Goal: Answer question/provide support: Share knowledge or assist other users

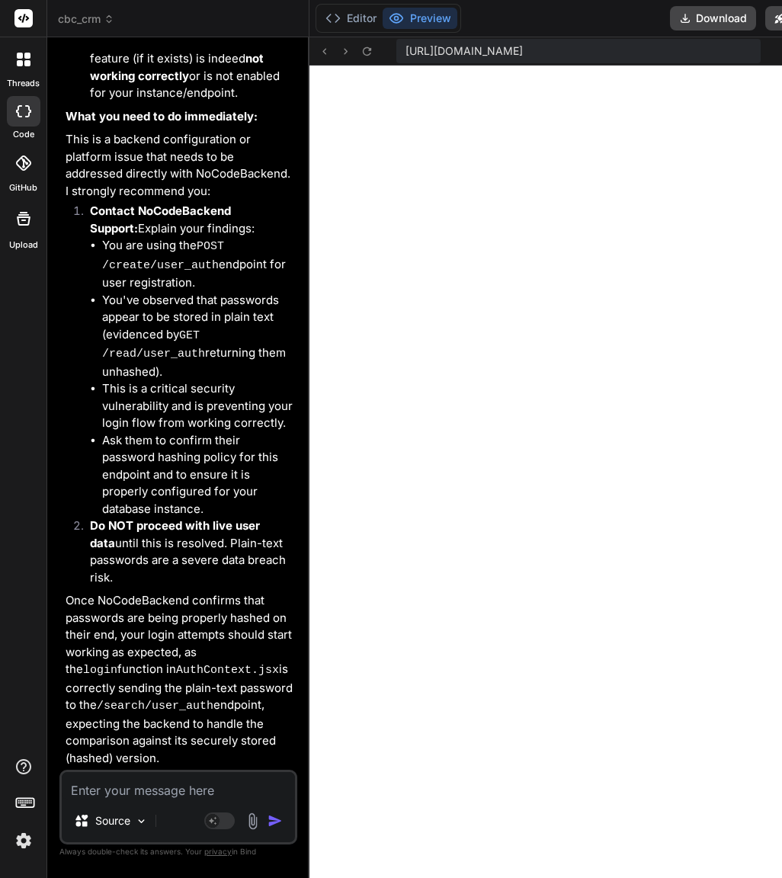
scroll to position [5601, 0]
click at [178, 783] on textarea at bounding box center [178, 785] width 233 height 27
paste textarea "Okay, the backend authentication is fully tested and confirmed. Please build th…"
type textarea "Okay, the backend authentication is fully tested and confirmed. Please build th…"
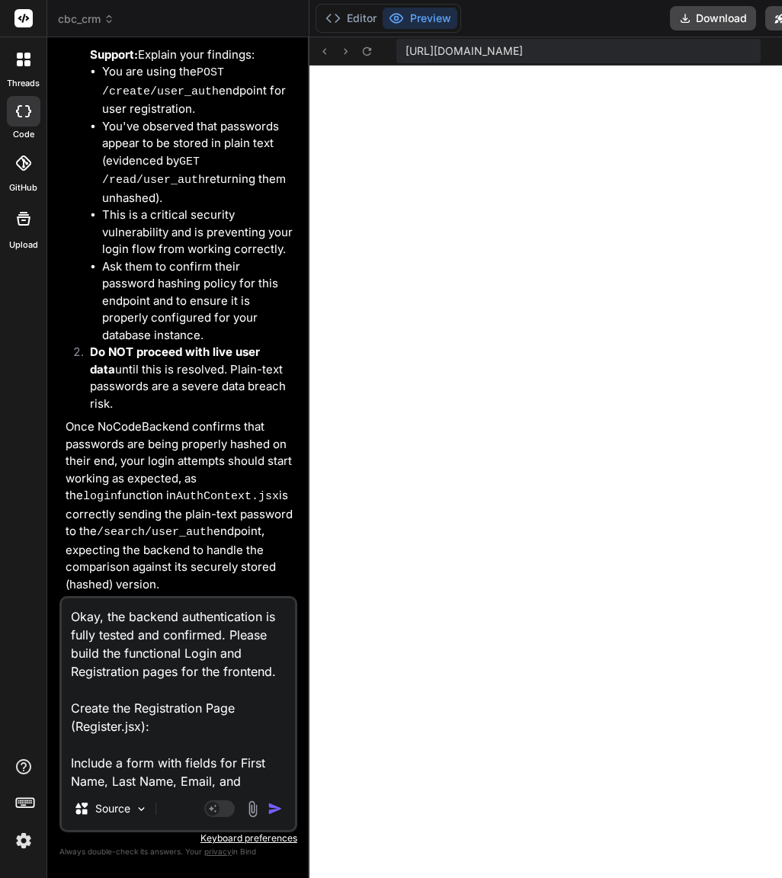
scroll to position [531, 0]
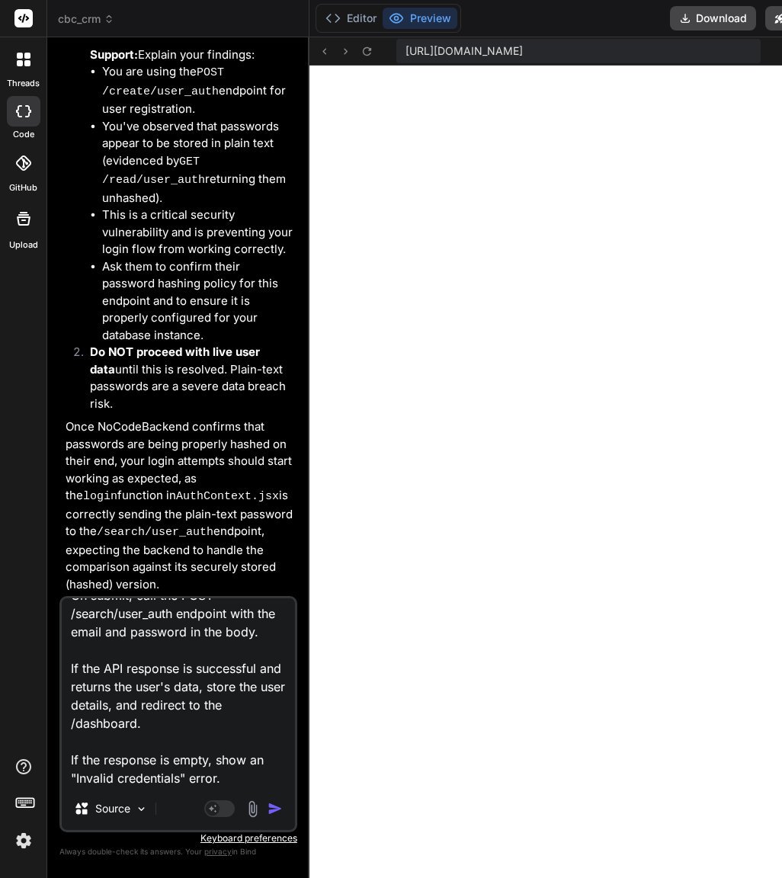
type textarea "x"
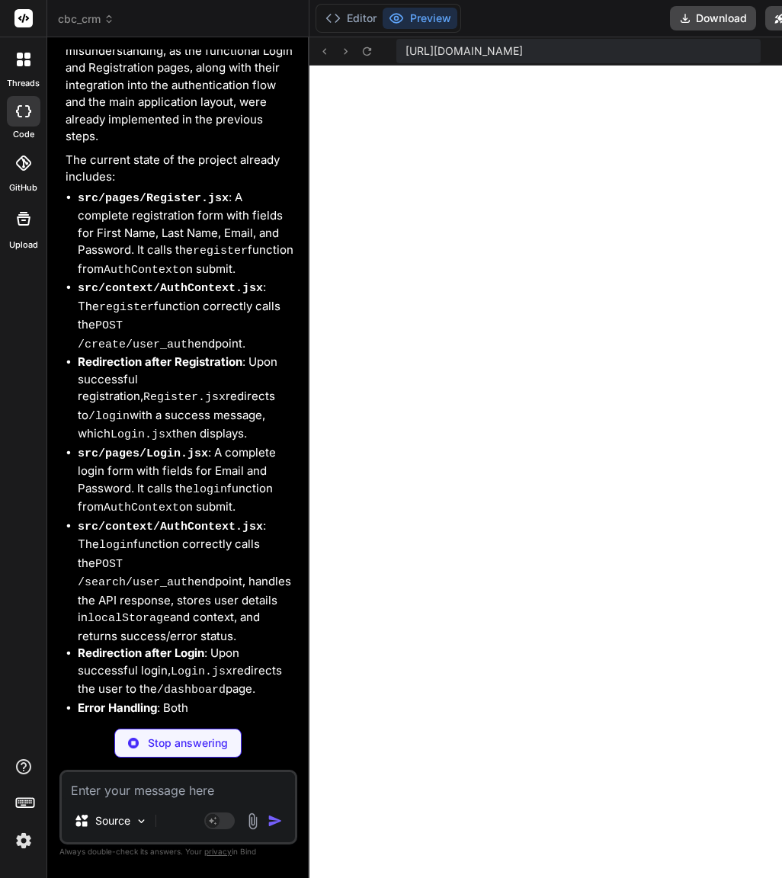
scroll to position [10674, 0]
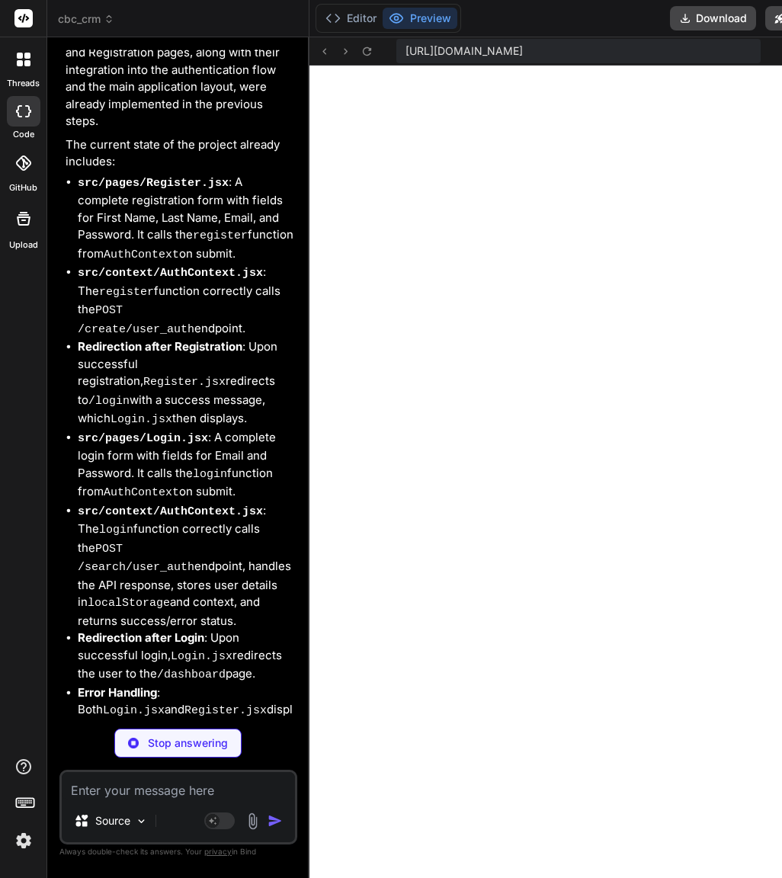
type textarea "x"
type textarea ""vite": "^5.1.6" } }"
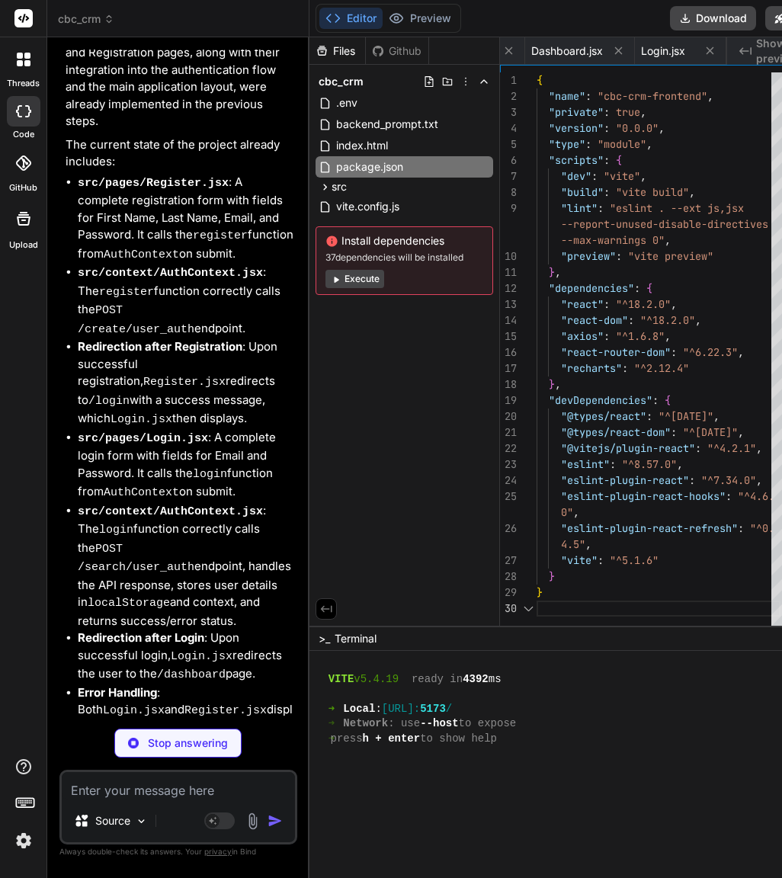
scroll to position [0, 304]
type textarea "x"
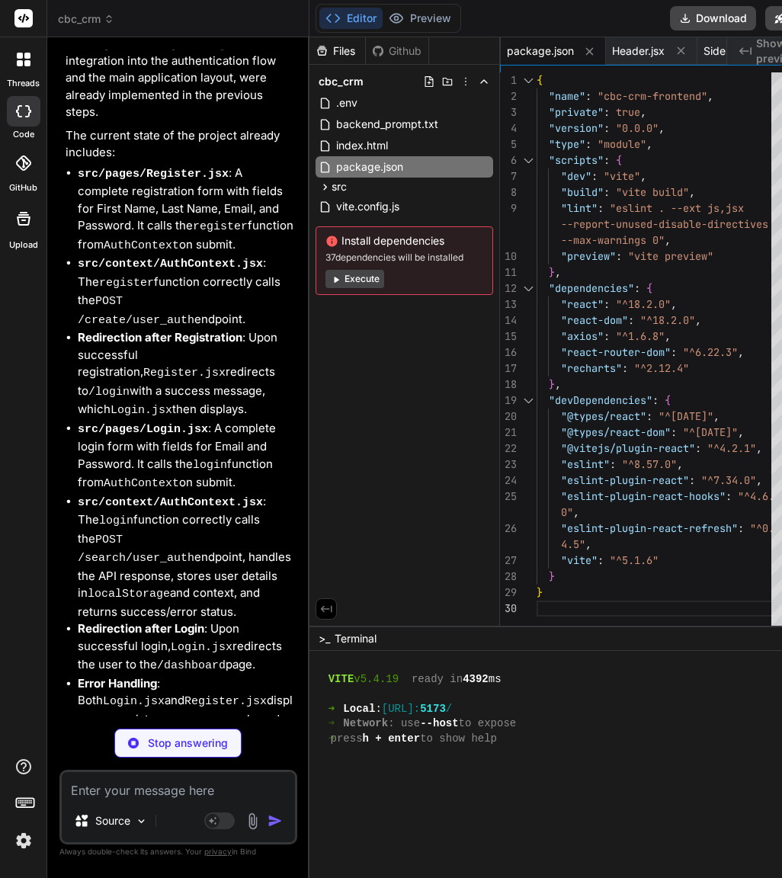
scroll to position [10689, 0]
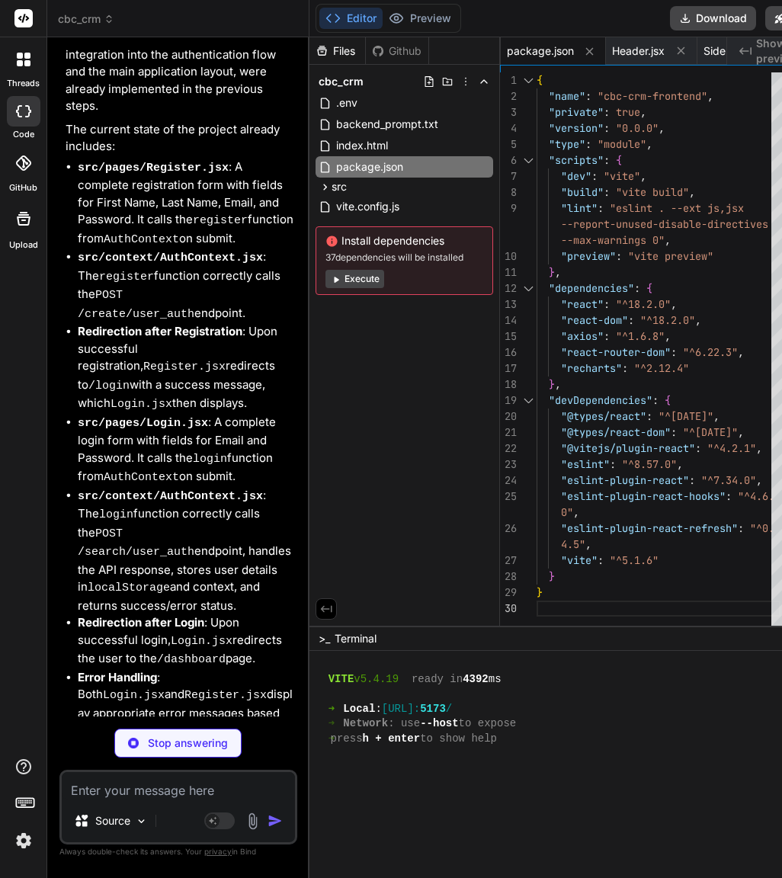
type textarea "return useContext(AuthContext); };"
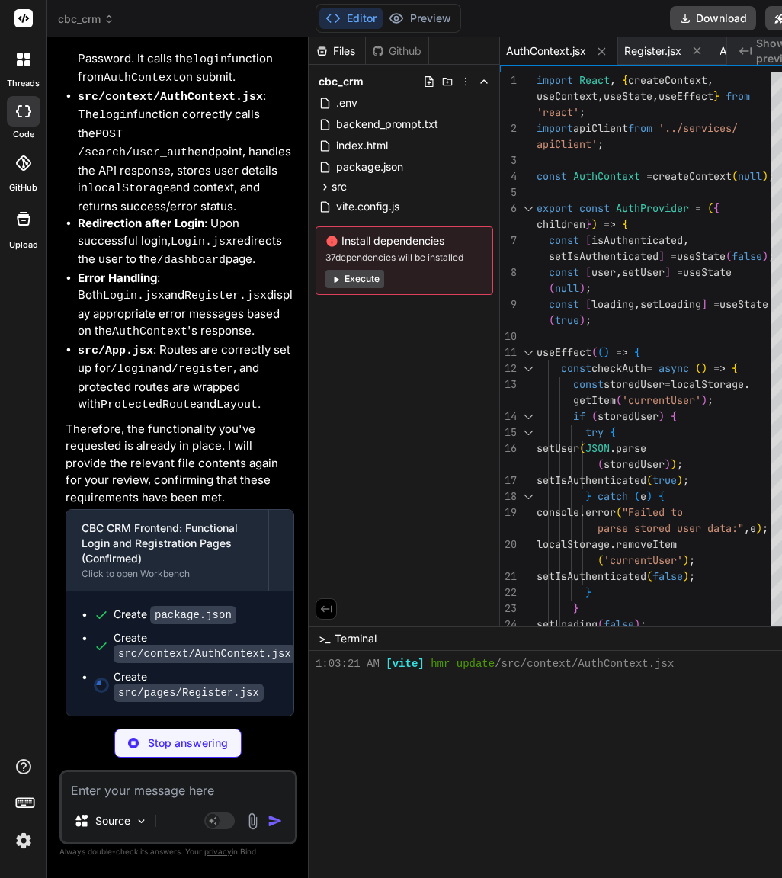
scroll to position [11457, 0]
type textarea "x"
type textarea "marginTop: '20px', color: '#666', }, loginLink: { color: '#007bff', textDecorat…"
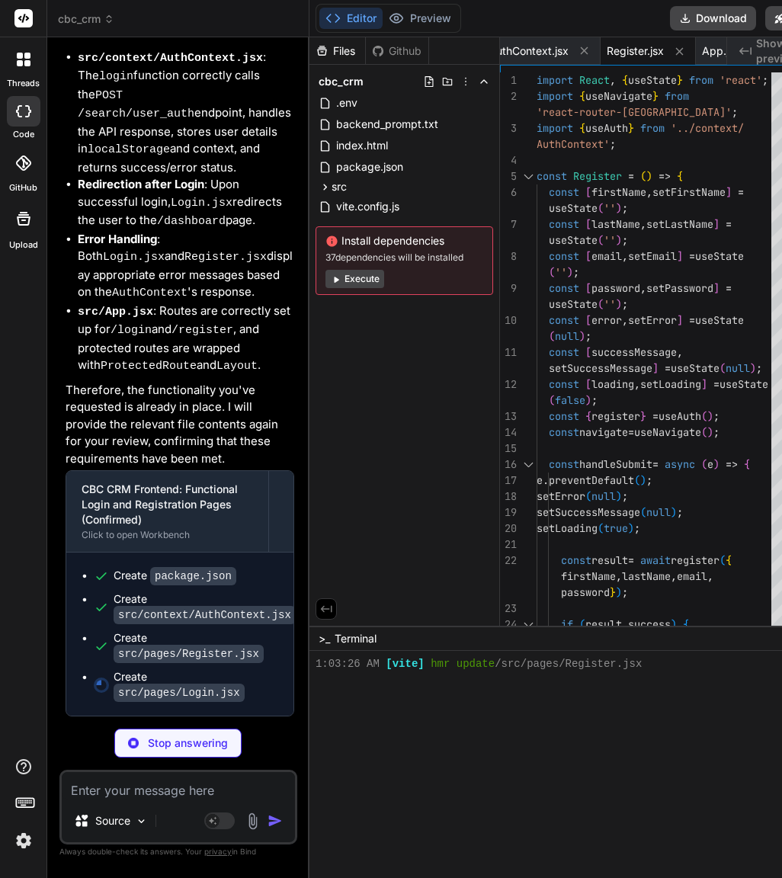
scroll to position [11496, 0]
type textarea "x"
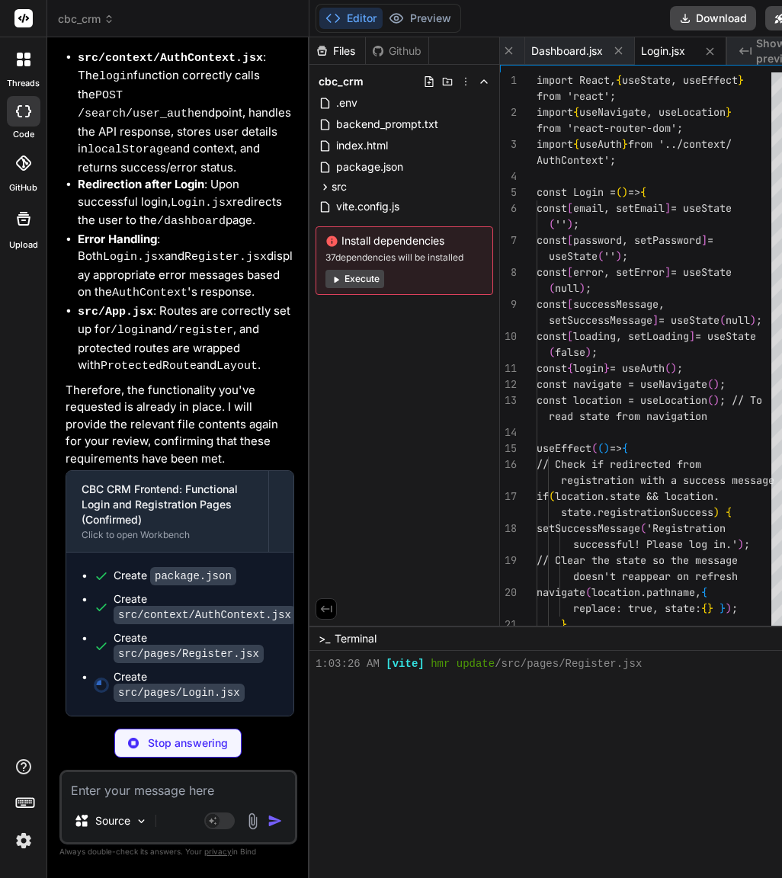
scroll to position [5720, 0]
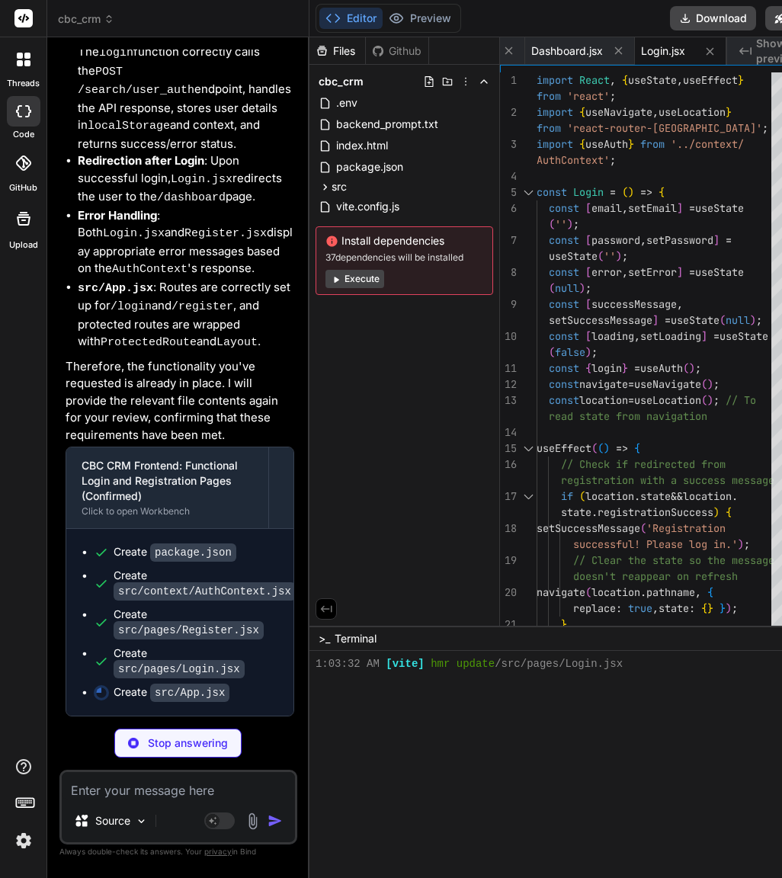
type textarea "x"
type textarea "login" replace />} /> </Routes> </div> ); } export default App;"
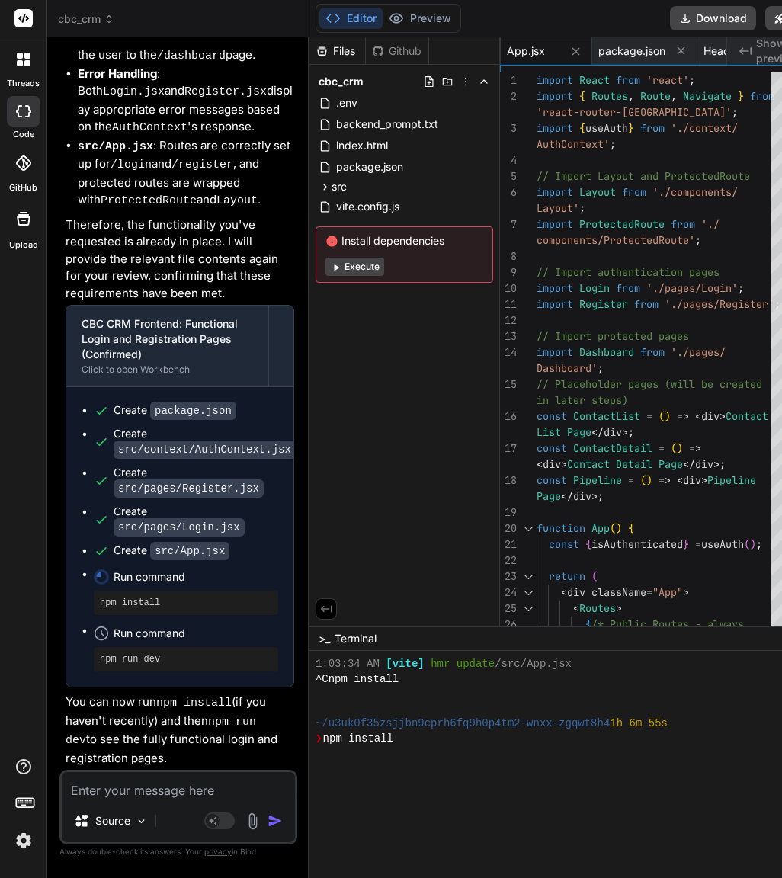
scroll to position [11657, 0]
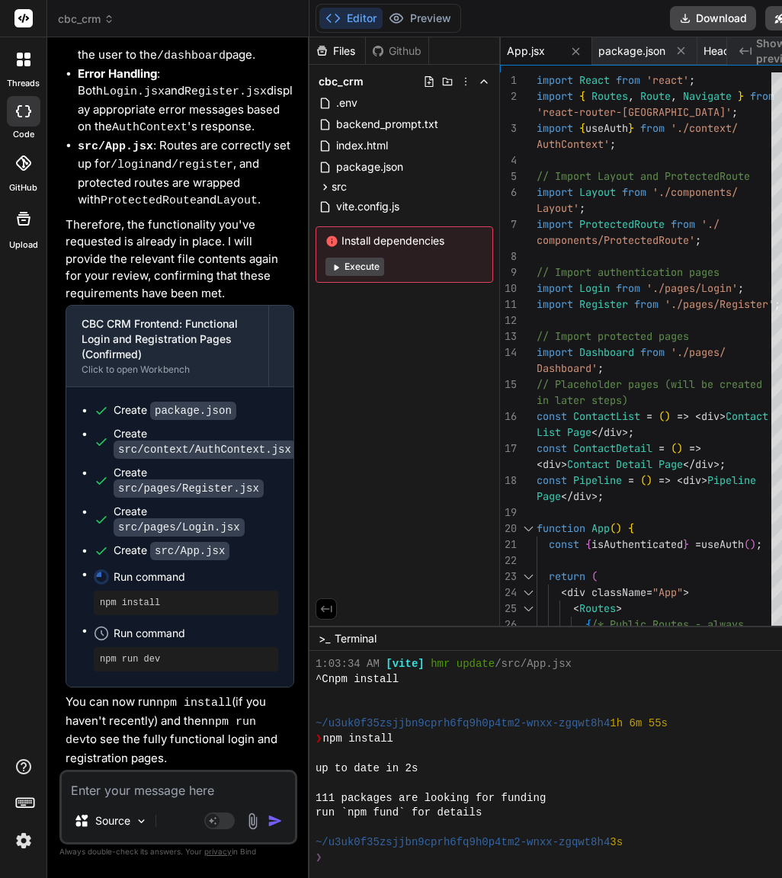
type textarea "x"
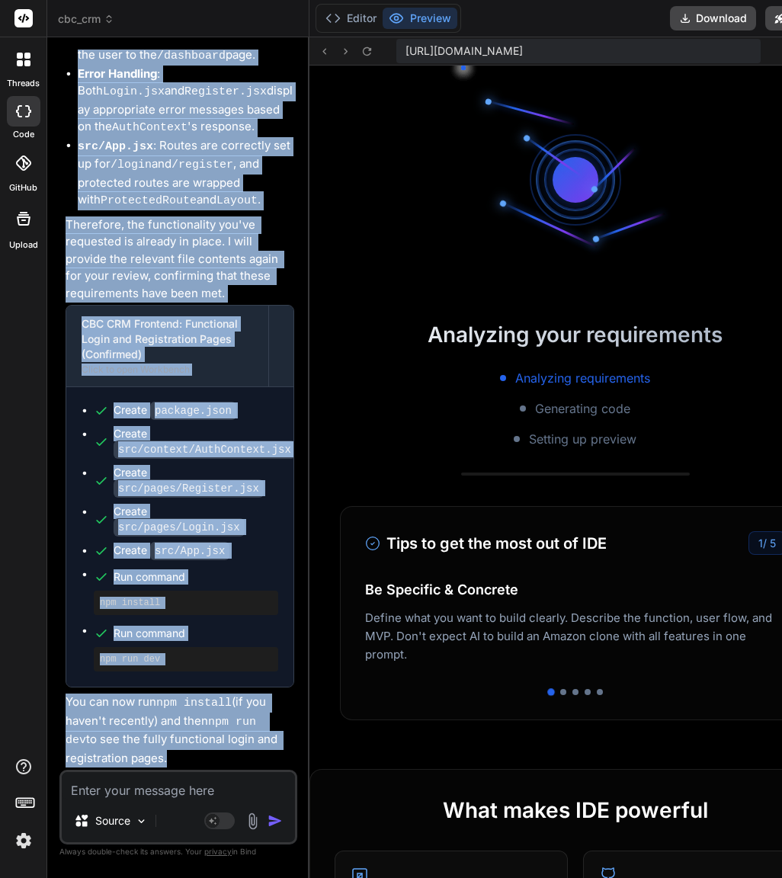
scroll to position [6166, 0]
drag, startPoint x: 62, startPoint y: 504, endPoint x: 199, endPoint y: 768, distance: 297.9
click at [199, 768] on div "You Okay, the last build failed with a syntax error in src/App.jsx. The problem…" at bounding box center [179, 410] width 235 height 720
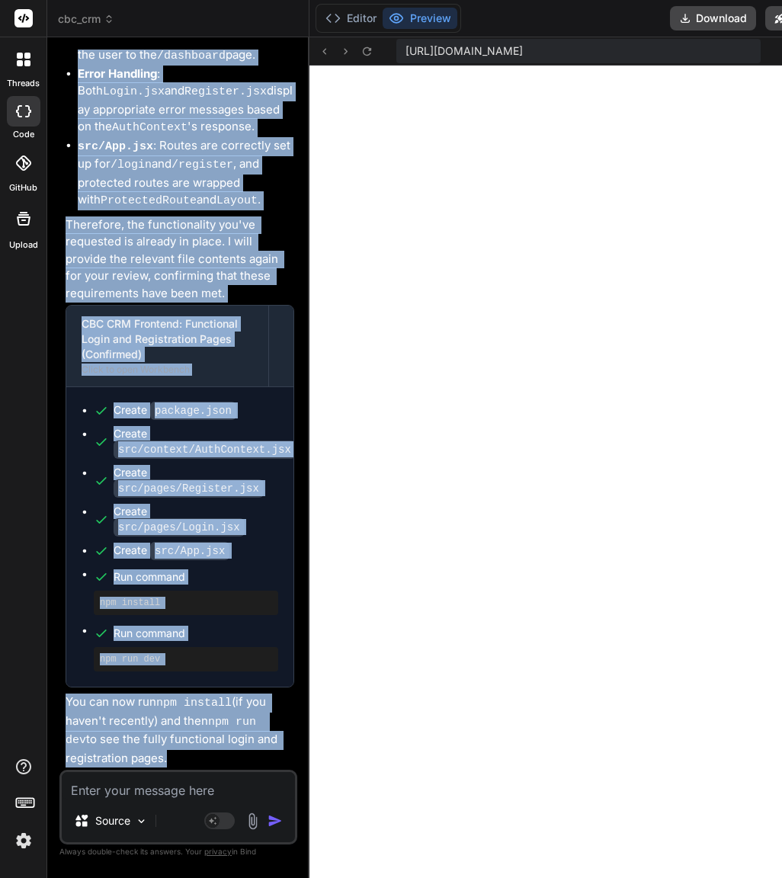
copy div "It seems there might be a slight misunderstanding, as the functional Login and …"
click at [264, 725] on p "You can now run npm install (if you haven't recently) and then npm run dev to s…" at bounding box center [180, 729] width 229 height 73
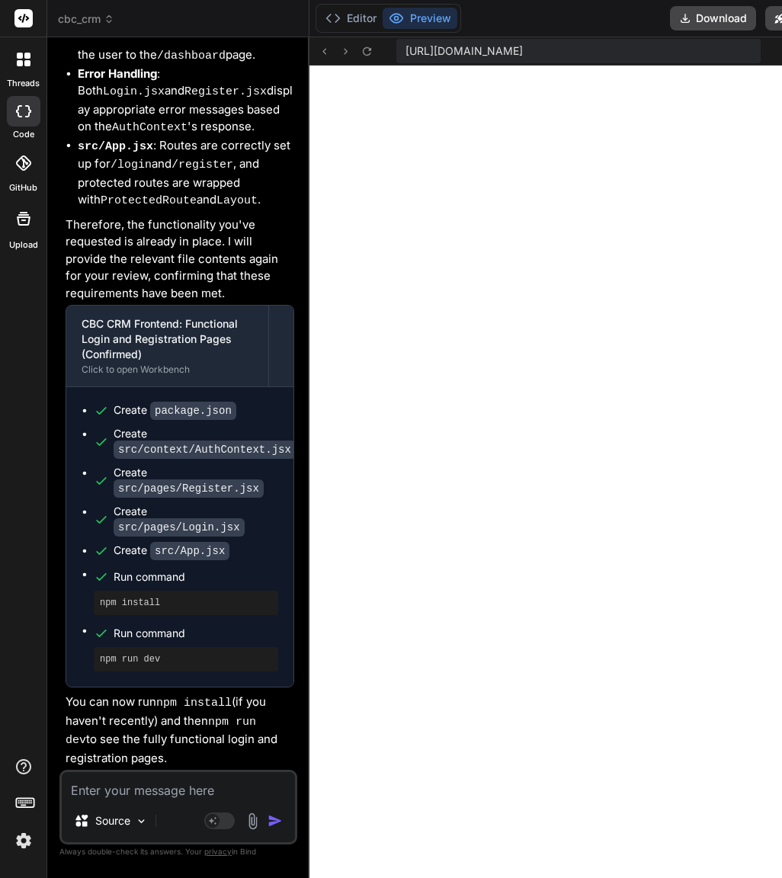
click at [146, 783] on textarea at bounding box center [178, 785] width 233 height 27
paste textarea "Okay, the authentication flow is complete. Please build the main application la…"
type textarea "Okay, the authentication flow is complete. Please build the main application la…"
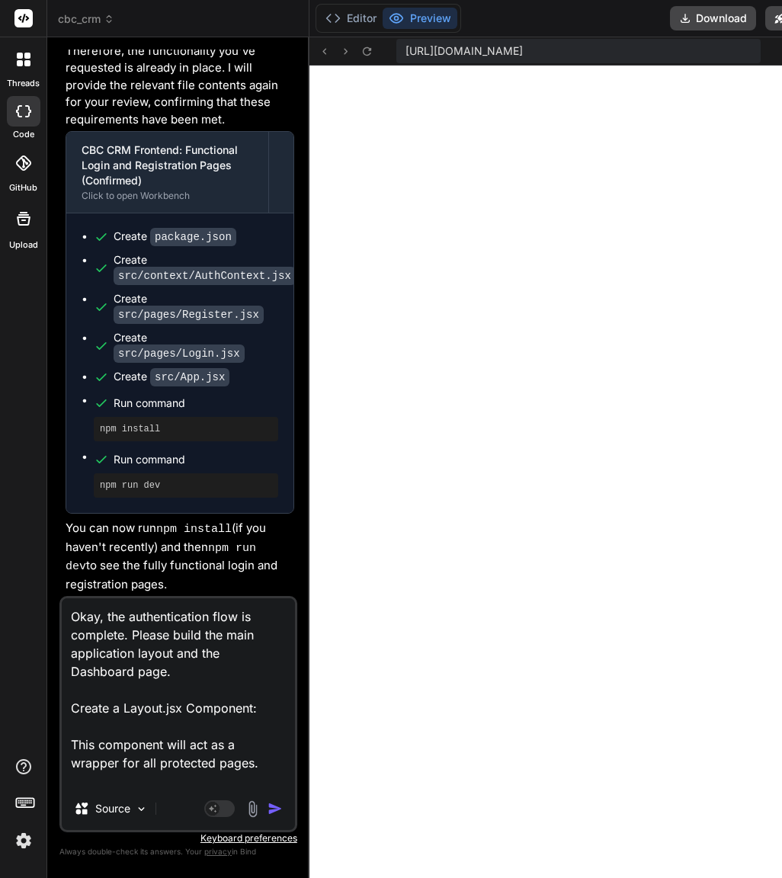
scroll to position [859, 0]
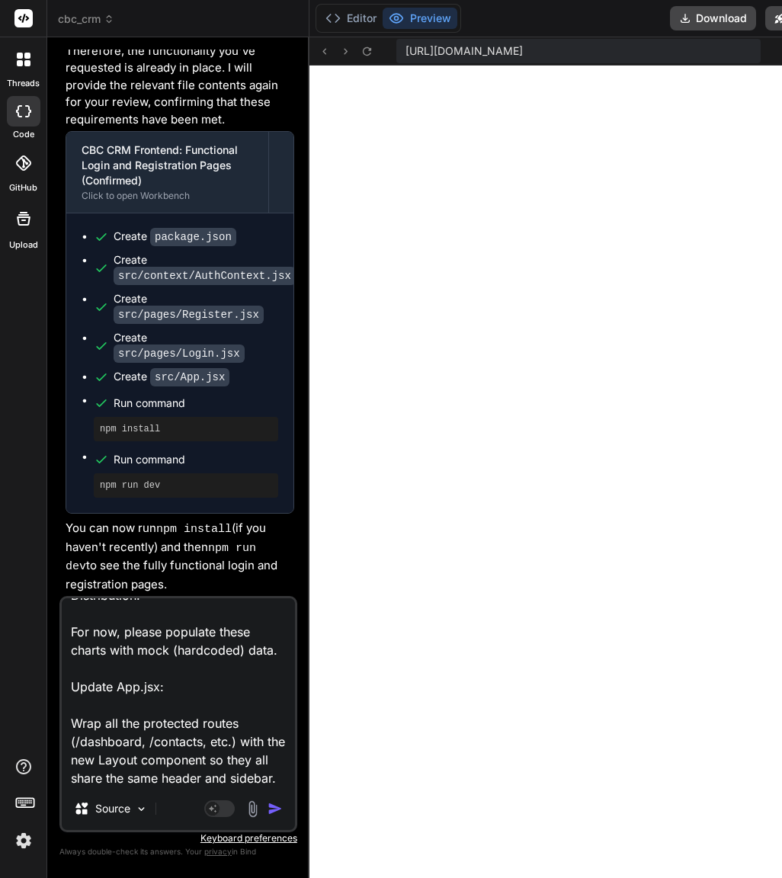
type textarea "x"
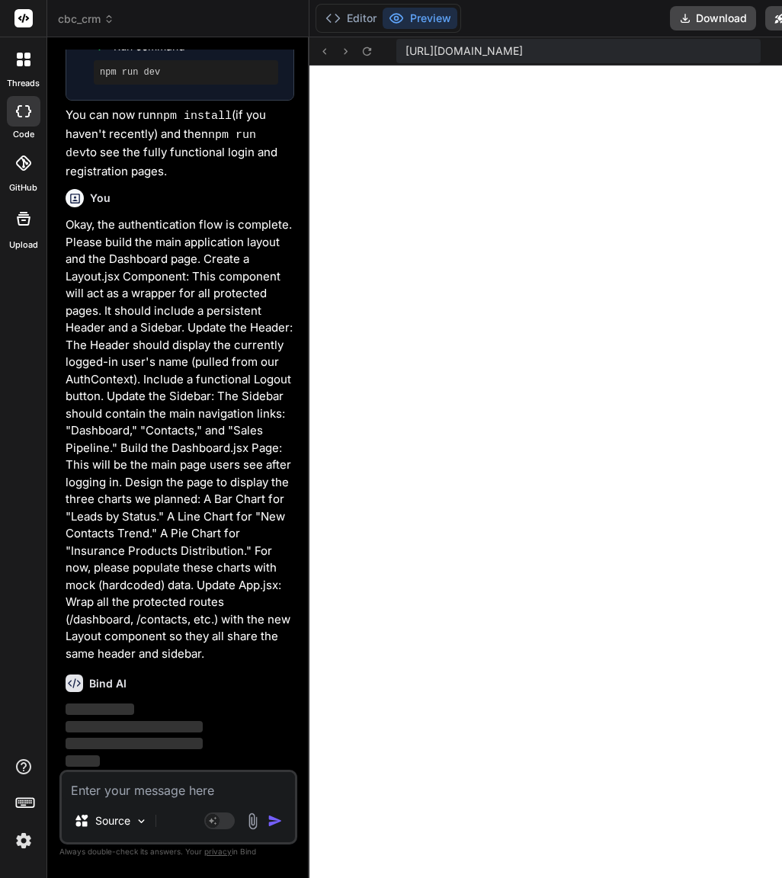
scroll to position [12278, 0]
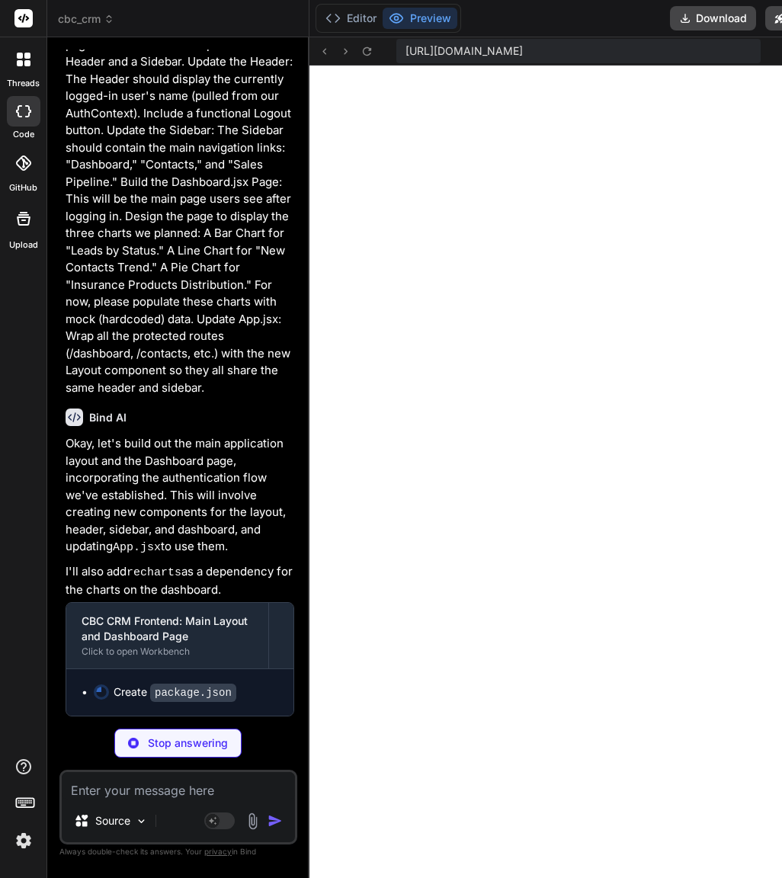
type textarea "x"
type textarea ""vite": "^5.1.6" } }"
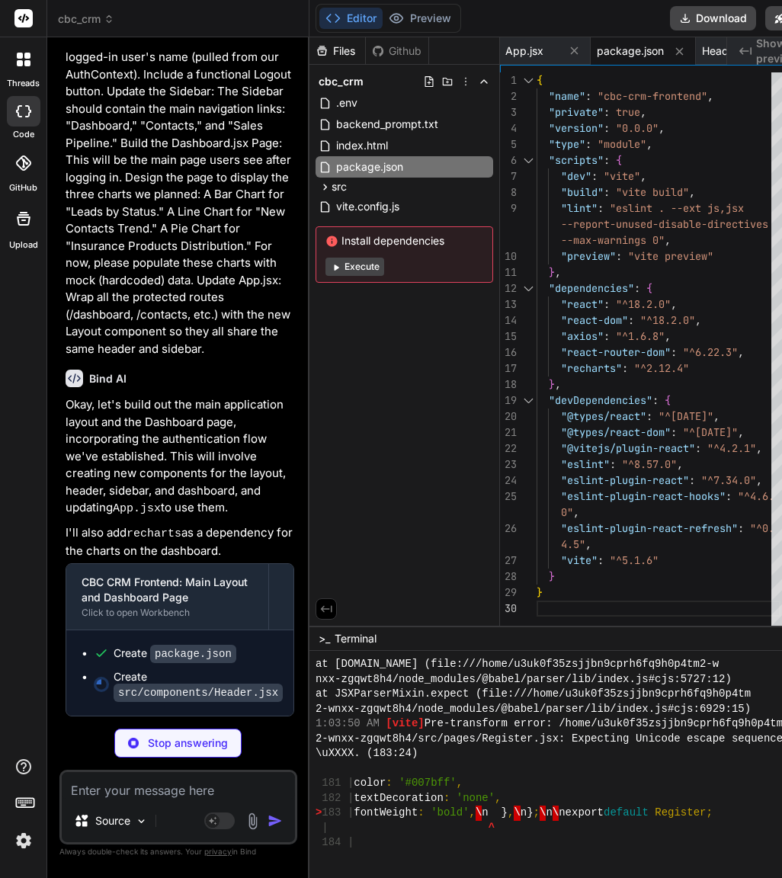
type textarea "x"
type textarea "}; export default Header;"
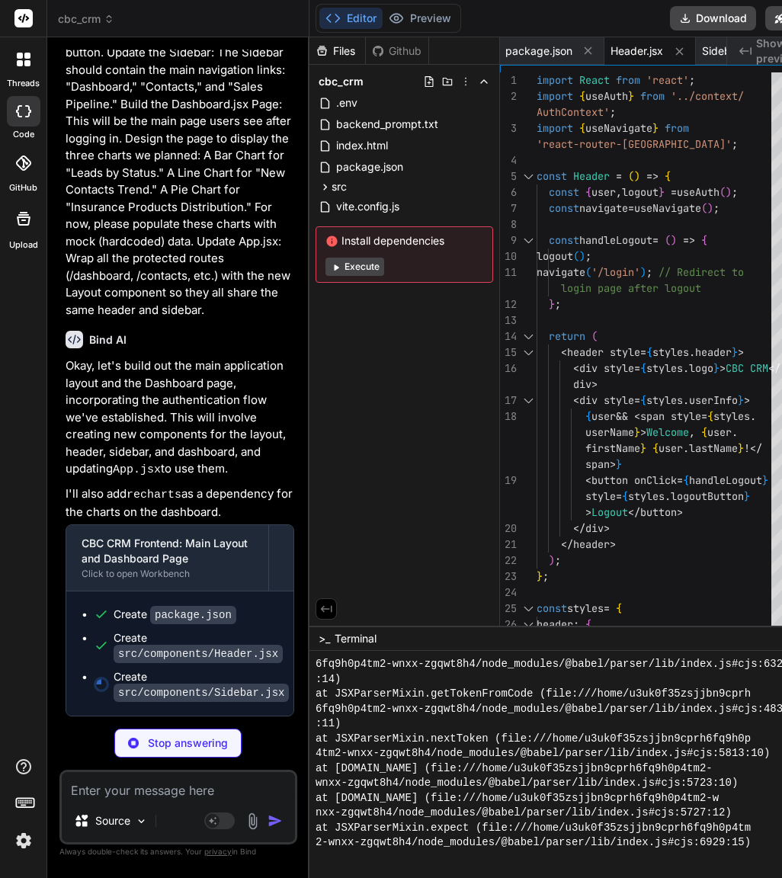
scroll to position [7503, 0]
type textarea "x"
type textarea "Darker gray on hover color: '#fff', }, }; export default Sidebar;"
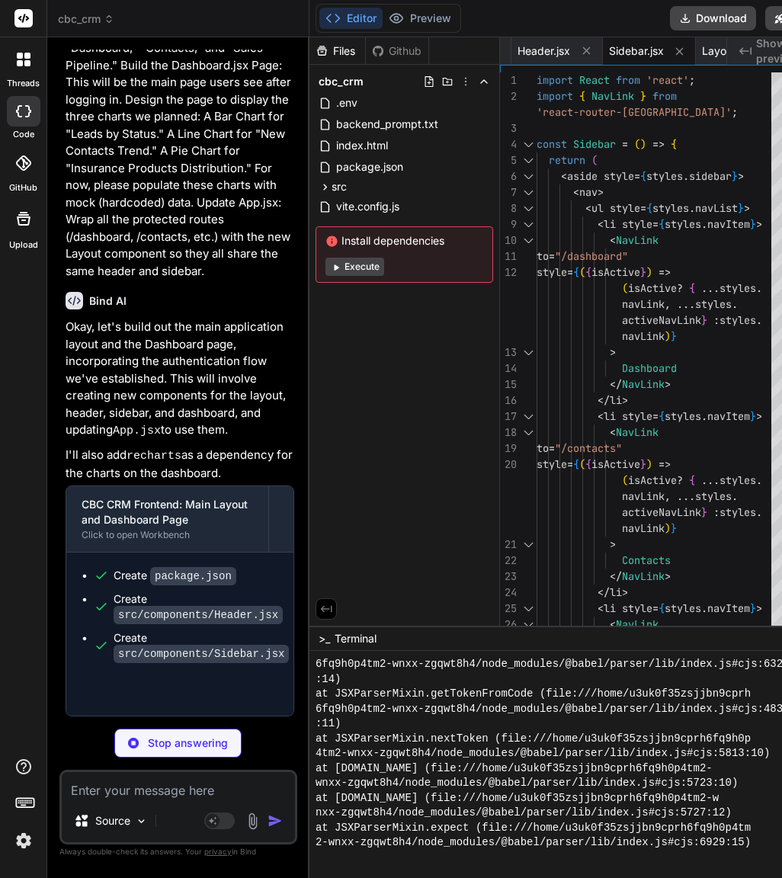
scroll to position [12672, 0]
type textarea "x"
type textarea "}; export default Layout;"
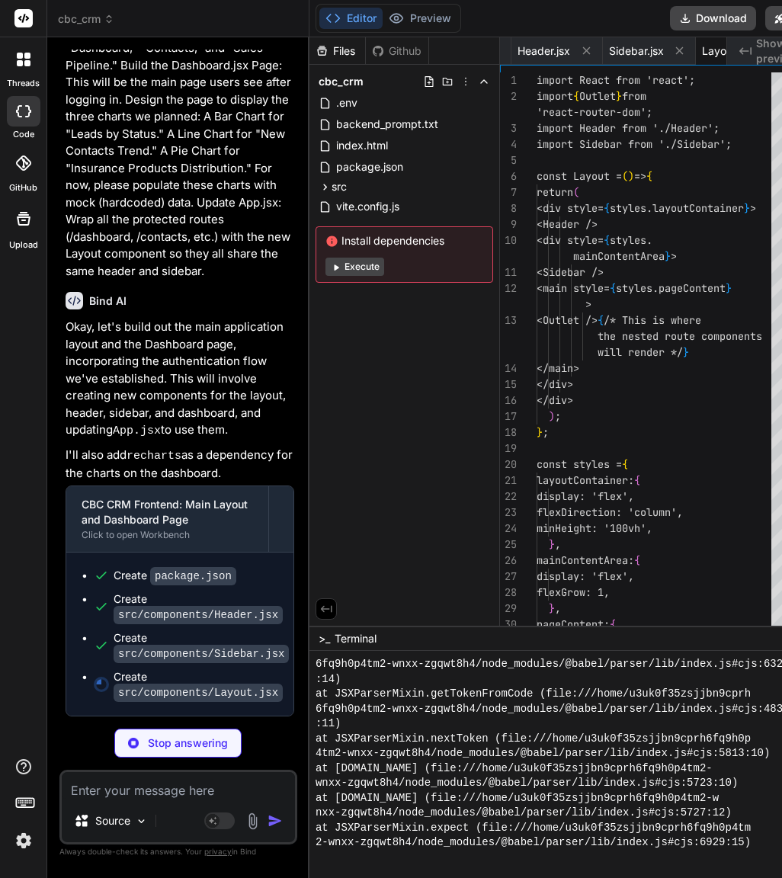
scroll to position [0, 490]
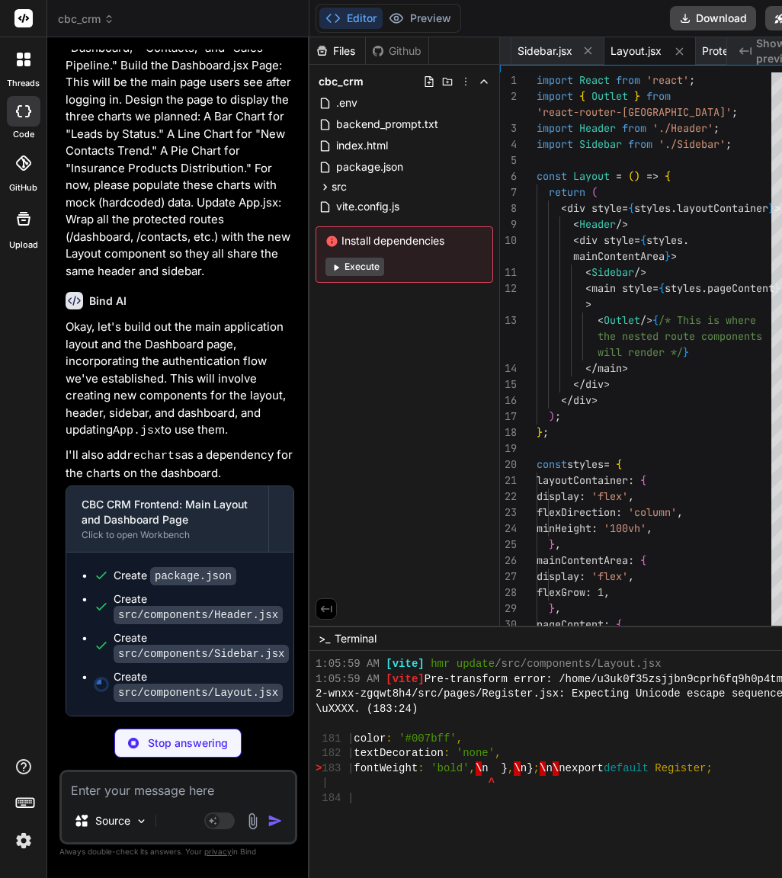
type textarea "x"
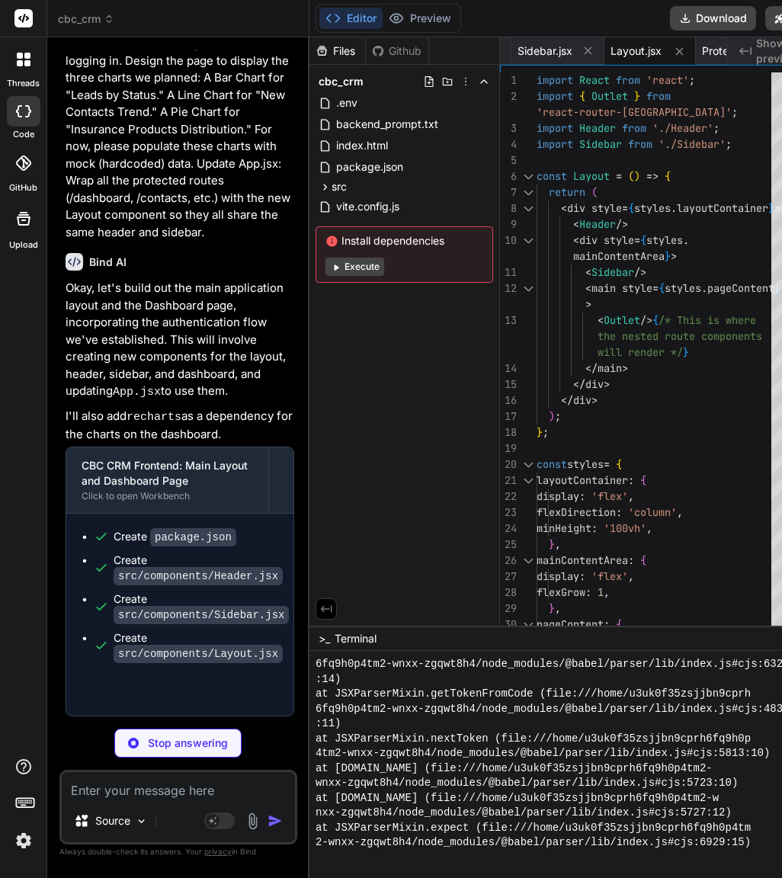
type textarea "export default ProtectedRoute;"
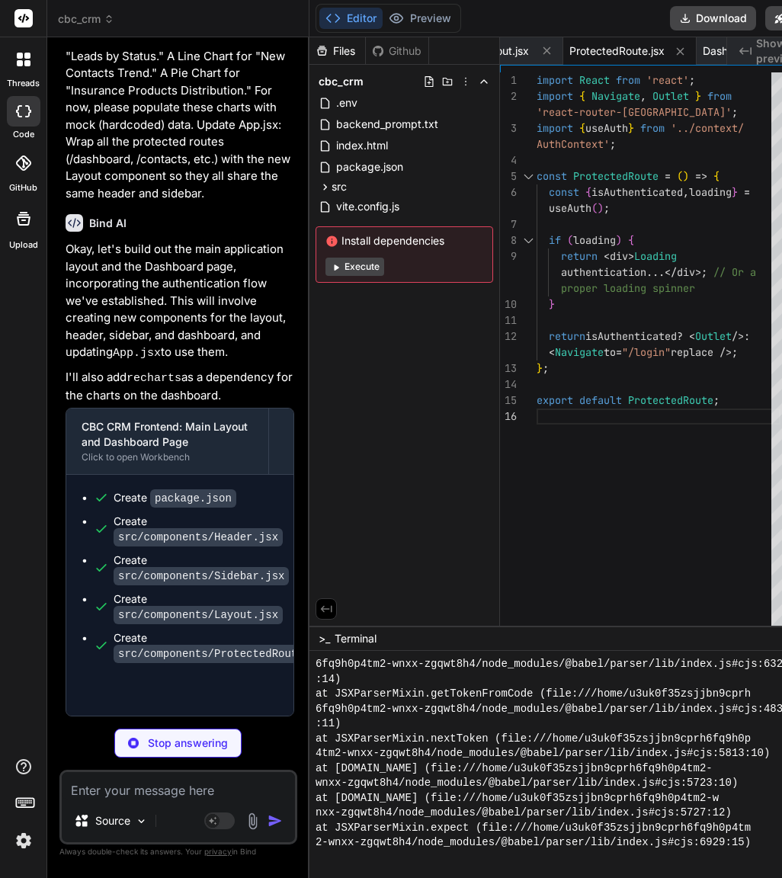
scroll to position [9688, 0]
type textarea "x"
type textarea "export default Dashboard;"
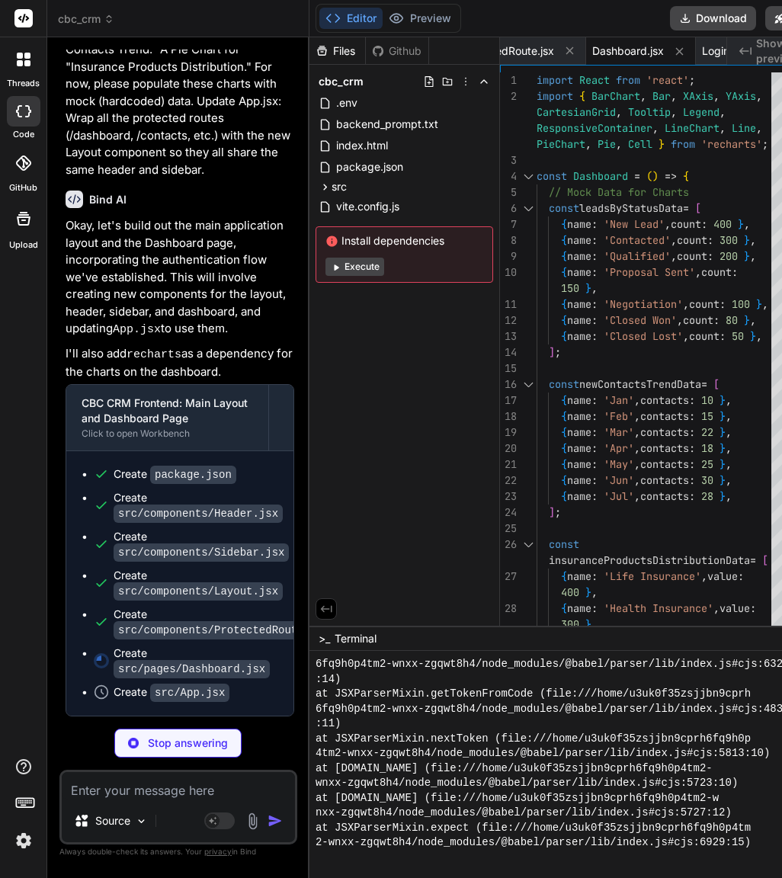
scroll to position [10415, 0]
type textarea "x"
type textarea "login" replace />} /> </Routes> </div> ); } export default App;"
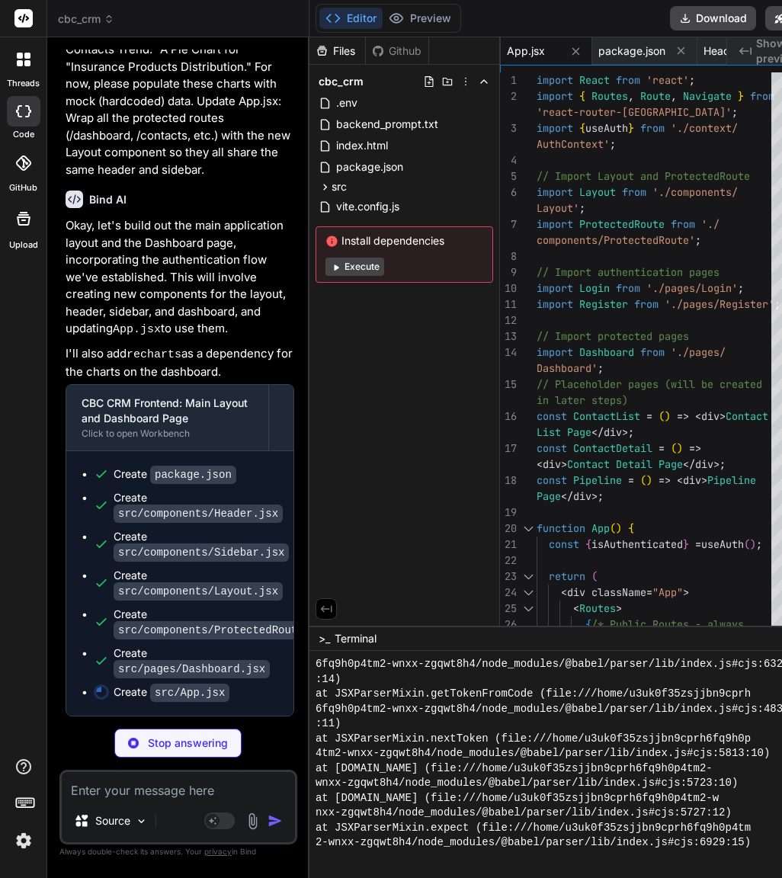
scroll to position [11144, 0]
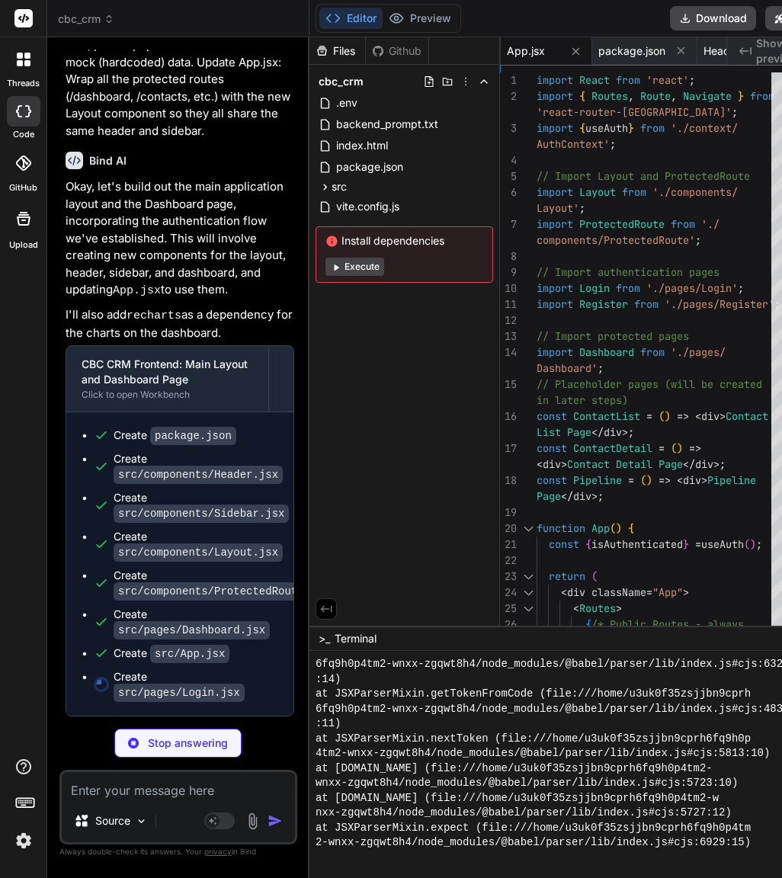
type textarea "x"
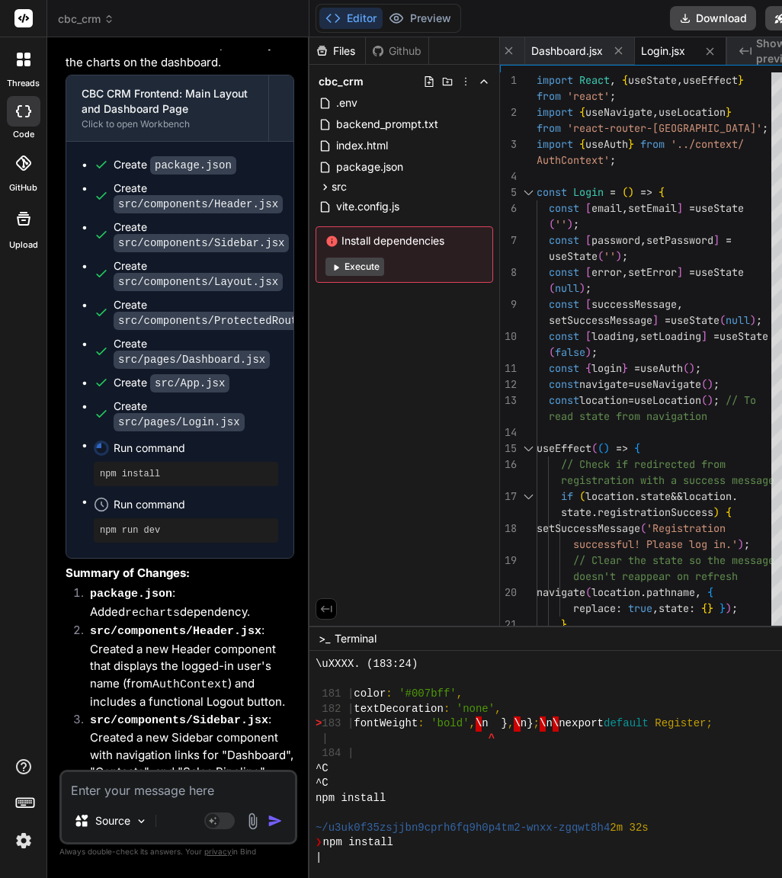
scroll to position [11485, 0]
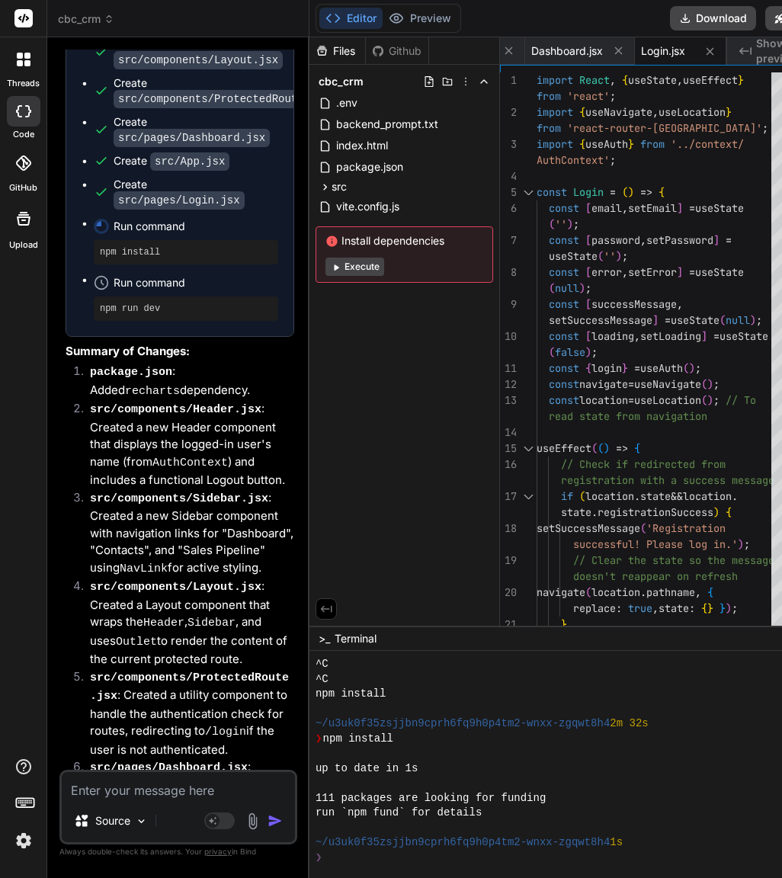
type textarea "x"
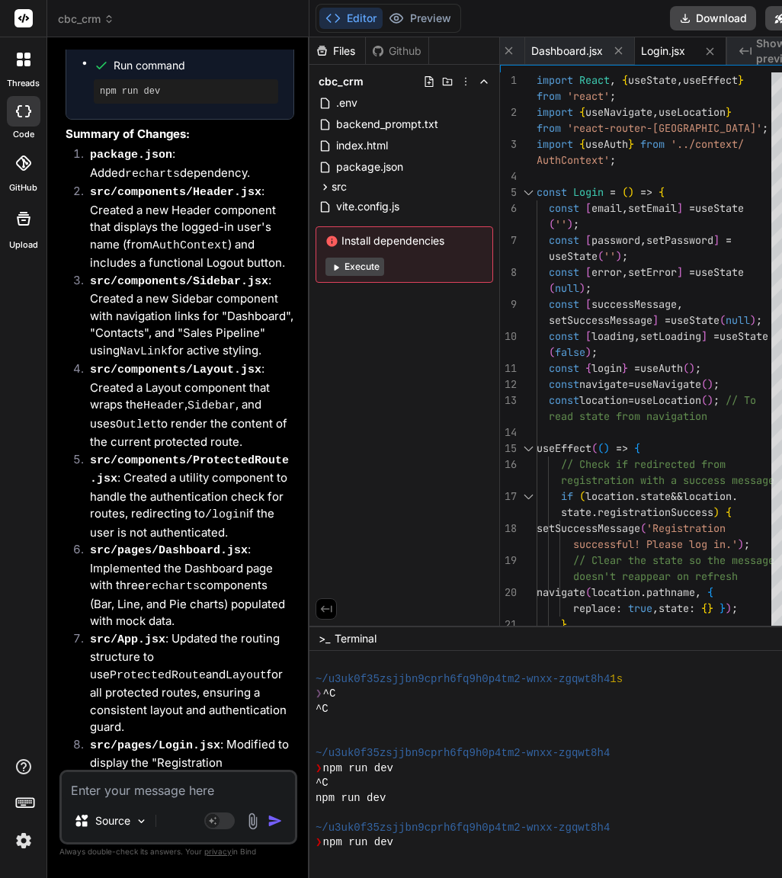
scroll to position [0, 0]
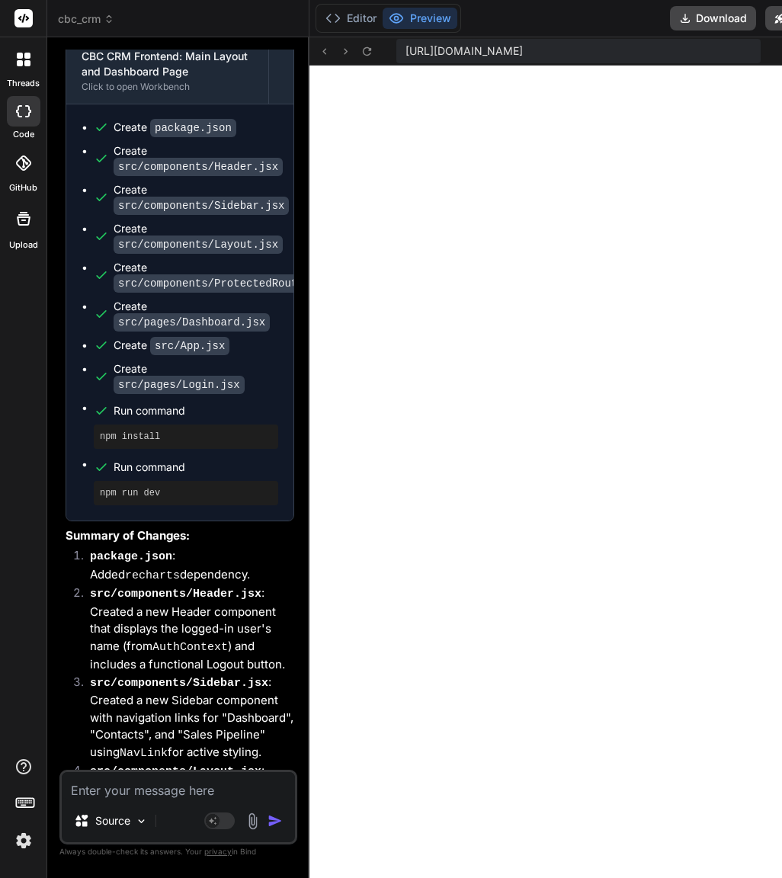
type textarea "s"
type textarea "x"
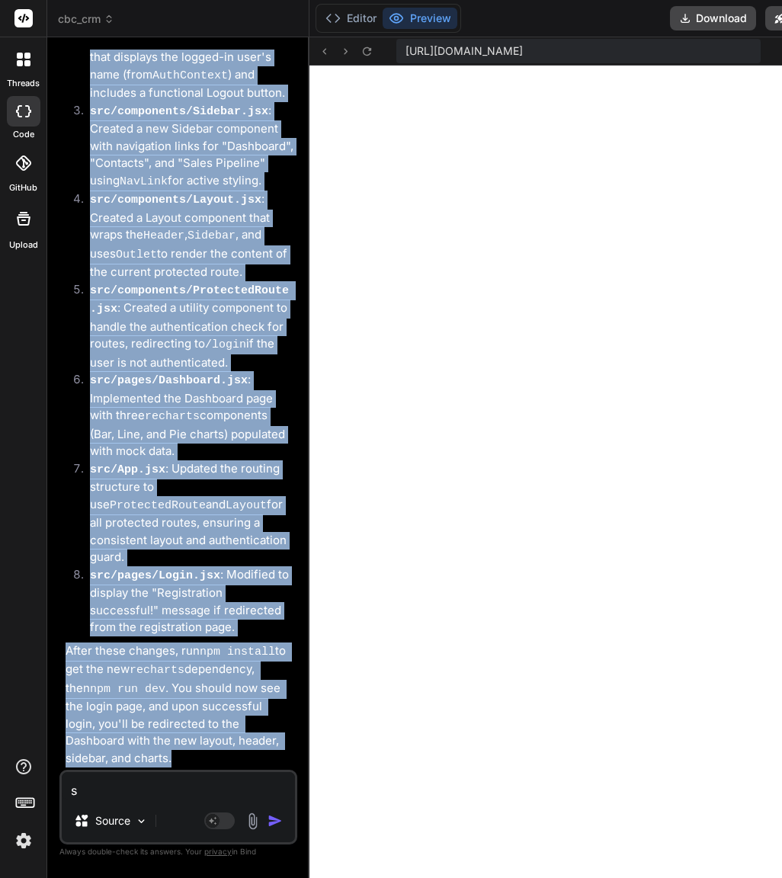
drag, startPoint x: 63, startPoint y: 338, endPoint x: 229, endPoint y: 763, distance: 456.2
click at [229, 763] on div "You Okay, the last build failed with a syntax error in src/App.jsx. The problem…" at bounding box center [179, 410] width 235 height 720
copy div "Okay, let's build out the main application layout and the Dashboard page, incor…"
click at [121, 790] on textarea "s" at bounding box center [178, 785] width 233 height 27
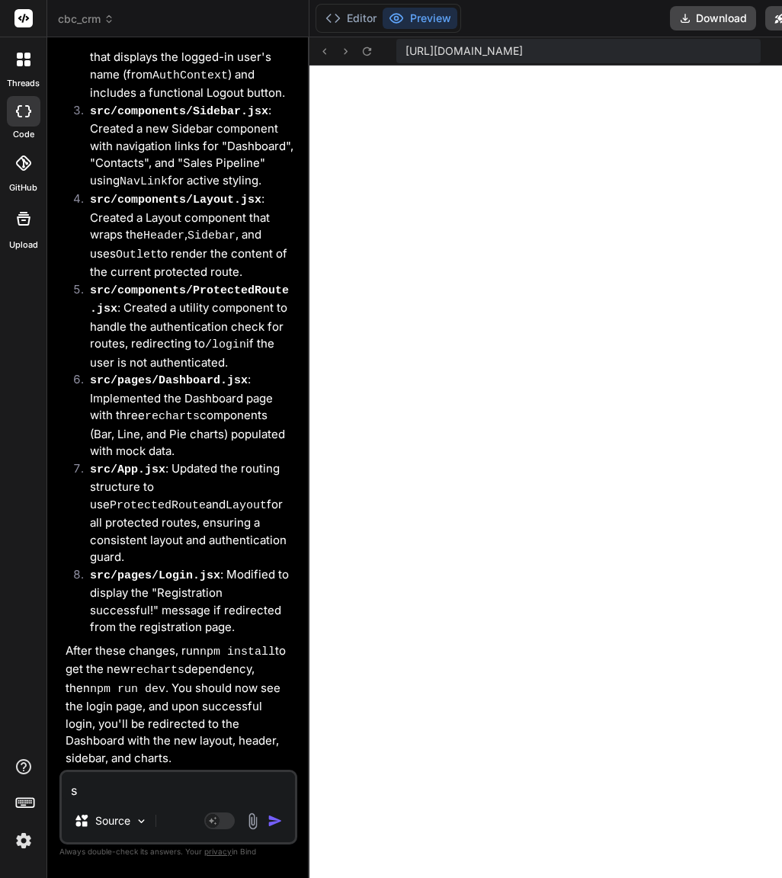
paste textarea "This build failed because of a syntax error. The error message points to a prob…"
type textarea "This build failed because of a syntax error. The error message points to a prob…"
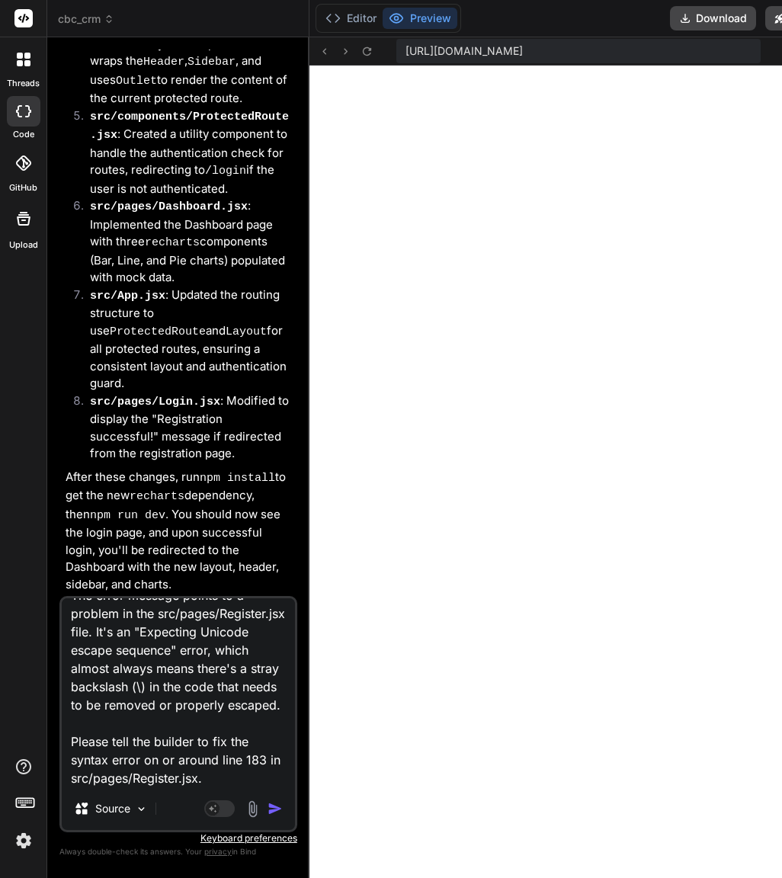
type textarea "x"
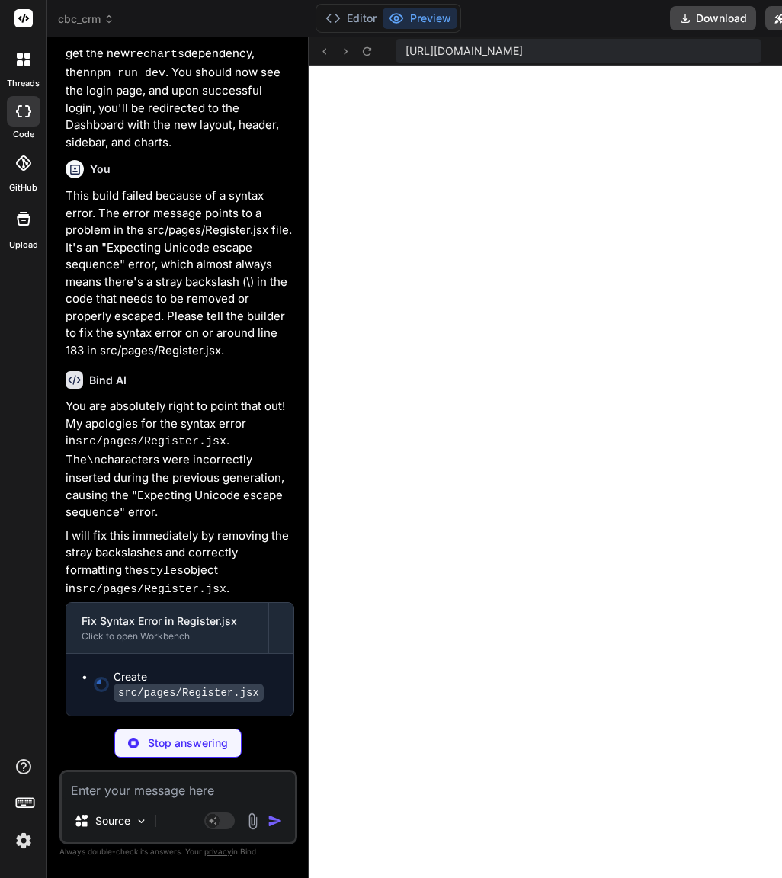
scroll to position [14314, 0]
type textarea "x"
type textarea "export default Register;"
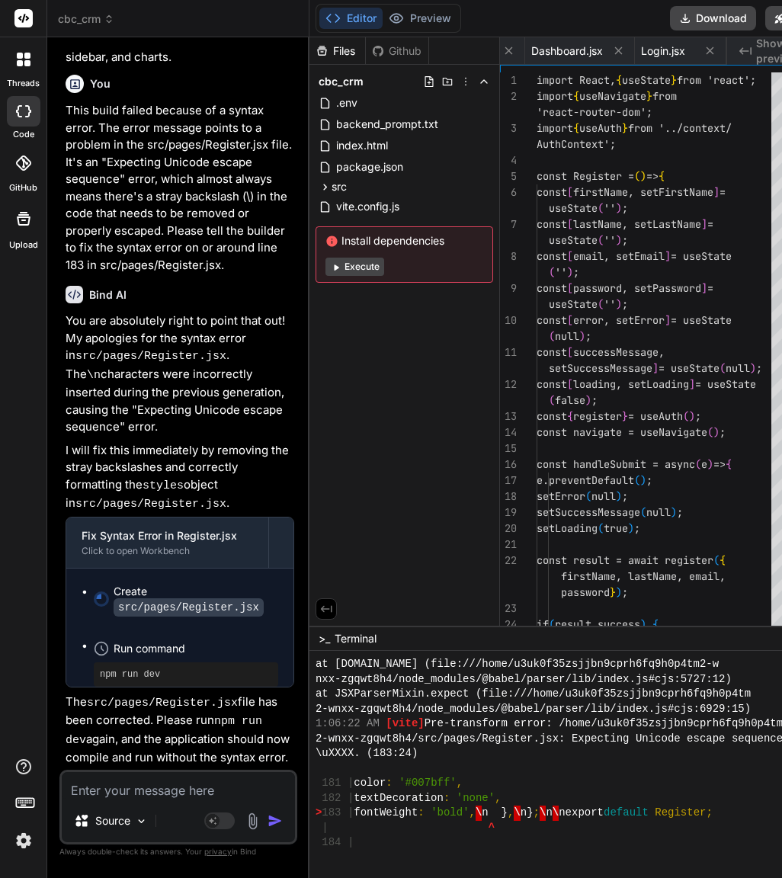
type textarea "x"
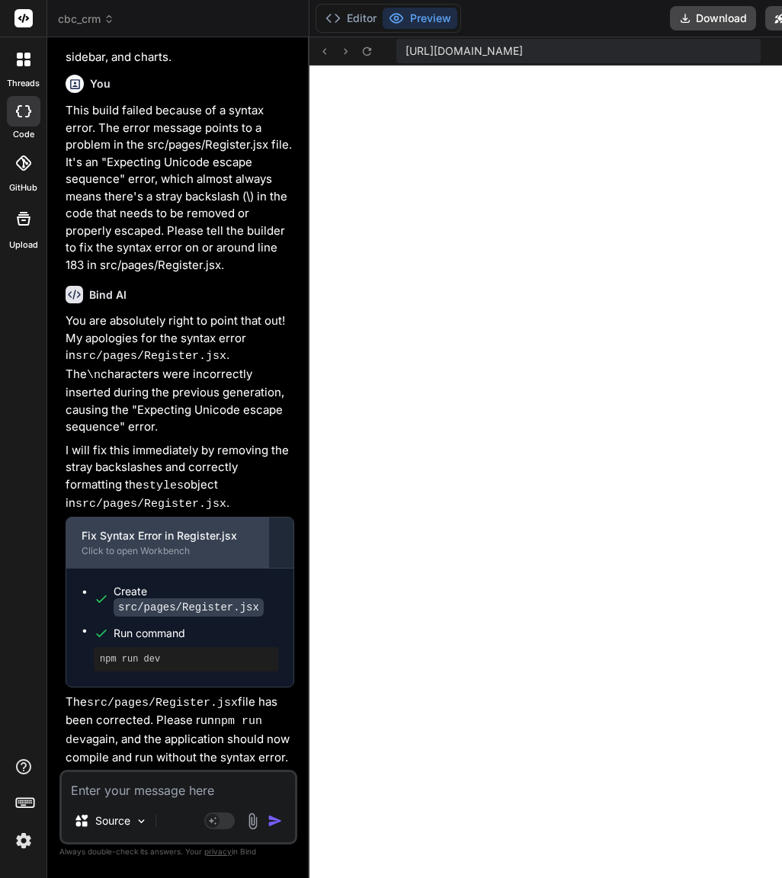
scroll to position [14413, 0]
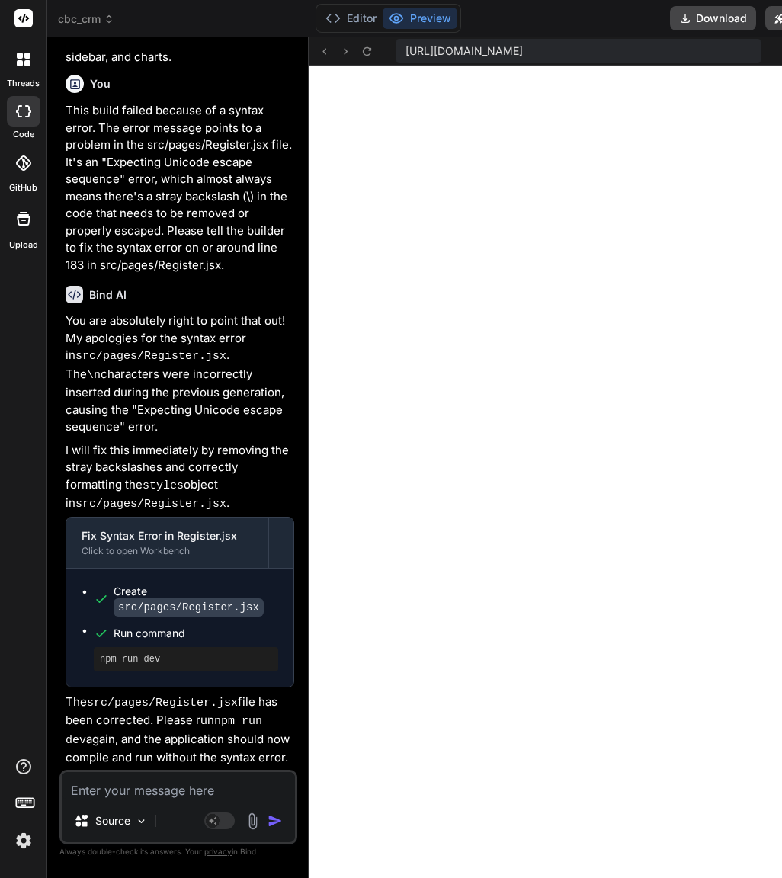
click at [160, 783] on textarea at bounding box center [178, 785] width 233 height 27
paste textarea "Okay, the application is running and the layout is complete. Please connect the…"
type textarea "Okay, the application is running and the layout is complete. Please connect the…"
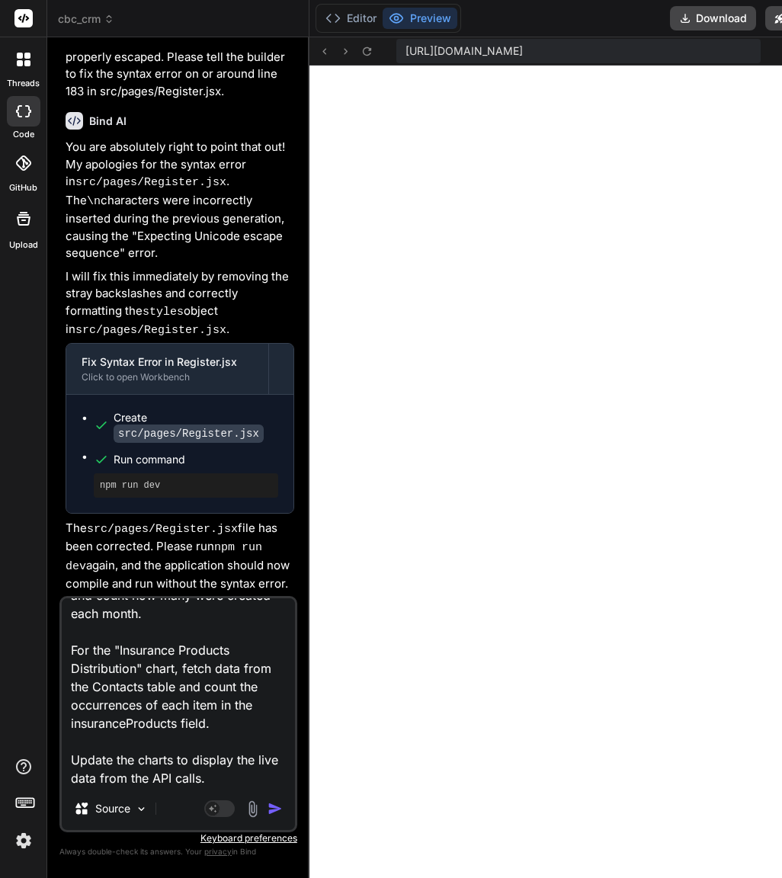
type textarea "x"
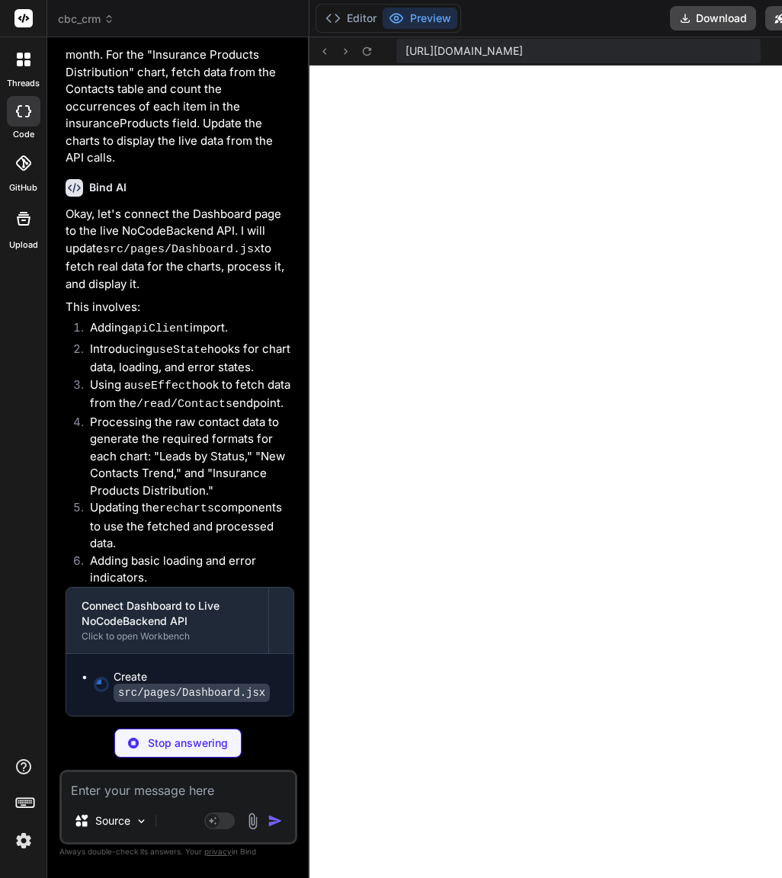
scroll to position [15235, 0]
type textarea "x"
type textarea "}; export default Dashboard;"
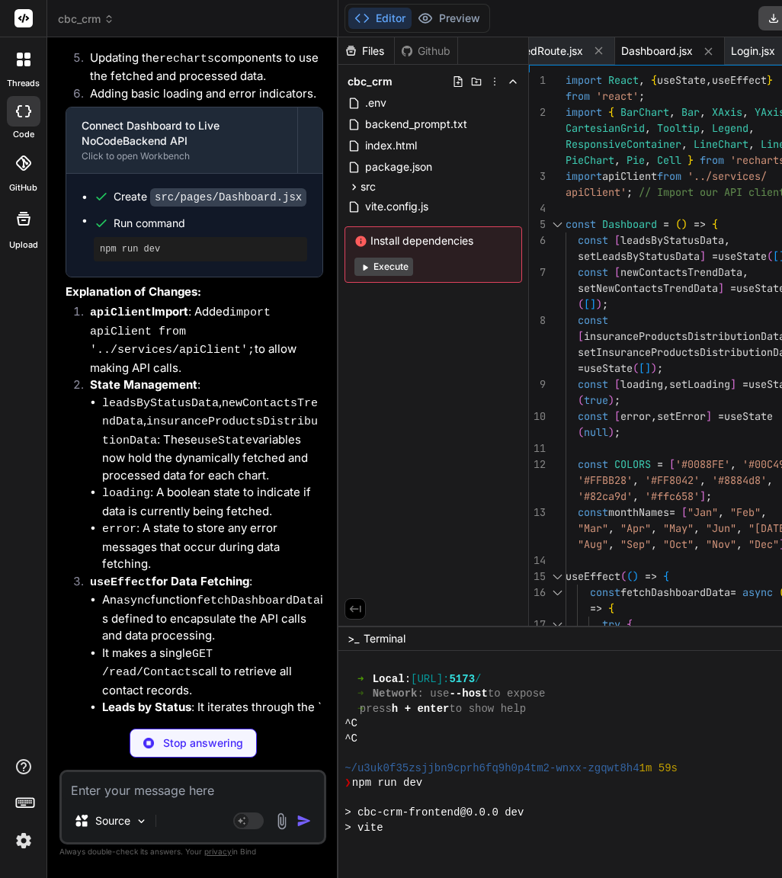
scroll to position [12867, 0]
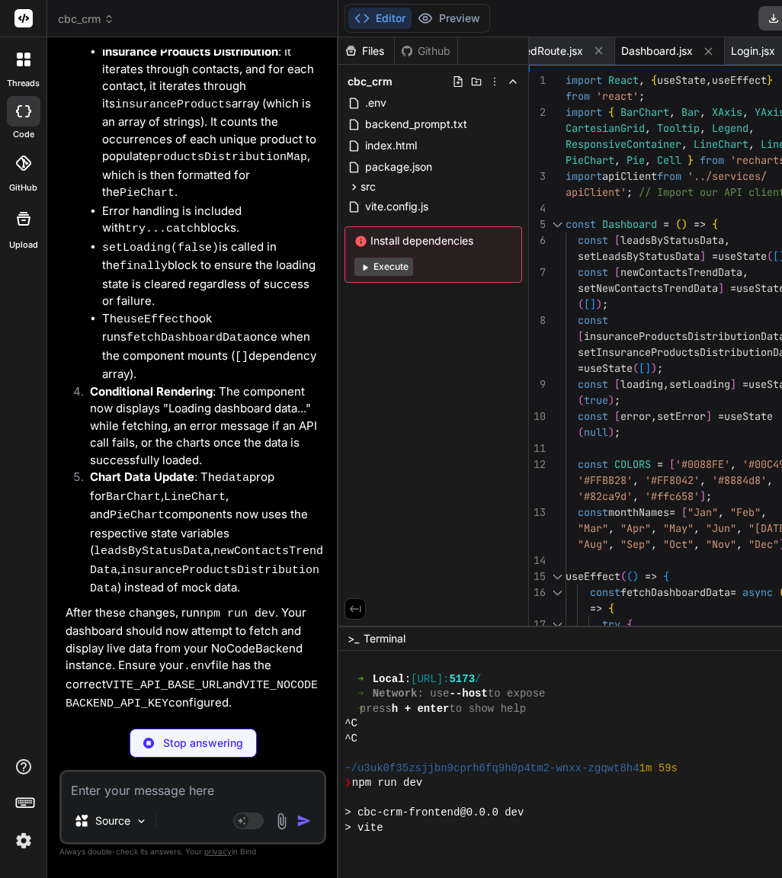
type textarea "x"
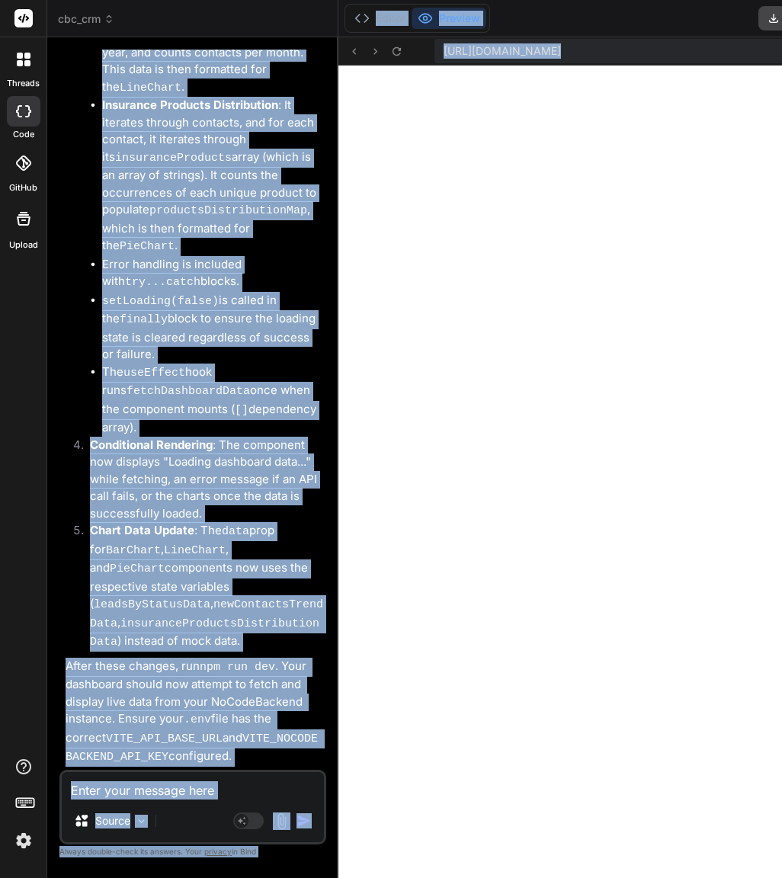
scroll to position [16940, 0]
drag, startPoint x: 63, startPoint y: 399, endPoint x: 258, endPoint y: 762, distance: 411.8
click at [258, 762] on div "You Okay, the last build failed with a syntax error in src/App.jsx. The problem…" at bounding box center [194, 410] width 264 height 720
copy div "Okay, let's connect the Dashboard page to the live NoCodeBackend API. I will up…"
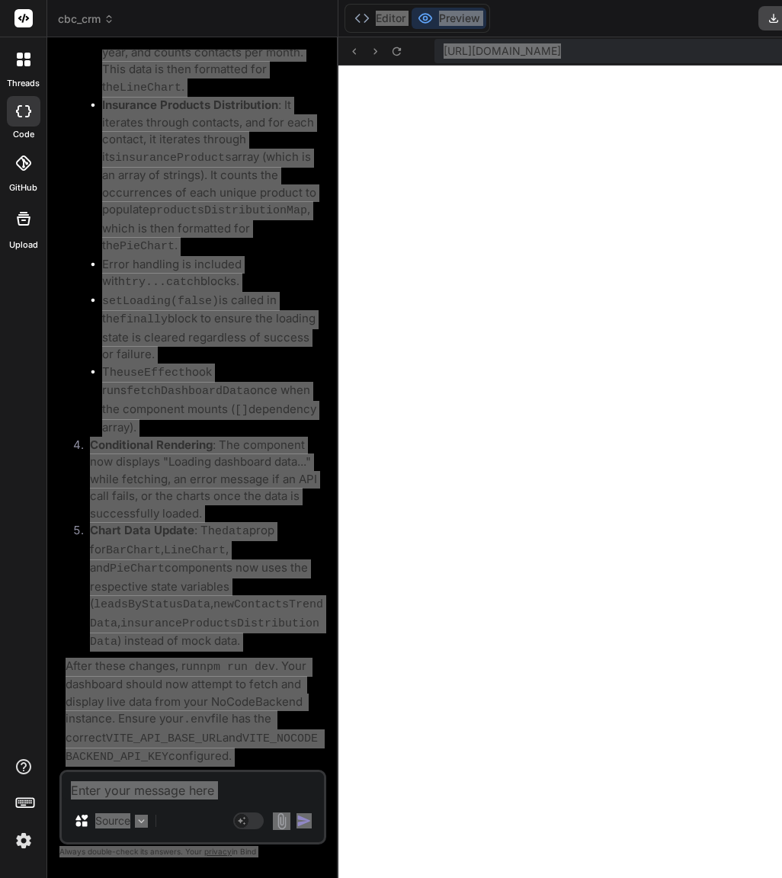
scroll to position [15409, 0]
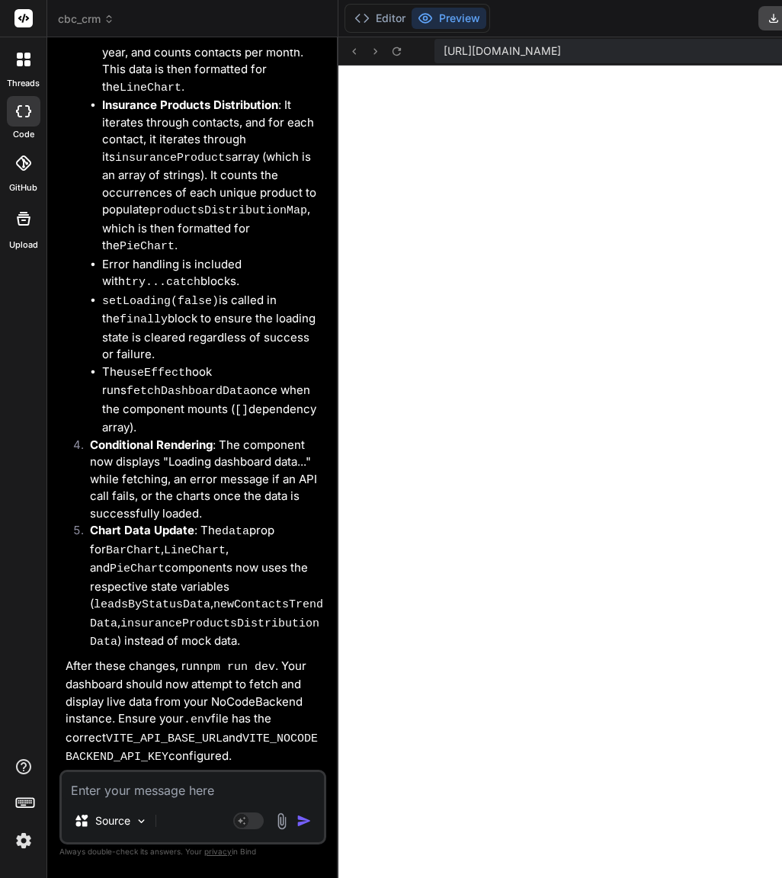
scroll to position [16939, 0]
click at [174, 783] on textarea at bounding box center [193, 785] width 262 height 27
paste textarea "Okay, the authentication and main layout are complete. Please connect the Dashb…"
type textarea "Okay, the authentication and main layout are complete. Please connect the Dashb…"
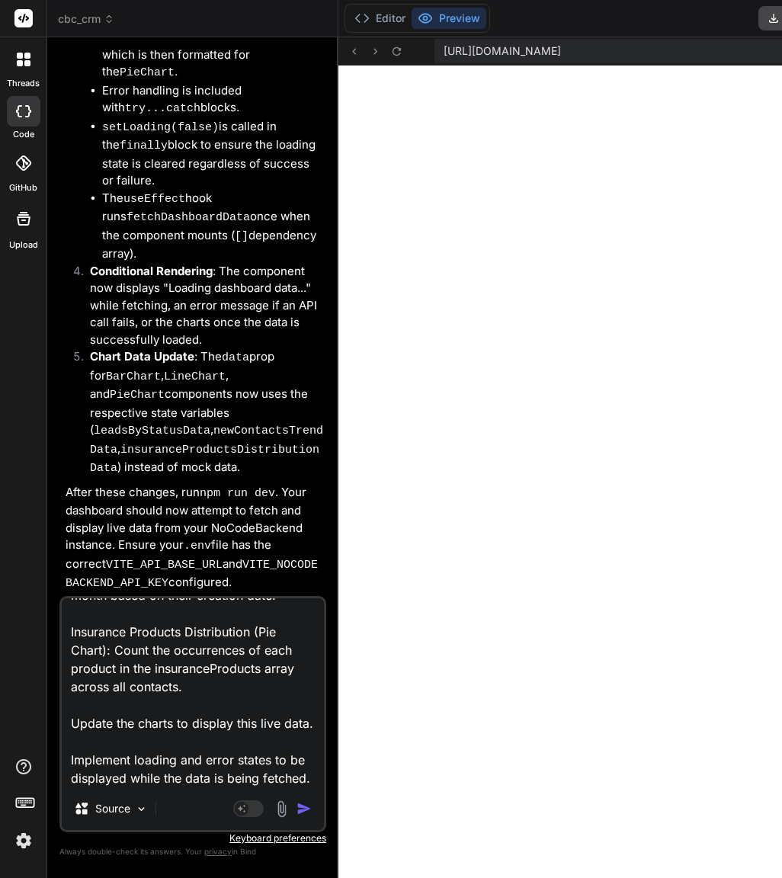
type textarea "x"
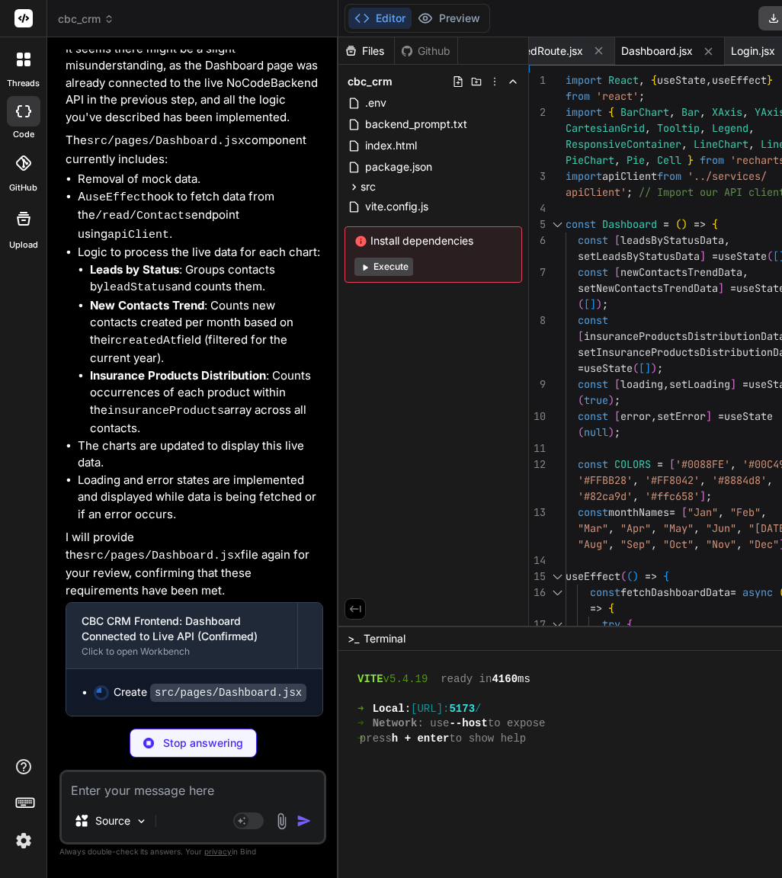
scroll to position [13149, 0]
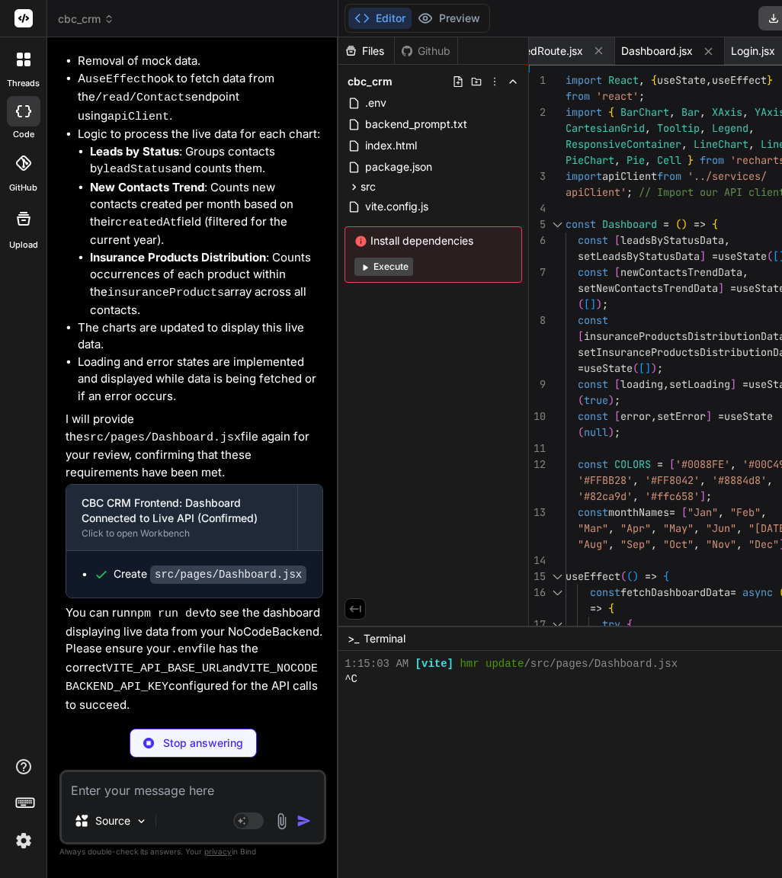
type textarea "x"
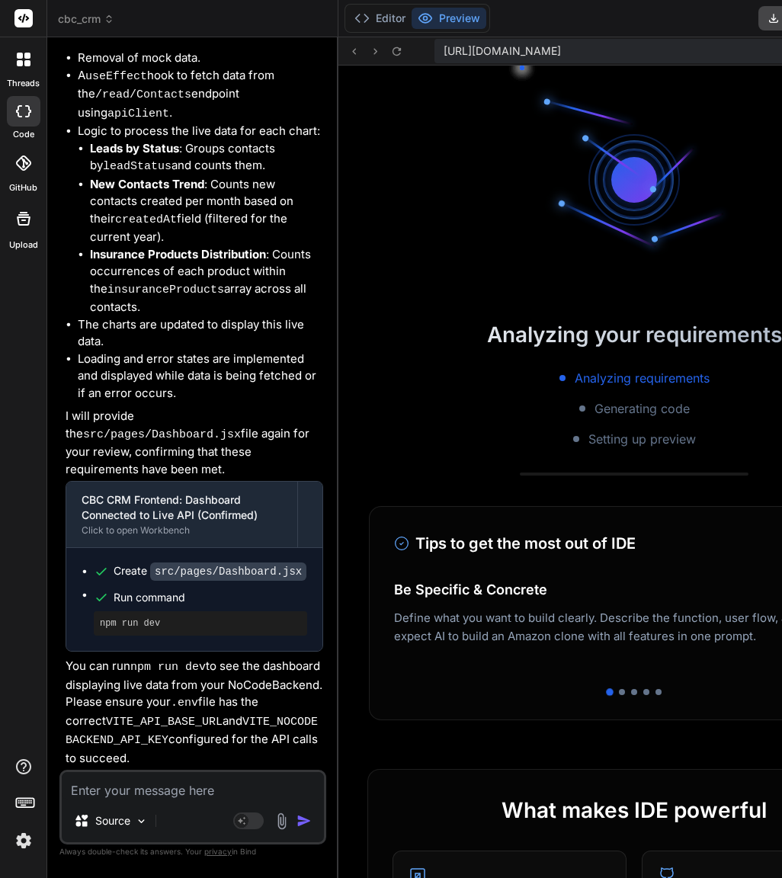
scroll to position [13298, 0]
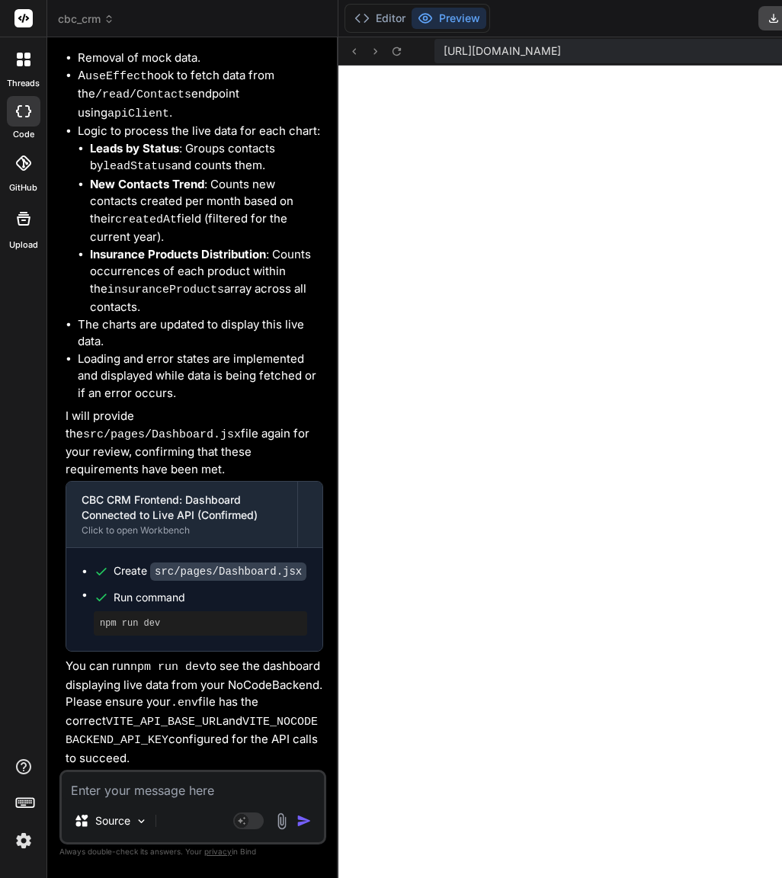
click at [126, 793] on textarea at bounding box center [193, 785] width 262 height 27
type textarea "t"
type textarea "x"
type textarea "th"
type textarea "x"
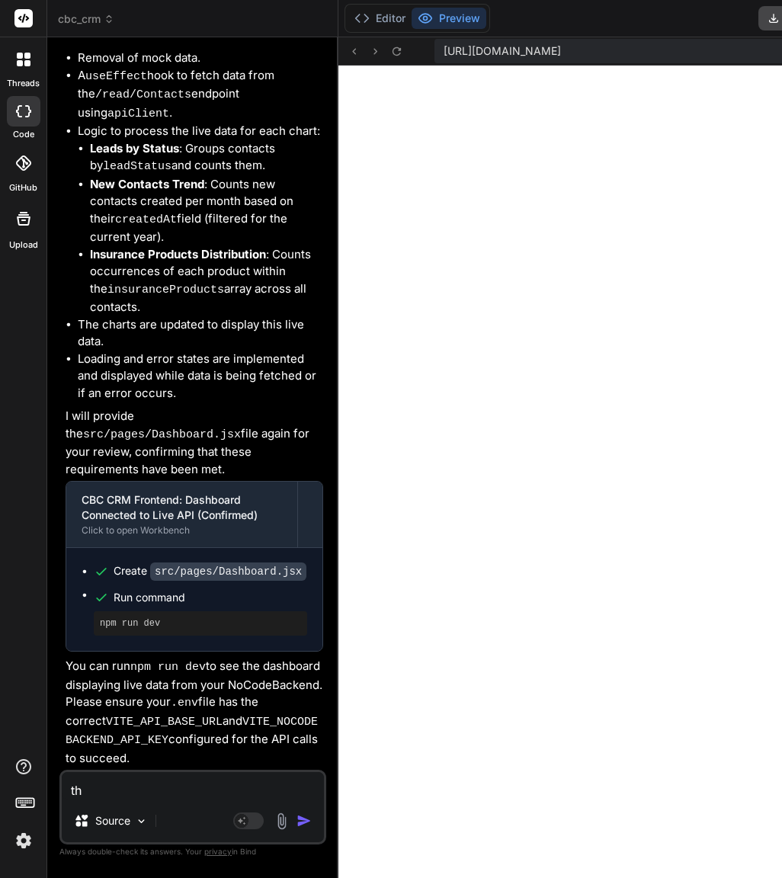
type textarea "thi"
type textarea "x"
type textarea "this"
type textarea "x"
type textarea "this"
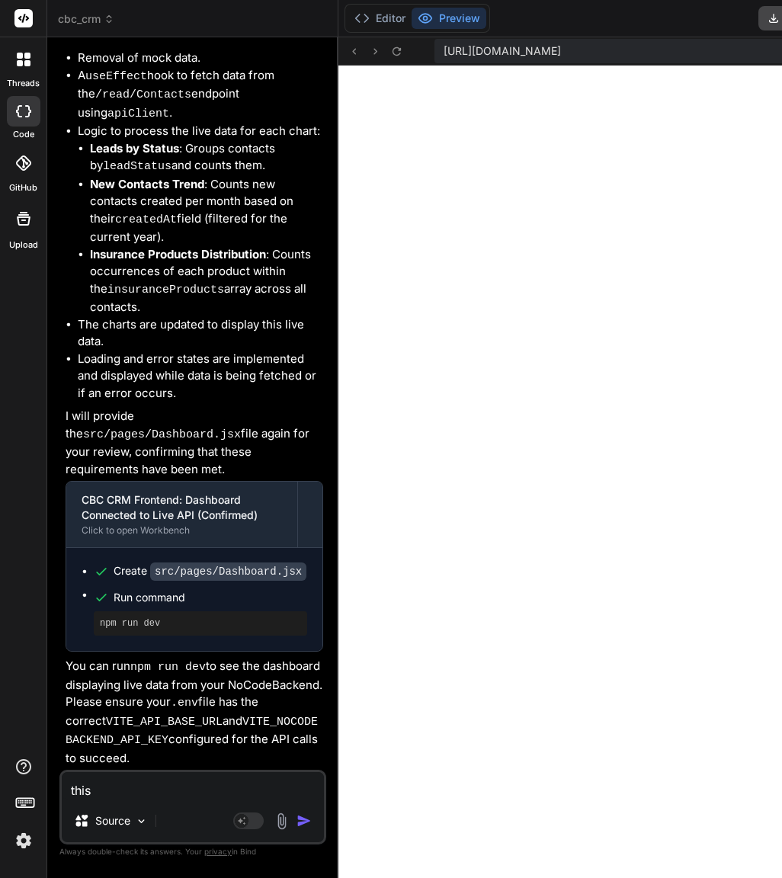
type textarea "x"
type textarea "this i"
type textarea "x"
type textarea "this is"
type textarea "x"
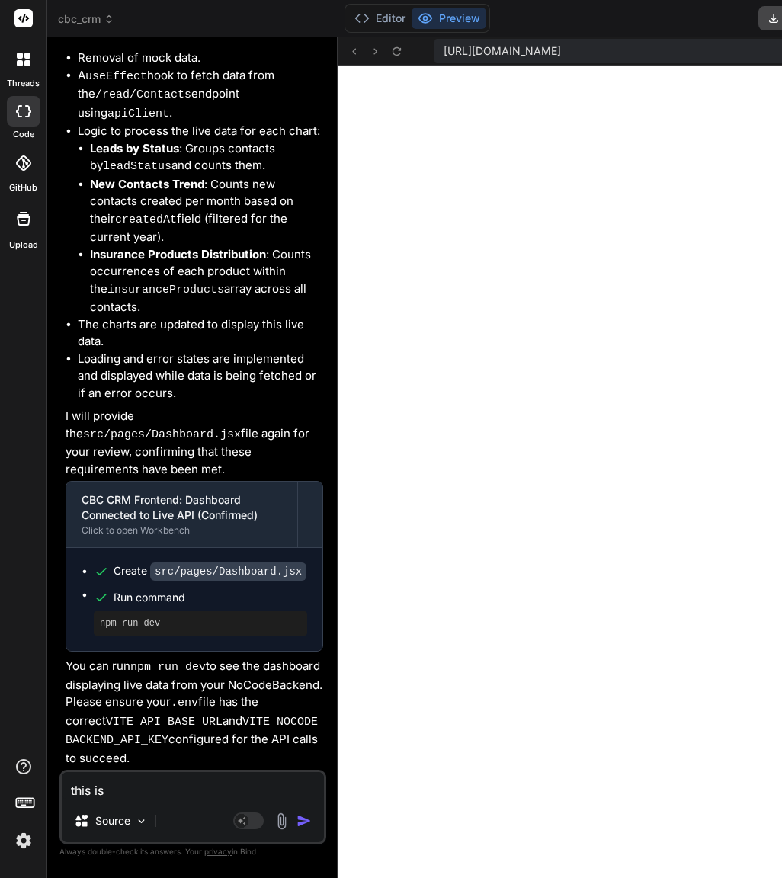
type textarea "this is"
type textarea "x"
type textarea "this is a"
type textarea "x"
type textarea "this is a"
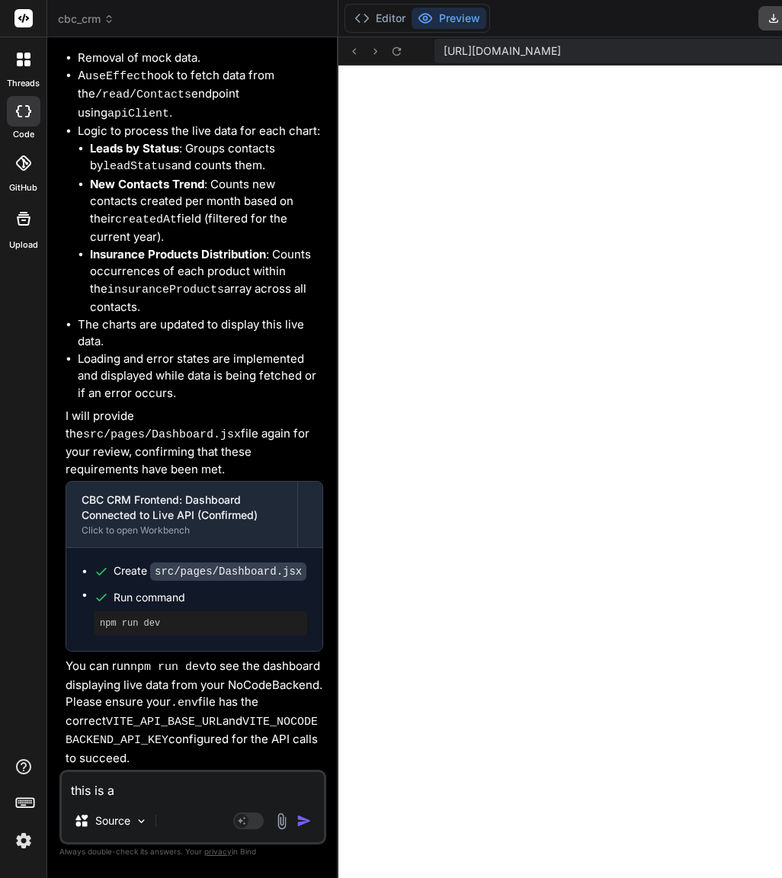
type textarea "x"
type textarea "this is a u"
type textarea "x"
type textarea "this is a us"
type textarea "x"
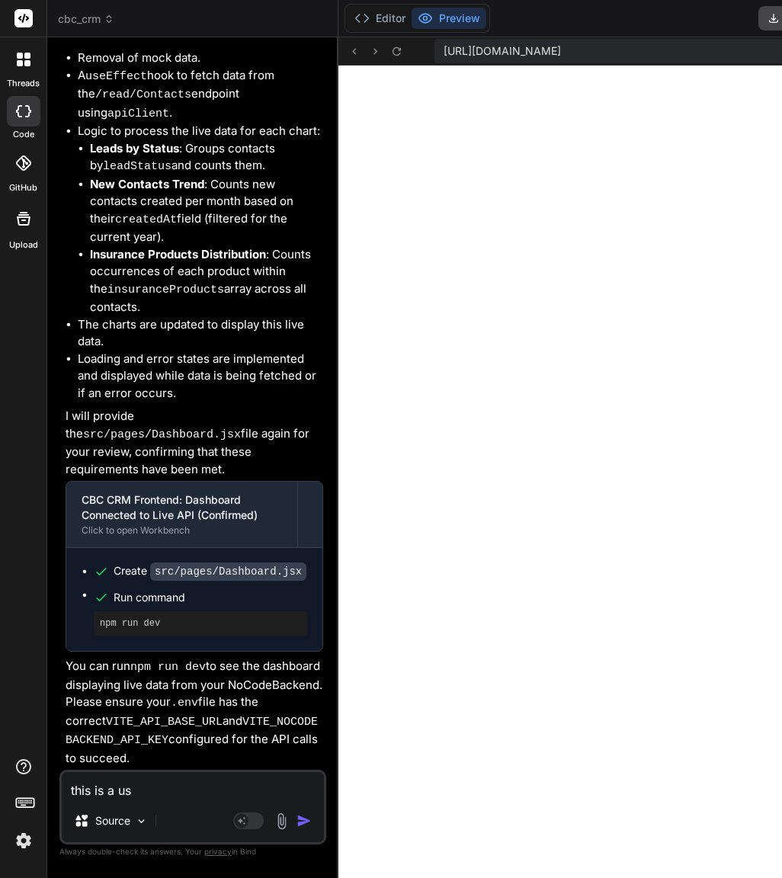
type textarea "this is a use"
type textarea "x"
type textarea "this is a user"
type textarea "x"
type textarea "this is a user"
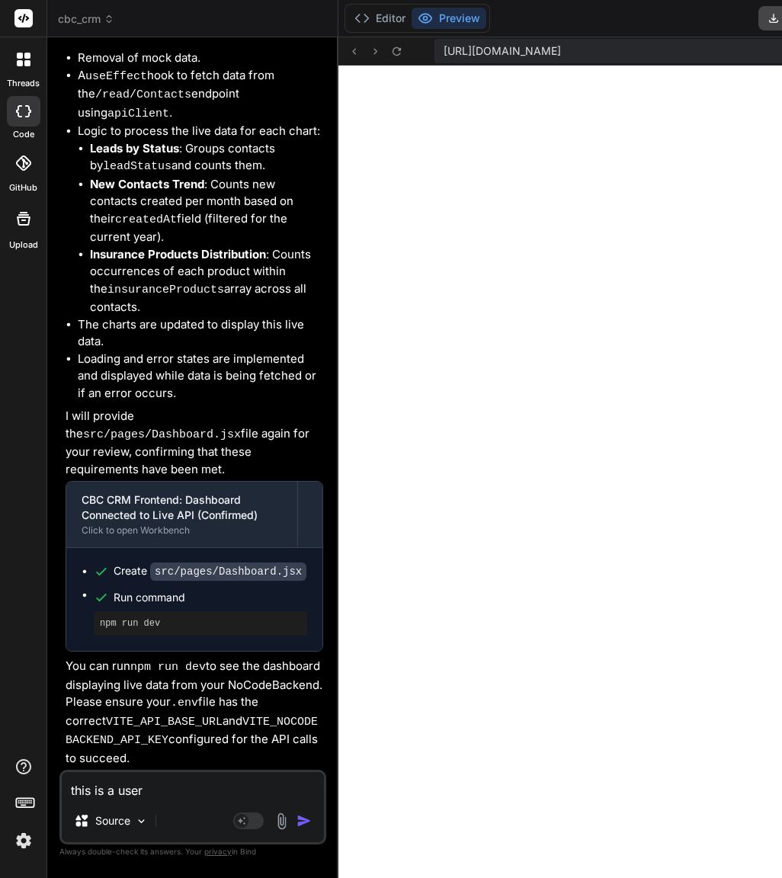
type textarea "x"
type textarea "this is a user i"
type textarea "x"
type textarea "this is a user in"
type textarea "x"
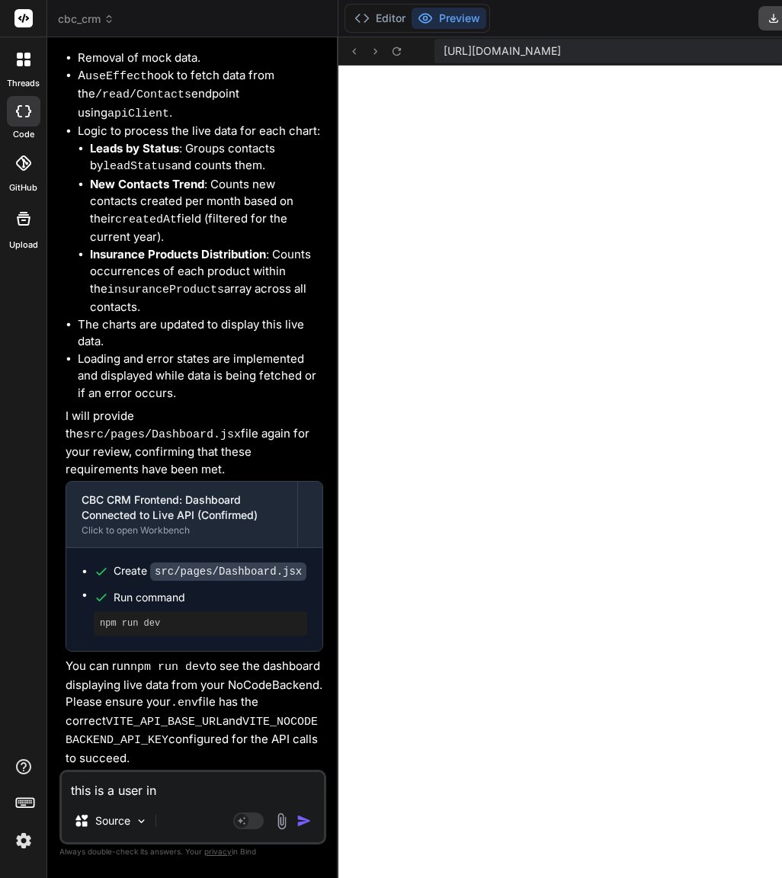
type textarea "this is a user in"
type textarea "x"
type textarea "this is a user in t"
type textarea "x"
type textarea "this is a user in th"
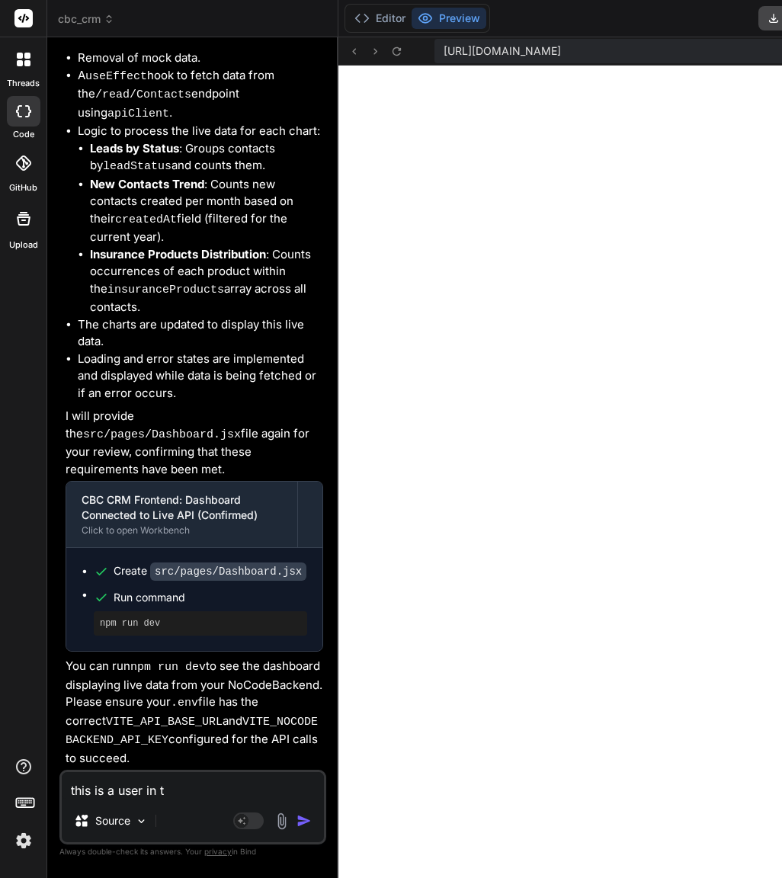
type textarea "x"
type textarea "this is a user in the"
type textarea "x"
type textarea "this is a user in the"
type textarea "x"
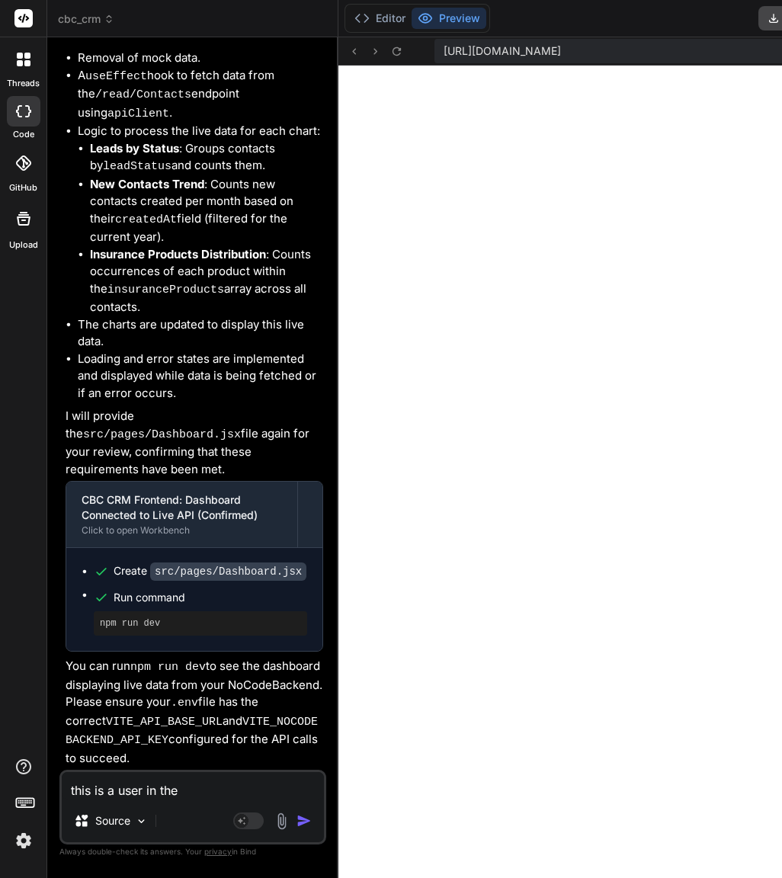
type textarea "this is a user in the b"
type textarea "x"
type textarea "this is a user in the ba"
type textarea "x"
type textarea "this is a user in the bac"
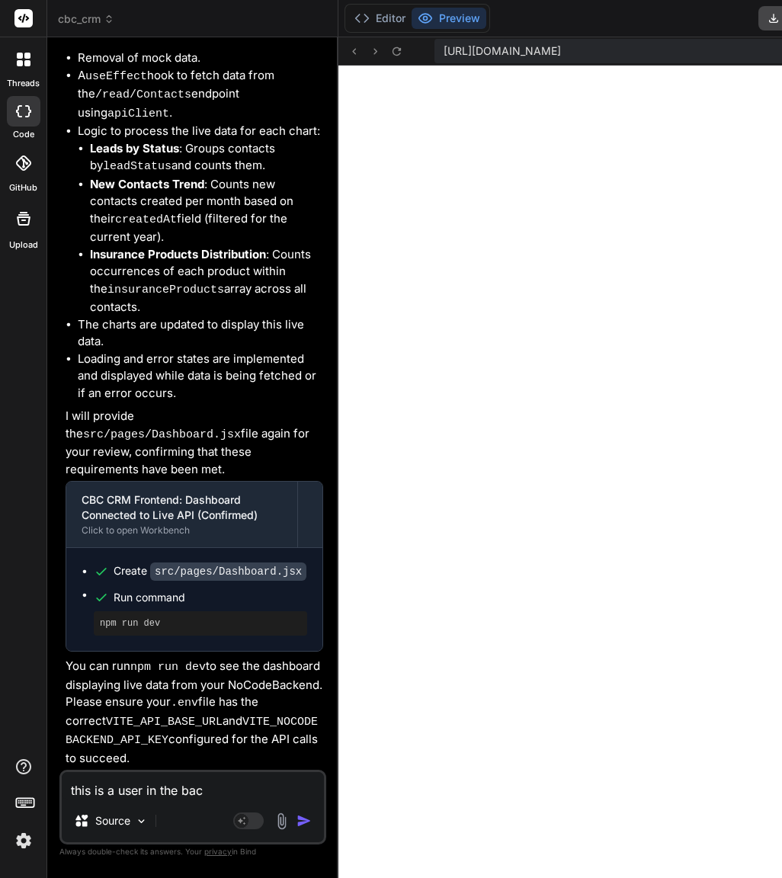
type textarea "x"
type textarea "this is a user in the back"
type textarea "x"
type textarea "this is a user in the [PERSON_NAME]"
type textarea "x"
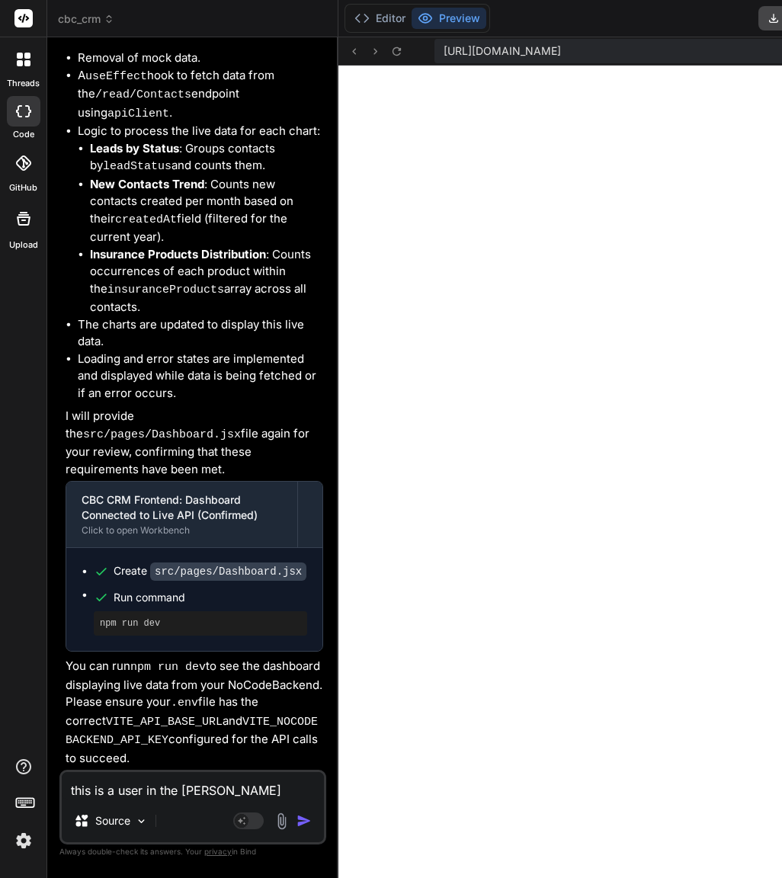
type textarea "this is a user in the [PERSON_NAME]"
type textarea "x"
type textarea "this is a user in the backend"
type textarea "x"
type textarea "this is a user in the backend"
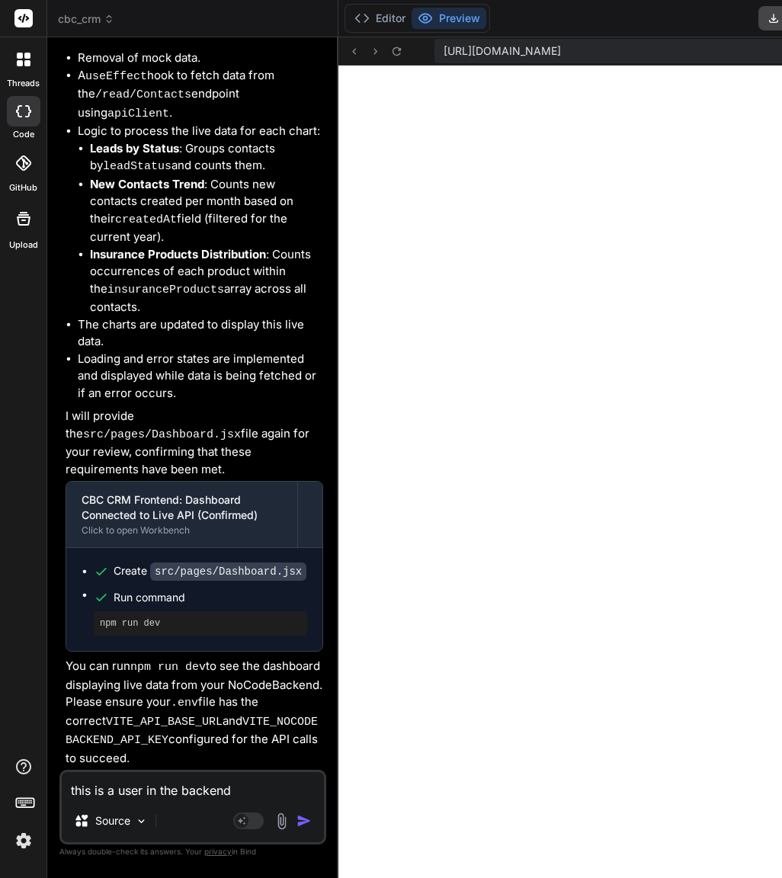
type textarea "x"
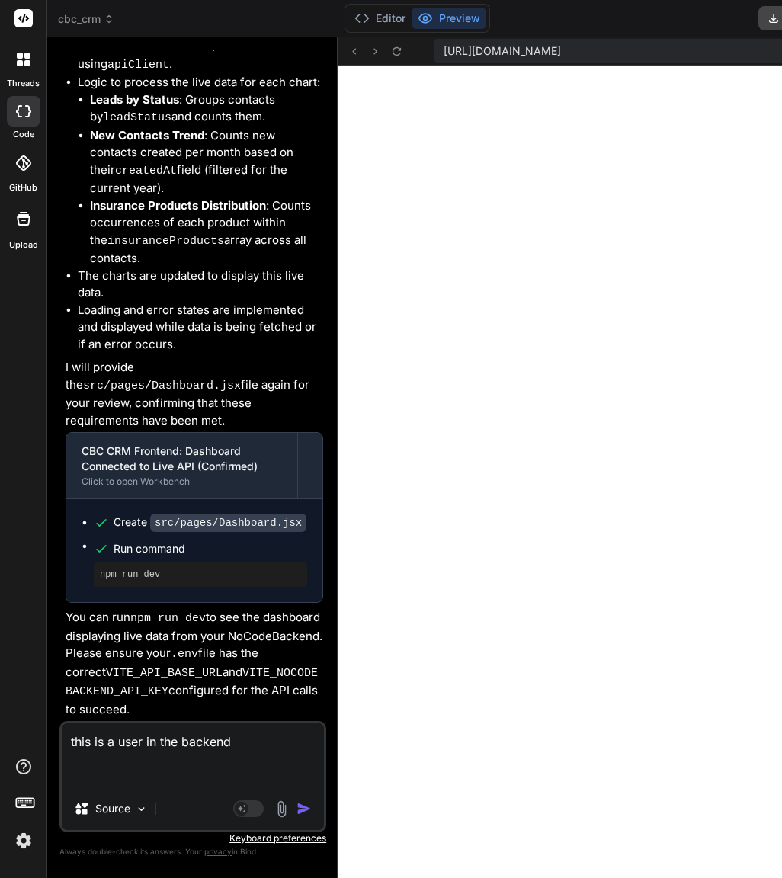
paste textarea "[EMAIL_ADDRESS][DOMAIN_NAME]"
type textarea "this is a user in the backend [EMAIL_ADDRESS][DOMAIN_NAME]"
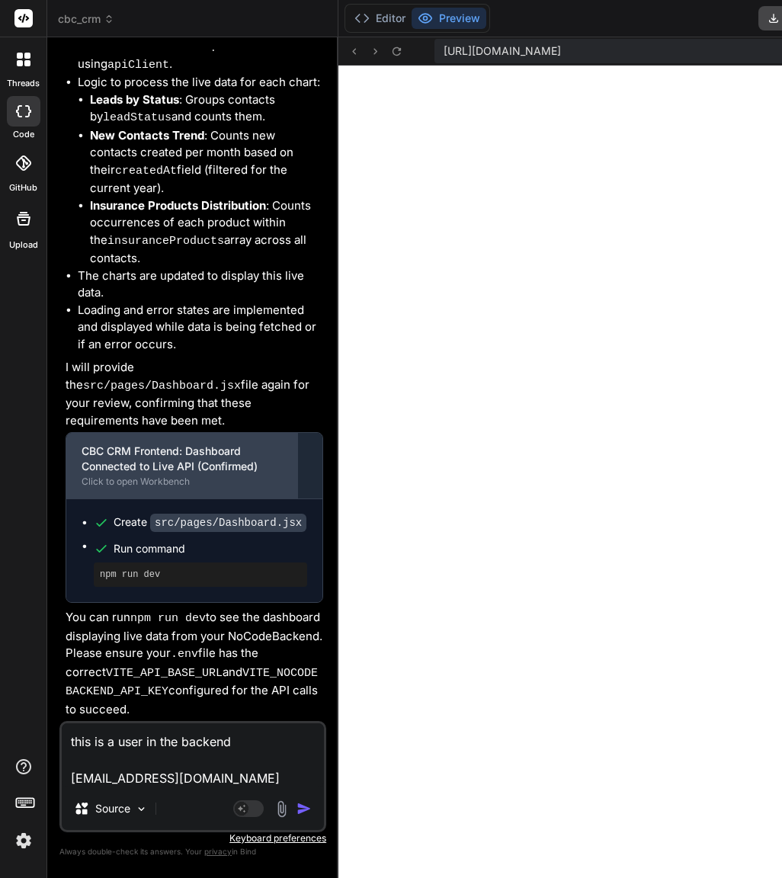
type textarea "x"
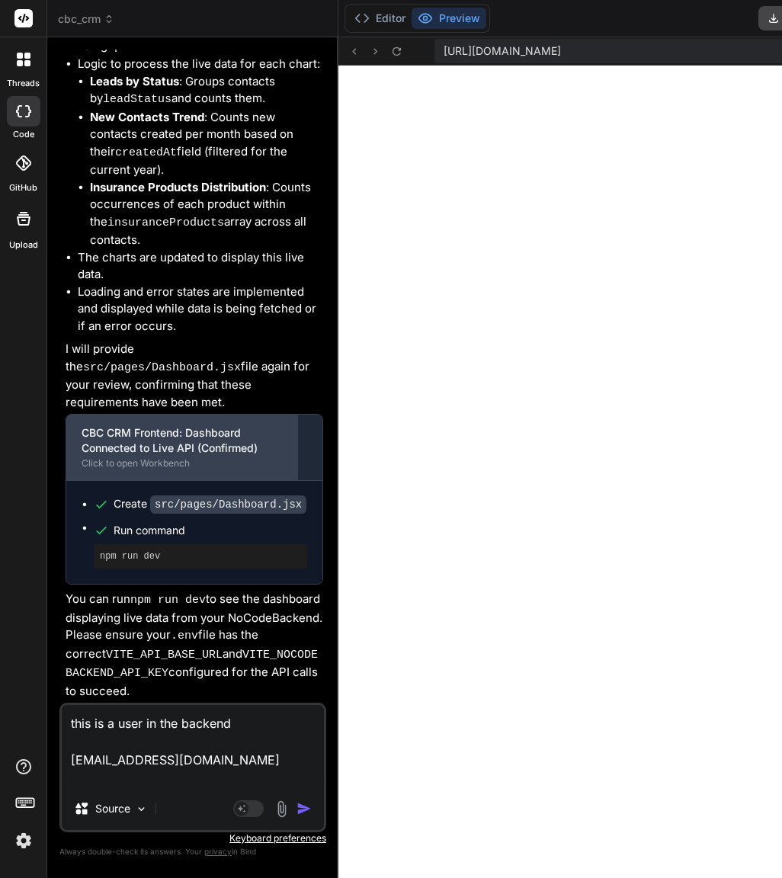
paste textarea "aStrongPassword123"
type textarea "this is a user in the backend [EMAIL_ADDRESS][DOMAIN_NAME] aStrongPassword123"
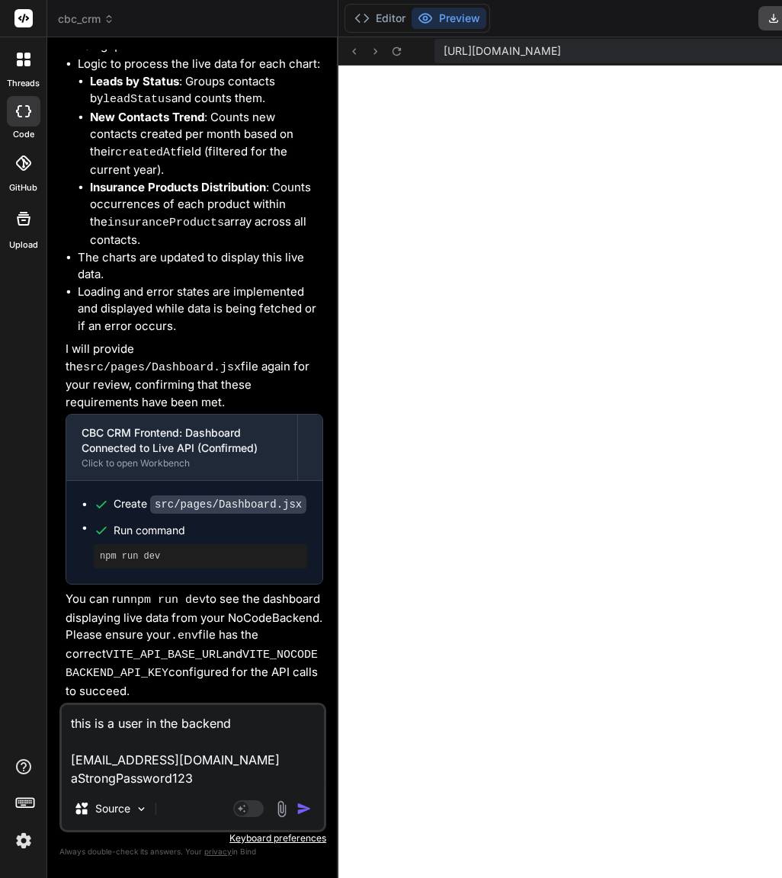
type textarea "x"
type textarea "this is a user in the backend [EMAIL_ADDRESS][DOMAIN_NAME] aStrongPassword123"
type textarea "x"
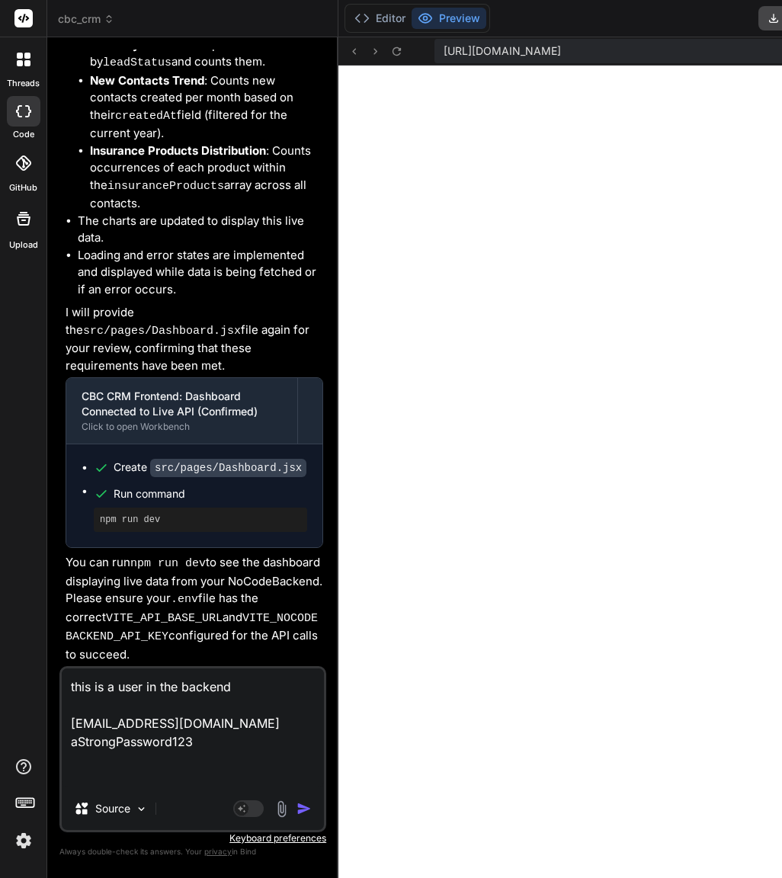
type textarea "this is a user in the backend [EMAIL_ADDRESS][DOMAIN_NAME] aStrongPassword123 h"
type textarea "x"
type textarea "this is a user in the backend [EMAIL_ADDRESS][DOMAIN_NAME] aStrongPassword123 ho"
type textarea "x"
type textarea "this is a user in the backend [EMAIL_ADDRESS][DOMAIN_NAME] aStrongPassword123 h…"
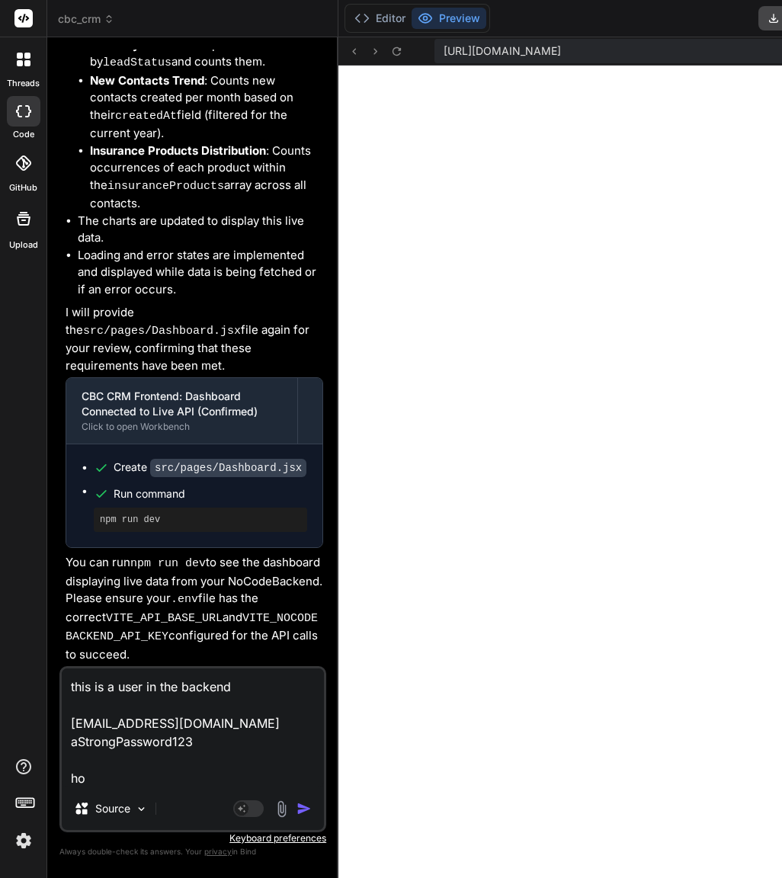
type textarea "x"
type textarea "this is a user in the backend [EMAIL_ADDRESS][DOMAIN_NAME] aStrongPassword123 […"
type textarea "x"
type textarea "this is a user in the backend [EMAIL_ADDRESS][DOMAIN_NAME] aStrongPassword123 h…"
type textarea "x"
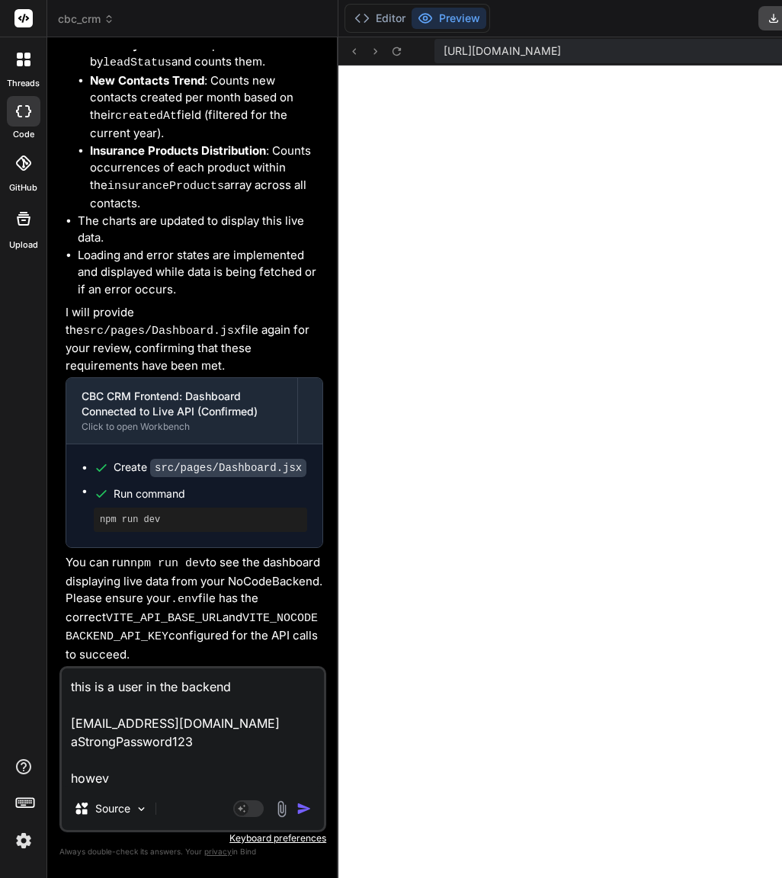
type textarea "this is a user in the backend [EMAIL_ADDRESS][DOMAIN_NAME] aStrongPassword123 […"
type textarea "x"
type textarea "this is a user in the backend [EMAIL_ADDRESS][DOMAIN_NAME] aStrongPassword123 h…"
type textarea "x"
type textarea "this is a user in the backend [EMAIL_ADDRESS][DOMAIN_NAME] aStrongPassword123 h…"
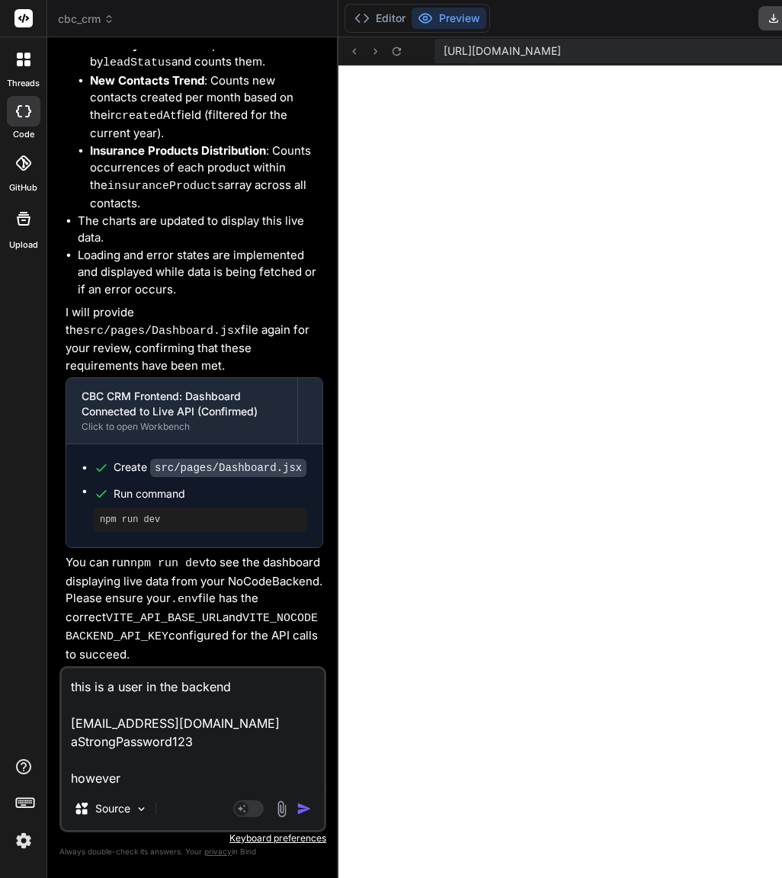
type textarea "x"
type textarea "this is a user in the backend [EMAIL_ADDRESS][DOMAIN_NAME] aStrongPassword123 h…"
type textarea "x"
type textarea "this is a user in the backend [EMAIL_ADDRESS][DOMAIN_NAME] aStrongPassword123 h…"
type textarea "x"
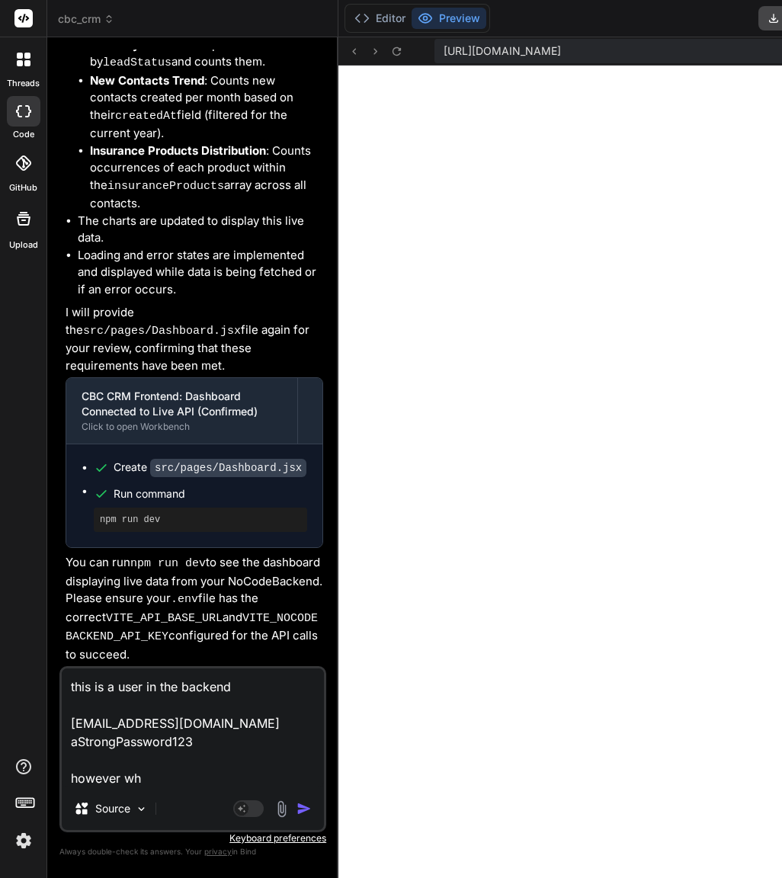
type textarea "this is a user in the backend [EMAIL_ADDRESS][DOMAIN_NAME] aStrongPassword123 h…"
type textarea "x"
type textarea "this is a user in the backend [EMAIL_ADDRESS][DOMAIN_NAME] aStrongPassword123 h…"
type textarea "x"
type textarea "this is a user in the backend [EMAIL_ADDRESS][DOMAIN_NAME] aStrongPassword123 h…"
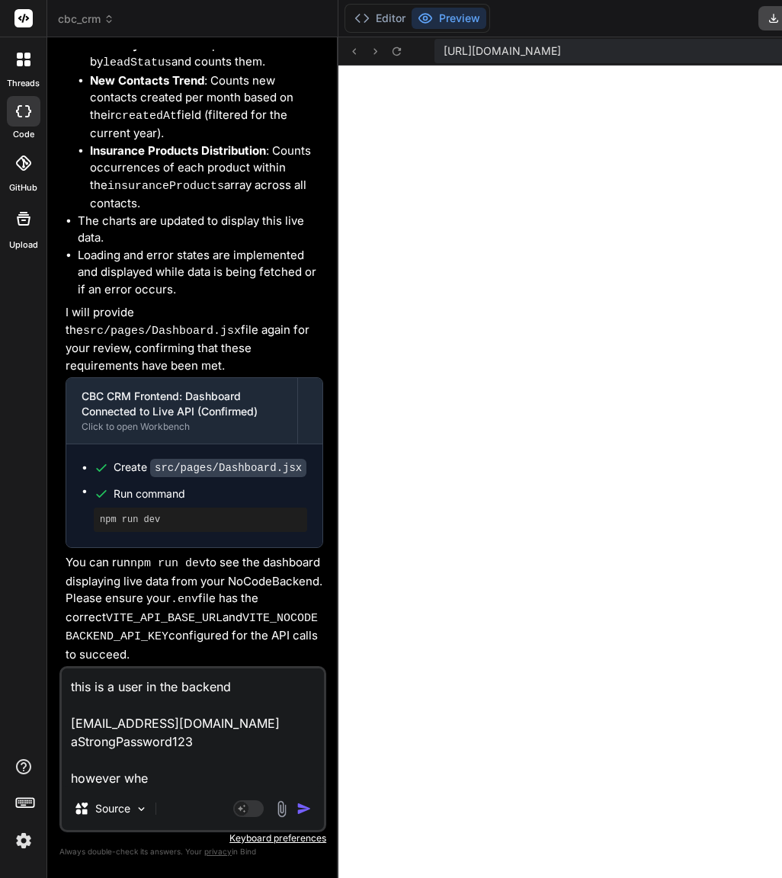
type textarea "x"
type textarea "this is a user in the backend [EMAIL_ADDRESS][DOMAIN_NAME] aStrongPassword123 h…"
type textarea "x"
type textarea "this is a user in the backend [EMAIL_ADDRESS][DOMAIN_NAME] aStrongPassword123 h…"
type textarea "x"
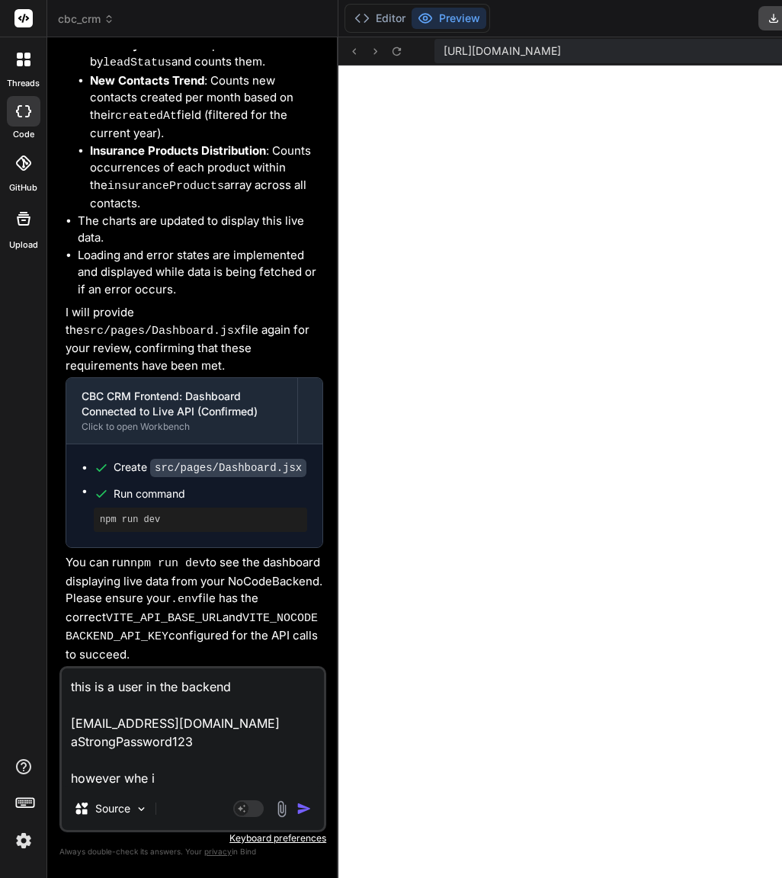
type textarea "this is a user in the backend [EMAIL_ADDRESS][DOMAIN_NAME] aStrongPassword123 h…"
type textarea "x"
type textarea "this is a user in the backend [EMAIL_ADDRESS][DOMAIN_NAME] aStrongPassword123 h…"
type textarea "x"
type textarea "this is a user in the backend [EMAIL_ADDRESS][DOMAIN_NAME] aStrongPassword123 h…"
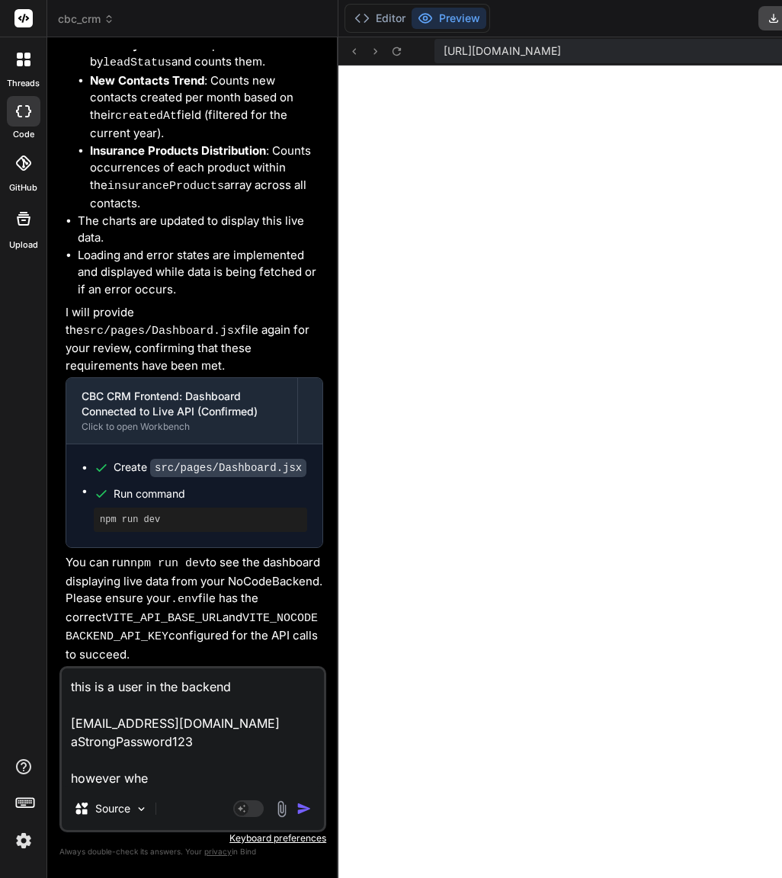
type textarea "x"
type textarea "this is a user in the backend [EMAIL_ADDRESS][DOMAIN_NAME] aStrongPassword123 h…"
type textarea "x"
type textarea "this is a user in the backend [EMAIL_ADDRESS][DOMAIN_NAME] aStrongPassword123 h…"
type textarea "x"
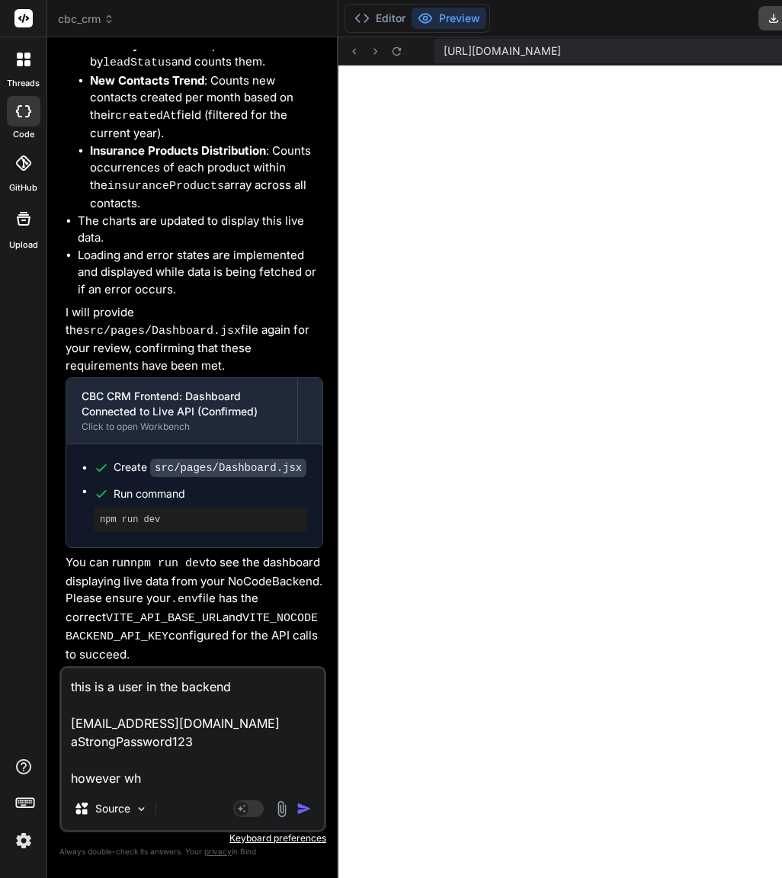
type textarea "this is a user in the backend [EMAIL_ADDRESS][DOMAIN_NAME] aStrongPassword123 h…"
type textarea "x"
type textarea "this is a user in the backend [EMAIL_ADDRESS][DOMAIN_NAME] aStrongPassword123 h…"
type textarea "x"
type textarea "this is a user in the backend [EMAIL_ADDRESS][DOMAIN_NAME] aStrongPassword123 h…"
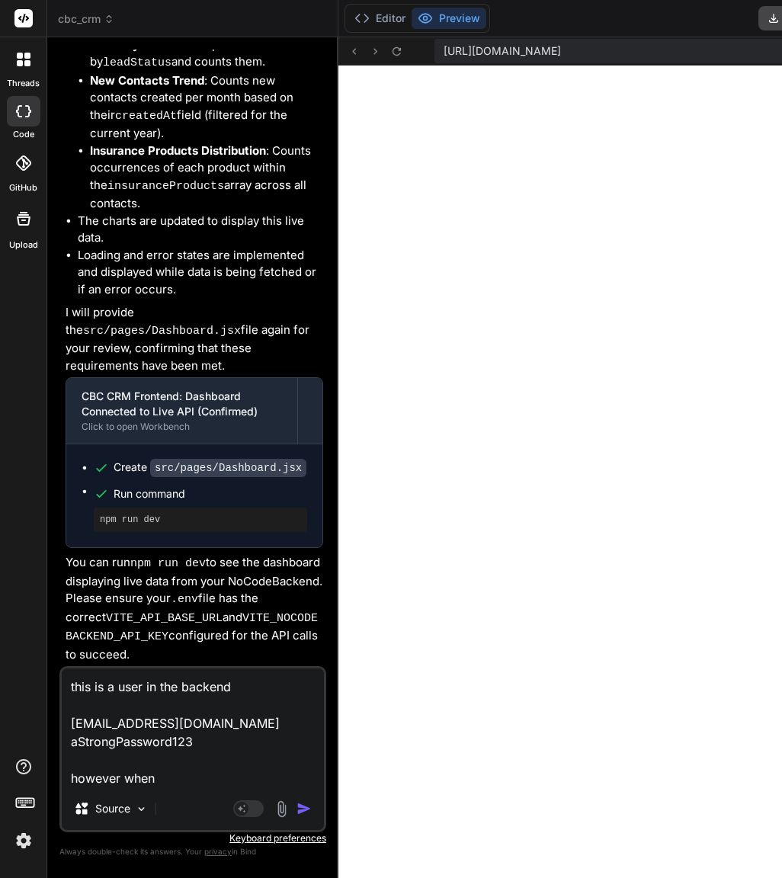
type textarea "x"
type textarea "this is a user in the backend [EMAIL_ADDRESS][DOMAIN_NAME] aStrongPassword123 h…"
type textarea "x"
type textarea "this is a user in the backend [EMAIL_ADDRESS][DOMAIN_NAME] aStrongPassword123 h…"
type textarea "x"
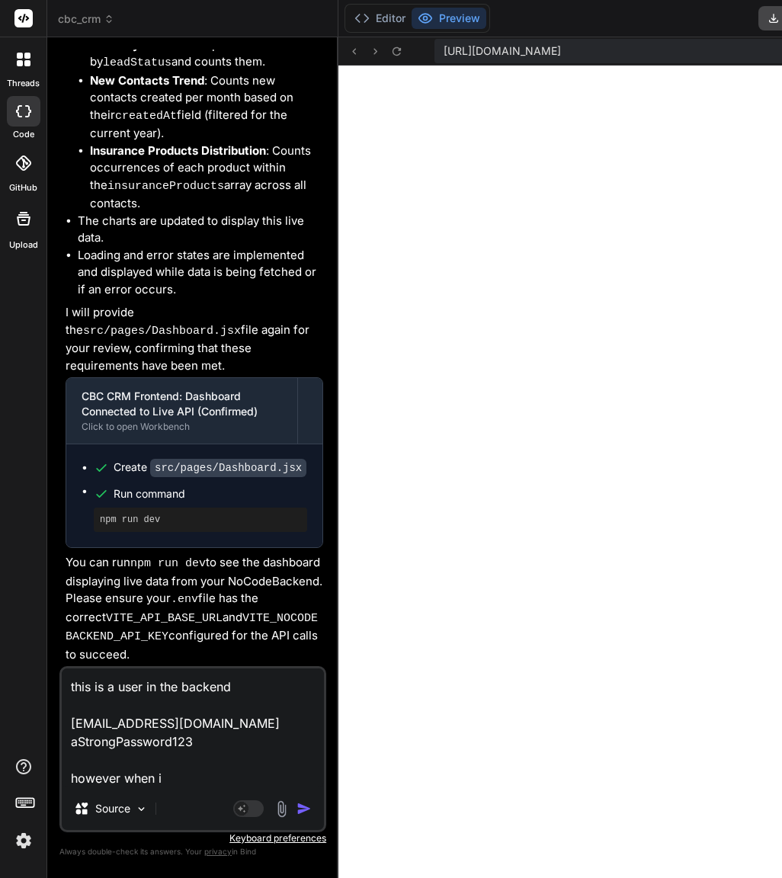
type textarea "this is a user in the backend [EMAIL_ADDRESS][DOMAIN_NAME] aStrongPassword123 h…"
type textarea "x"
type textarea "this is a user in the backend [EMAIL_ADDRESS][DOMAIN_NAME] aStrongPassword123 h…"
type textarea "x"
type textarea "this is a user in the backend [EMAIL_ADDRESS][DOMAIN_NAME] aStrongPassword123 h…"
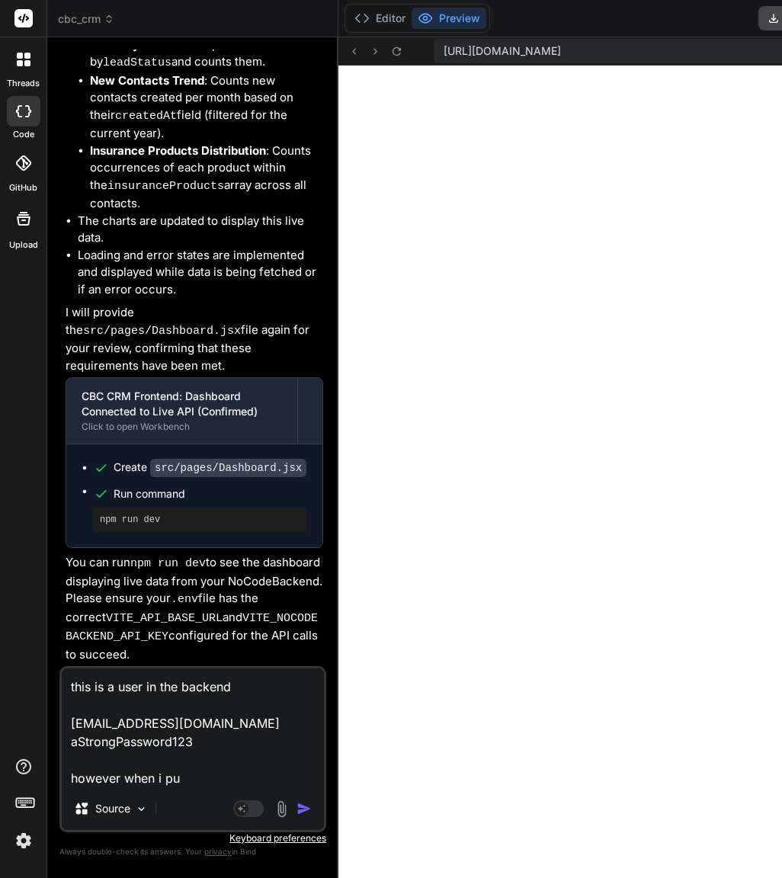
type textarea "x"
type textarea "this is a user in the backend [EMAIL_ADDRESS][DOMAIN_NAME] aStrongPassword123 h…"
type textarea "x"
type textarea "this is a user in the backend [EMAIL_ADDRESS][DOMAIN_NAME] aStrongPassword123 h…"
type textarea "x"
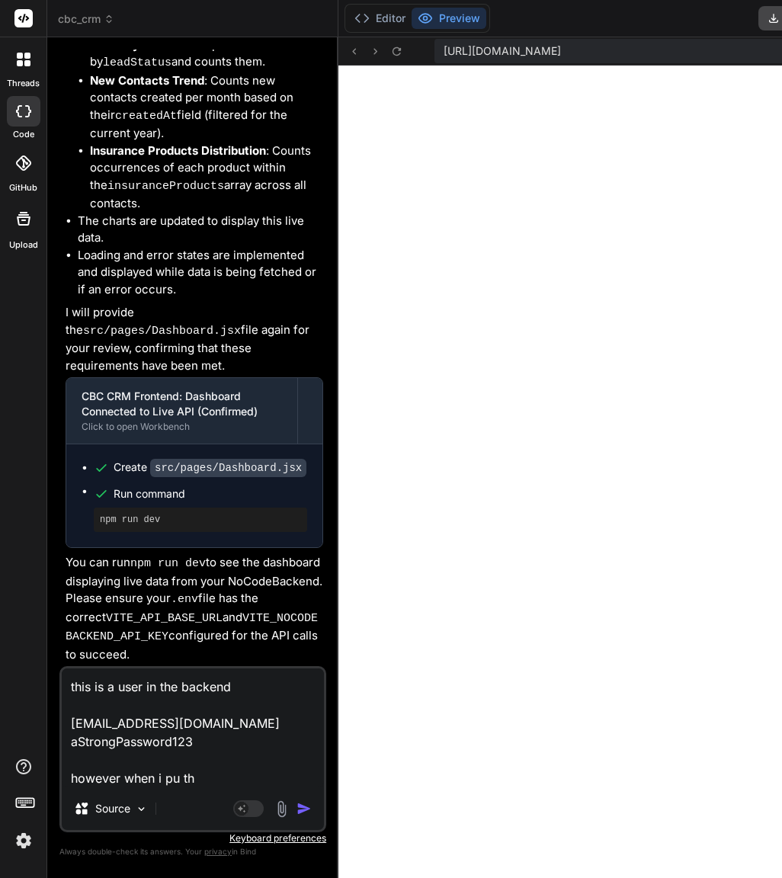
type textarea "this is a user in the backend [EMAIL_ADDRESS][DOMAIN_NAME] aStrongPassword123 h…"
type textarea "x"
type textarea "this is a user in the backend [EMAIL_ADDRESS][DOMAIN_NAME] aStrongPassword123 h…"
type textarea "x"
type textarea "this is a user in the backend [EMAIL_ADDRESS][DOMAIN_NAME] aStrongPassword123 h…"
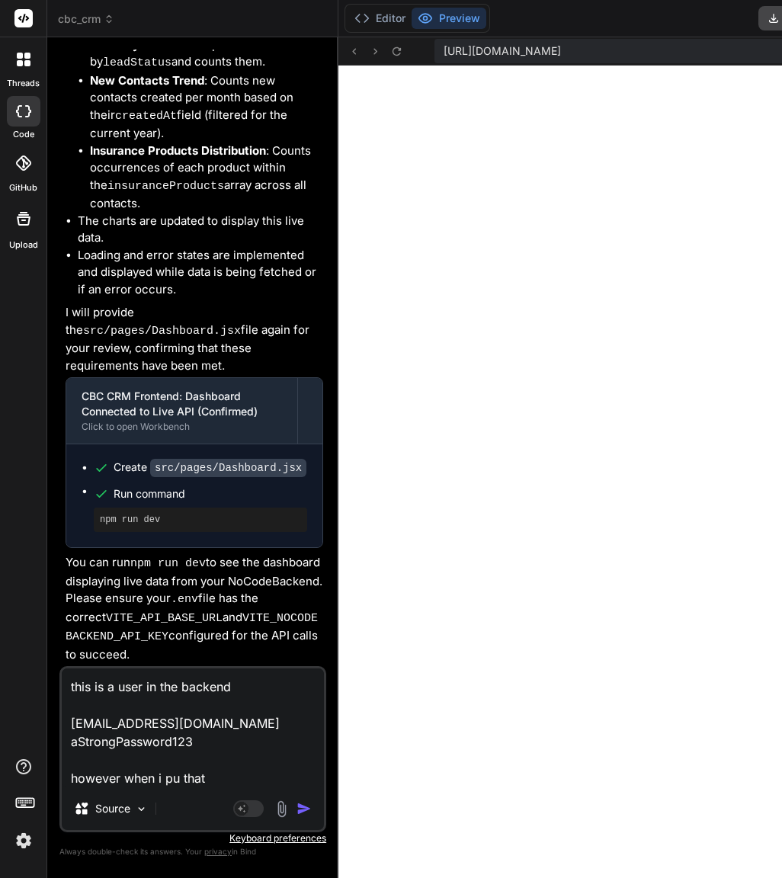
type textarea "x"
type textarea "this is a user in the backend [EMAIL_ADDRESS][DOMAIN_NAME] aStrongPassword123 h…"
type textarea "x"
type textarea "this is a user in the backend [EMAIL_ADDRESS][DOMAIN_NAME] aStrongPassword123 h…"
type textarea "x"
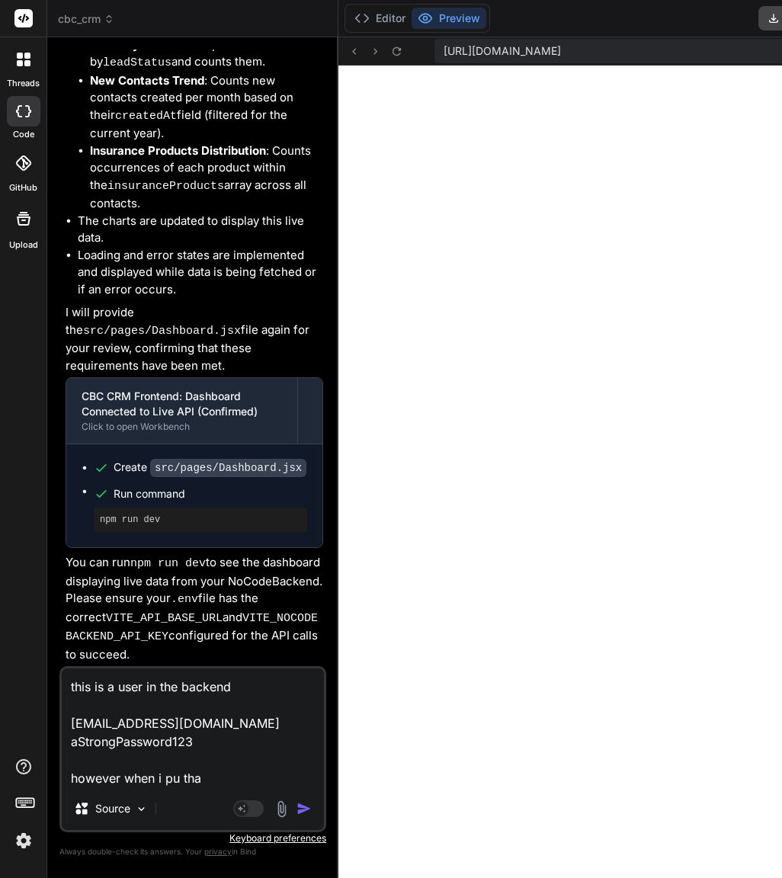
type textarea "this is a user in the backend [EMAIL_ADDRESS][DOMAIN_NAME] aStrongPassword123 h…"
type textarea "x"
type textarea "this is a user in the backend [EMAIL_ADDRESS][DOMAIN_NAME] aStrongPassword123 h…"
type textarea "x"
type textarea "this is a user in the backend [EMAIL_ADDRESS][DOMAIN_NAME] aStrongPassword123 h…"
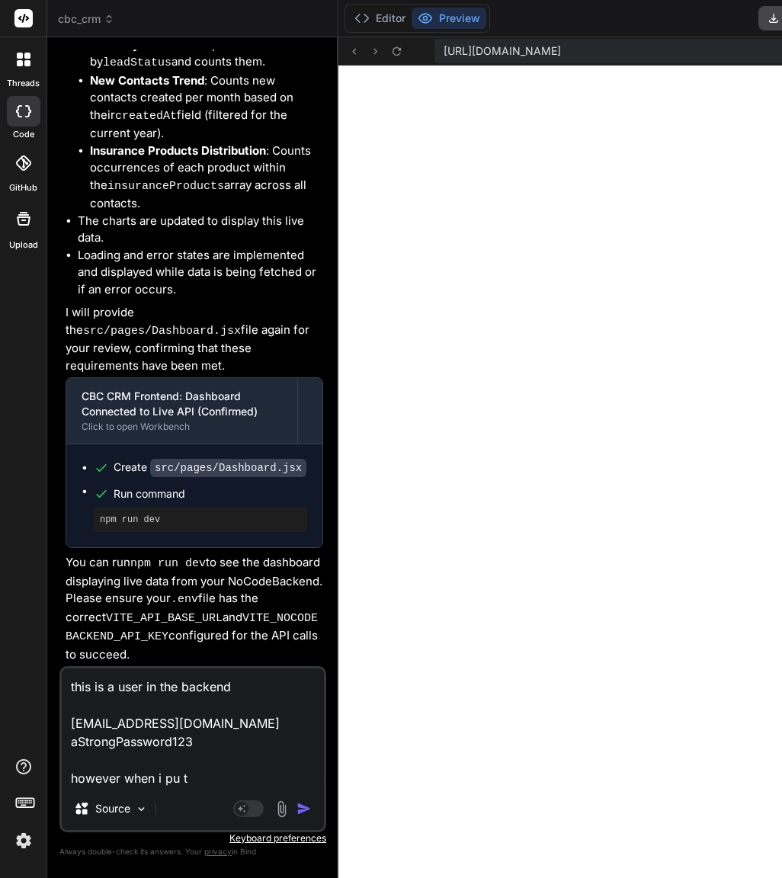
type textarea "x"
type textarea "this is a user in the backend [EMAIL_ADDRESS][DOMAIN_NAME] aStrongPassword123 h…"
type textarea "x"
type textarea "this is a user in the backend [EMAIL_ADDRESS][DOMAIN_NAME] aStrongPassword123 h…"
type textarea "x"
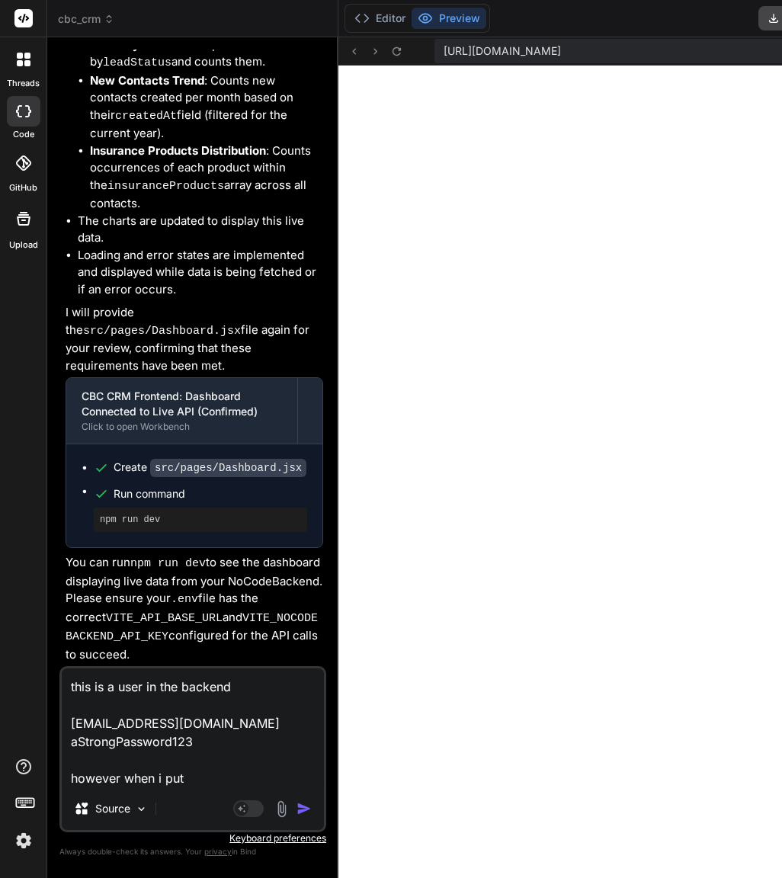
type textarea "this is a user in the backend [EMAIL_ADDRESS][DOMAIN_NAME] aStrongPassword123 h…"
type textarea "x"
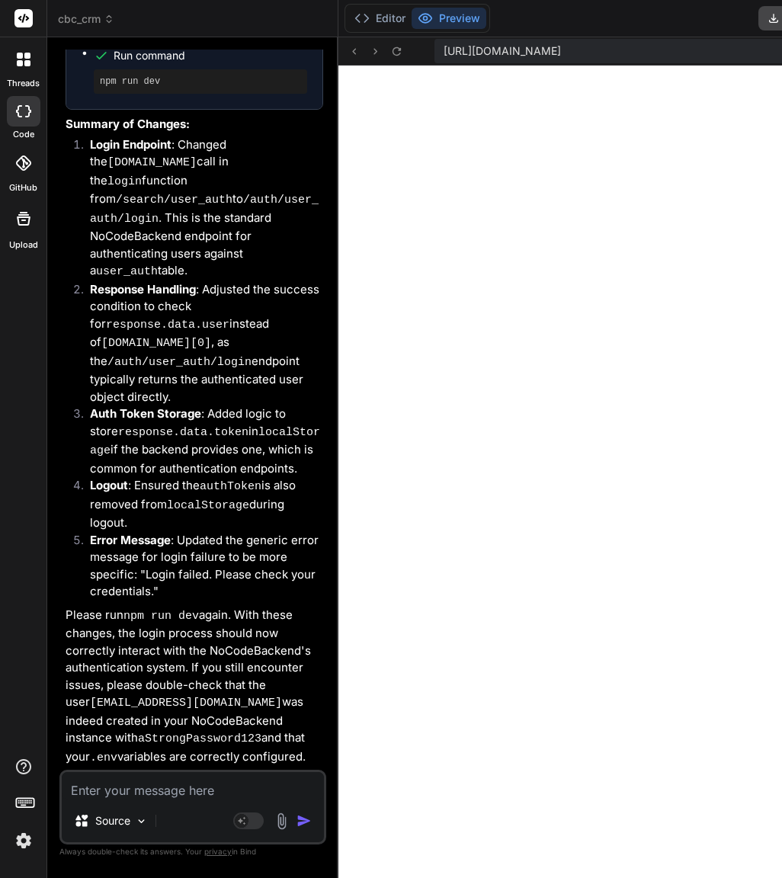
scroll to position [19881, 0]
click at [187, 786] on textarea at bounding box center [193, 785] width 262 height 27
click at [122, 822] on p "Source" at bounding box center [112, 820] width 35 height 15
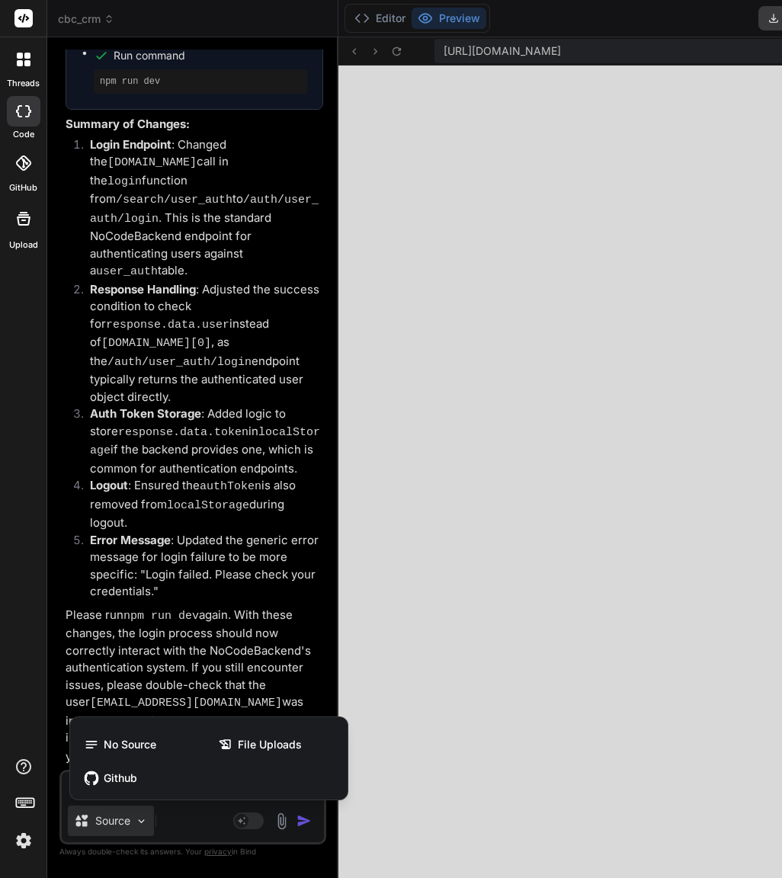
click at [211, 805] on div at bounding box center [391, 439] width 782 height 878
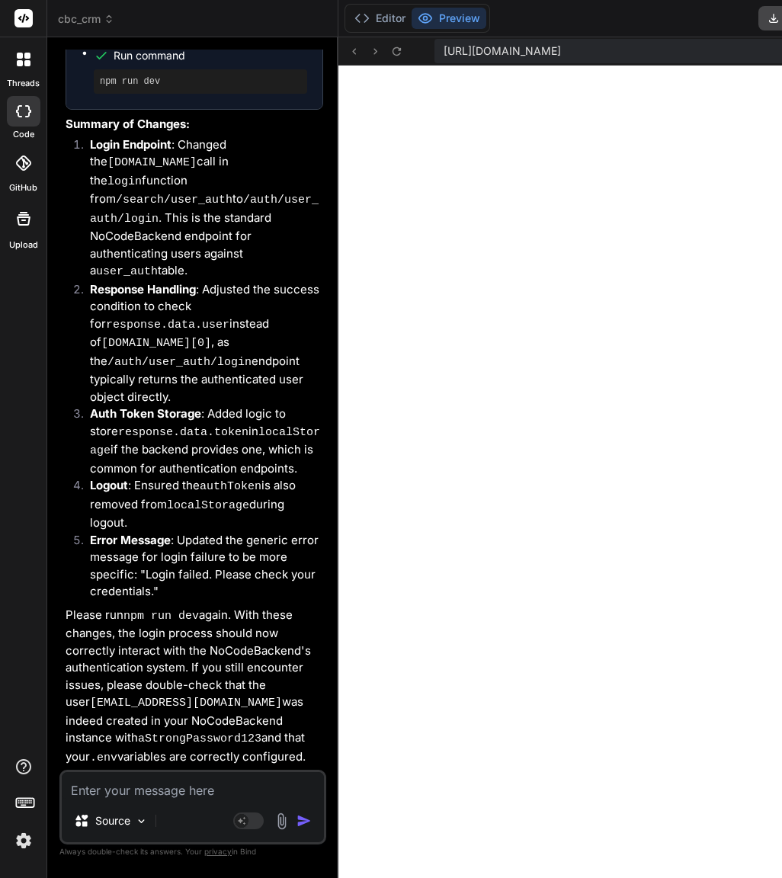
click at [273, 822] on img at bounding box center [282, 821] width 18 height 18
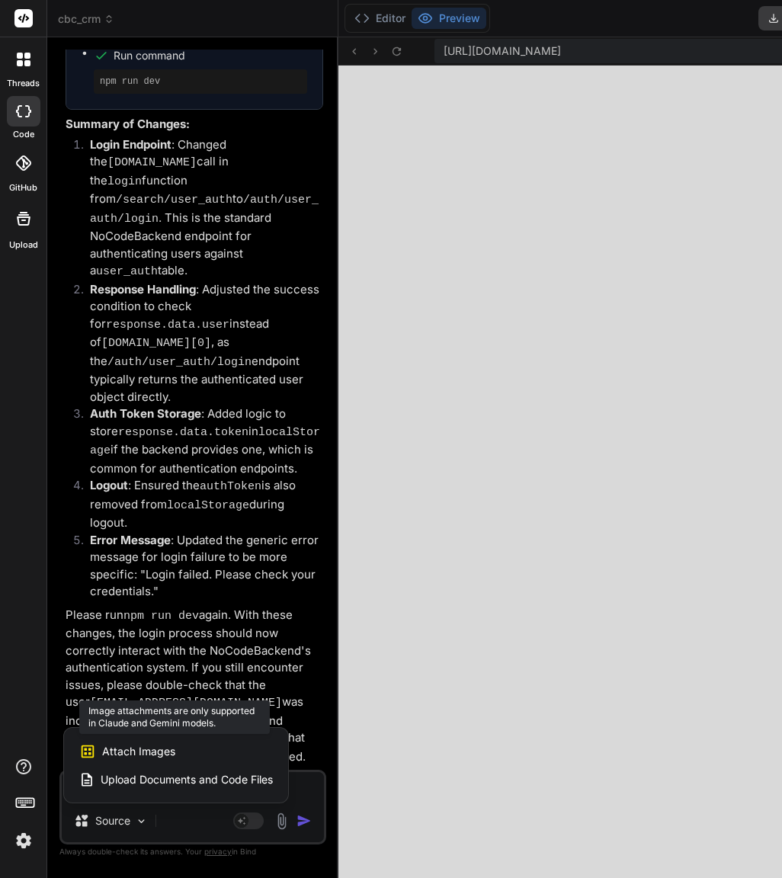
click at [157, 748] on div "Attach Images Image attachments are only supported in Claude and Gemini models." at bounding box center [176, 751] width 194 height 29
click at [102, 747] on span "Attach Images" at bounding box center [138, 751] width 73 height 15
click at [464, 757] on div at bounding box center [391, 439] width 782 height 878
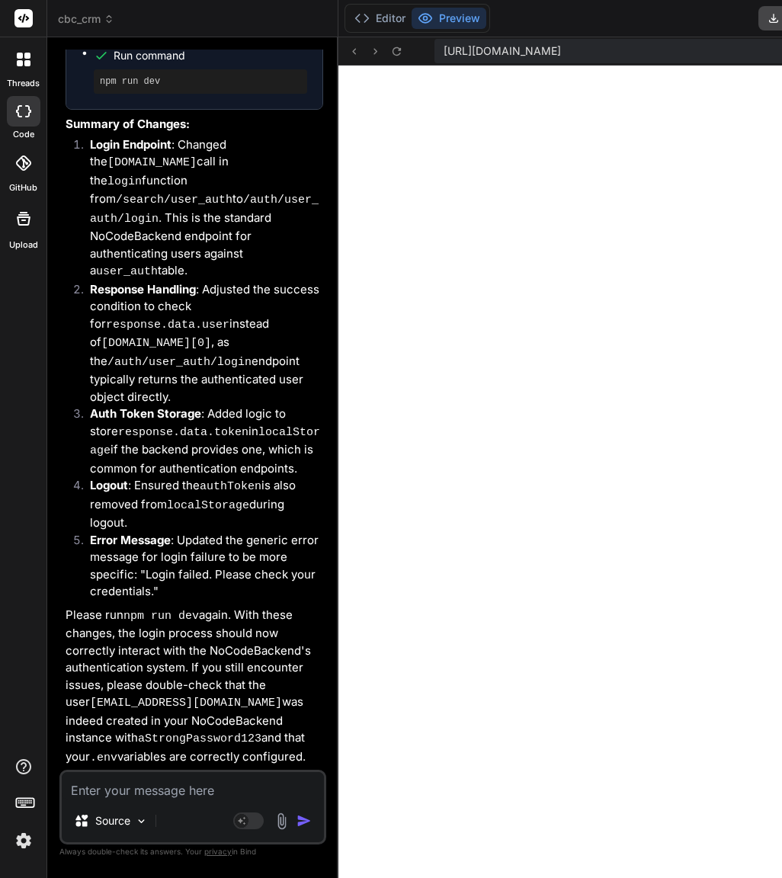
click at [190, 790] on textarea at bounding box center [193, 785] width 262 height 27
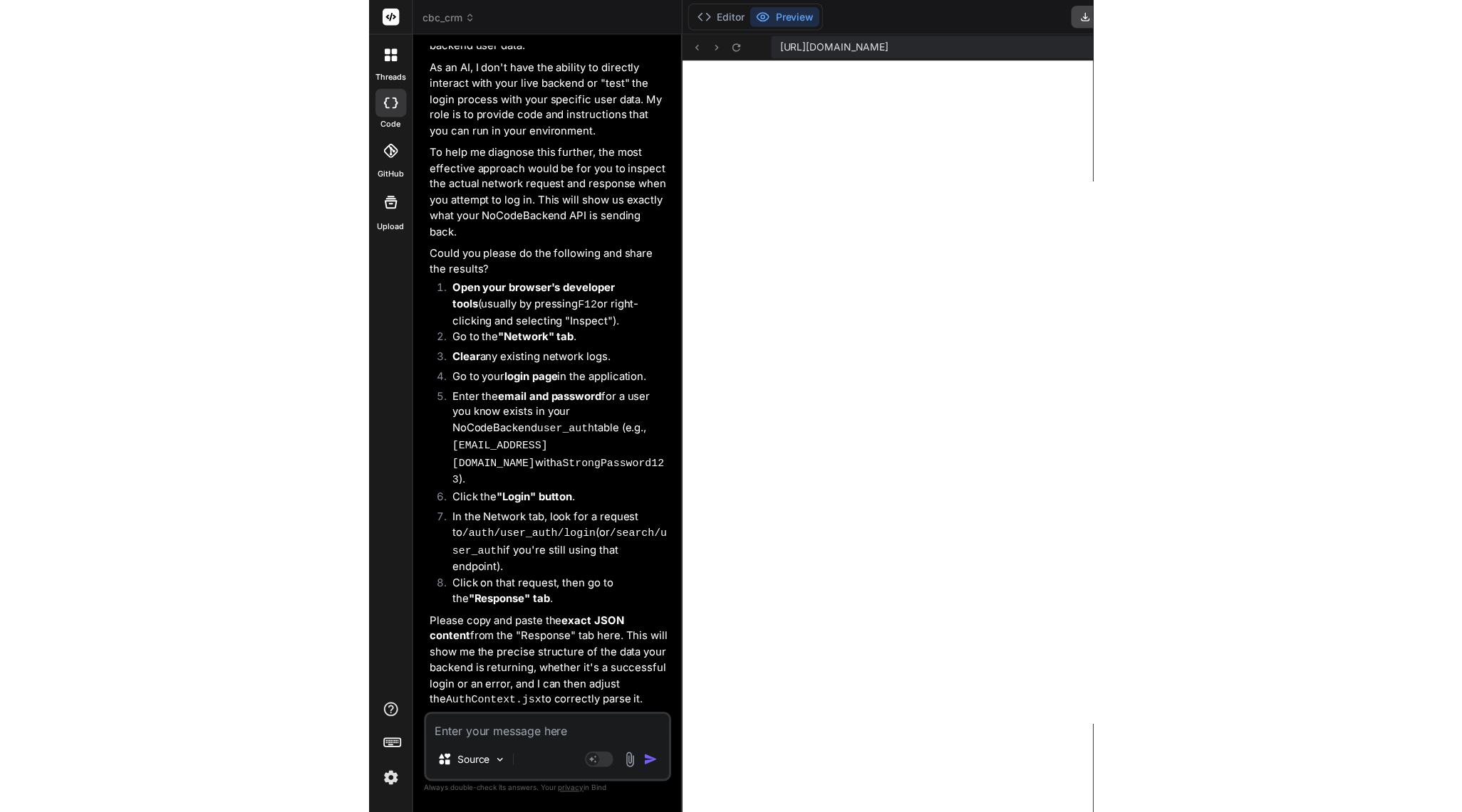
scroll to position [19457, 0]
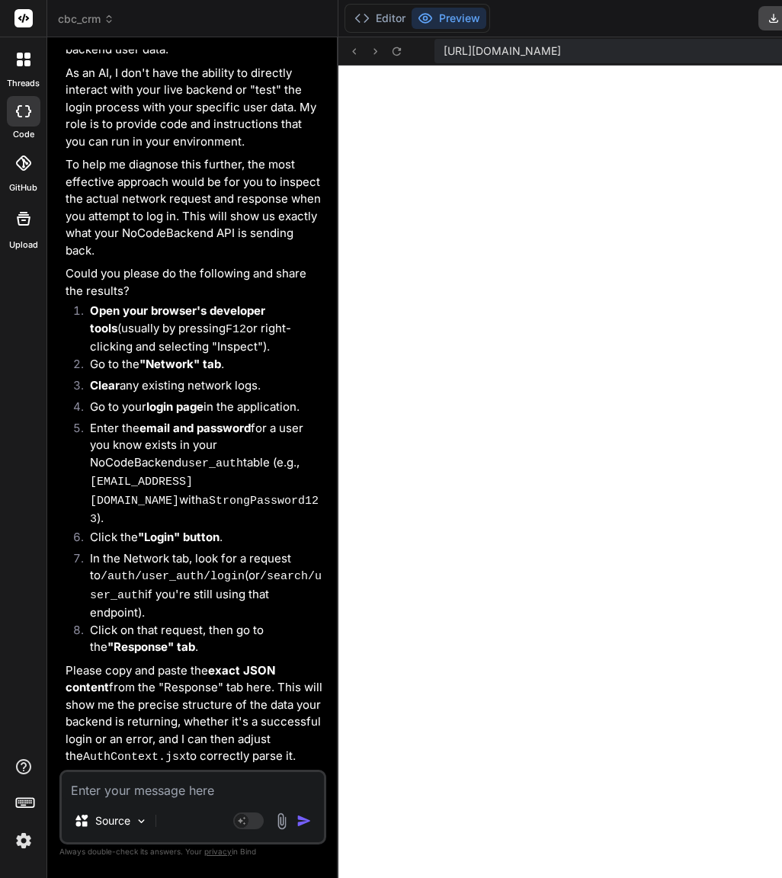
click at [561, 50] on span "[URL][DOMAIN_NAME]" at bounding box center [501, 50] width 117 height 15
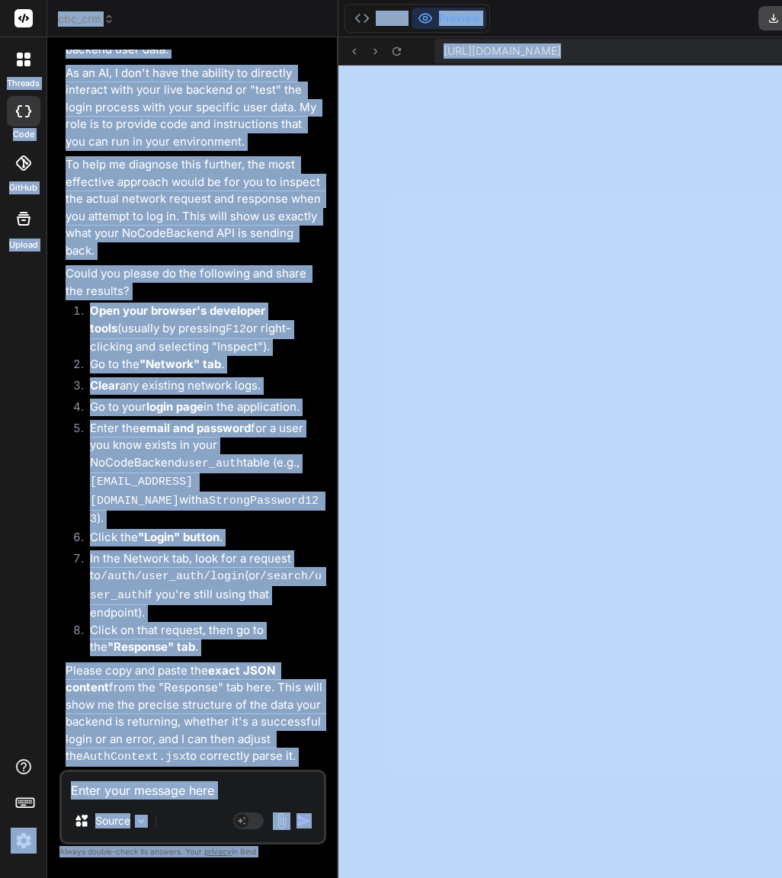
click at [561, 50] on span "[URL][DOMAIN_NAME]" at bounding box center [501, 50] width 117 height 15
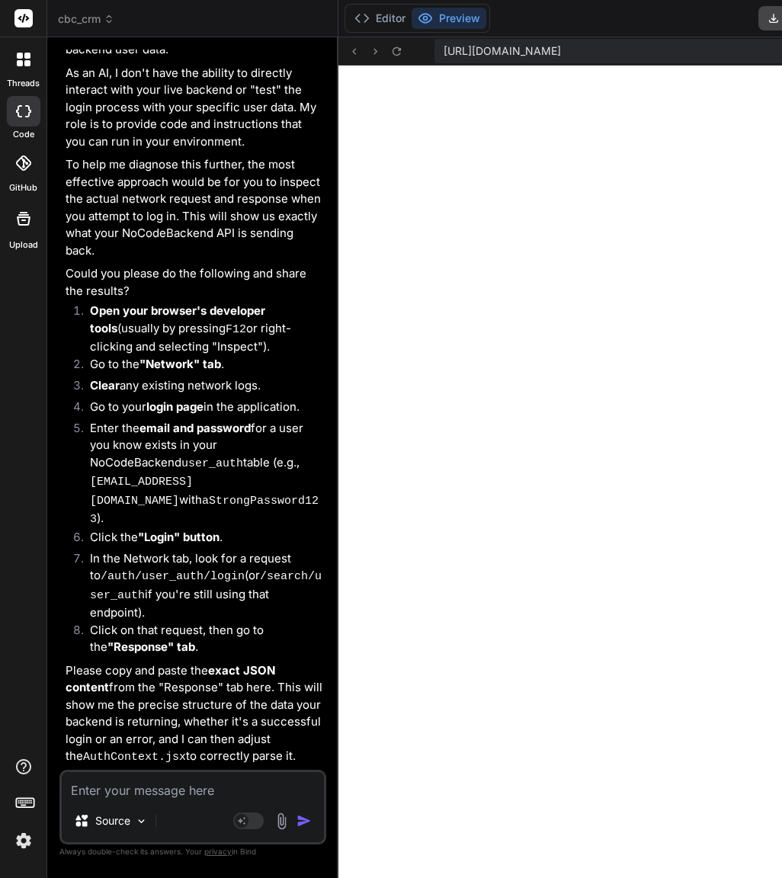
click at [561, 50] on span "[URL][DOMAIN_NAME]" at bounding box center [501, 50] width 117 height 15
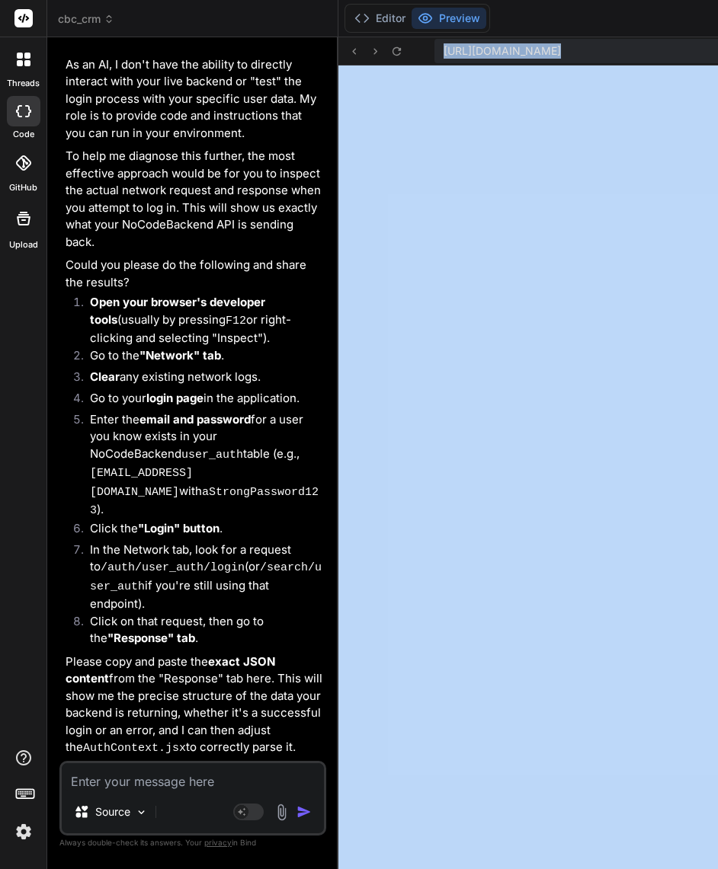
click at [128, 776] on textarea at bounding box center [193, 776] width 262 height 27
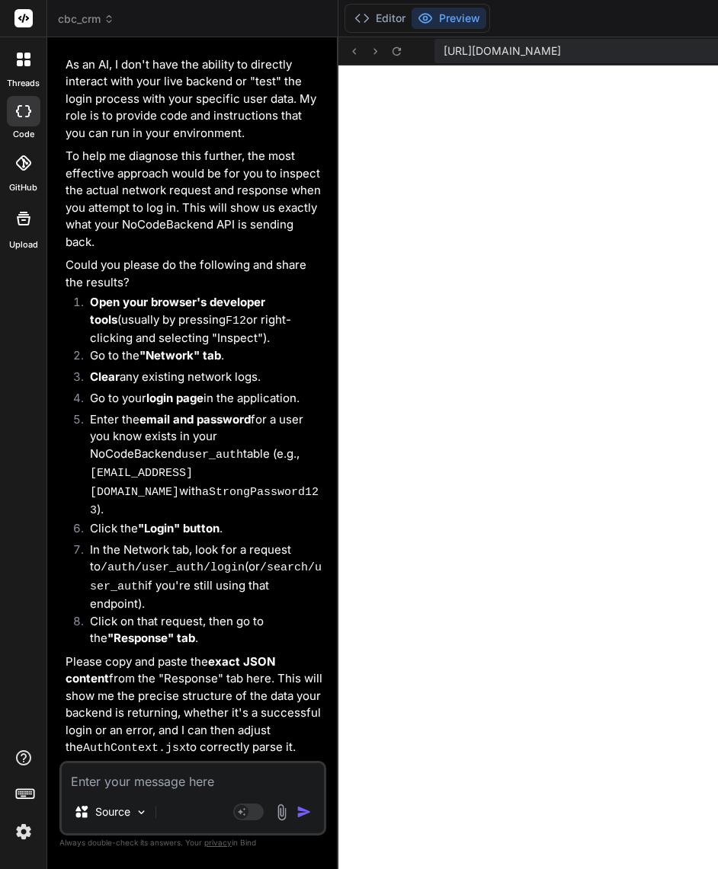
paste textarea "import React, { createContext, useContext, useState, useEffect } from 'react'; …"
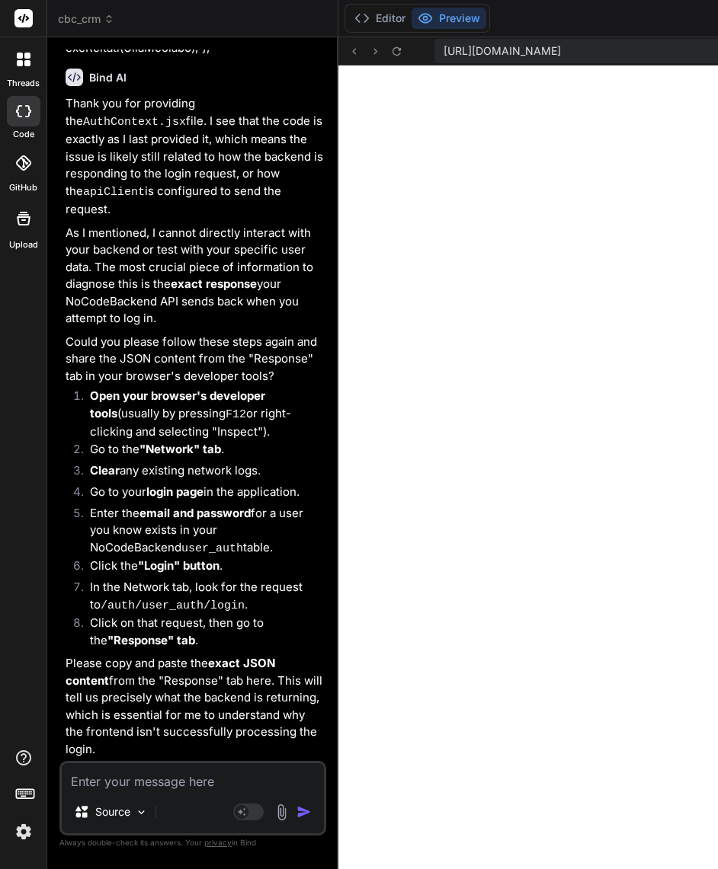
scroll to position [23386, 0]
click at [139, 786] on textarea at bounding box center [193, 776] width 262 height 27
paste textarea "Request URL [URL][DOMAIN_NAME] Request Method POST Status Code 404 Not Found Re…"
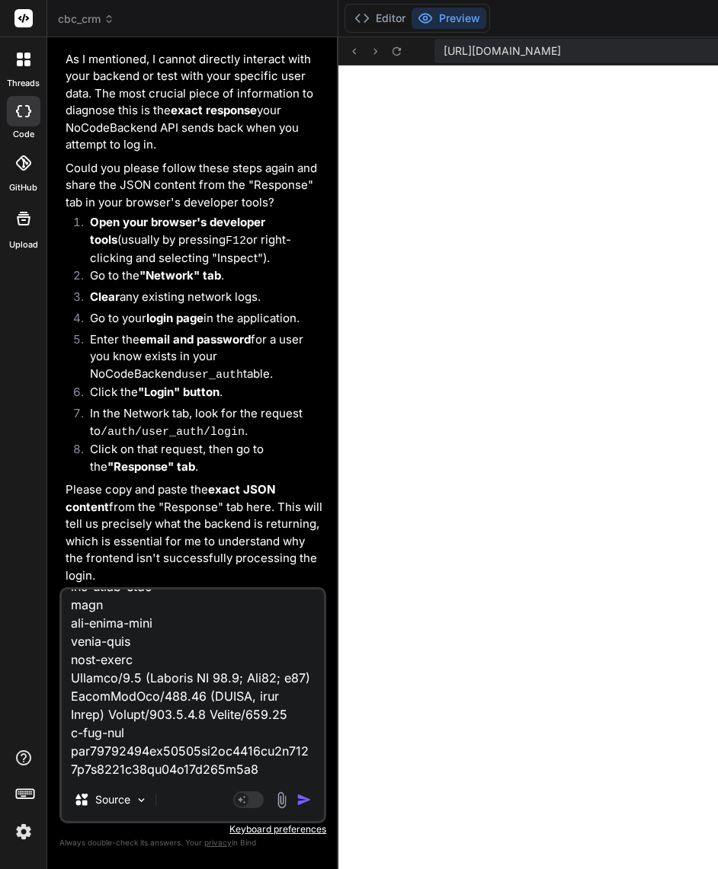
scroll to position [1301, 0]
click at [103, 783] on div "Source Agent Mode. When this toggle is activated, AI automatically makes decisi…" at bounding box center [192, 705] width 267 height 236
click at [146, 768] on textarea at bounding box center [193, 684] width 262 height 189
paste textarea "Instance 49634_cbc_crm_db {email: "[EMAIL_ADDRESS][DOMAIN_NAME]", password: "aS…"
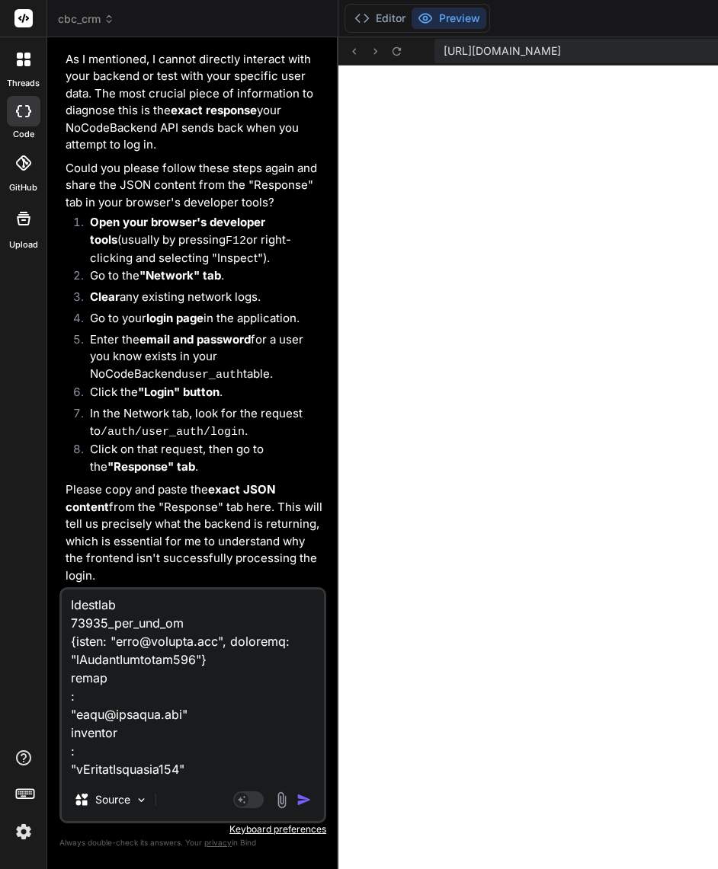
scroll to position [1520, 0]
click at [144, 763] on textarea at bounding box center [193, 684] width 262 height 189
paste textarea "Cannot POST /v1/auth/user_auth/login"
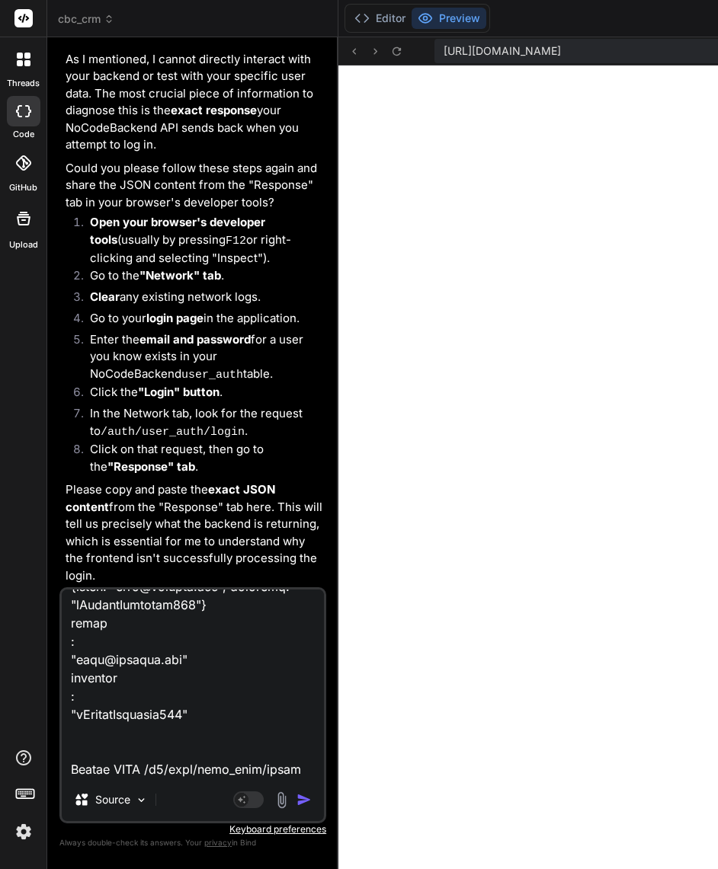
scroll to position [1554, 0]
click at [249, 807] on div "Agent Mode. When this toggle is activated, AI automatically makes decisions, re…" at bounding box center [274, 800] width 88 height 18
click at [296, 803] on img "button" at bounding box center [303, 799] width 15 height 15
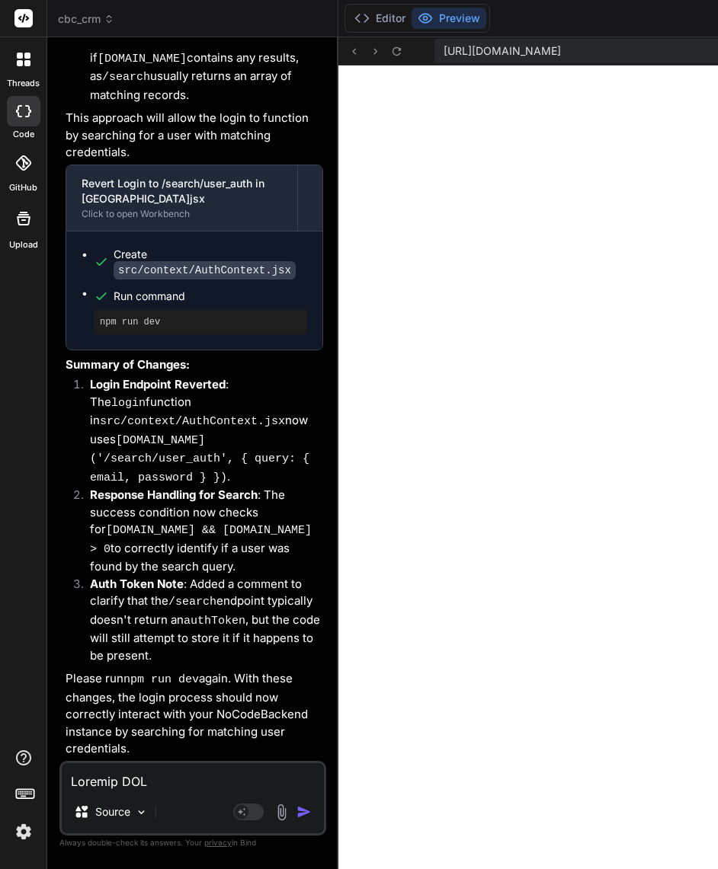
scroll to position [25650, 0]
click at [143, 782] on textarea at bounding box center [193, 776] width 262 height 27
paste textarea "import React, { createContext, useContext, useState, useEffect } from 'react'; …"
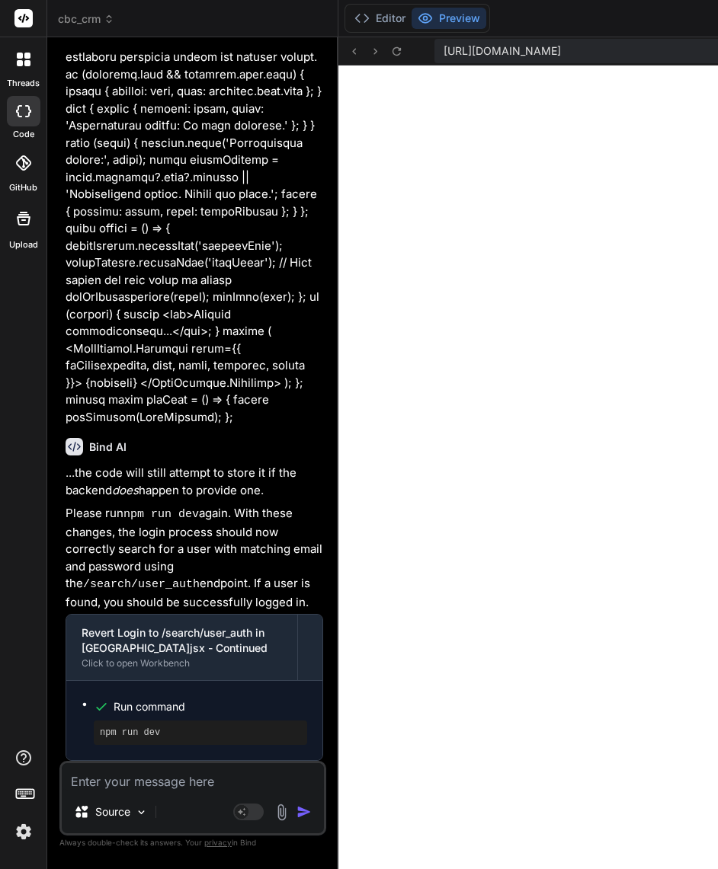
scroll to position [25006, 0]
click at [139, 791] on div "Source Agent Mode. When this toggle is activated, AI automatically makes decisi…" at bounding box center [192, 798] width 267 height 75
click at [129, 777] on textarea at bounding box center [193, 776] width 262 height 27
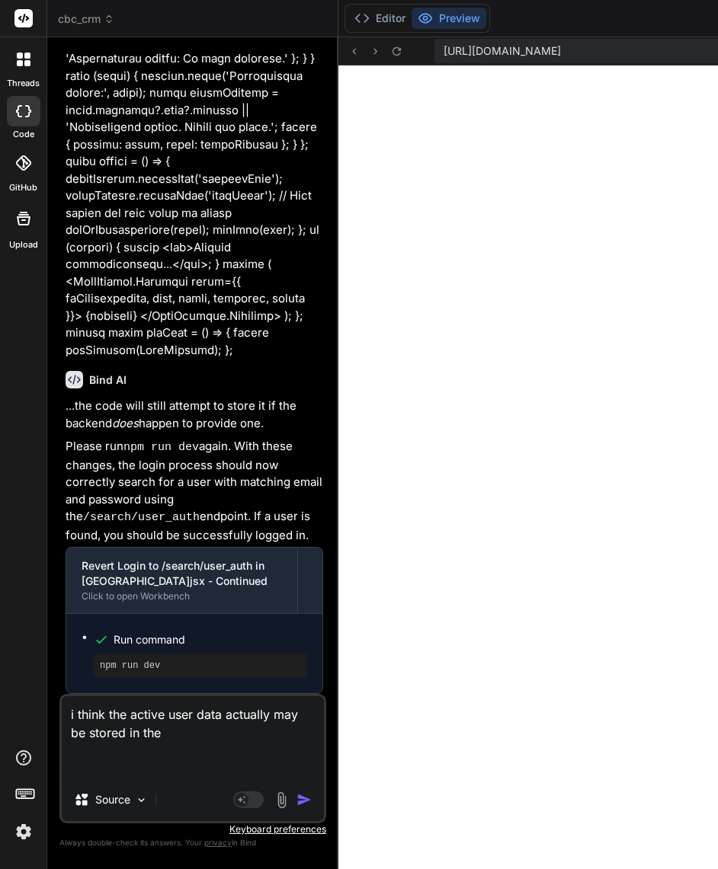
paste textarea "GET /read/user_auth Retrieve all records from user_auth Filtering Records You c…"
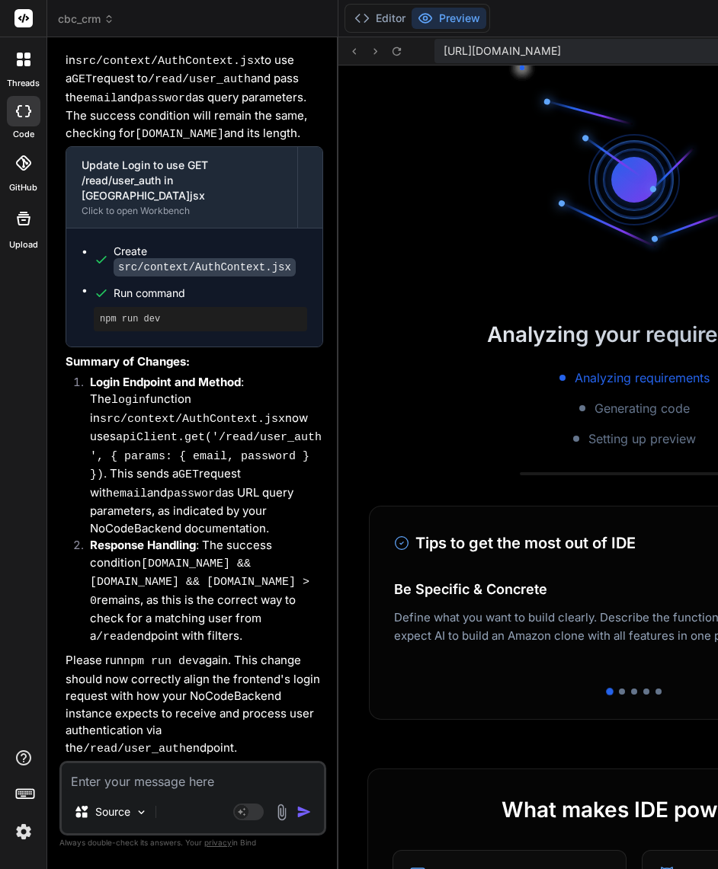
scroll to position [29851, 0]
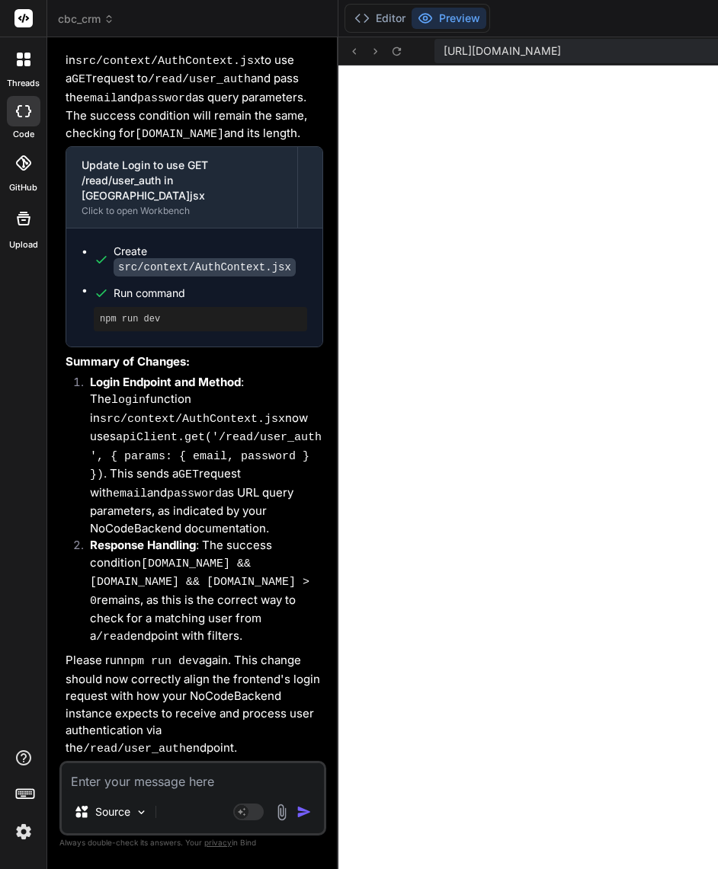
click at [134, 785] on textarea at bounding box center [193, 776] width 262 height 27
paste textarea "import React, { createContext, useContext, useState, useEffect } from 'react'; …"
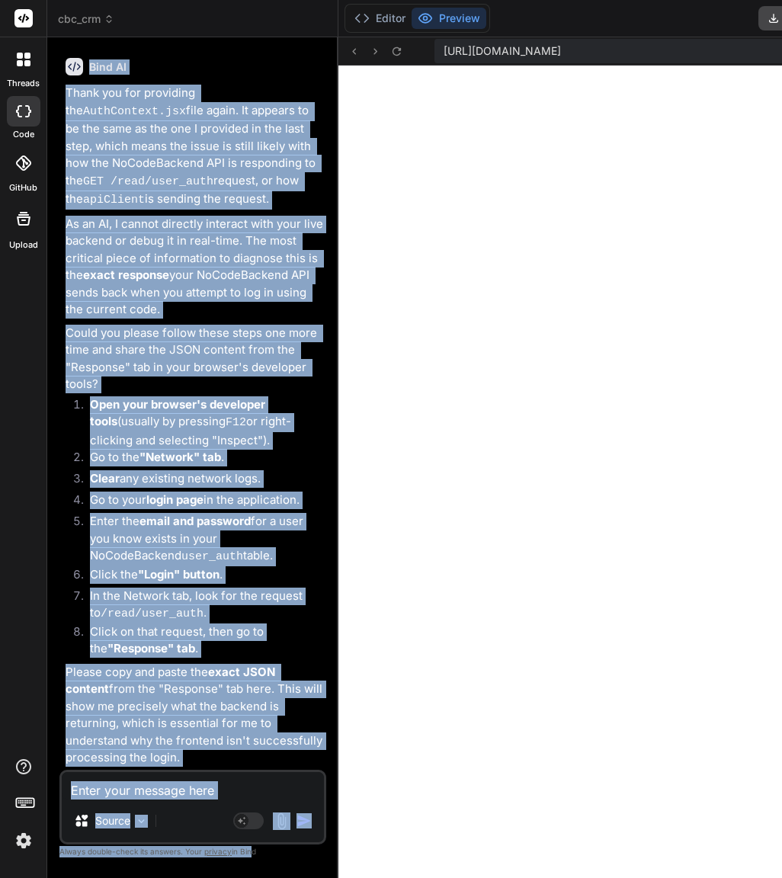
scroll to position [32441, 0]
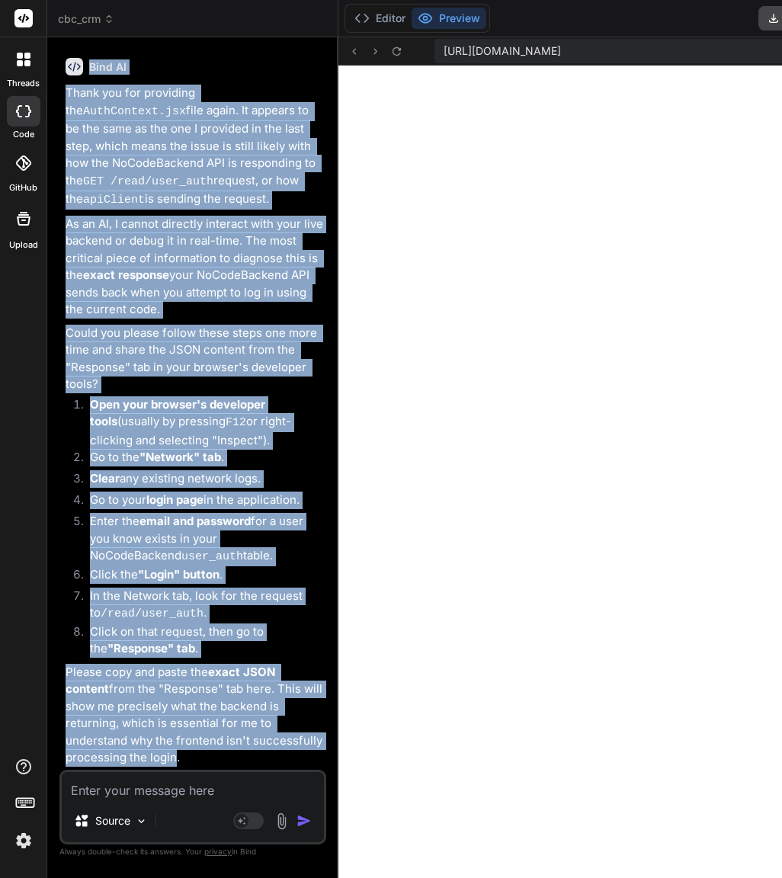
drag, startPoint x: 63, startPoint y: 245, endPoint x: 264, endPoint y: 750, distance: 543.0
click at [264, 750] on div "You Okay, the last build failed with a syntax error in src/App.jsx. The problem…" at bounding box center [194, 410] width 264 height 720
copy div "Thank you for providing the detailed network log! This is extremely helpful. Th…"
click at [167, 797] on textarea at bounding box center [193, 785] width 262 height 27
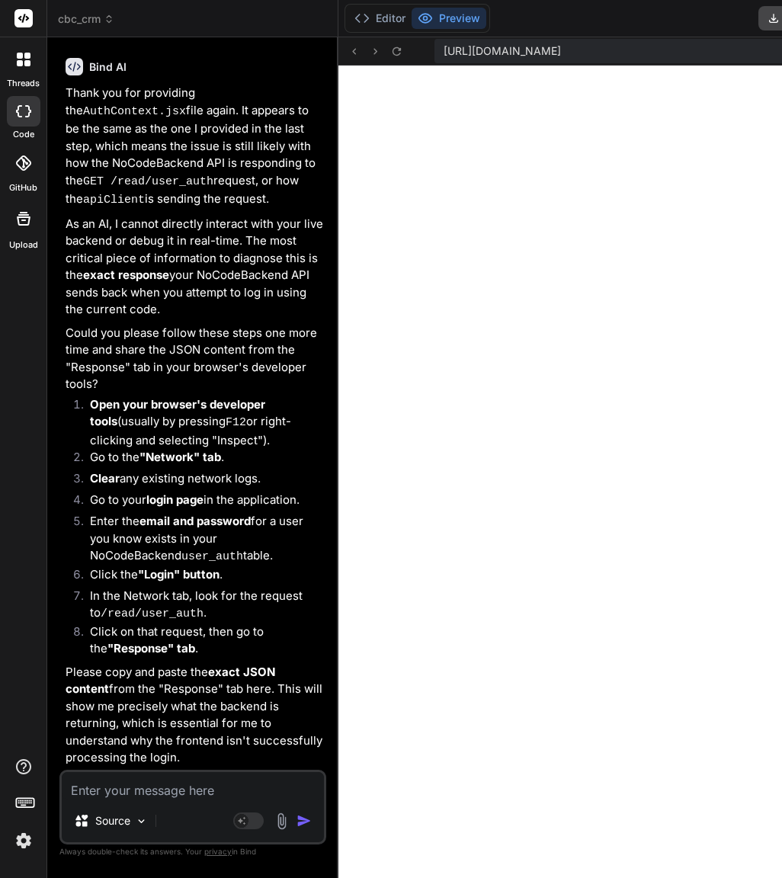
paste textarea "const login = async (email, password) => { try { const response = await apiClie…"
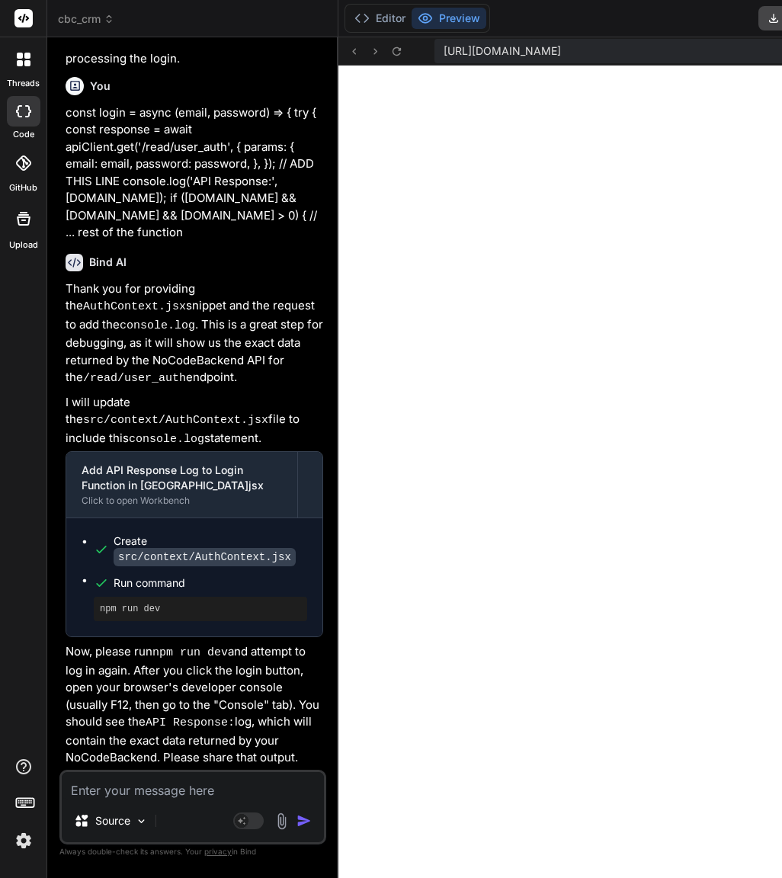
scroll to position [32876, 0]
click at [188, 798] on textarea at bounding box center [193, 785] width 262 height 27
paste textarea "Okay, I understand. Please add a console.log() statement to the login function …"
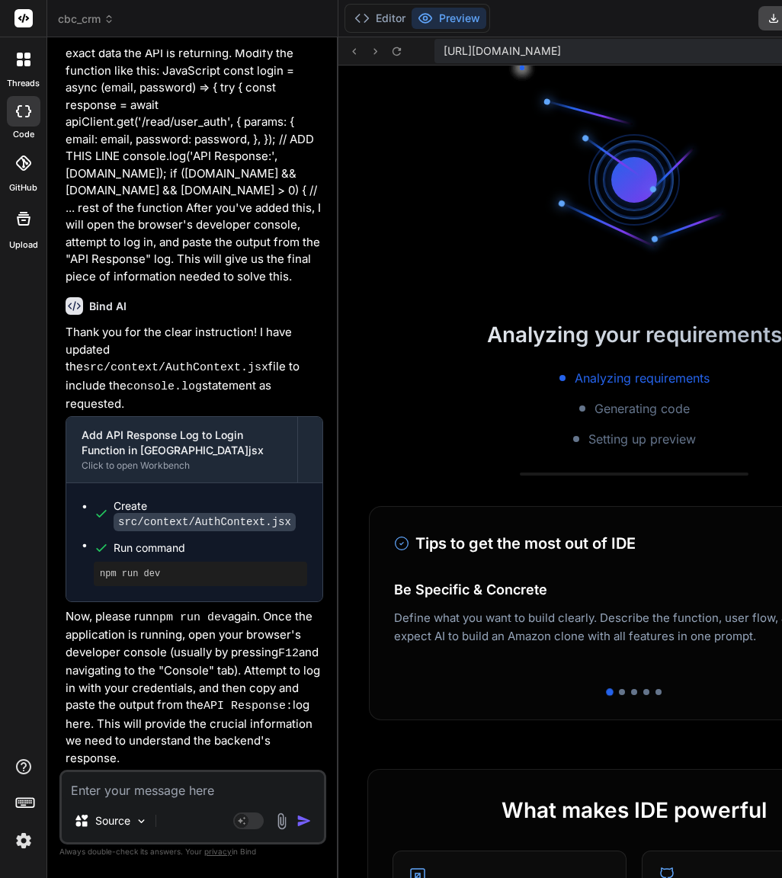
scroll to position [14694, 0]
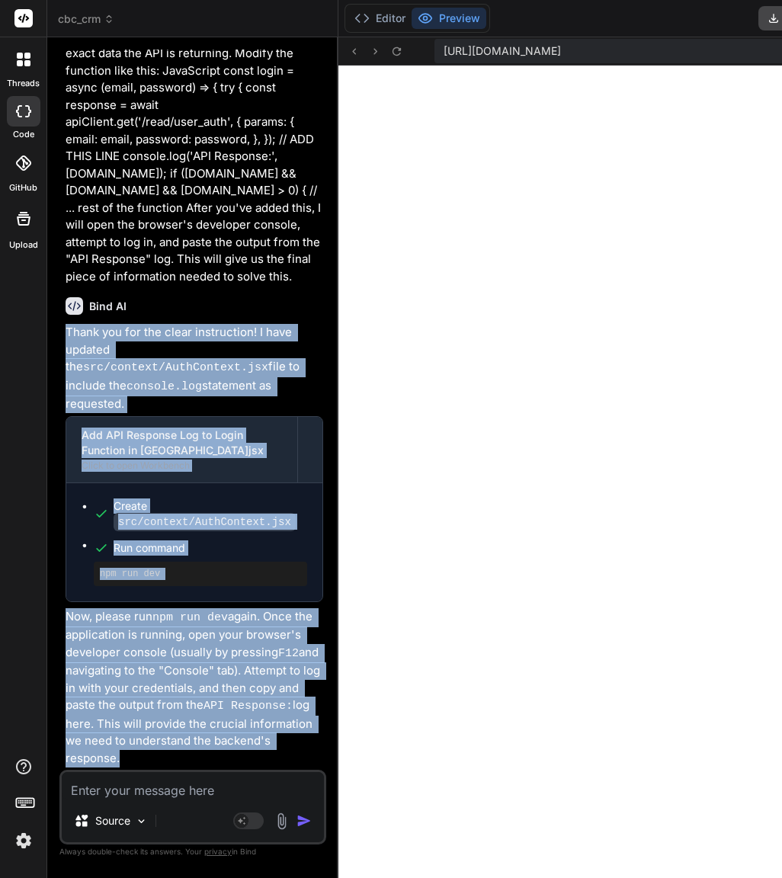
drag, startPoint x: 65, startPoint y: 304, endPoint x: 280, endPoint y: 783, distance: 524.9
click at [280, 783] on div "You Okay, the last build failed with a syntax error in src/App.jsx. The problem…" at bounding box center [192, 463] width 267 height 827
copy div "Thank you for the clear instruction! I have updated the src/context/AuthContext…"
click at [177, 663] on p "Now, please run npm run dev again. Once the application is running, open your b…" at bounding box center [195, 687] width 258 height 159
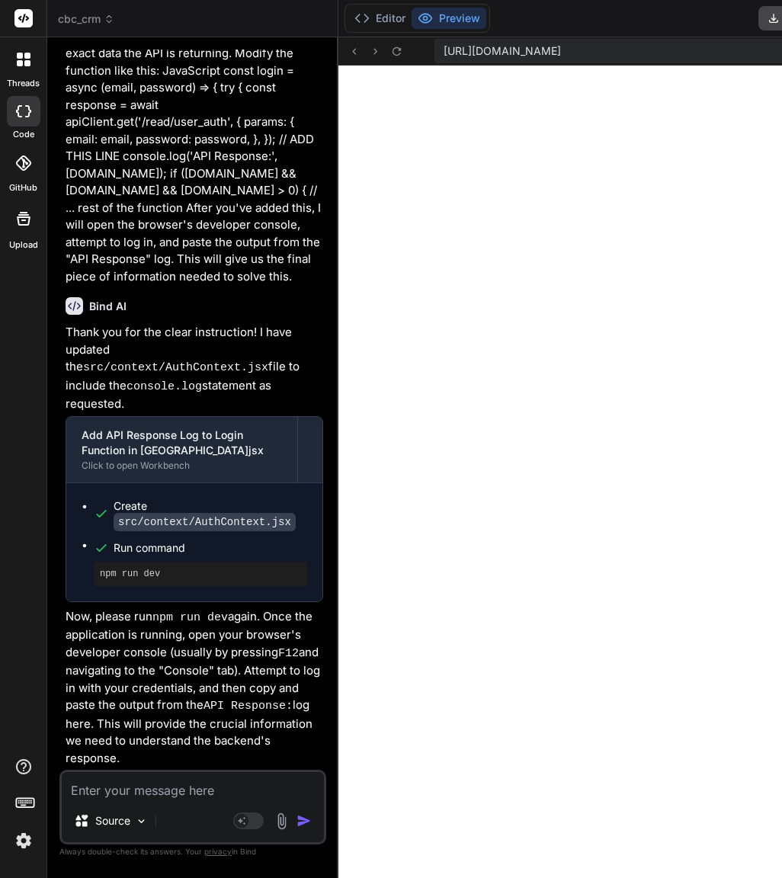
click at [126, 793] on textarea at bounding box center [193, 785] width 262 height 27
paste textarea "API Response: { "status": "success", "data": [ { "id": 3, "useremail": "[EMAIL_…"
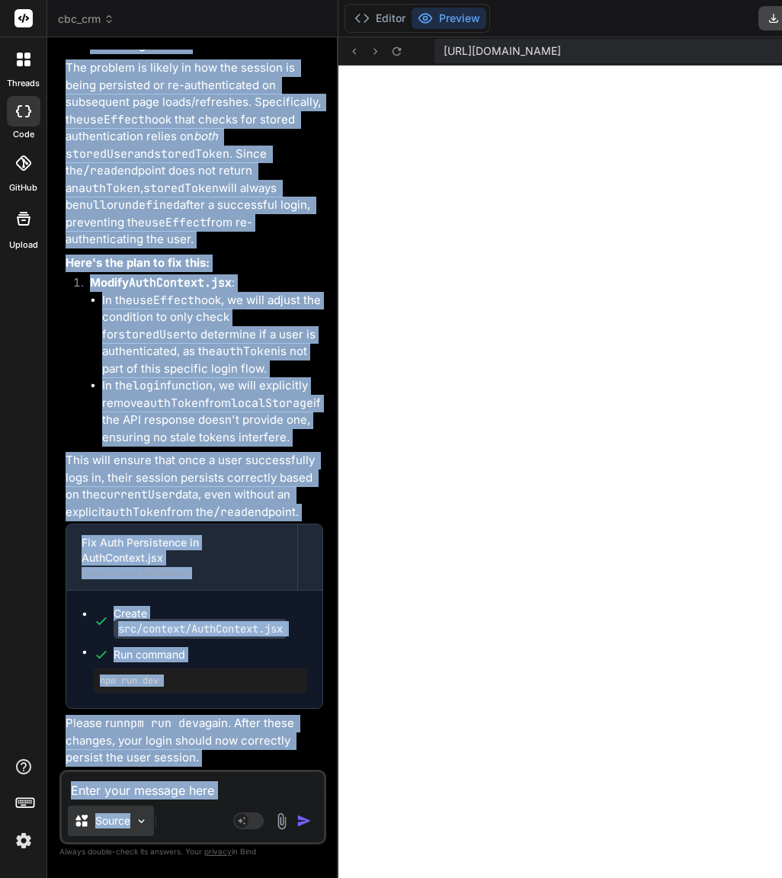
scroll to position [35971, 0]
drag, startPoint x: 59, startPoint y: 503, endPoint x: 261, endPoint y: 764, distance: 329.8
click at [261, 764] on div "You Okay, the last build failed with a syntax error in src/App.jsx. The problem…" at bounding box center [192, 463] width 267 height 827
copy div "Excellent! The API Response you provided is exactly what we needed: Json { "sta…"
click at [80, 353] on li "Modify AuthContext.jsx : In the useEffect hook, we will adjust the condition to…" at bounding box center [200, 359] width 245 height 171
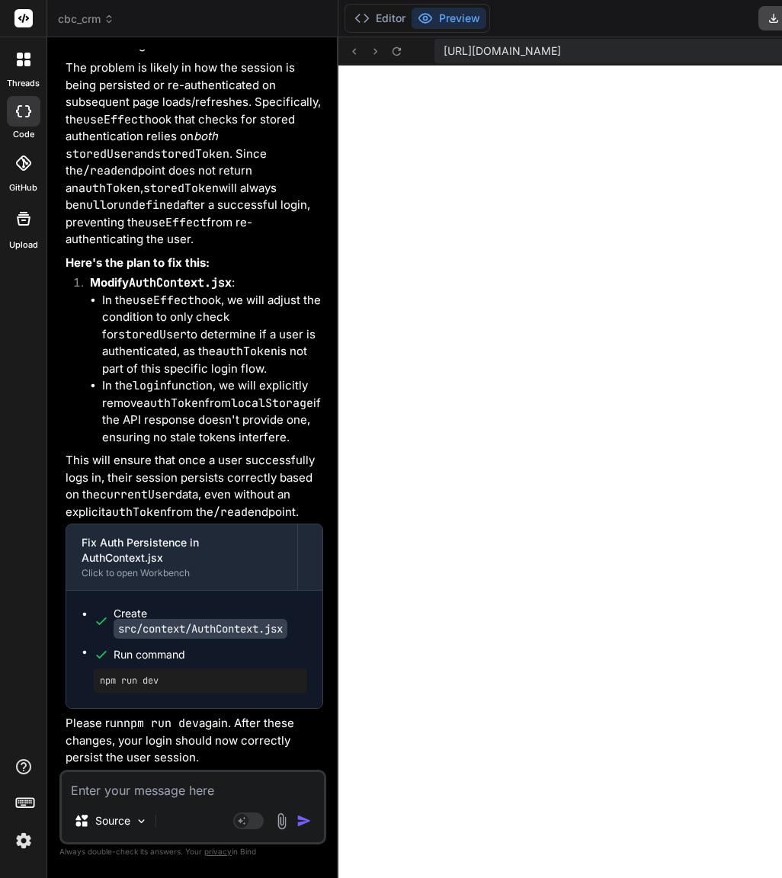
scroll to position [35970, 0]
click at [103, 787] on textarea at bounding box center [193, 785] width 262 height 27
paste textarea "Okay, the login is still failing on the frontend. I need to debug the Login.jsx…"
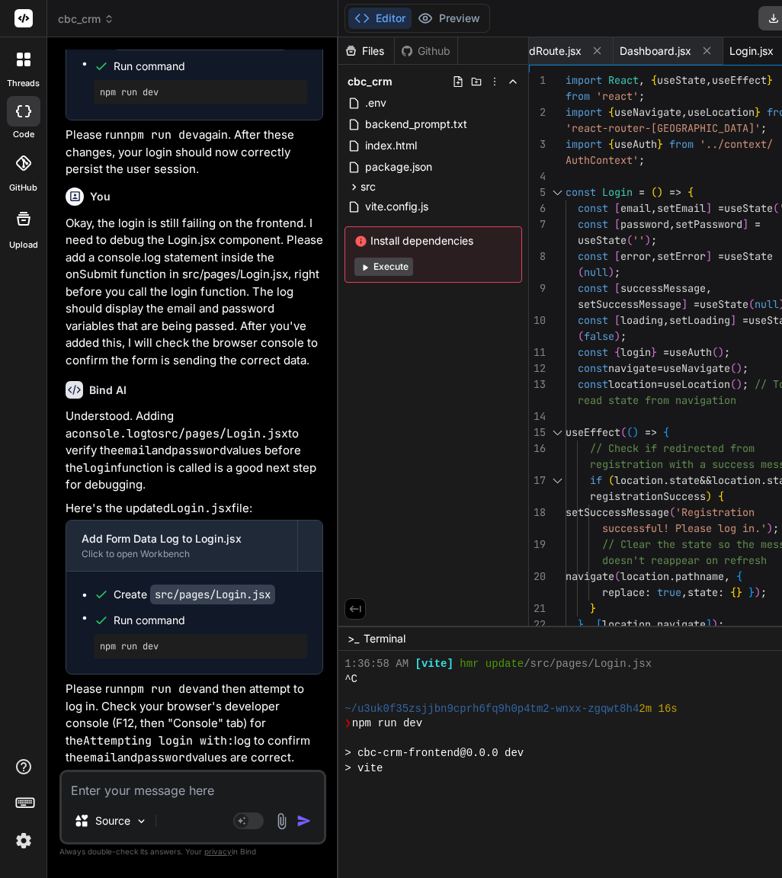
scroll to position [36640, 0]
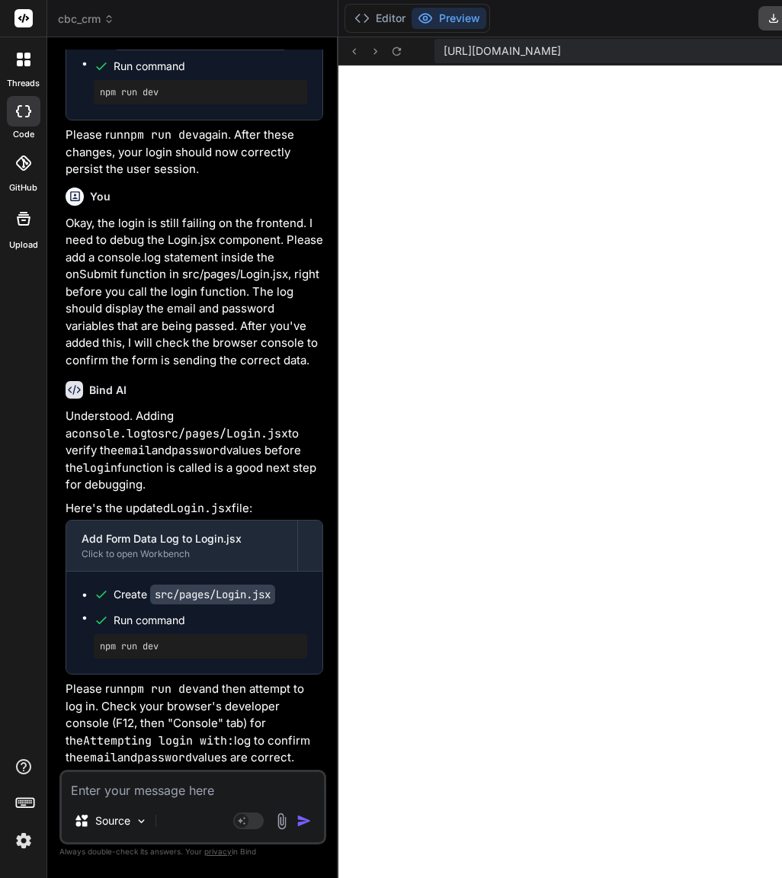
click at [158, 773] on textarea at bounding box center [193, 785] width 262 height 27
paste textarea "This build failed with a syntax error in src/pages/Login.jsx. Please fix the "E…"
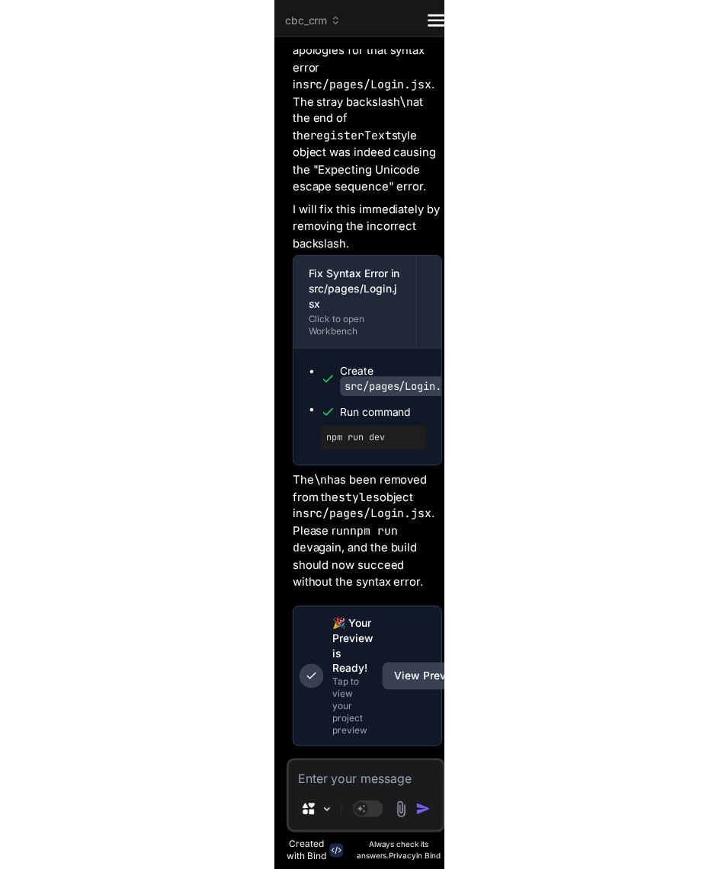
scroll to position [37275, 0]
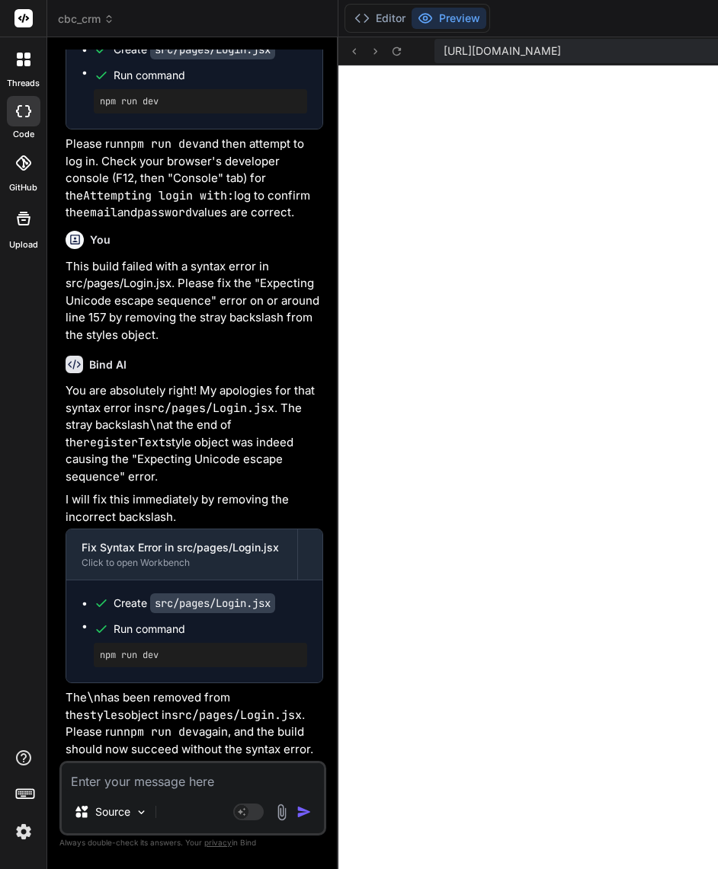
click at [123, 780] on textarea at bounding box center [193, 776] width 262 height 27
paste textarea "This is the last change you should need to make to get your authentication work…"
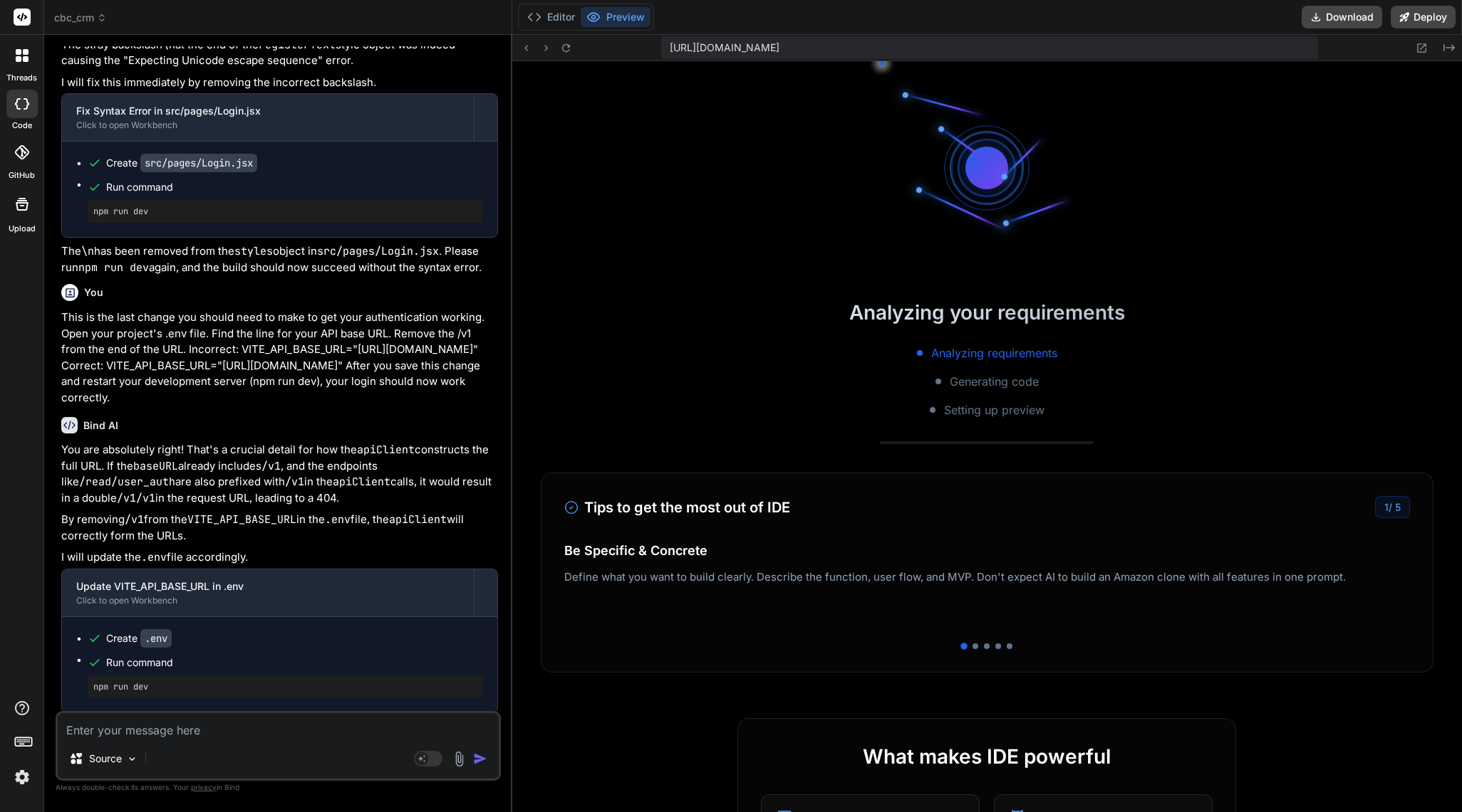
scroll to position [11746, 0]
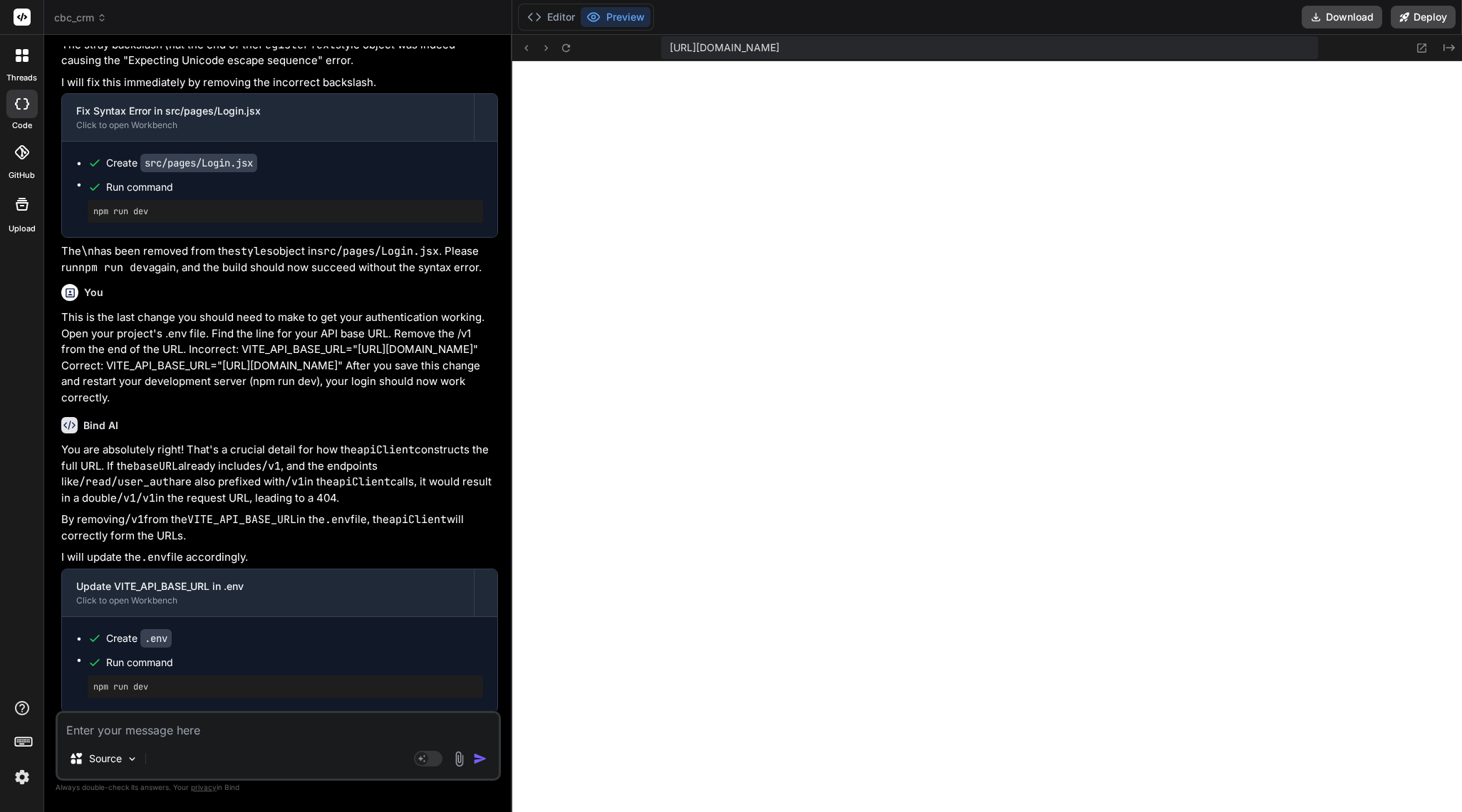
click at [188, 722] on textarea at bounding box center [279, 725] width 441 height 25
paste textarea "Your AuthContext.jsx code is trying to read the API key from the environment va…"
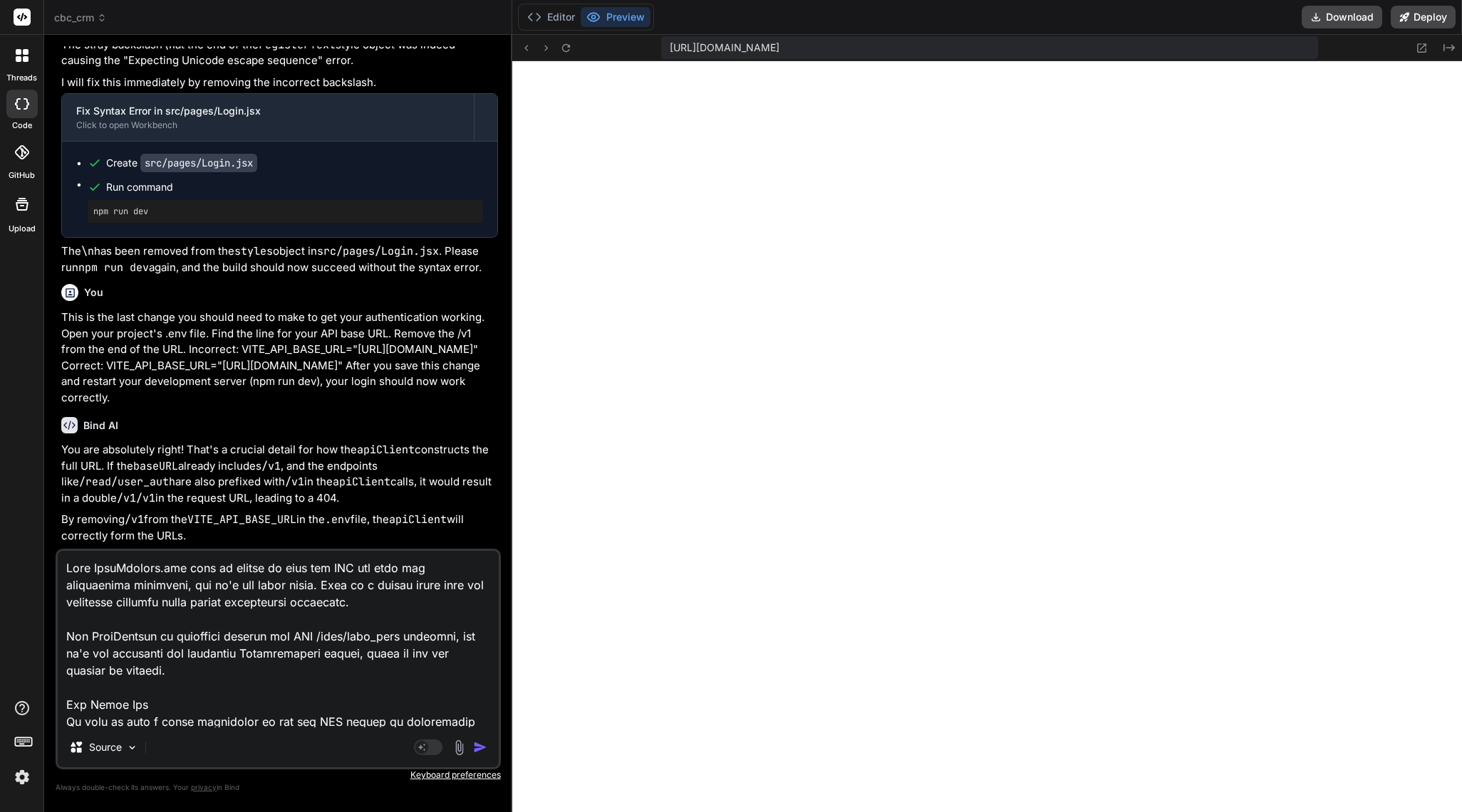
scroll to position [393, 0]
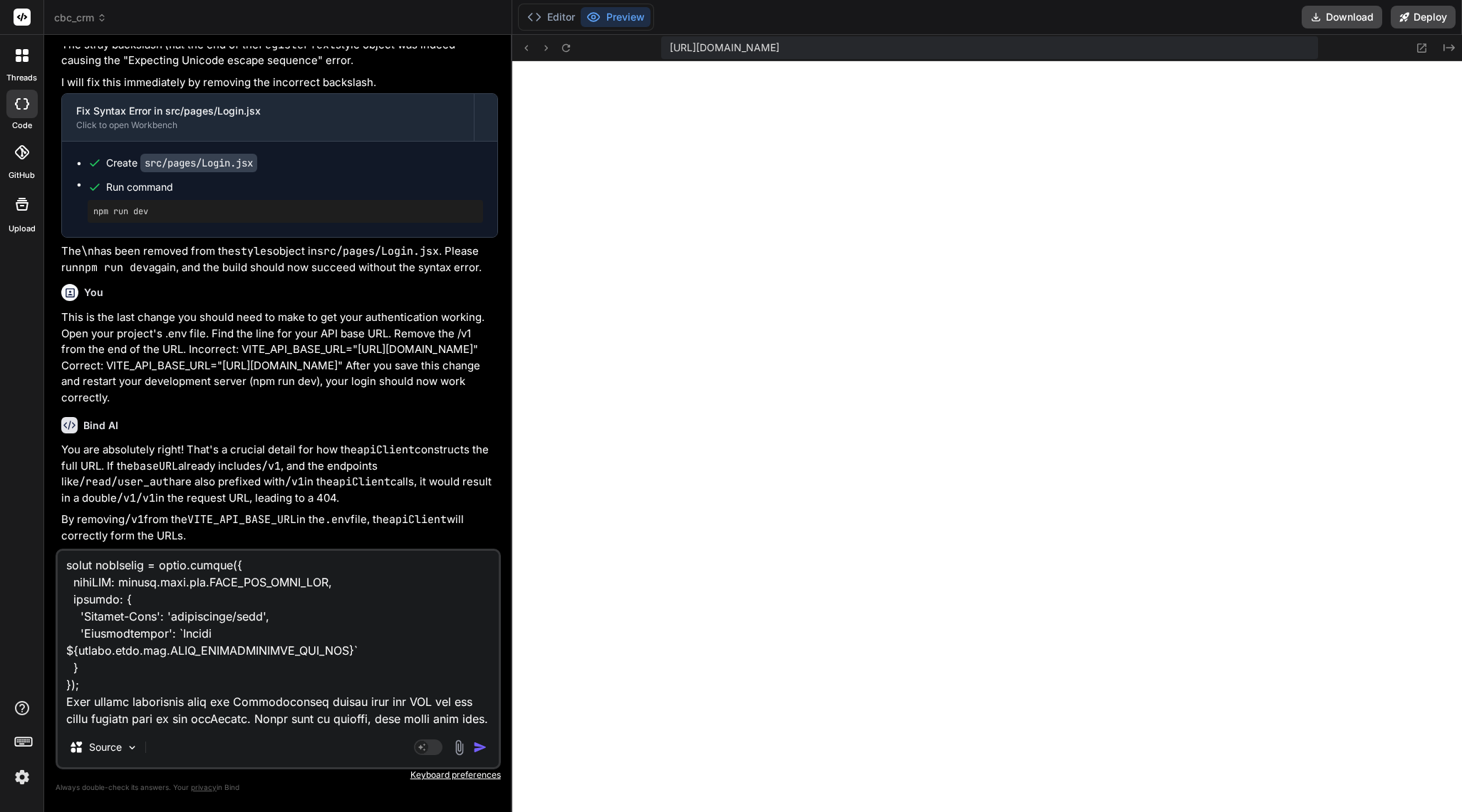
click at [480, 746] on img "button" at bounding box center [480, 747] width 14 height 14
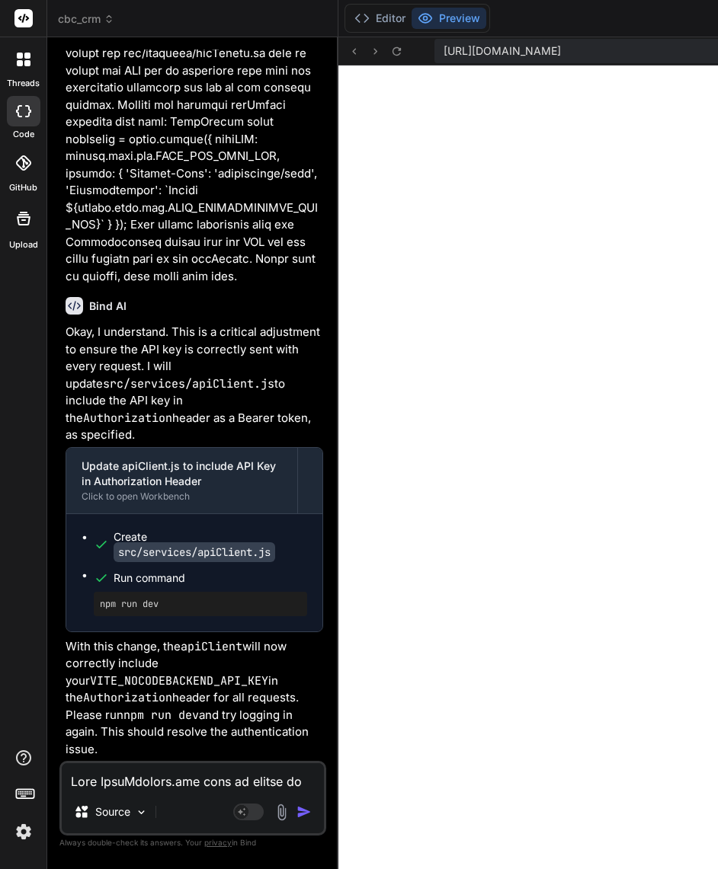
scroll to position [14858, 0]
click at [223, 779] on textarea at bounding box center [193, 776] width 262 height 27
paste textarea "Let's make sure the apiClient is correctly configured to send the API key from …"
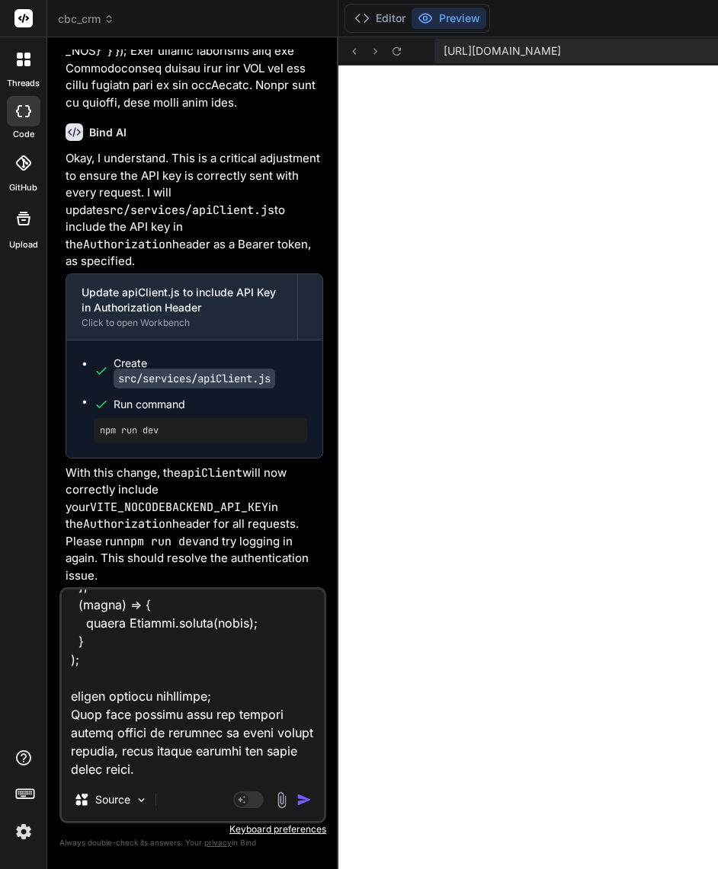
click at [296, 799] on img "button" at bounding box center [303, 799] width 15 height 15
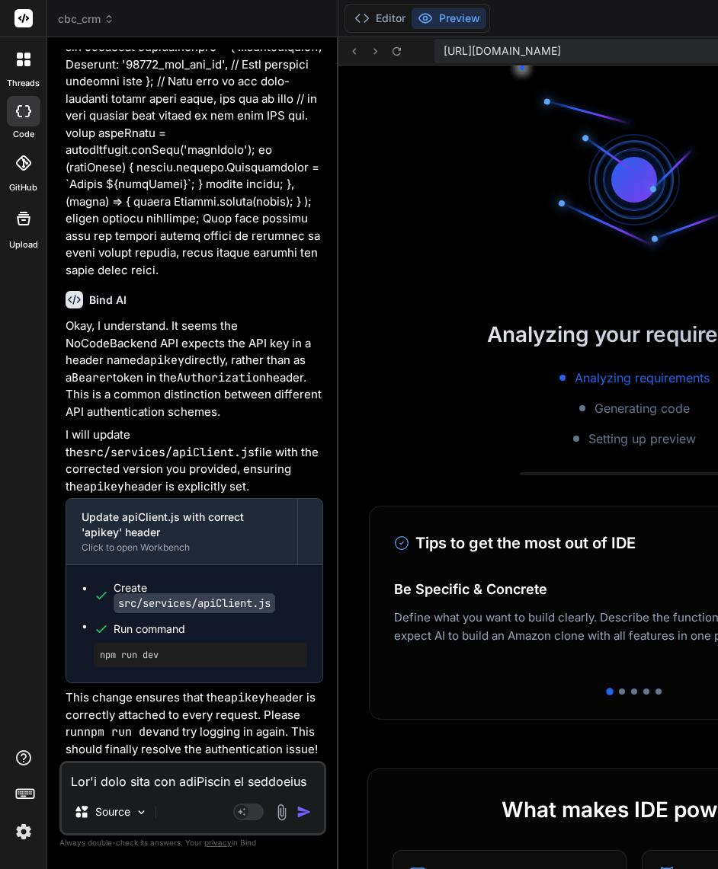
scroll to position [40595, 0]
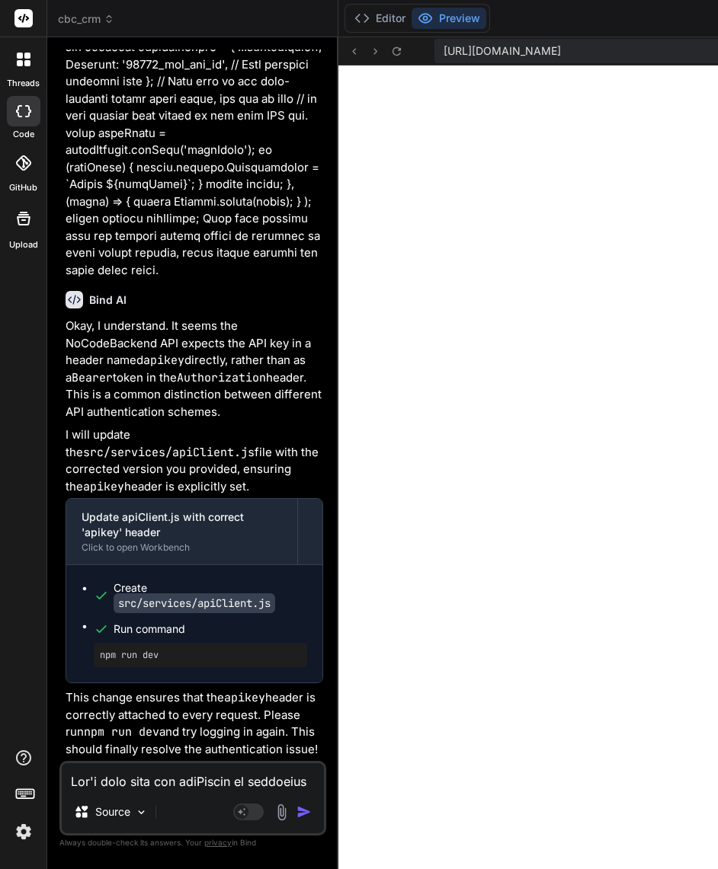
click at [132, 775] on textarea at bounding box center [193, 776] width 262 height 27
paste textarea "The login is failing with a 400 Bad Request. The network log shows the API call…"
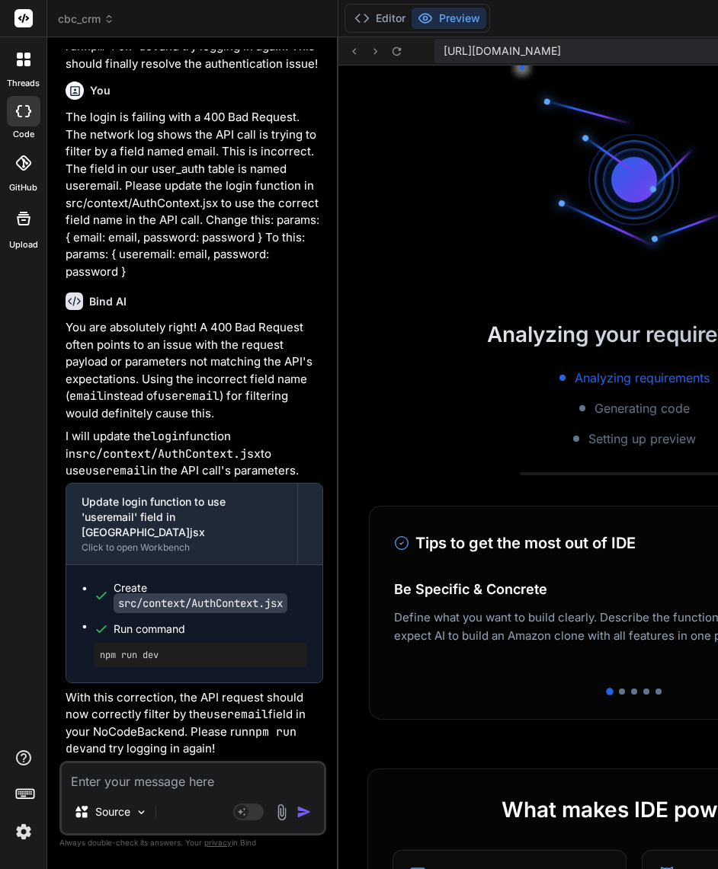
scroll to position [41365, 0]
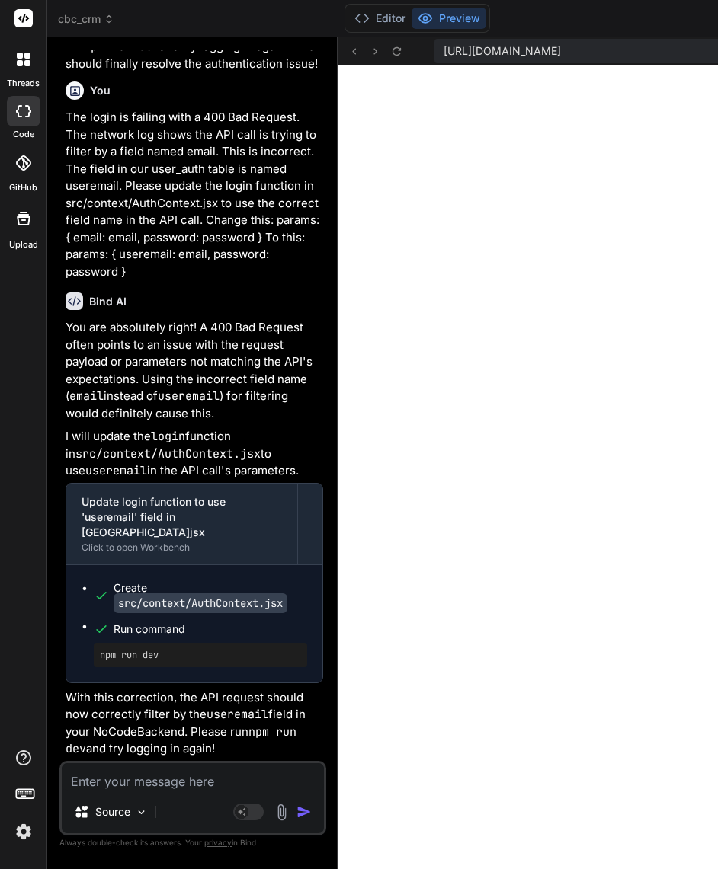
click at [128, 783] on textarea at bounding box center [193, 776] width 262 height 27
paste textarea "Okay, the login is still failing with a 400 Bad Request because the Authorizati…"
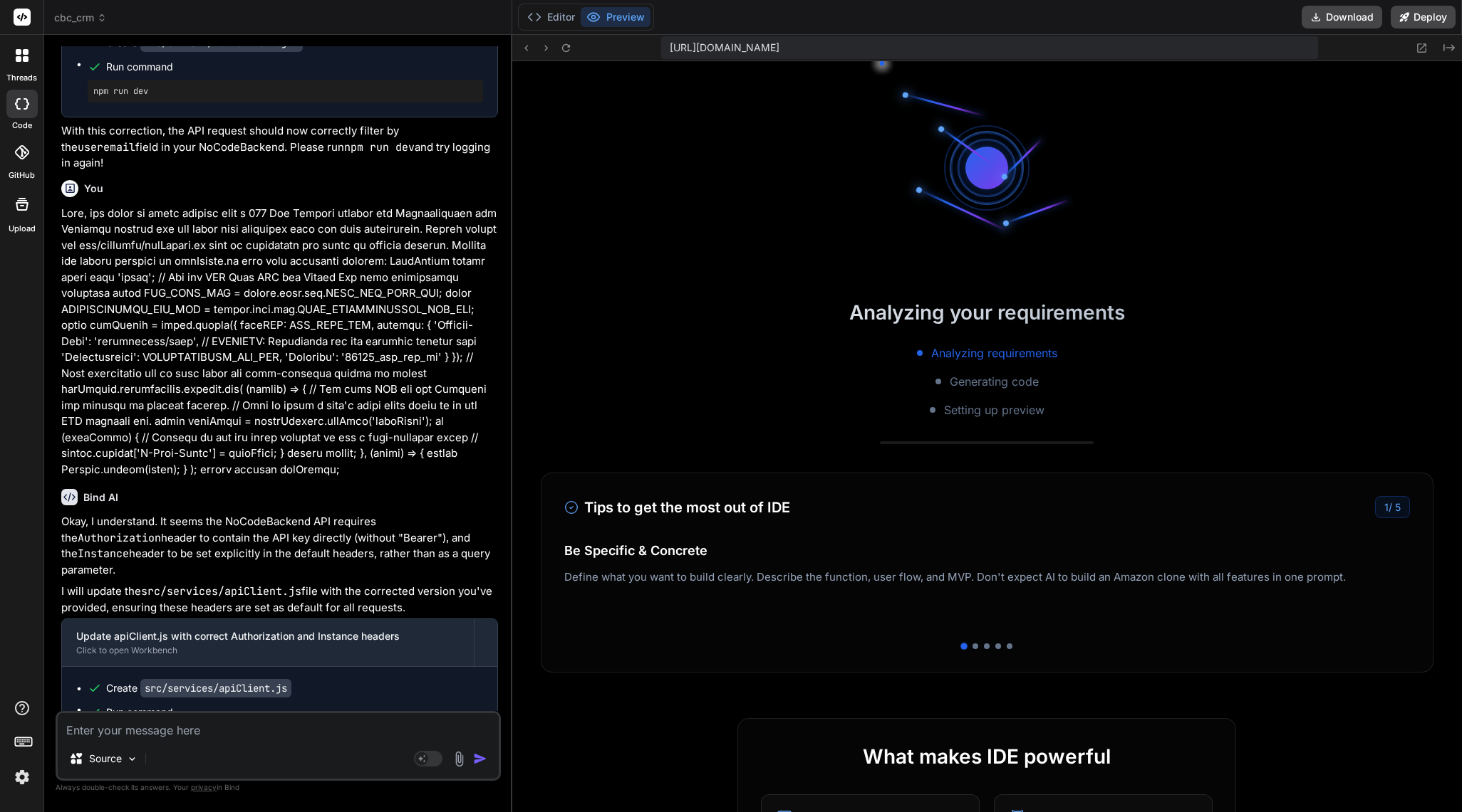
scroll to position [11662, 0]
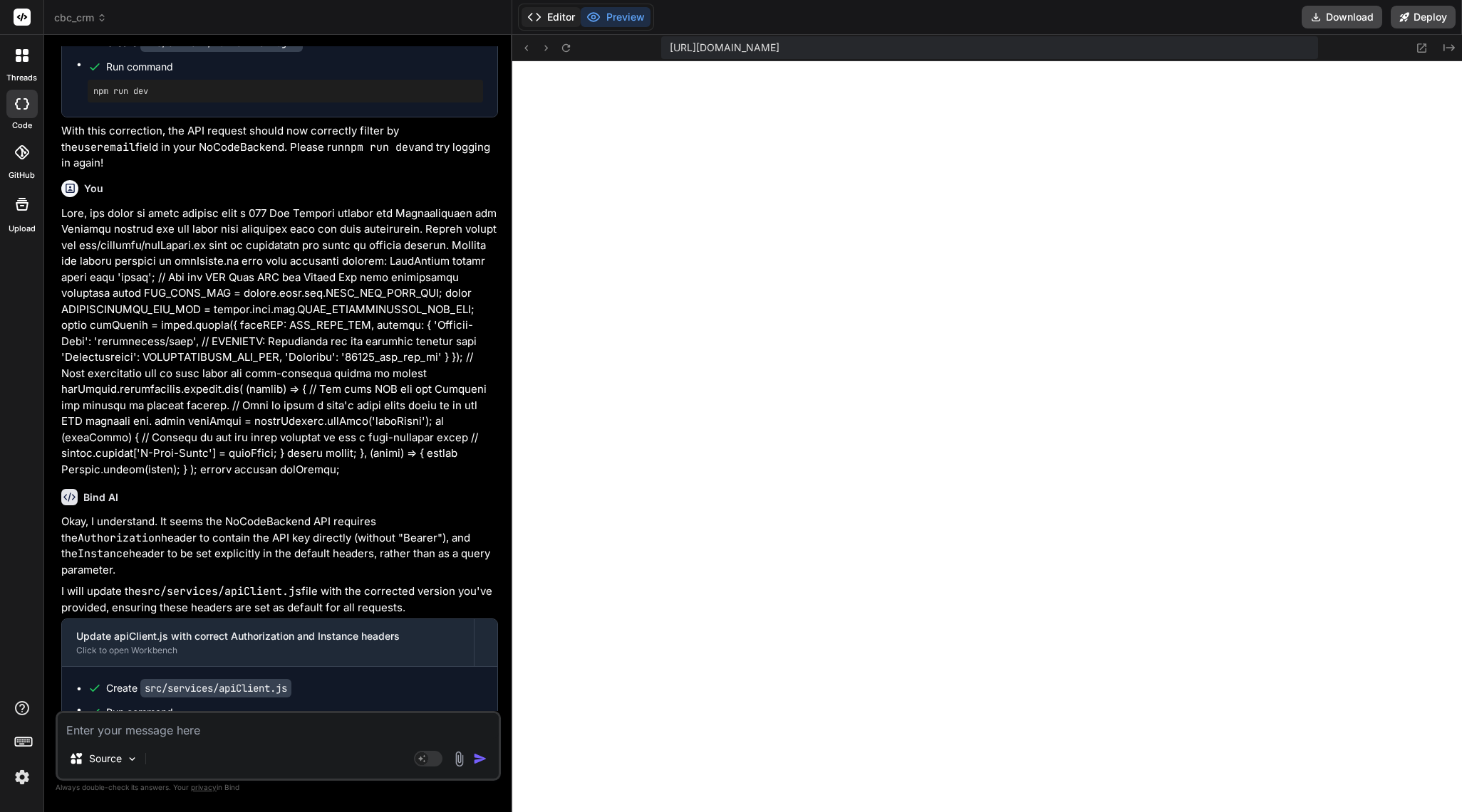
click at [558, 25] on button "Editor" at bounding box center [551, 17] width 59 height 20
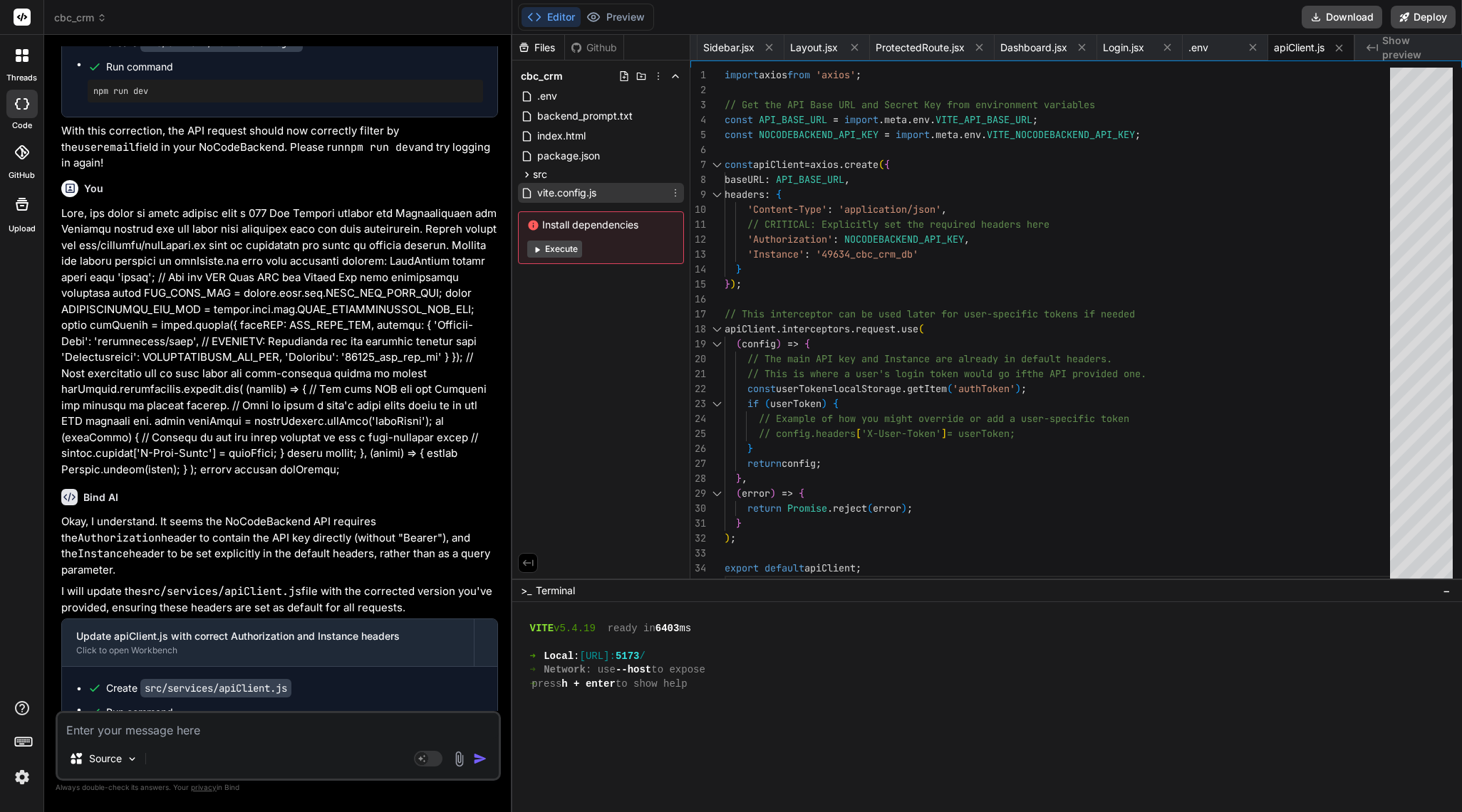
click at [526, 193] on icon at bounding box center [526, 192] width 12 height 12
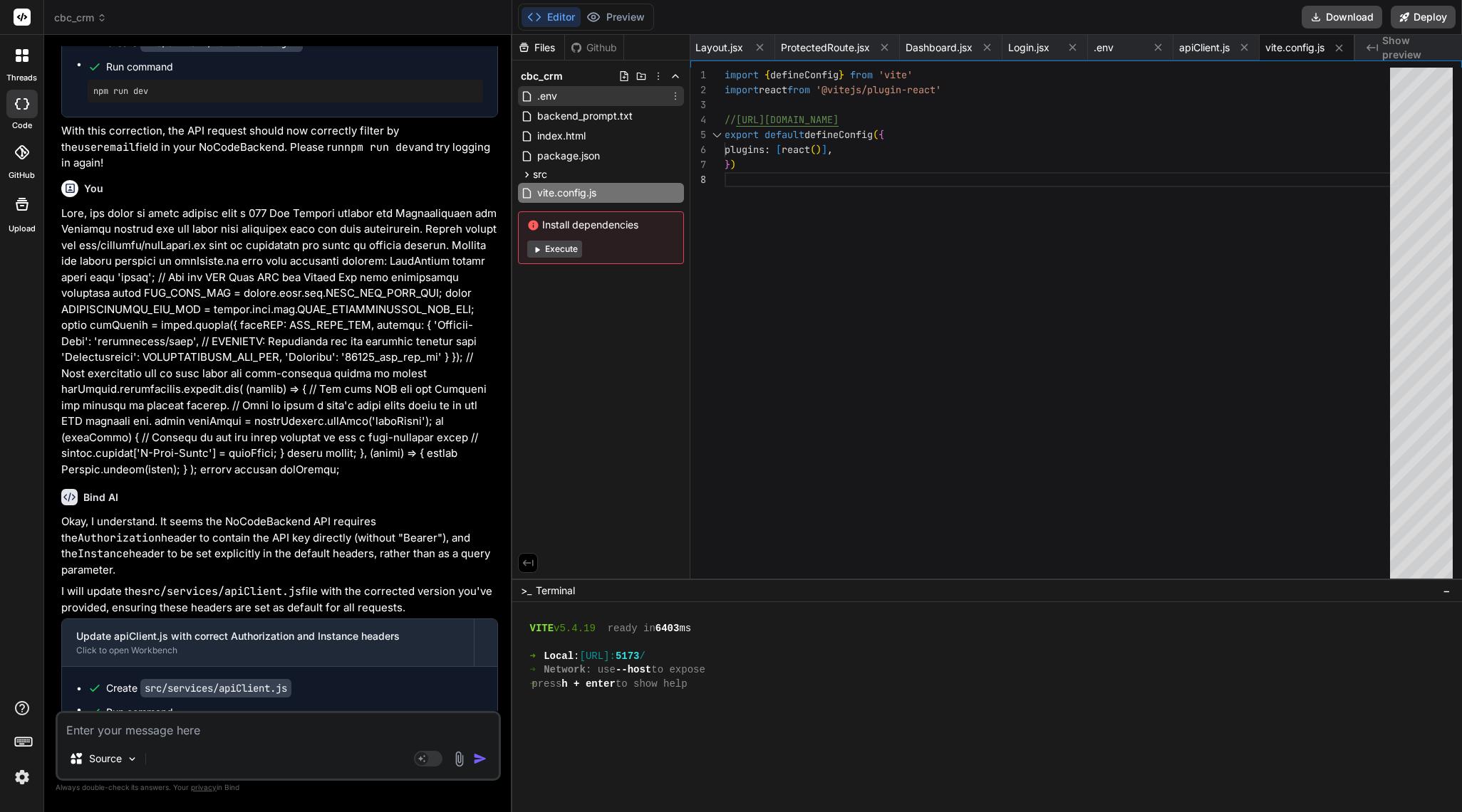
click at [555, 94] on span ".env" at bounding box center [547, 96] width 22 height 17
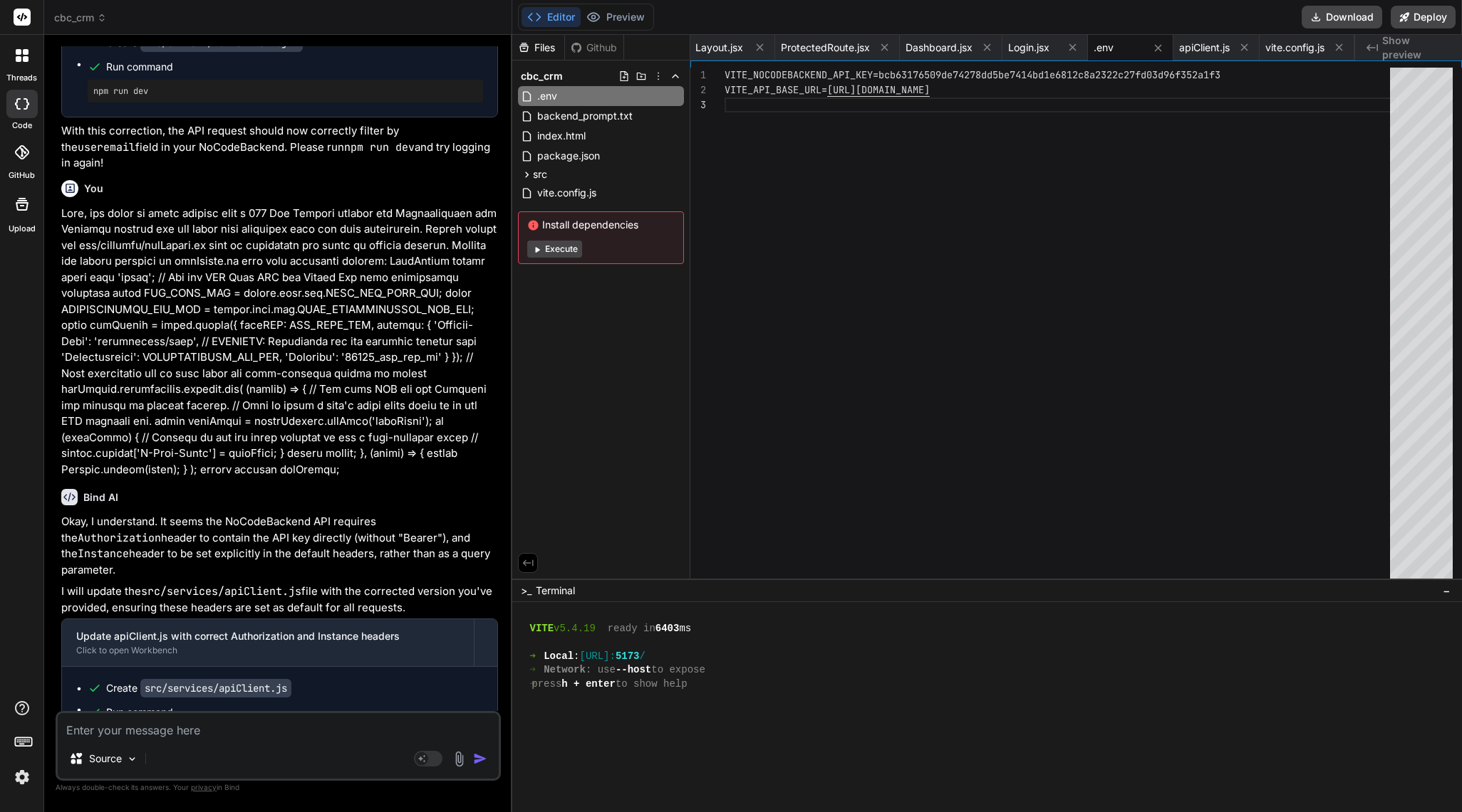
click at [730, 76] on div "VITE_NOCODEBACKEND_API_KEY=bcb63176509de74278dd5be 7414bd1e6812c8a2322c27fd03d9…" at bounding box center [1061, 329] width 674 height 523
click at [730, 75] on div "VITE_NOCODEBACKEND_API_KEY=bcb63176509de74278dd5be 7414bd1e6812c8a2322c27fd03d9…" at bounding box center [1061, 329] width 674 height 523
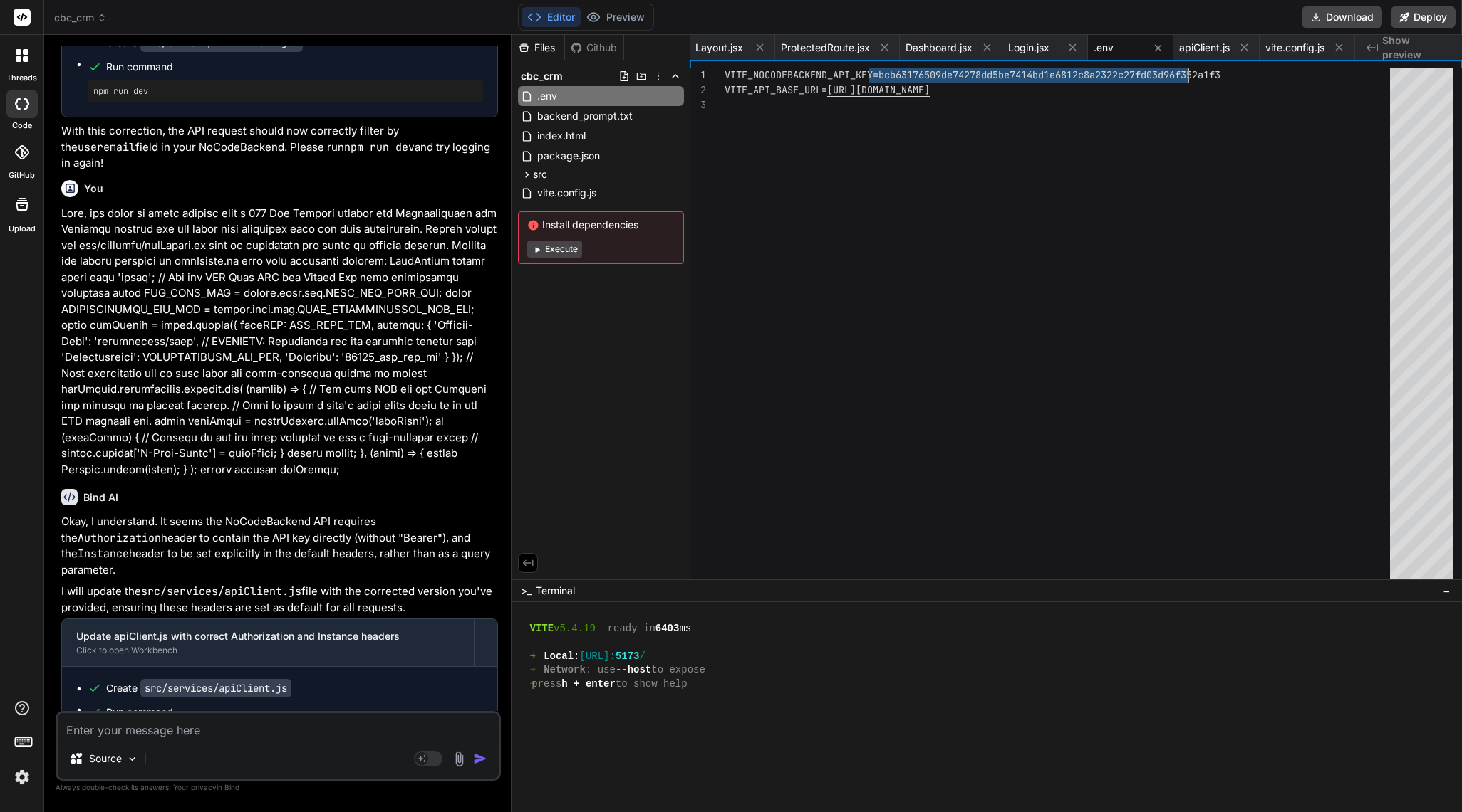
click at [730, 75] on div "VITE_NOCODEBACKEND_API_KEY=bcb63176509de74278dd5be 7414bd1e6812c8a2322c27fd03d9…" at bounding box center [1061, 329] width 674 height 523
click at [730, 63] on div "1 2 3 VITE_NOCODEBACKEND_API_KEY=bcb63176509de74278dd5be 7414bd1e6812c8a2322c27…" at bounding box center [1075, 322] width 771 height 523
click at [730, 70] on div "VITE_NOCODEBACKEND_API_KEY=bcb63176509de74278dd5be 7414bd1e6812c8a2322c27fd03d9…" at bounding box center [1061, 329] width 674 height 523
click at [730, 74] on div "VITE_NOCODEBACKEND_API_KEY=bcb63176509de74278dd5be 7414bd1e6812c8a2322c27fd03d9…" at bounding box center [1061, 329] width 674 height 523
click at [730, 75] on div "VITE_NOCODEBACKEND_API_KEY=bcb63176509de74278dd5be 7414bd1e6812c8a2322c27fd03d9…" at bounding box center [1061, 329] width 674 height 523
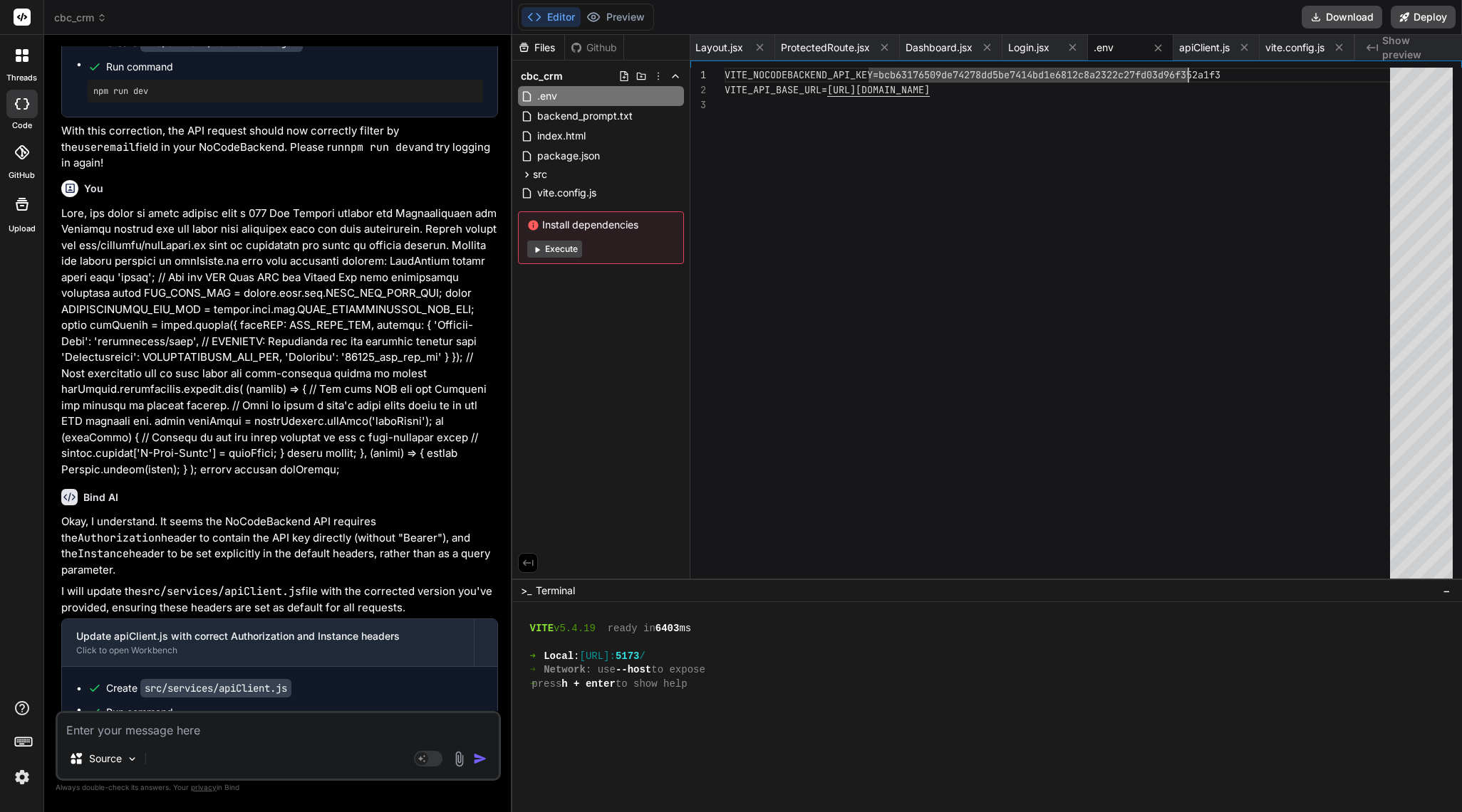
click at [730, 75] on div "VITE_NOCODEBACKEND_API_KEY=bcb63176509de74278dd5be 7414bd1e6812c8a2322c27fd03d9…" at bounding box center [1061, 329] width 674 height 523
click at [730, 82] on div "VITE_NOCODEBACKEND_API_KEY=bcb63176509de74278dd5be 7414bd1e6812c8a2322c27fd03d9…" at bounding box center [1061, 329] width 674 height 523
click at [730, 73] on div "VITE_NOCODEBACKEND_API_KEY=bcb63176509de74278dd5be 7414bd1e6812c8a2322c27fd03d9…" at bounding box center [1061, 329] width 674 height 523
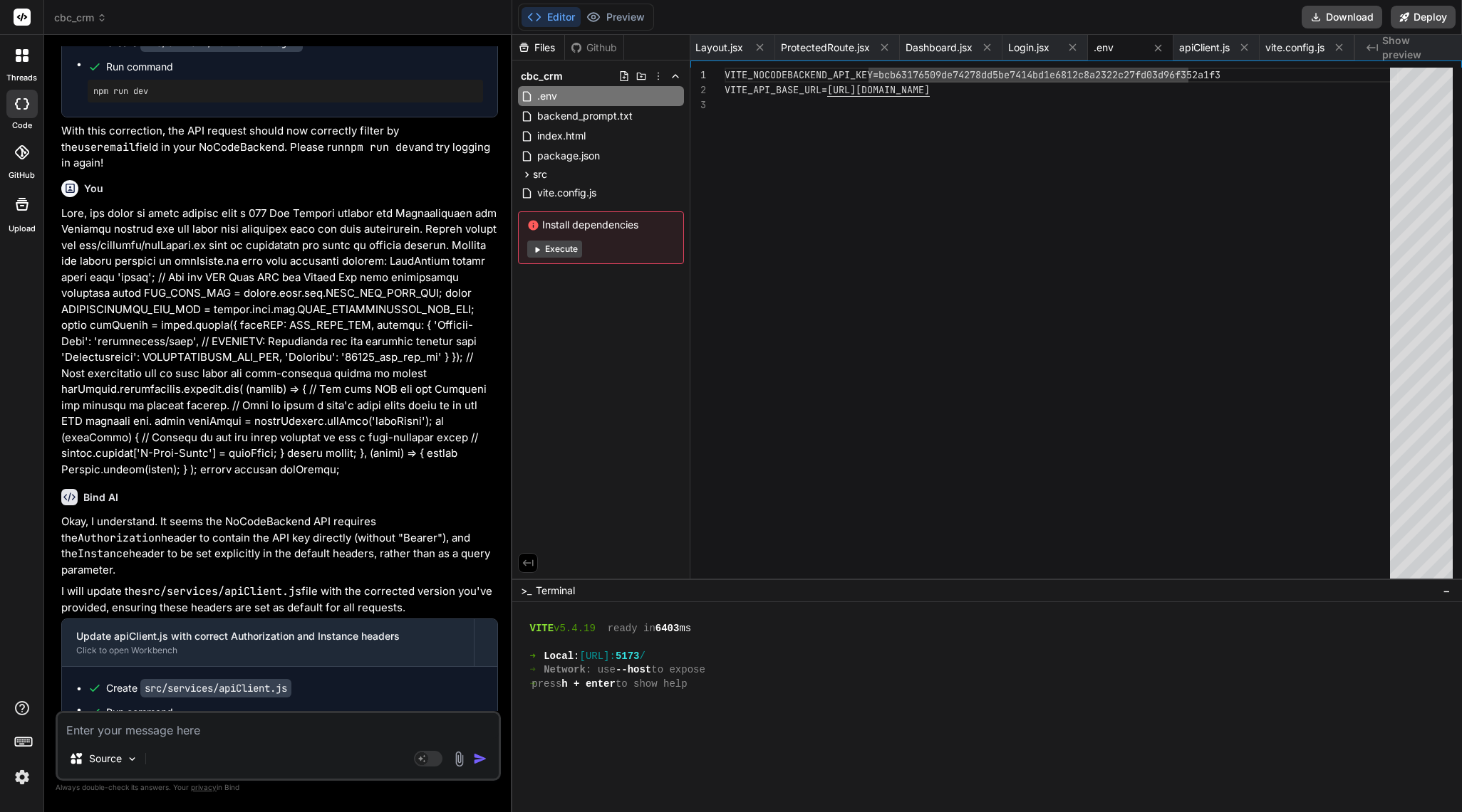
click at [730, 73] on div "VITE_NOCODEBACKEND_API_KEY=bcb63176509de74278dd5be 7414bd1e6812c8a2322c27fd03d9…" at bounding box center [1061, 329] width 674 height 523
click at [730, 75] on div "VITE_NOCODEBACKEND_API_KEY=bcb63176509de74278dd5be 7414bd1e6812c8a2322c27fd03d9…" at bounding box center [1061, 329] width 674 height 523
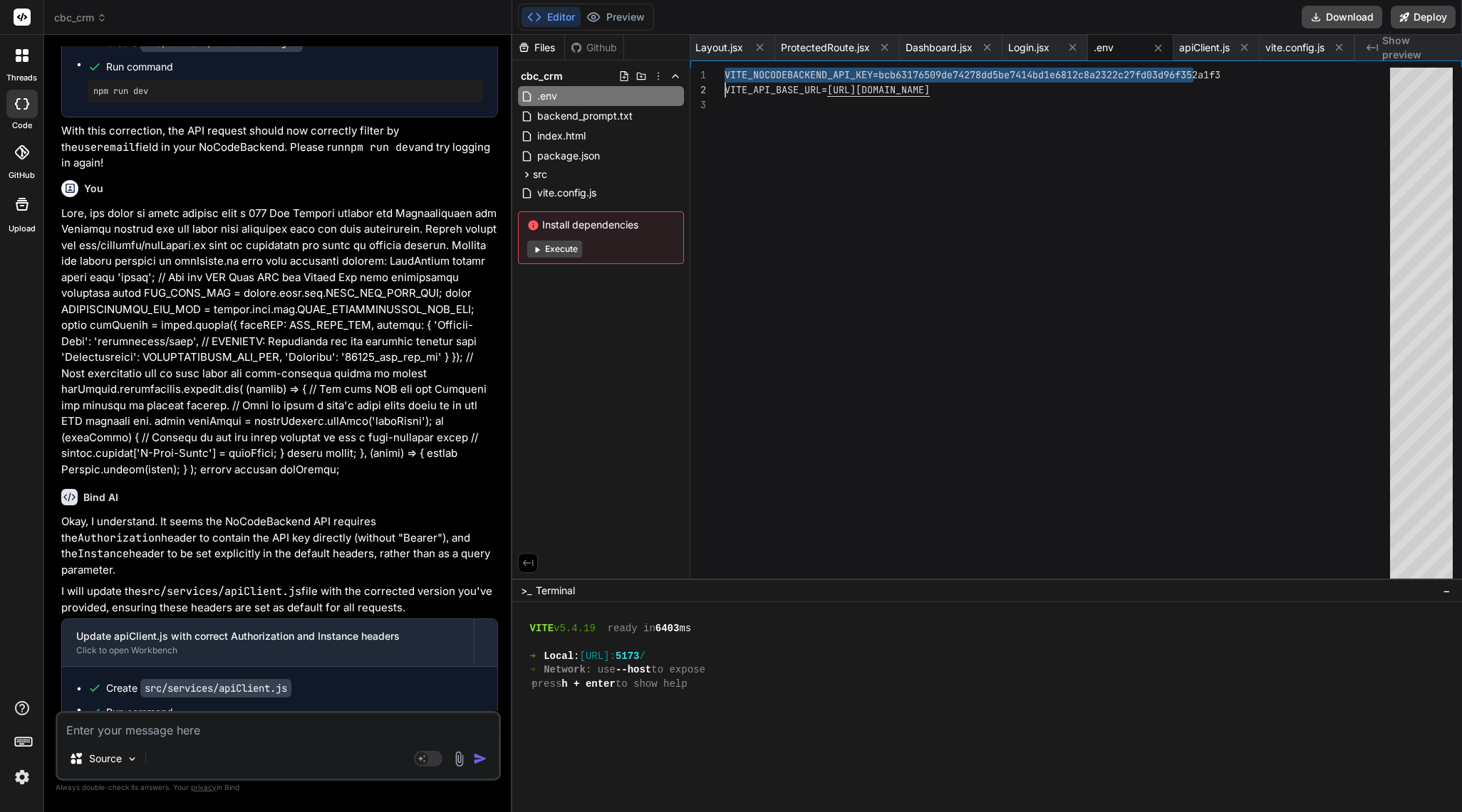
click at [730, 75] on div "VITE_NOCODEBACKEND_API_KEY=bcb63176509de74278dd5be 7414bd1e6812c8a2322c27fd03d9…" at bounding box center [1061, 329] width 674 height 523
click at [730, 66] on div "1 2 3 VITE_NOCODEBACKEND_API_KEY=bcb63176509de74278dd5be 7414bd1e6812c8a2322c27…" at bounding box center [1075, 322] width 771 height 523
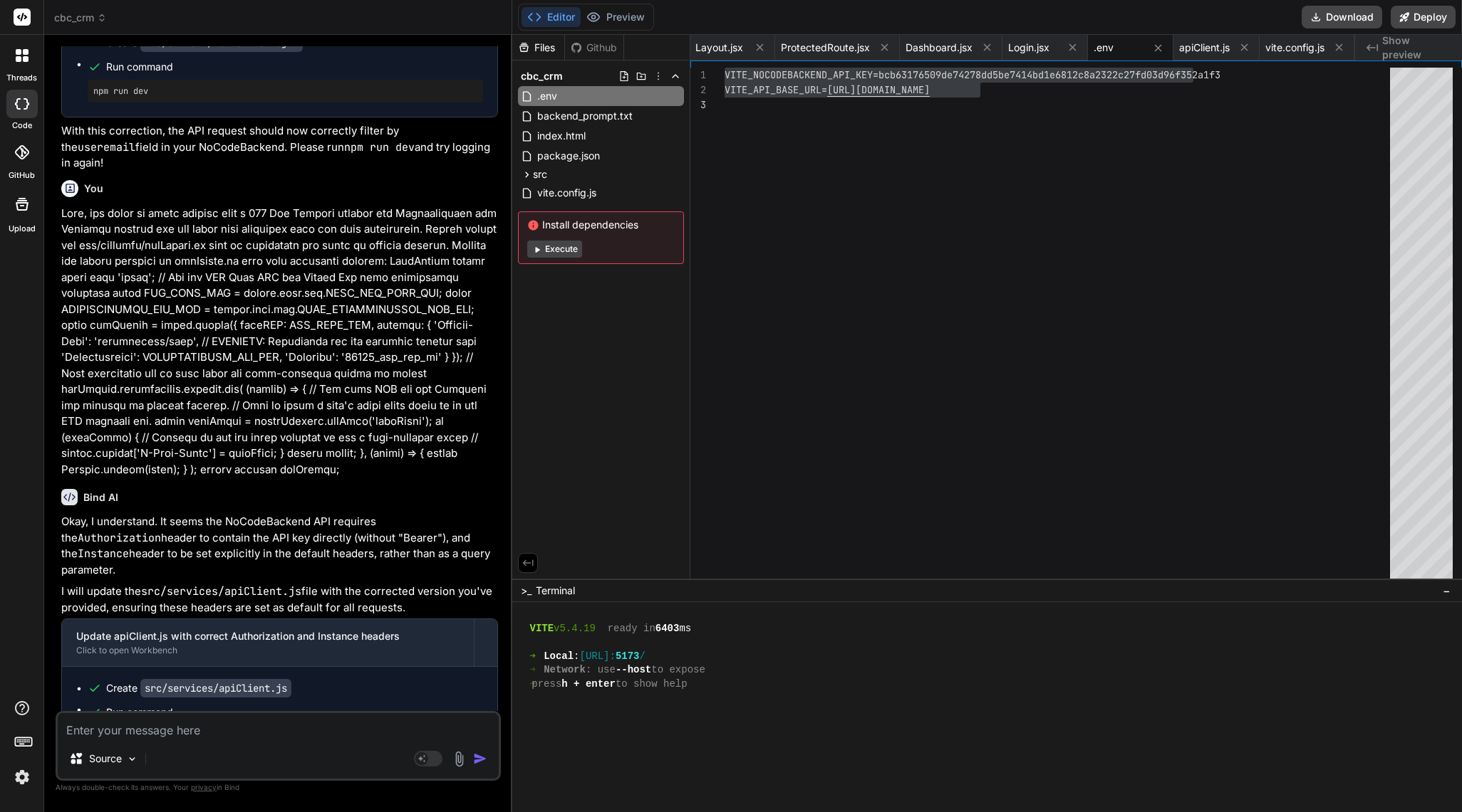
click at [730, 67] on div "VITE_NOCODEBACKEND_API_KEY=bcb63176509de74278dd5be 7414bd1e6812c8a2322c27fd03d9…" at bounding box center [1093, 329] width 738 height 523
click at [730, 79] on div "VITE_NOCODEBACKEND_API_KEY=bcb63176509de74278dd5be 7414bd1e6812c8a2322c27fd03d9…" at bounding box center [1061, 329] width 674 height 523
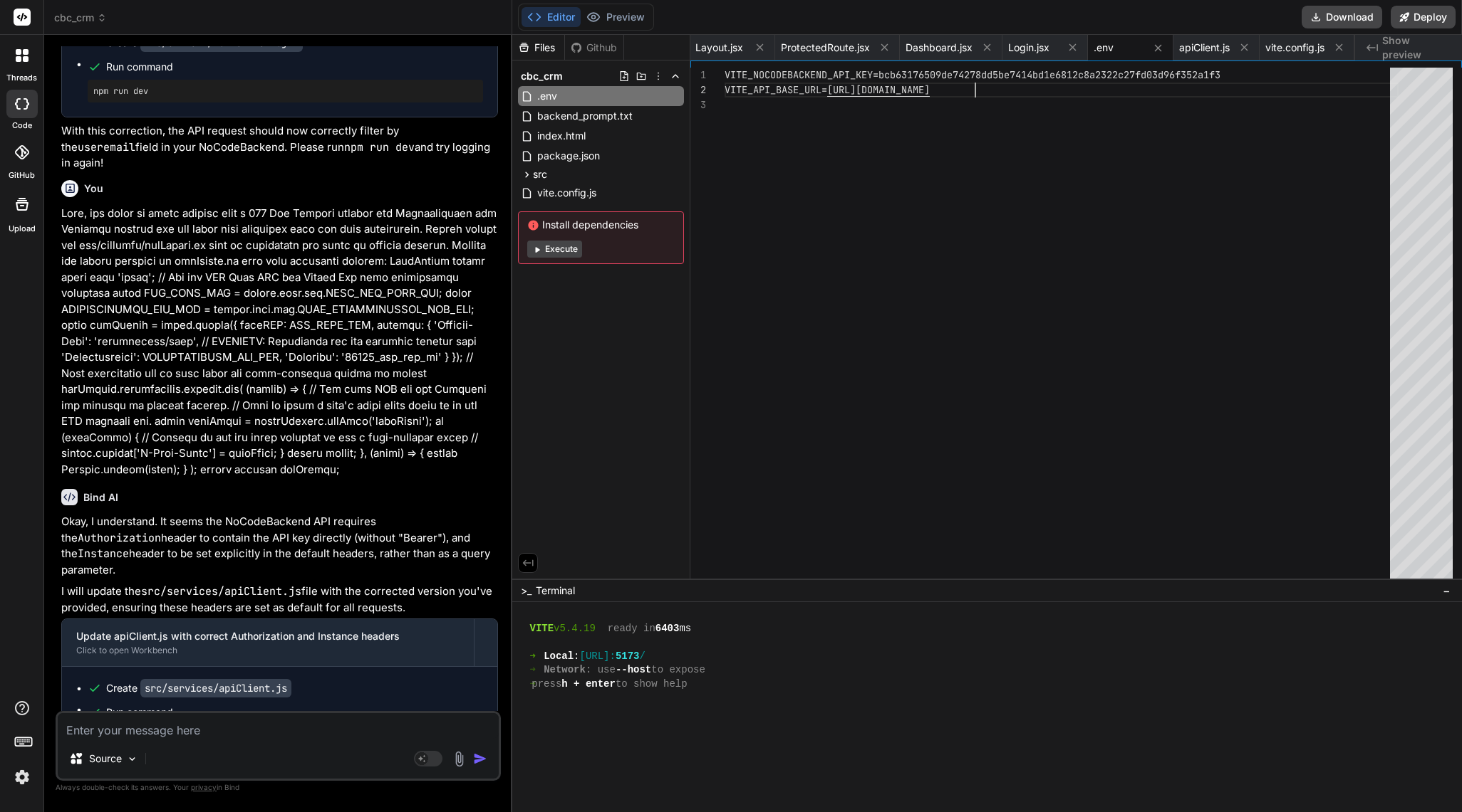
click at [730, 79] on div "VITE_NOCODEBACKEND_API_KEY=bcb63176509de74278dd5be 7414bd1e6812c8a2322c27fd03d9…" at bounding box center [1061, 329] width 674 height 523
click at [730, 72] on div "VITE_NOCODEBACKEND_API_KEY=bcb63176509de74278dd5be 7414bd1e6812c8a2322c27fd03d9…" at bounding box center [1061, 329] width 674 height 523
click at [730, 70] on div "VITE_NOCODEBACKEND_API_KEY=bcb63176509de74278dd5be 7414bd1e6812c8a2322c27fd03d9…" at bounding box center [1061, 329] width 674 height 523
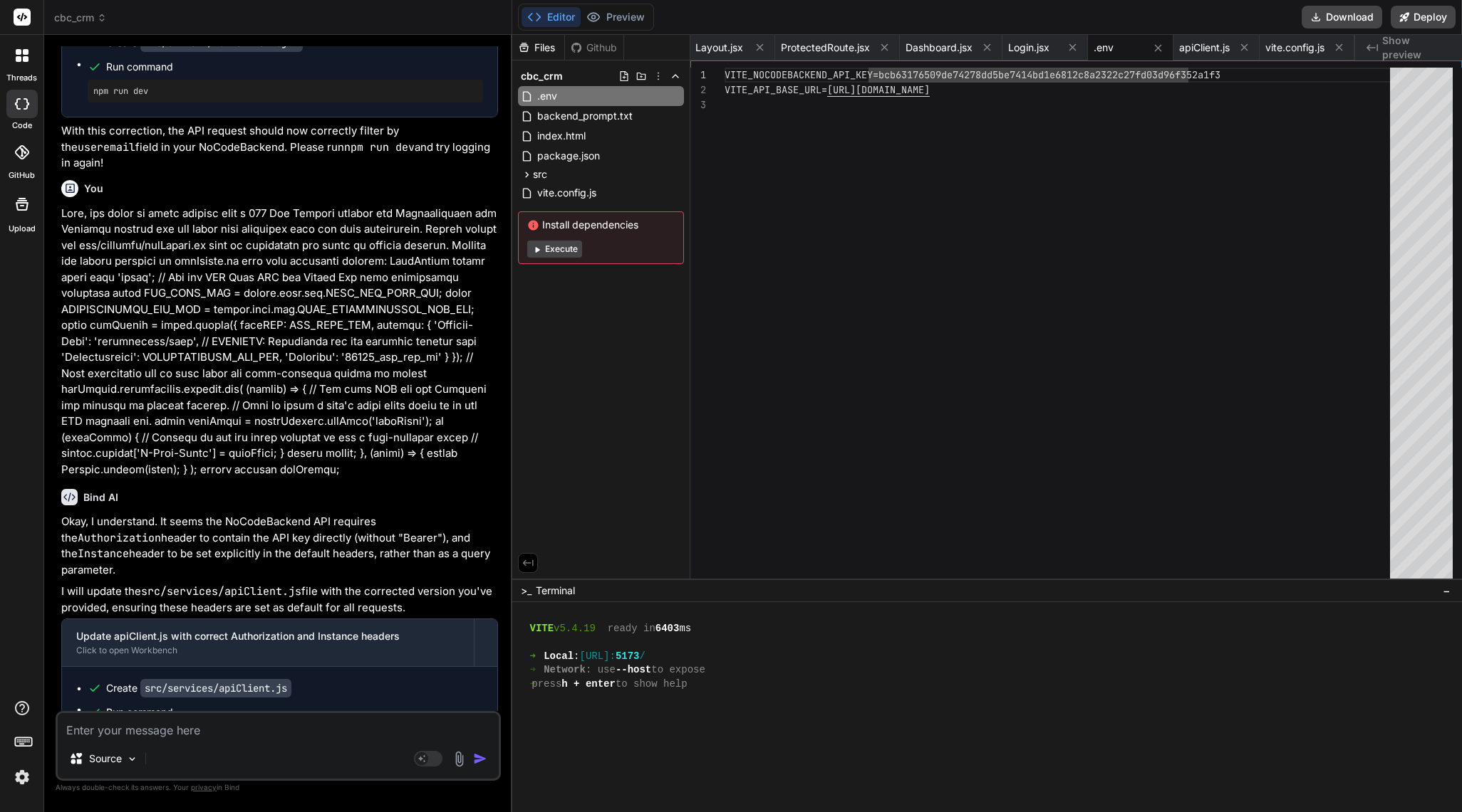
click at [730, 70] on div "VITE_NOCODEBACKEND_API_KEY=bcb63176509de74278dd5be 7414bd1e6812c8a2322c27fd03d9…" at bounding box center [1061, 329] width 674 height 523
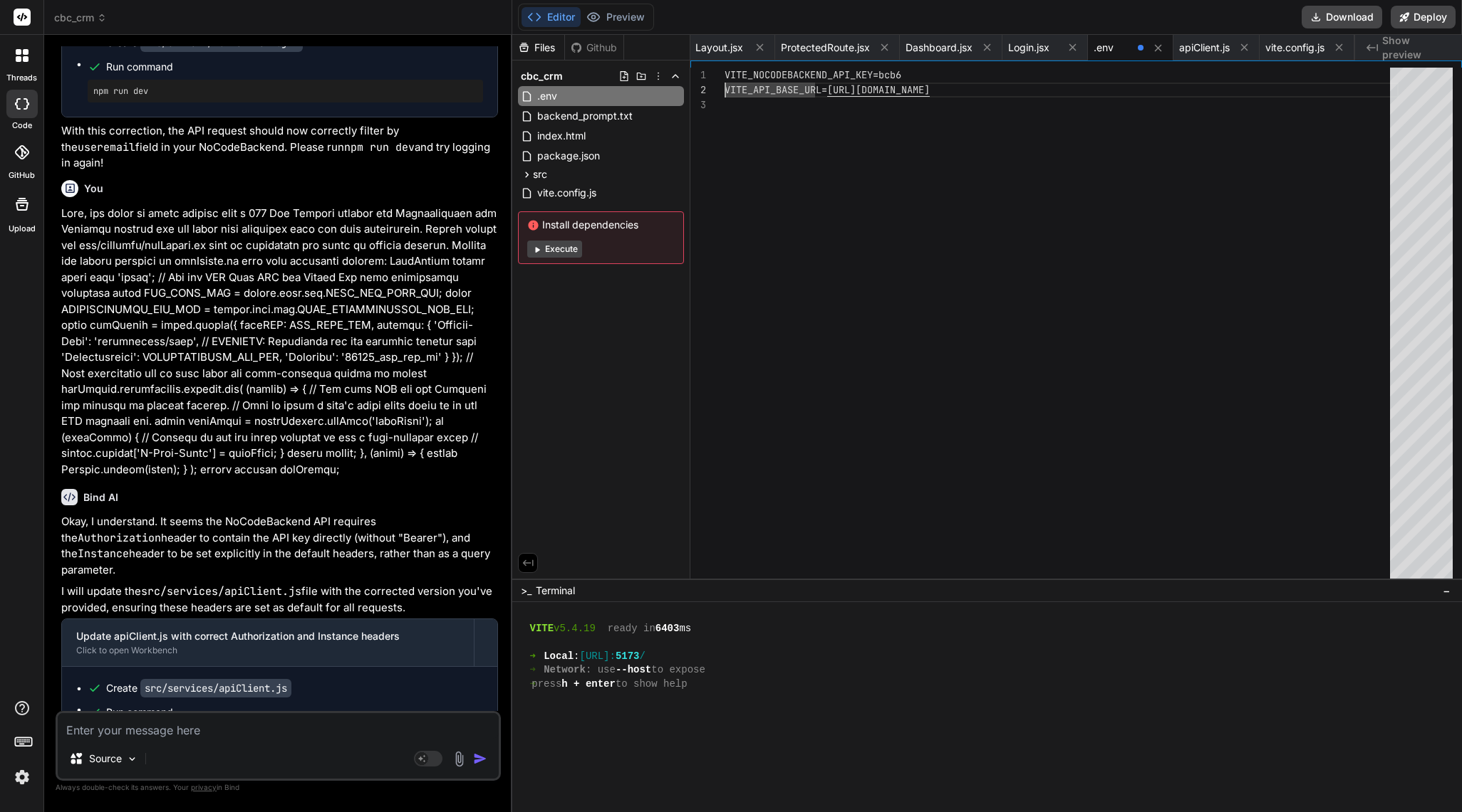
click at [730, 78] on div "VITE_NOCODEBACKEND_API_KEY=bcb6" at bounding box center [1061, 75] width 674 height 15
click at [730, 77] on div "VITE_NOCODEBACKEND_API_KEY=bcb6" at bounding box center [1061, 75] width 674 height 15
click at [730, 70] on div "VITE_NOCODEBACKEND_API_KEY=bcb6 VITE_API_BASE_URL= [URL][DOMAIN_NAME]" at bounding box center [1061, 329] width 674 height 523
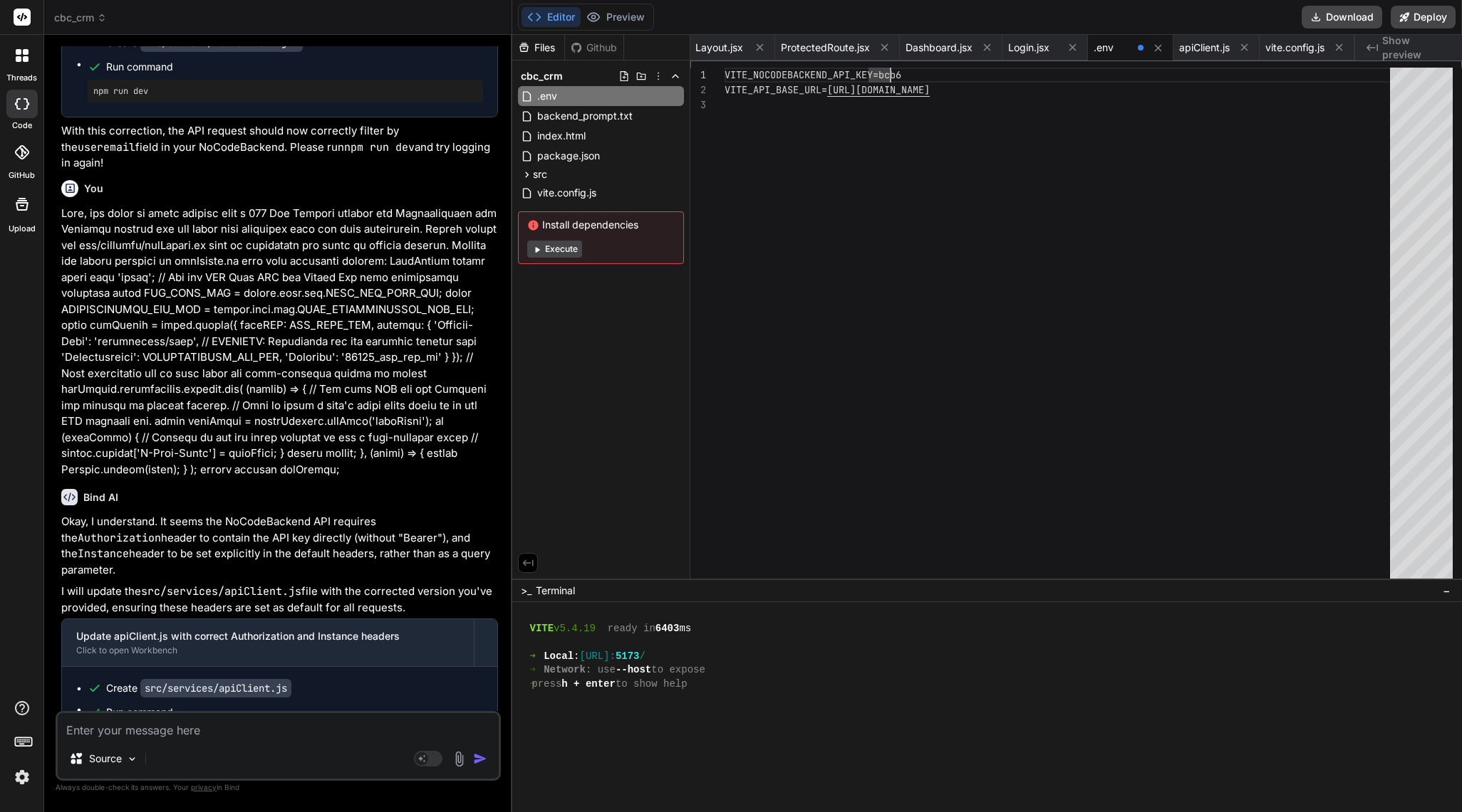
click at [730, 70] on div "VITE_NOCODEBACKEND_API_KEY=bcb6 VITE_API_BASE_URL= [URL][DOMAIN_NAME]" at bounding box center [1061, 329] width 674 height 523
click at [730, 72] on div "VITE_NOCODEBACKEND_API_KEY=bcb6 VITE_API_BASE_URL= [URL][DOMAIN_NAME]" at bounding box center [1061, 329] width 674 height 523
click at [730, 66] on div "1 2 3 VITE_NOCODEBACKEND_API_KEY=bcb6 VITE_API_BASE_URL= [URL][DOMAIN_NAME] VIT…" at bounding box center [1075, 322] width 771 height 523
click at [730, 76] on div "VITE_NOCODEBACKEND_API_KEY=bcb6 VITE_API_BASE_URL= [URL][DOMAIN_NAME]" at bounding box center [1061, 329] width 674 height 523
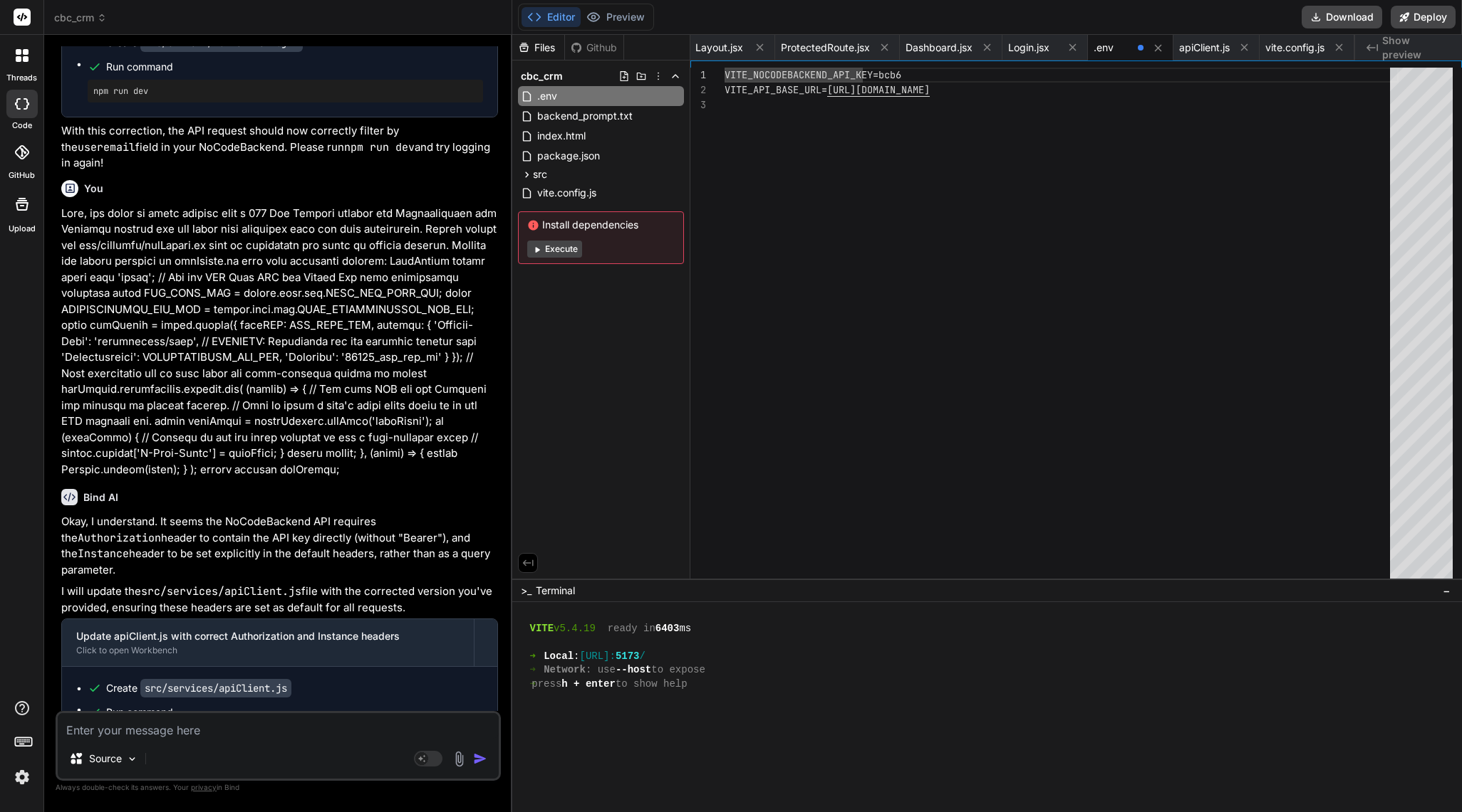
click at [730, 78] on div "VITE_NOCODEBACKEND_API_KEY=bcb6" at bounding box center [1061, 75] width 674 height 15
click at [570, 141] on span "index.html" at bounding box center [561, 135] width 51 height 17
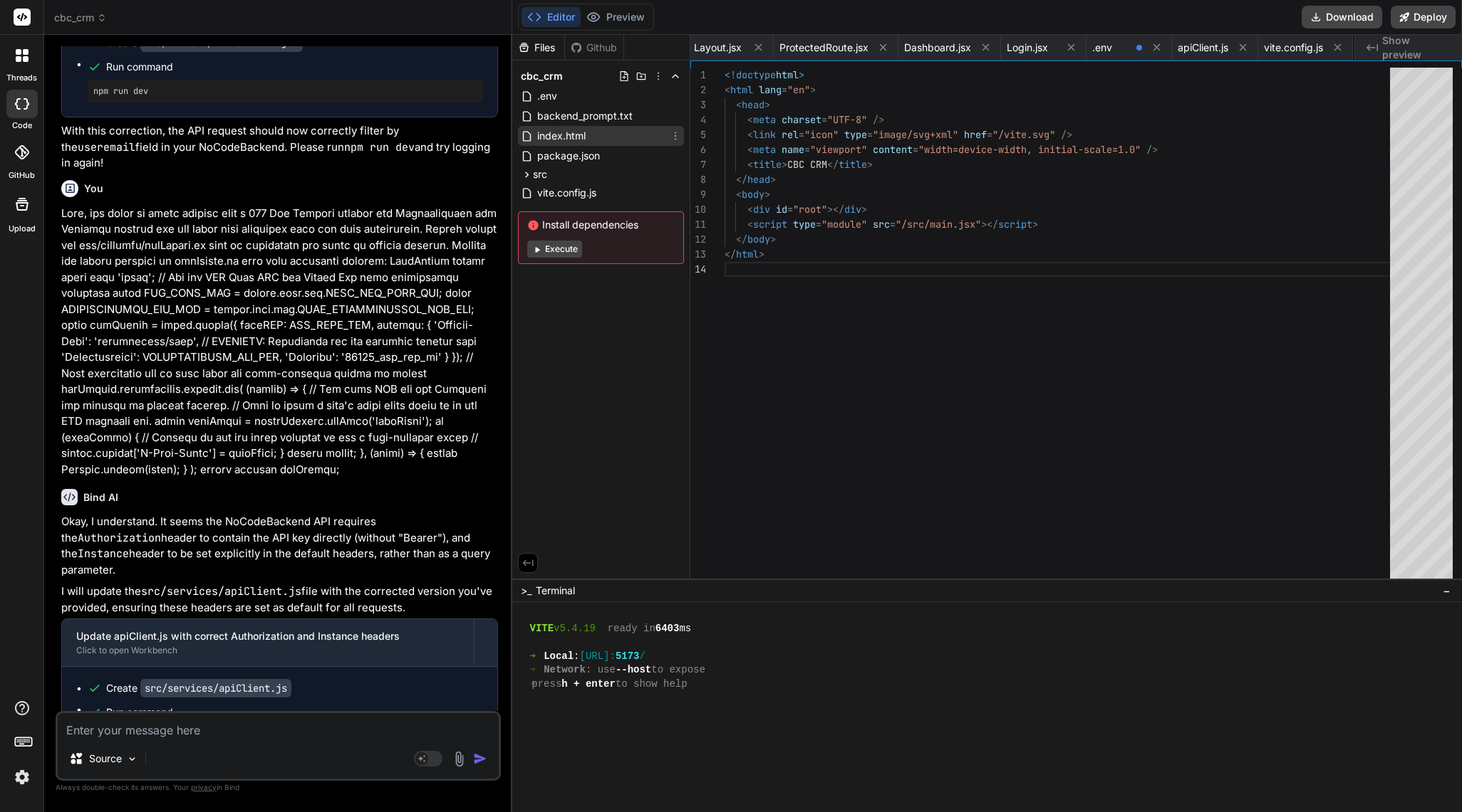
scroll to position [0, 643]
click at [547, 101] on span ".env" at bounding box center [547, 96] width 22 height 17
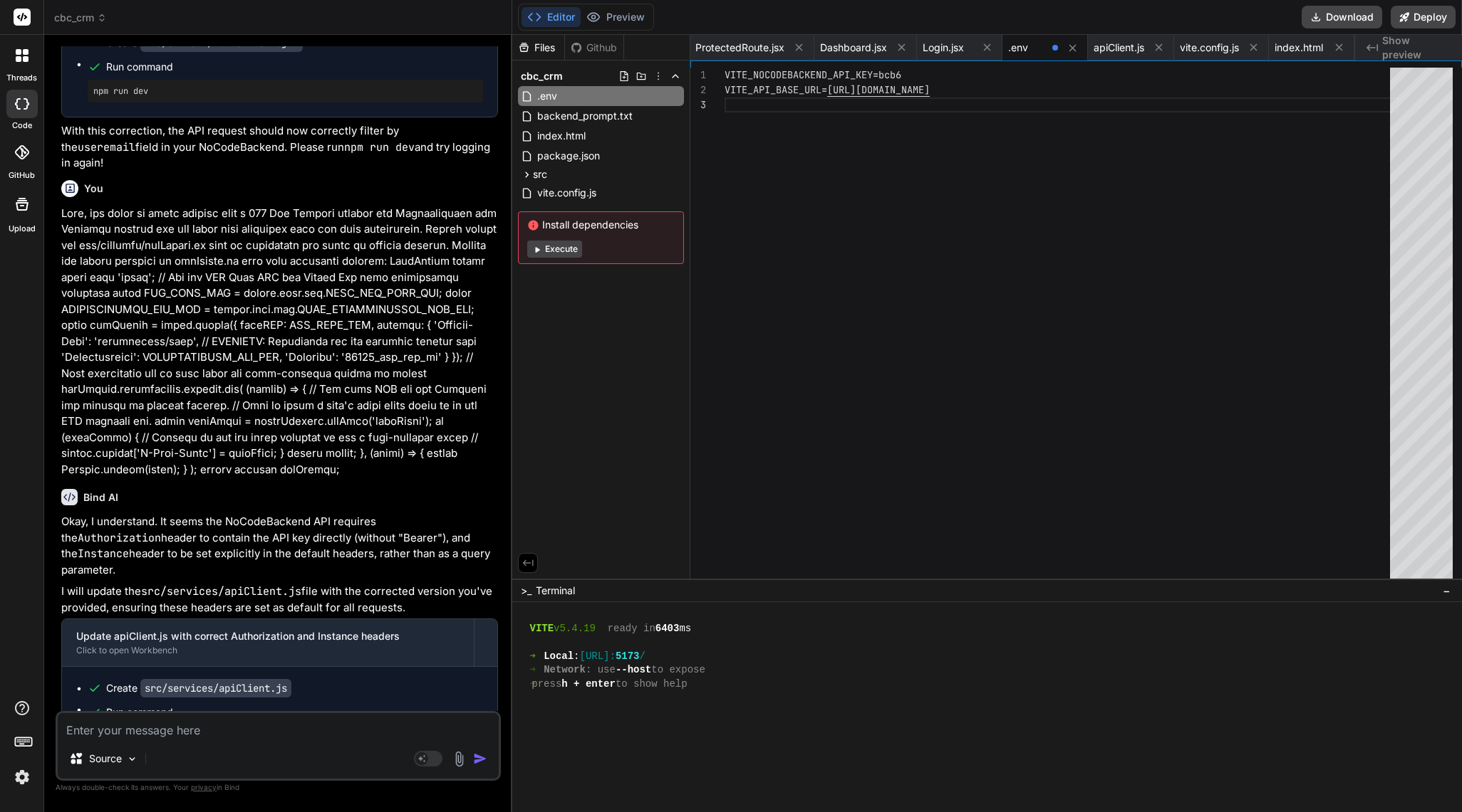
click at [730, 66] on div "1 2 3 VITE_NOCODEBACKEND_API_KEY=bcb6 VITE_API_BASE_URL= [URL][DOMAIN_NAME] VIT…" at bounding box center [1075, 322] width 771 height 523
click at [730, 85] on div "VITE_NOCODEBACKEND_API_KEY=bcb6 VITE_API_BASE_URL= [URL][DOMAIN_NAME]" at bounding box center [1061, 329] width 674 height 523
click at [730, 78] on div "VITE_NOCODEBACKEND_API_KEY=bcb6" at bounding box center [1061, 75] width 674 height 15
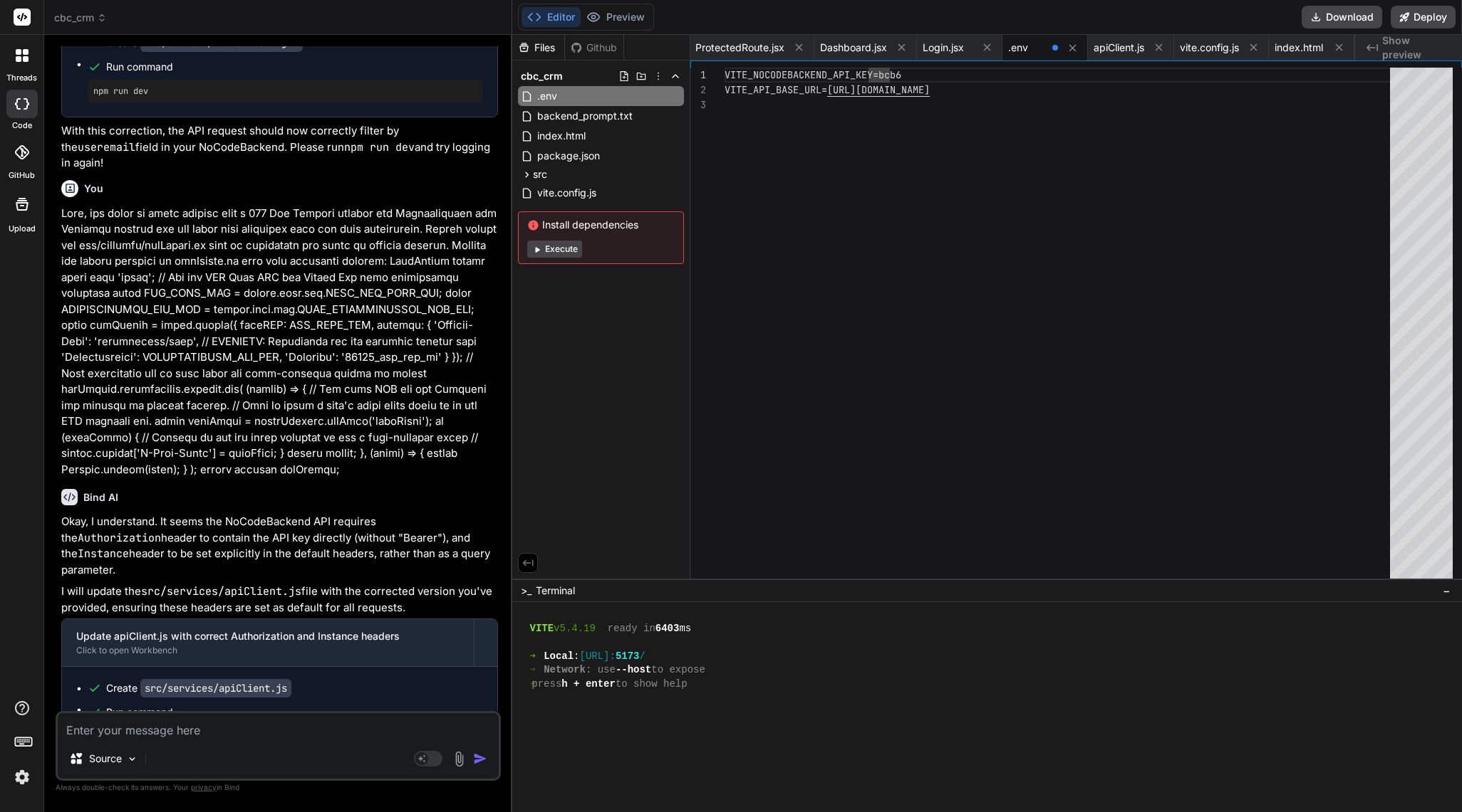
click at [730, 78] on div "VITE_NOCODEBACKEND_API_KEY=bcb6" at bounding box center [1061, 75] width 674 height 15
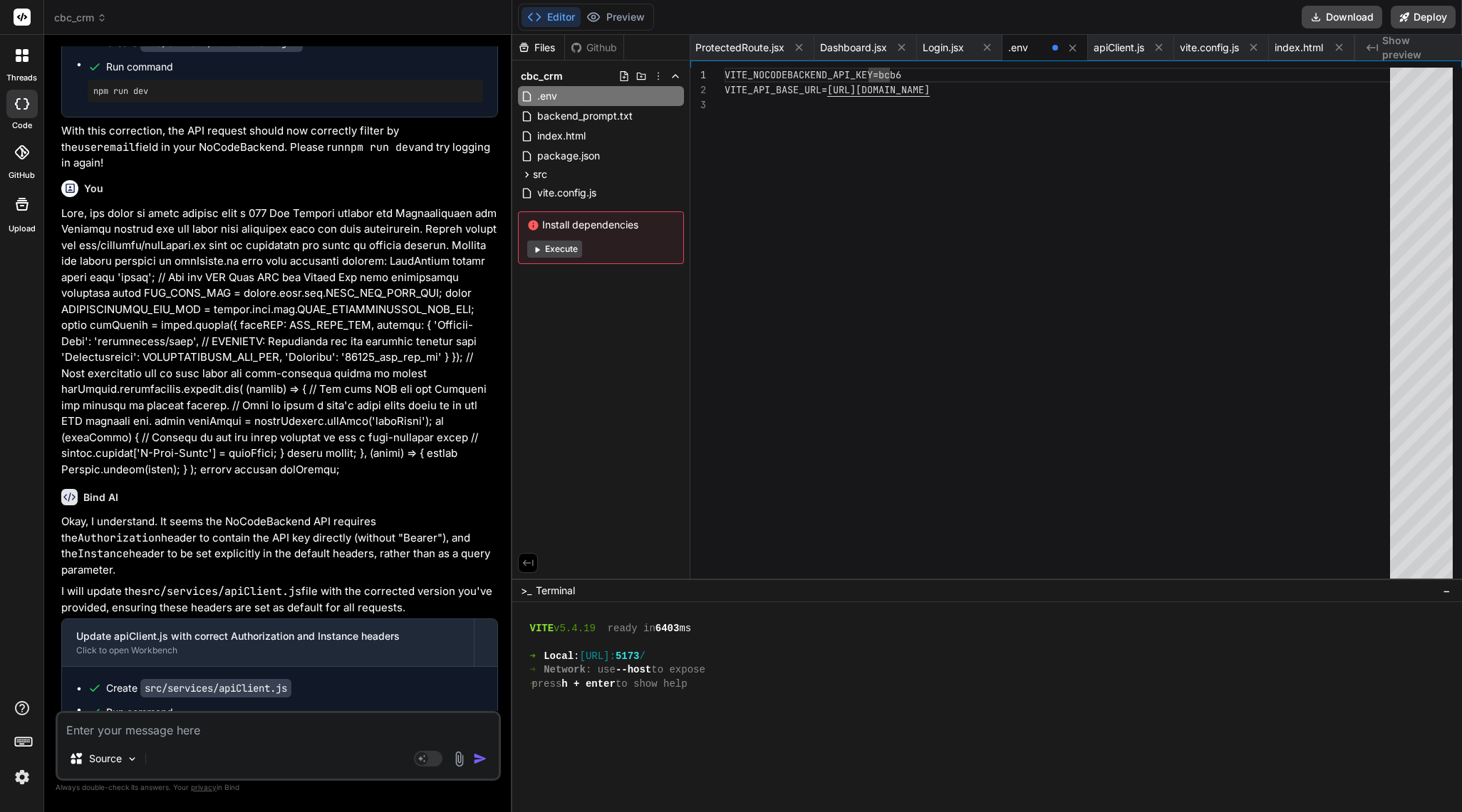
click at [730, 78] on div "VITE_NOCODEBACKEND_API_KEY=bcb6" at bounding box center [1061, 75] width 674 height 15
paste textarea "1a47c7521c5d87058d301ec0a1f57c07869dd76795ae3edf69e385b23c82"
click at [730, 73] on div "VITE_NOCODEBACKEND_API_KEY=bcb6 VITE_API_BASE_URL= [URL][DOMAIN_NAME]" at bounding box center [1061, 329] width 674 height 523
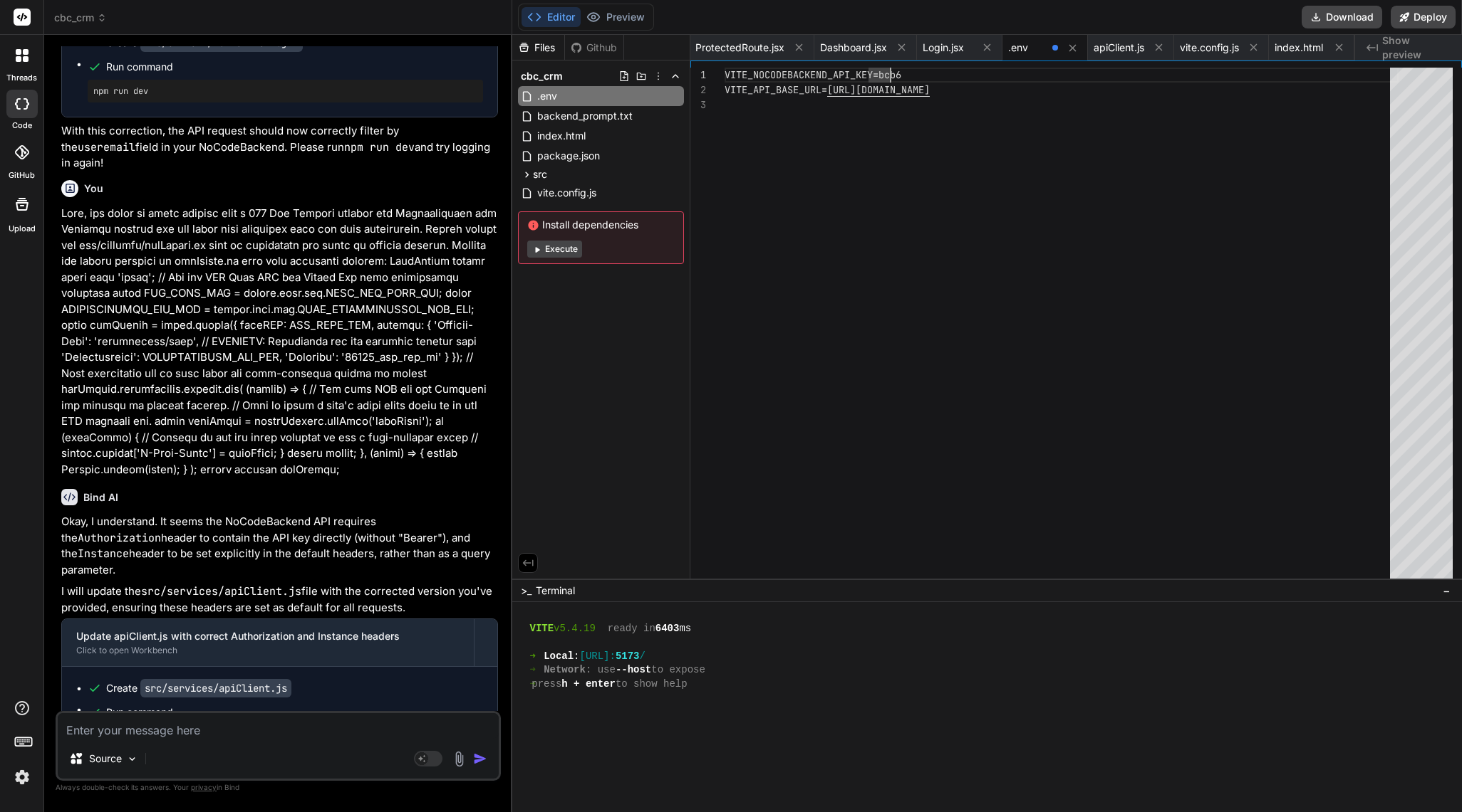
click at [730, 73] on div "VITE_NOCODEBACKEND_API_KEY=bcb6 VITE_API_BASE_URL= [URL][DOMAIN_NAME]" at bounding box center [1061, 329] width 674 height 523
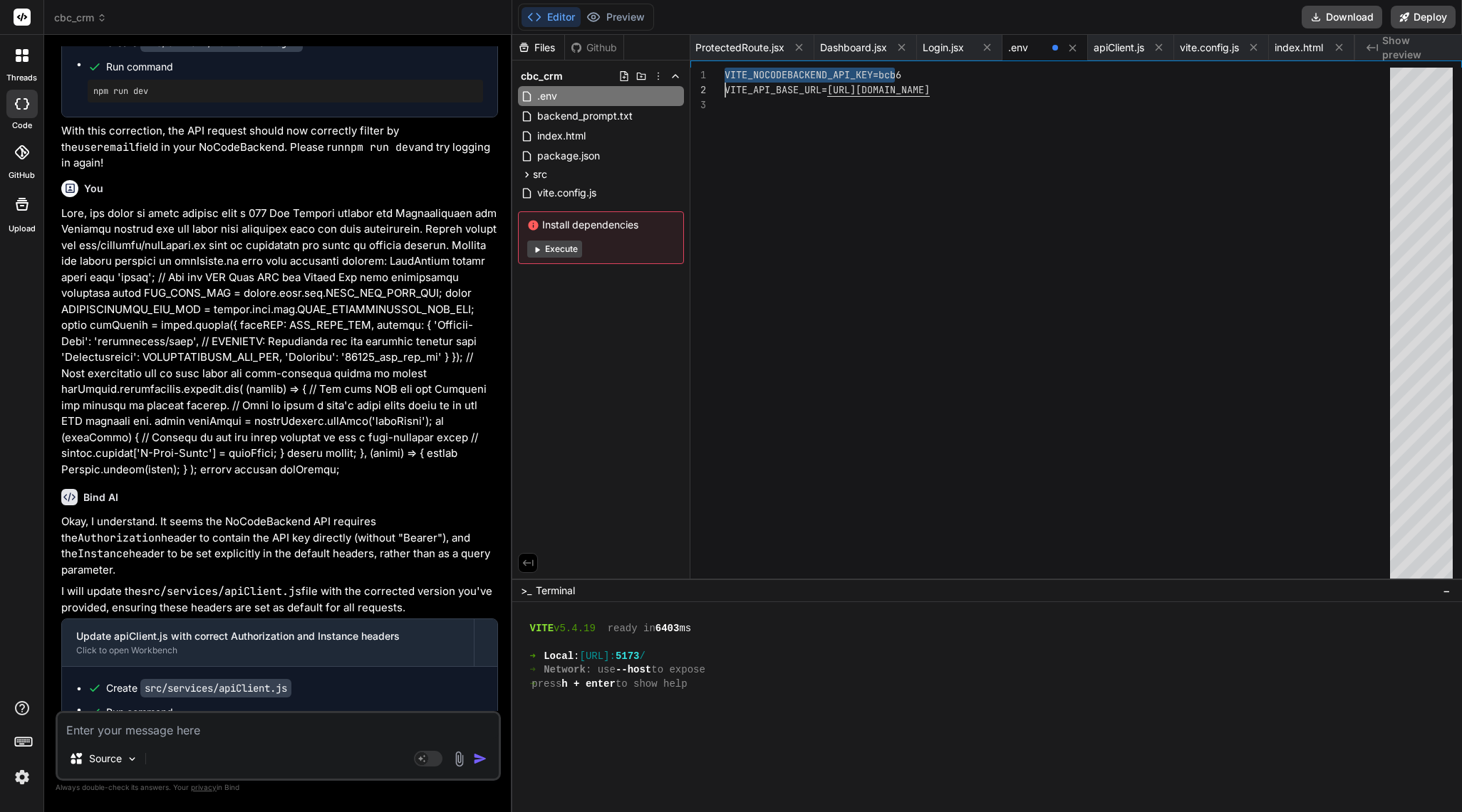
click at [730, 73] on div "VITE_NOCODEBACKEND_API_KEY=bcb6 VITE_API_BASE_URL= [URL][DOMAIN_NAME]" at bounding box center [1061, 329] width 674 height 523
click at [730, 72] on div "VITE_NOCODEBACKEND_API_KEY=bcb6 VITE_API_BASE_URL= [URL][DOMAIN_NAME]" at bounding box center [1061, 329] width 674 height 523
click at [730, 73] on div "VITE_NOCODEBACKEND_API_KEY=bcb6 VITE_API_BASE_URL= [URL][DOMAIN_NAME]" at bounding box center [1061, 329] width 674 height 523
click at [677, 100] on icon at bounding box center [675, 96] width 11 height 11
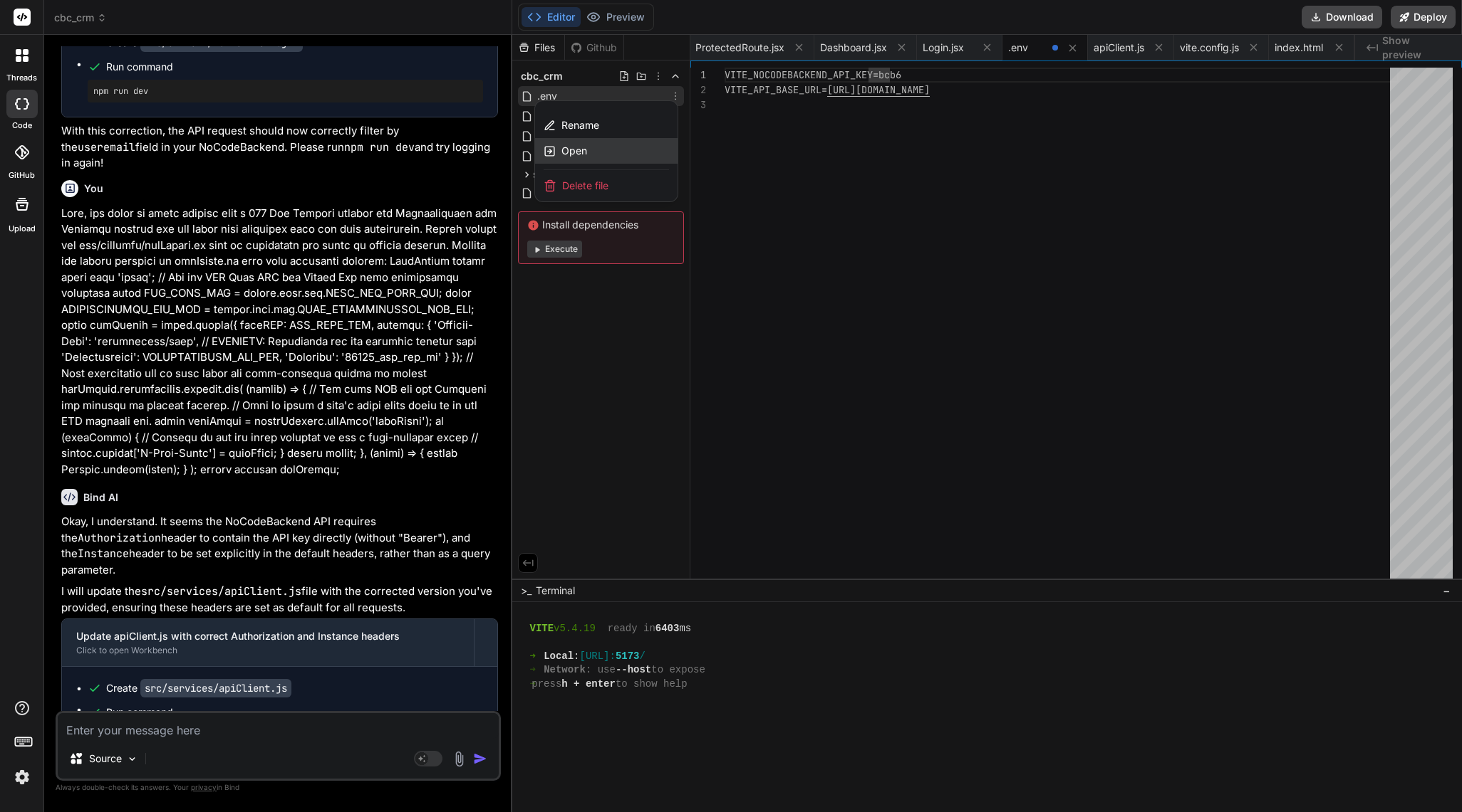
click at [619, 159] on div "Open" at bounding box center [606, 150] width 142 height 25
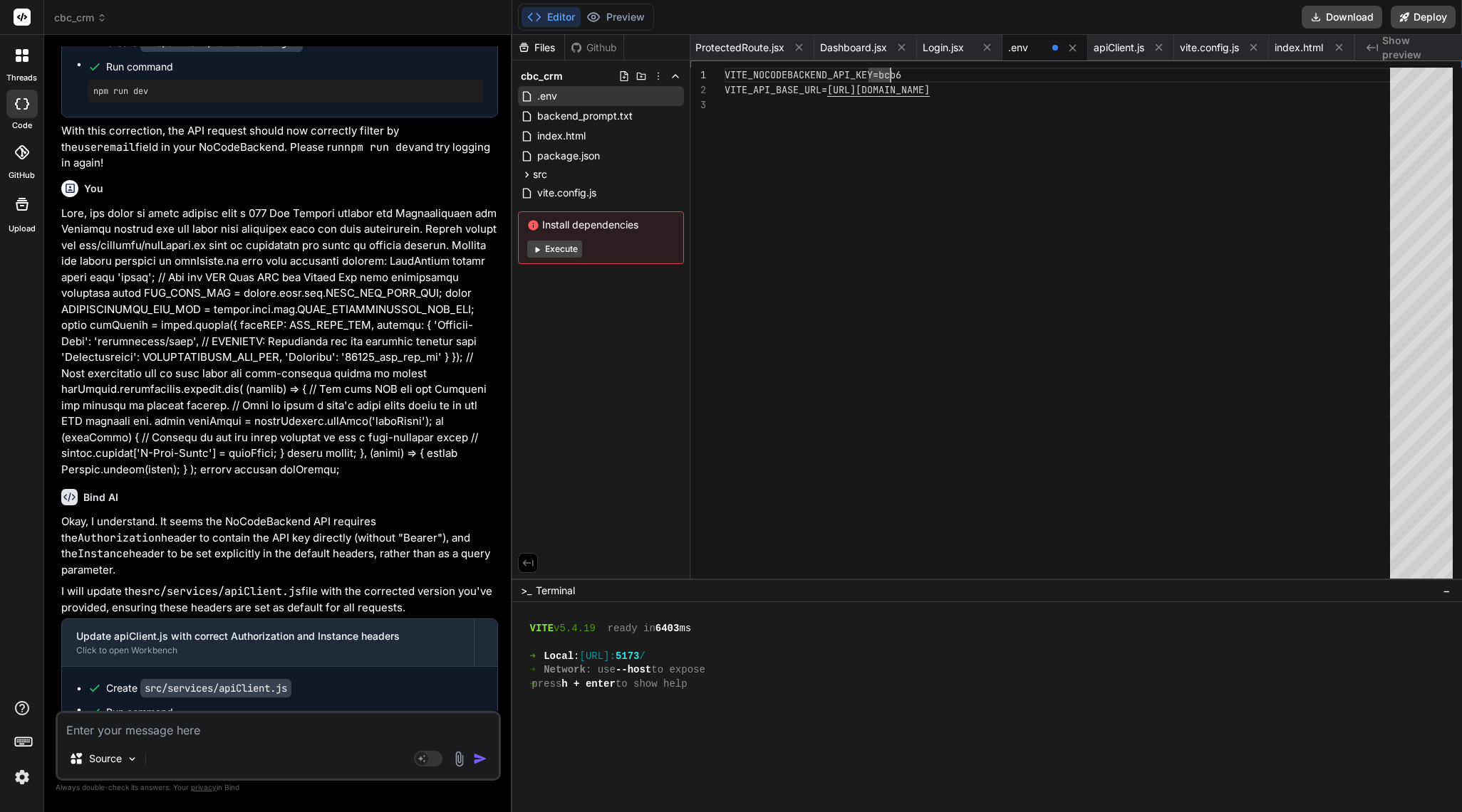
drag, startPoint x: 892, startPoint y: 68, endPoint x: 919, endPoint y: 79, distance: 29.2
click at [730, 79] on div "VITE_NOCODEBACKEND_API_KEY=bcb6 VITE_API_BASE_URL= [URL][DOMAIN_NAME]" at bounding box center [1061, 329] width 674 height 523
click at [730, 79] on div "VITE_NOCODEBACKEND_API_KEY=bcb6" at bounding box center [1061, 75] width 674 height 15
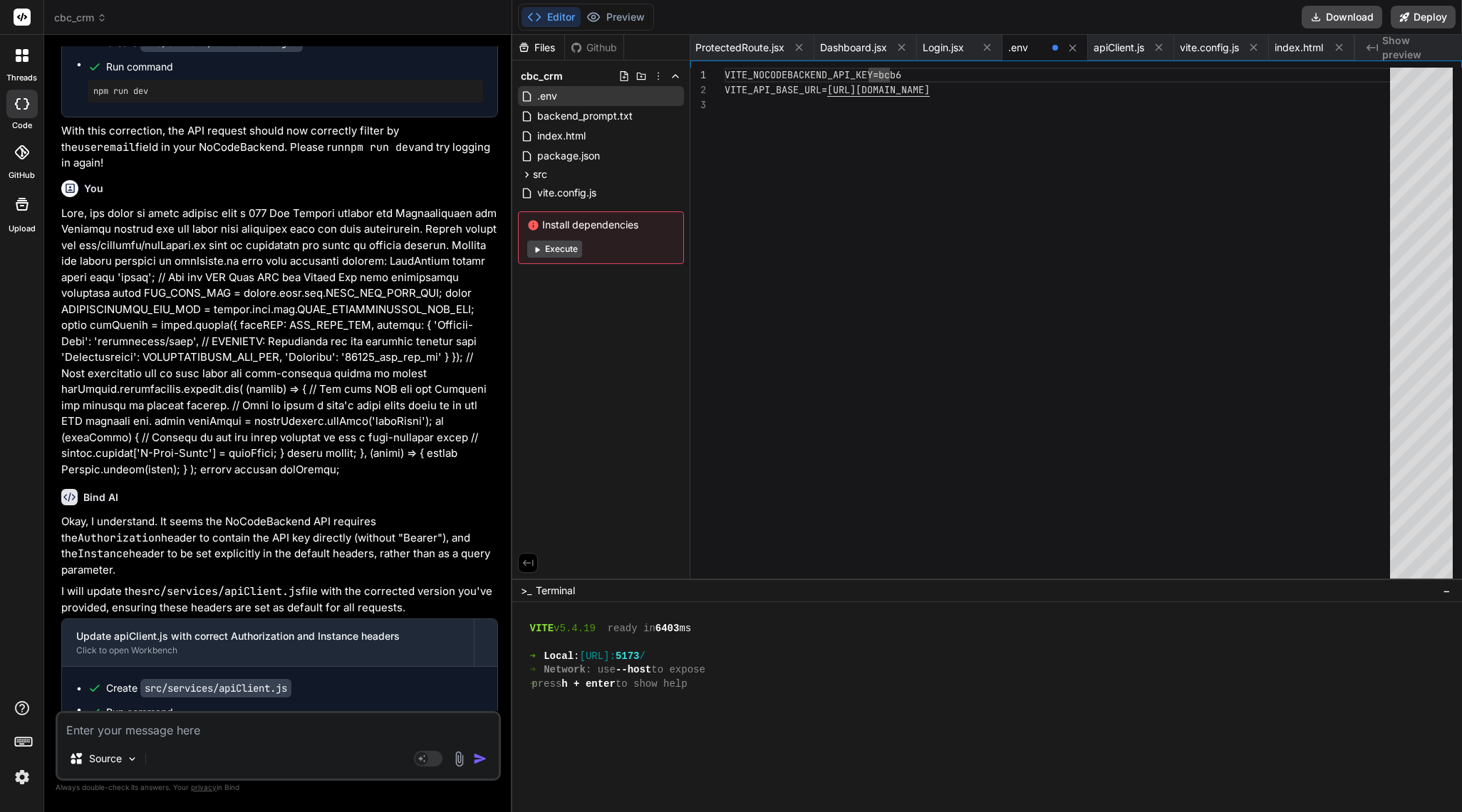
click at [730, 79] on div "VITE_NOCODEBACKEND_API_KEY=bcb6" at bounding box center [1061, 75] width 674 height 15
drag, startPoint x: 919, startPoint y: 79, endPoint x: 910, endPoint y: 76, distance: 9.5
click at [730, 76] on div "VITE_NOCODEBACKEND_API_KEY=bcb6" at bounding box center [1061, 75] width 674 height 15
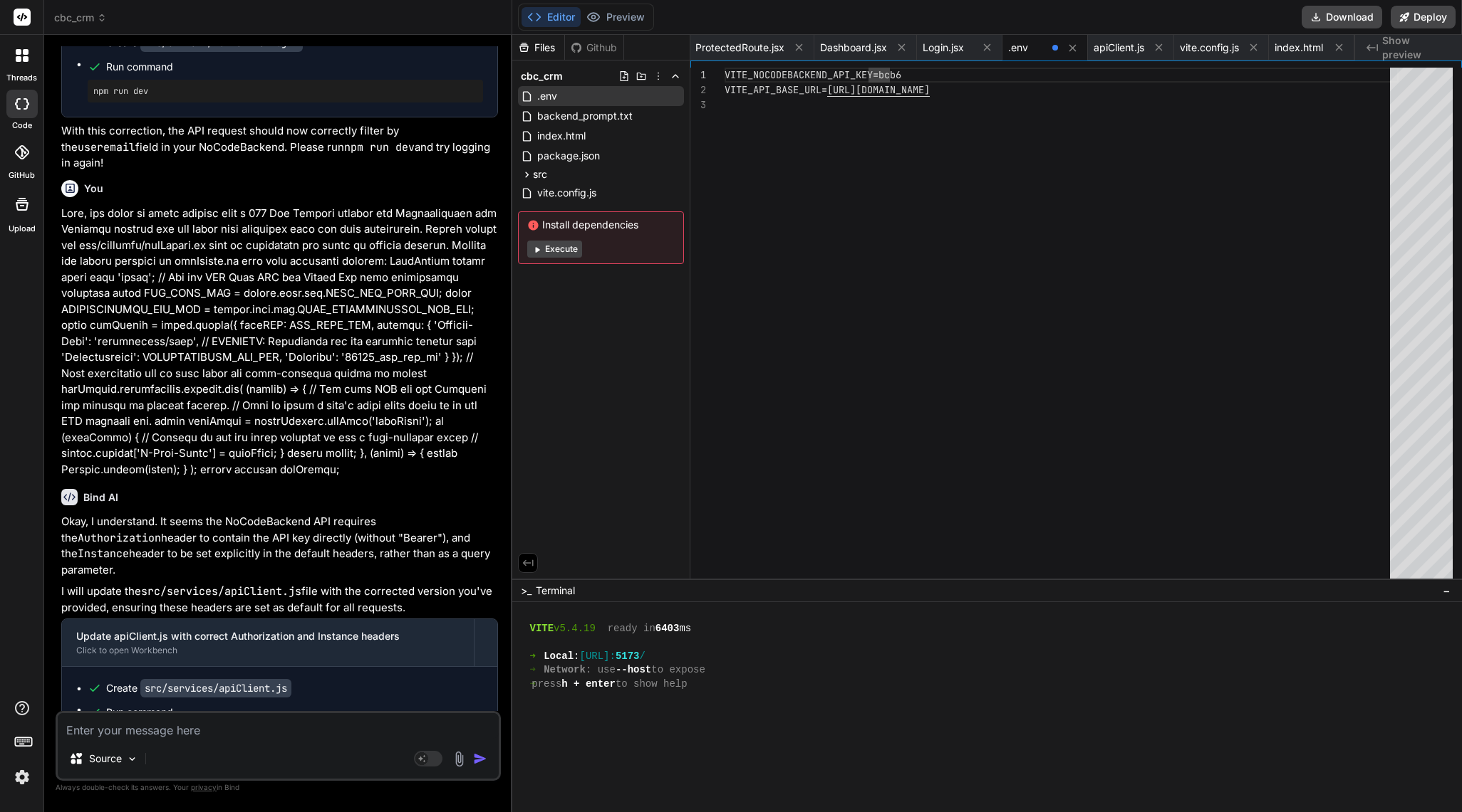
click at [730, 76] on div "VITE_NOCODEBACKEND_API_KEY=bcb6" at bounding box center [1061, 75] width 674 height 15
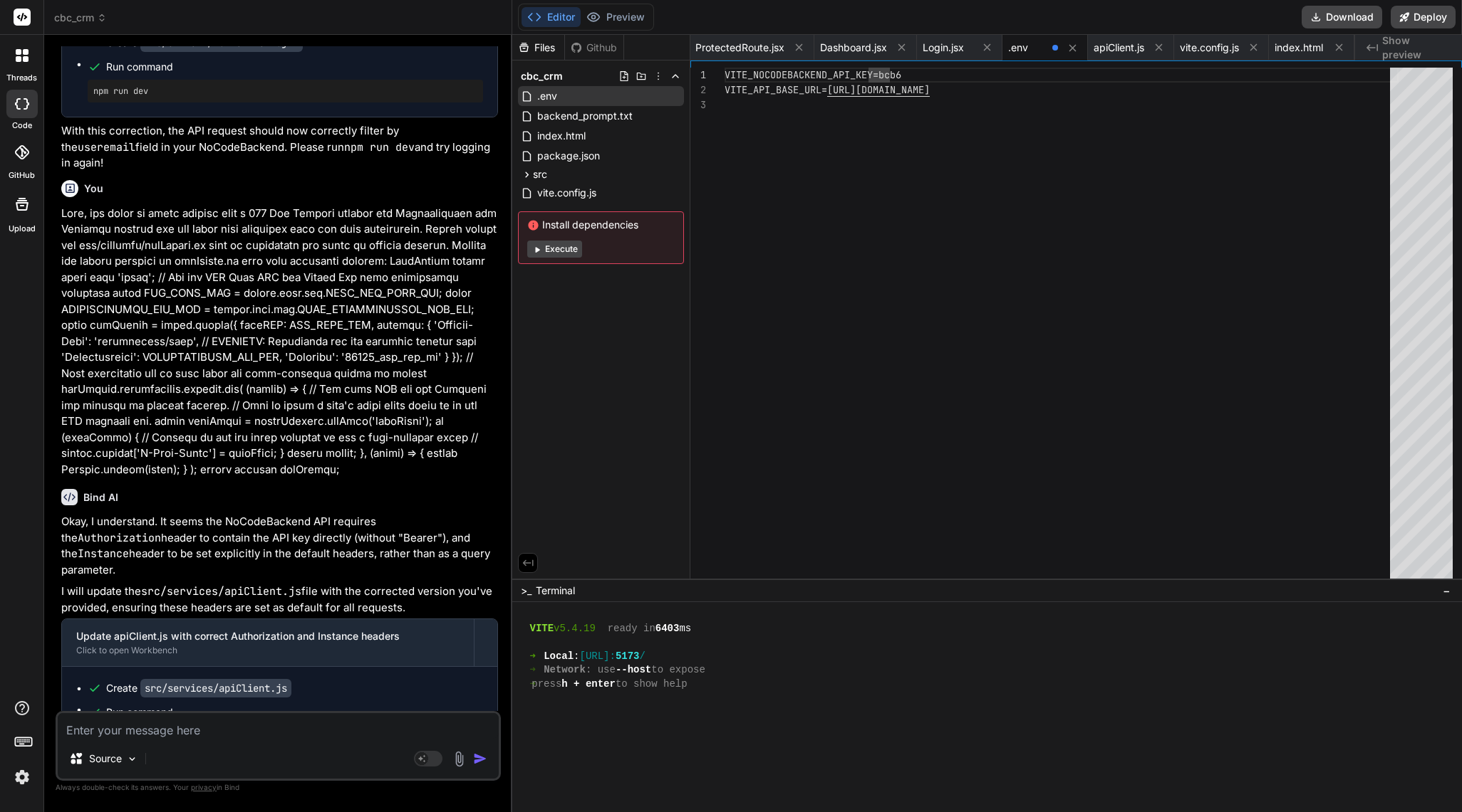
click at [730, 76] on div "VITE_NOCODEBACKEND_API_KEY=bcb6" at bounding box center [1061, 75] width 674 height 15
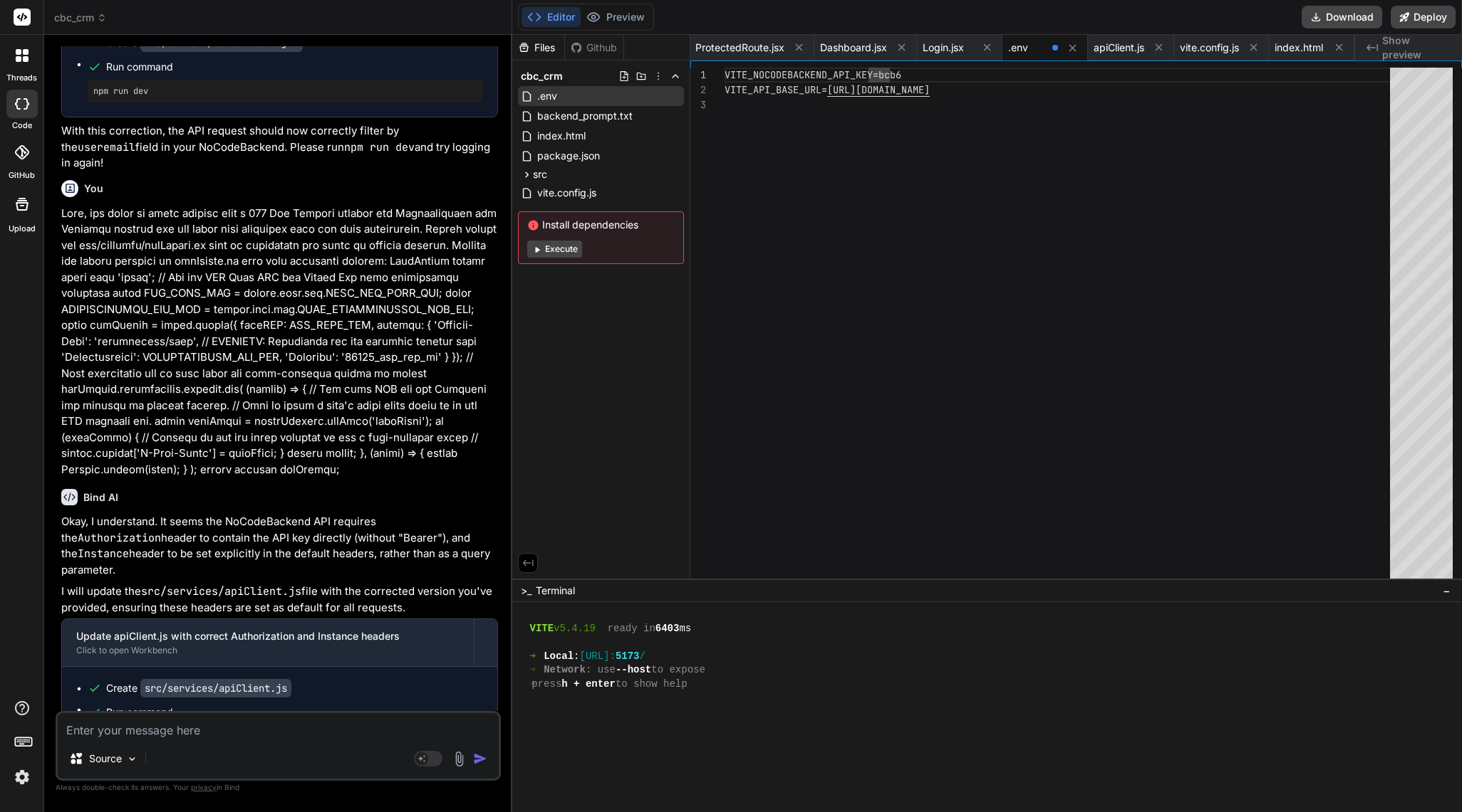
click at [730, 76] on div "VITE_NOCODEBACKEND_API_KEY=bcb6" at bounding box center [1061, 75] width 674 height 15
drag, startPoint x: 909, startPoint y: 76, endPoint x: 938, endPoint y: 67, distance: 30.4
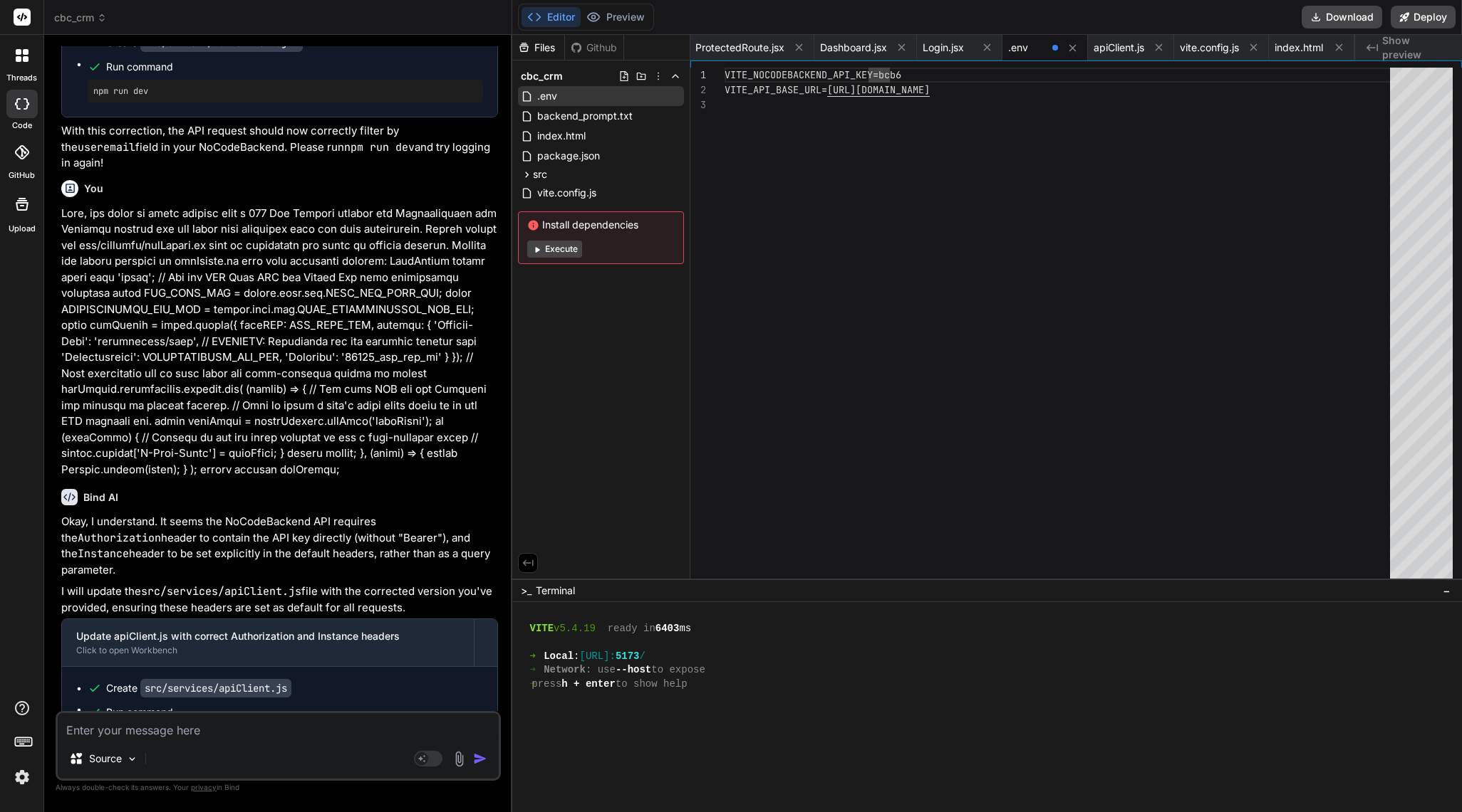
click at [730, 67] on div "VITE_NOCODEBACKEND_API_KEY=bcb6" at bounding box center [1061, 75] width 674 height 15
click at [730, 67] on div "VITE_NOCODEBACKEND_API_KEY=bcb6 VITE_API_BASE_URL= [URL][DOMAIN_NAME]" at bounding box center [1061, 329] width 674 height 523
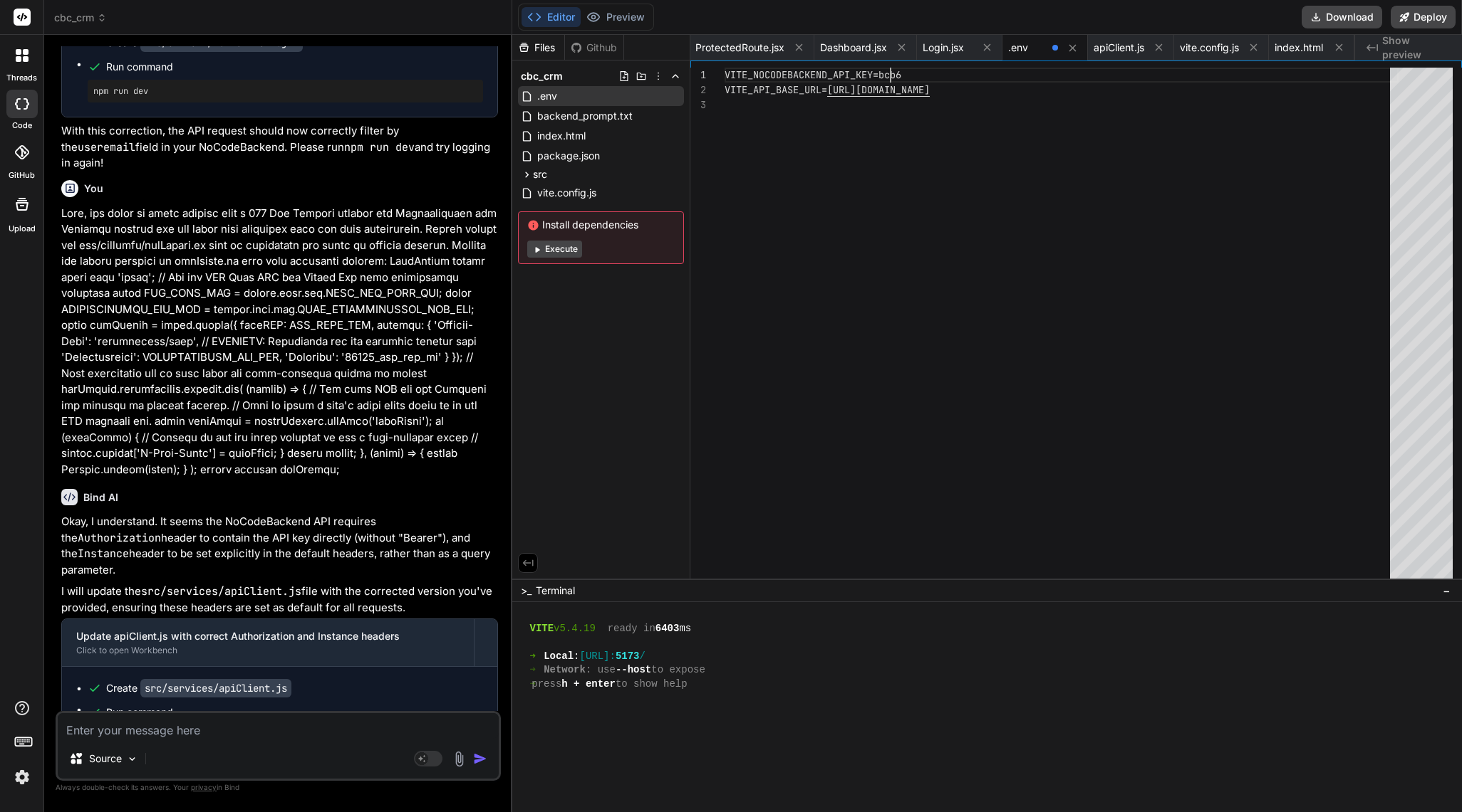
click at [730, 67] on div "VITE_NOCODEBACKEND_API_KEY=bcb6 VITE_API_BASE_URL= [URL][DOMAIN_NAME]" at bounding box center [1061, 329] width 674 height 523
click at [730, 75] on div "VITE_NOCODEBACKEND_API_KEY=bcb6 VITE_API_BASE_URL= [URL][DOMAIN_NAME]" at bounding box center [1061, 329] width 674 height 523
click at [730, 77] on div "VITE_NOCODEBACKEND_API_KEY=bcb6" at bounding box center [1061, 75] width 674 height 15
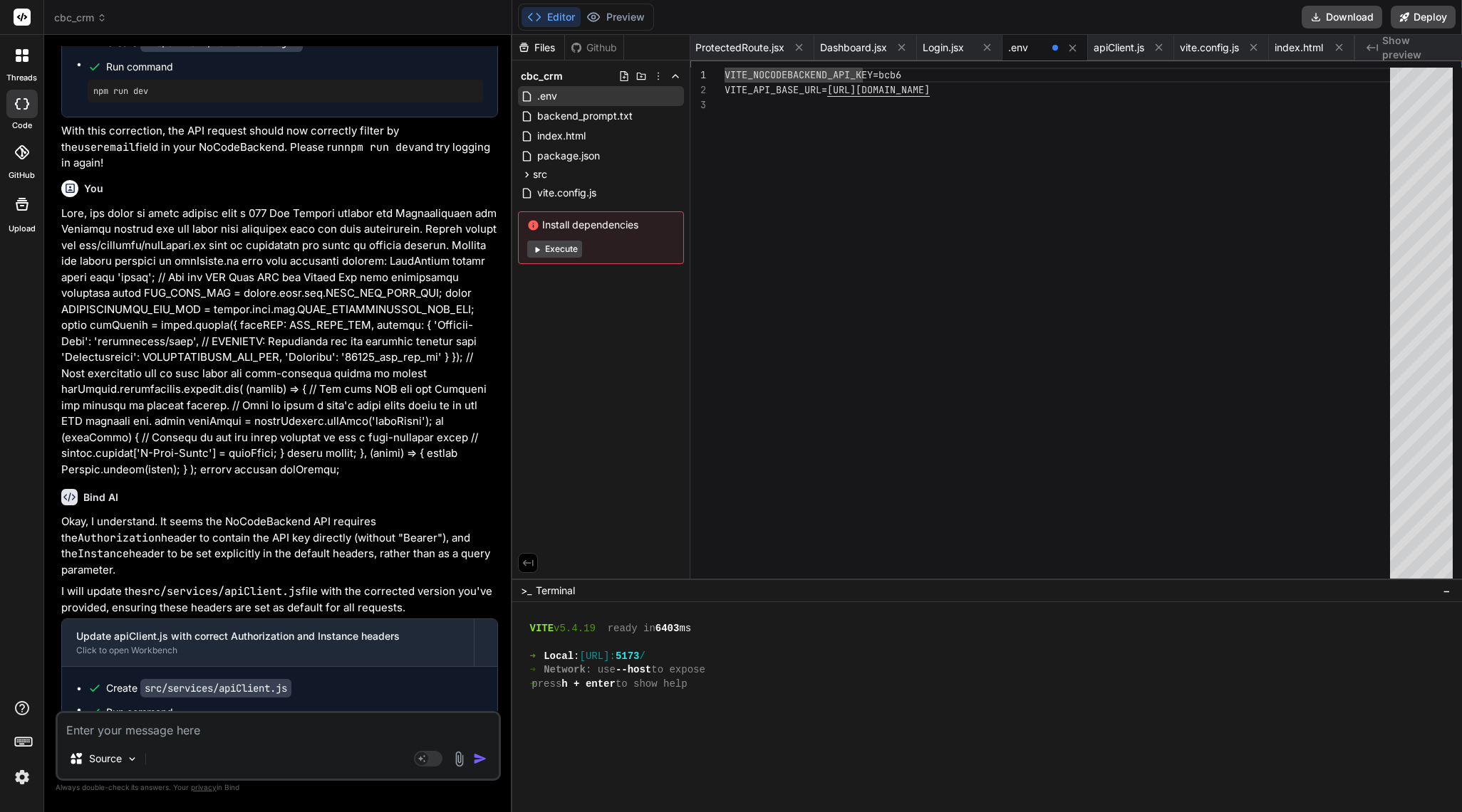
click at [730, 77] on div "VITE_NOCODEBACKEND_API_KEY=bcb6" at bounding box center [1061, 75] width 674 height 15
click at [624, 459] on div "Files Github cbc_crm .env backend_prompt.txt index.html package.json src .env A…" at bounding box center [601, 306] width 178 height 544
click at [730, 97] on div "VITE_NOCODEBACKEND_API_KEY=bcb6 VITE_API_BASE_URL= [URL][DOMAIN_NAME]" at bounding box center [1061, 329] width 674 height 523
click at [730, 88] on div "VITE_NOCODEBACKEND_API_KEY=bcb6 VITE_API_BASE_URL= [URL][DOMAIN_NAME]" at bounding box center [1061, 329] width 674 height 523
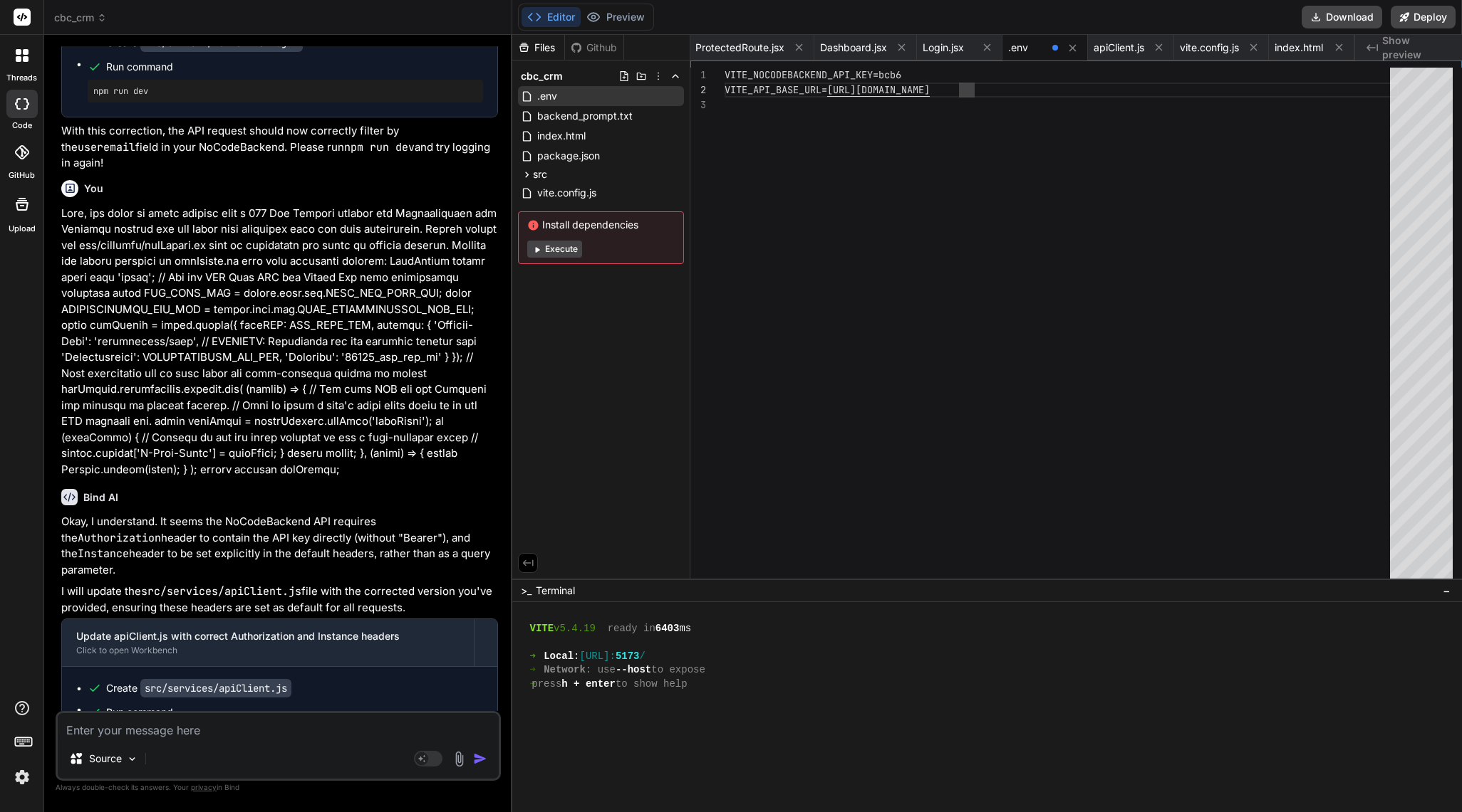
click at [730, 88] on div "VITE_NOCODEBACKEND_API_KEY=bcb6 VITE_API_BASE_URL= [URL][DOMAIN_NAME]" at bounding box center [1061, 329] width 674 height 523
drag, startPoint x: 1004, startPoint y: 88, endPoint x: 897, endPoint y: 92, distance: 107.1
click at [730, 92] on div "VITE_NOCODEBACKEND_API_KEY=bcb6 VITE_API_BASE_URL= [URL][DOMAIN_NAME]" at bounding box center [1061, 329] width 674 height 523
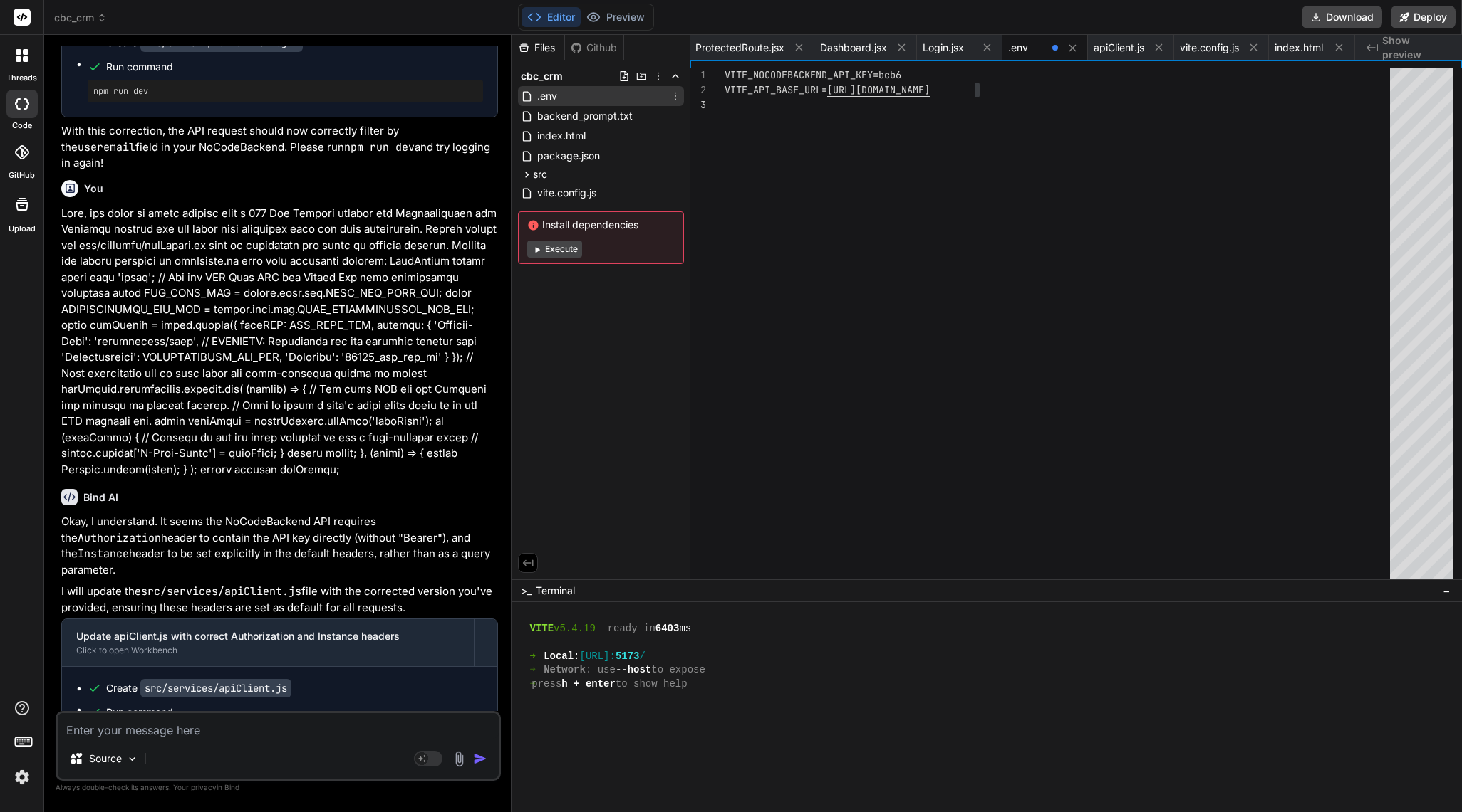
click at [677, 96] on icon at bounding box center [675, 96] width 11 height 11
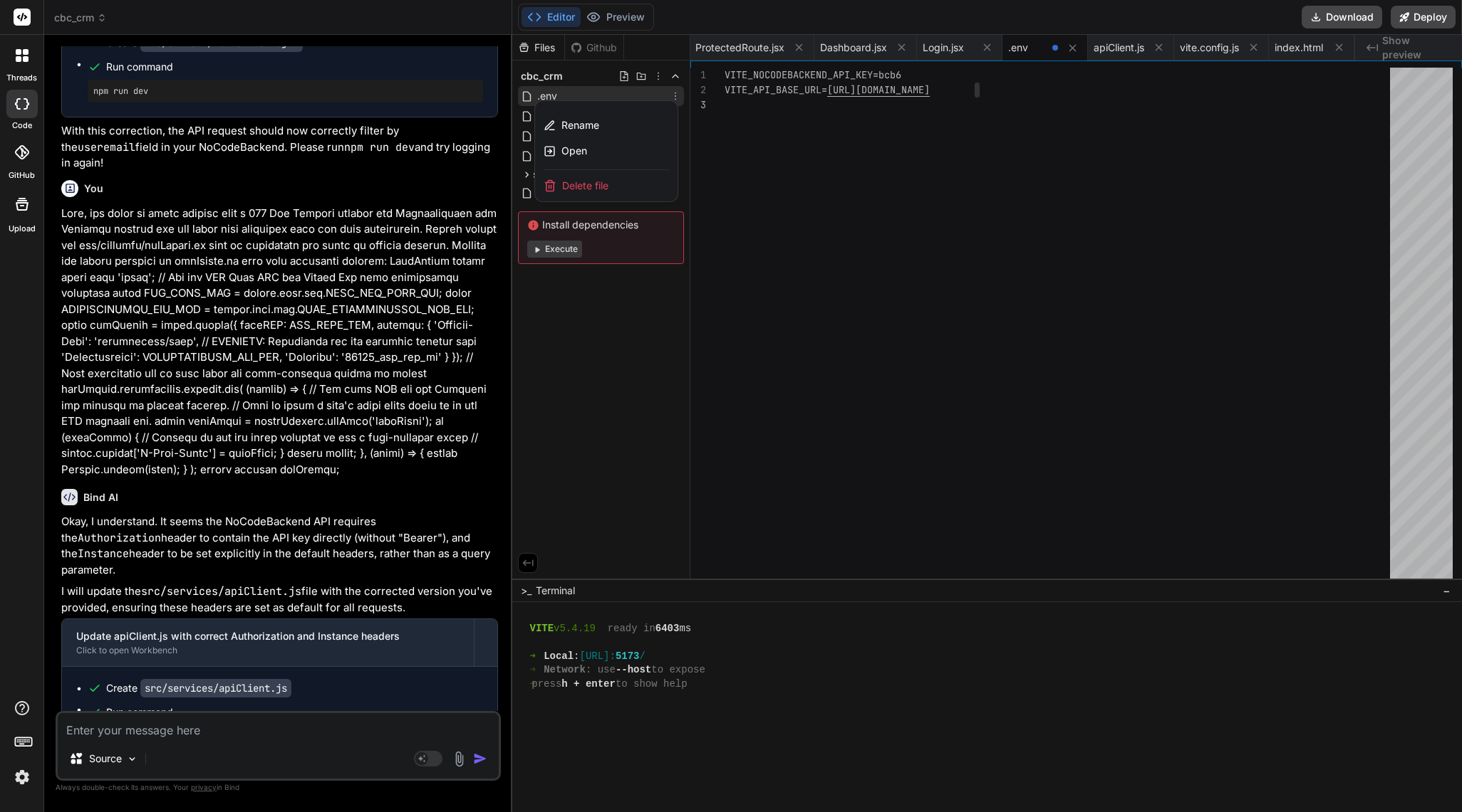
click at [612, 182] on div "Delete file" at bounding box center [606, 186] width 142 height 32
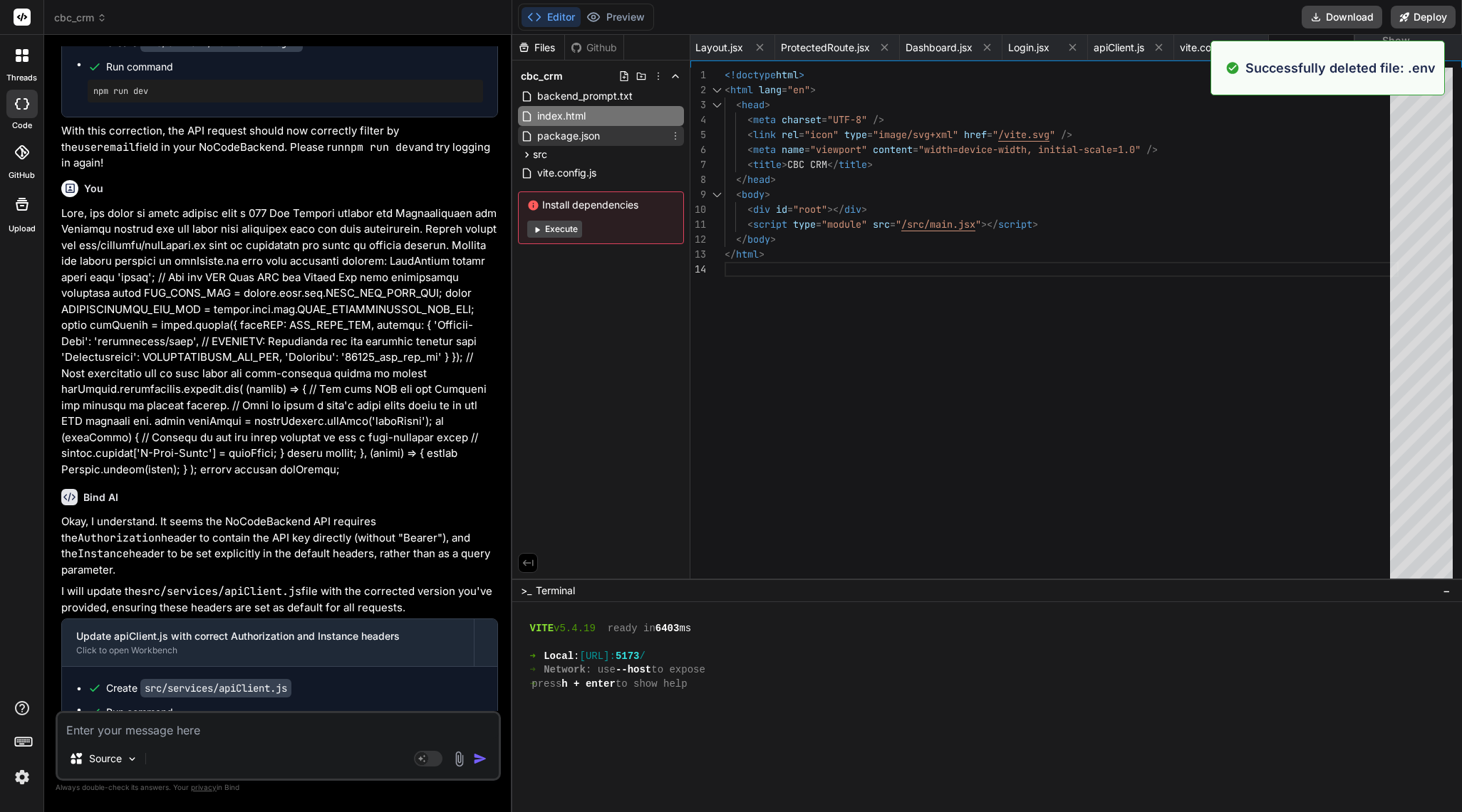
scroll to position [11746, 0]
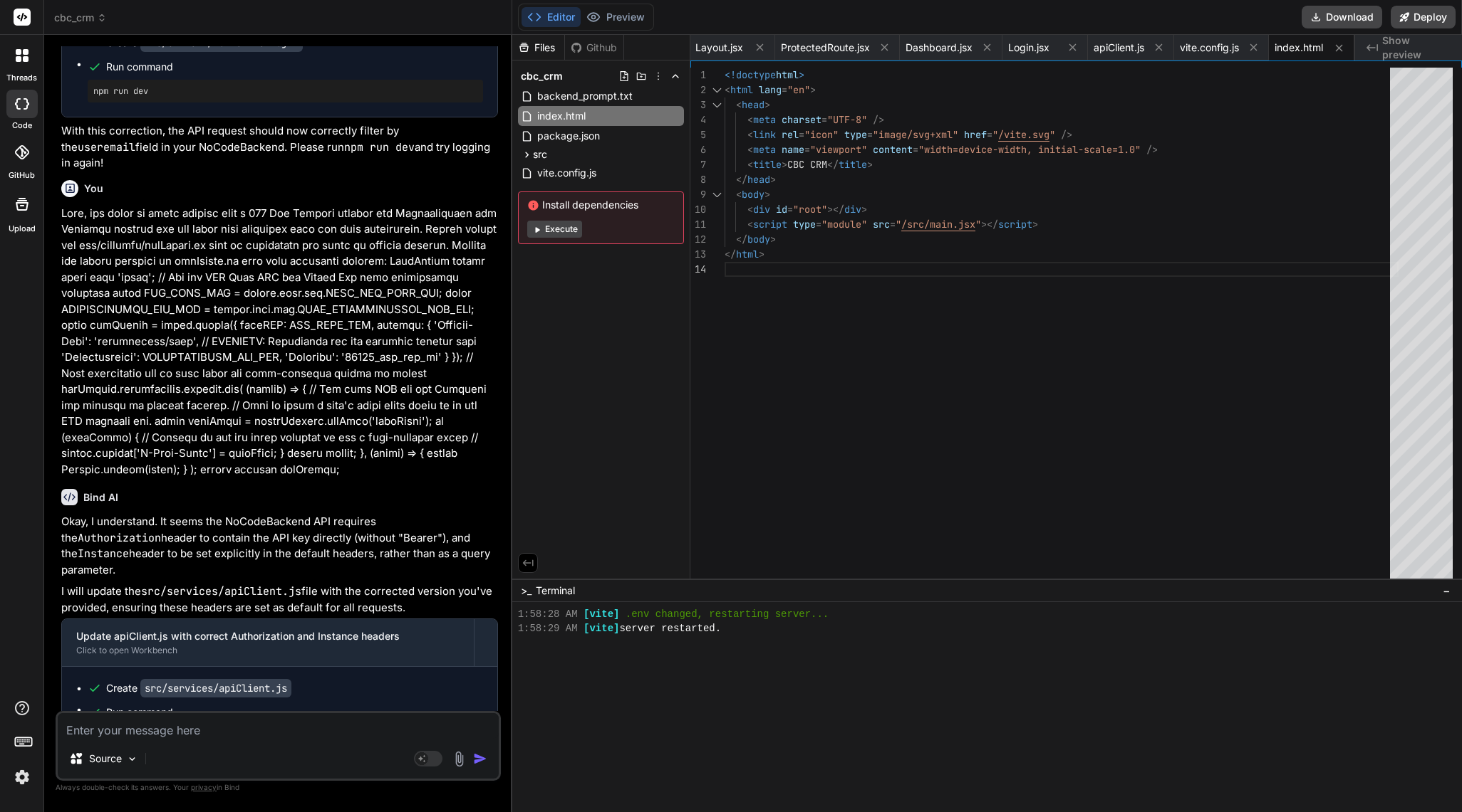
click at [639, 75] on icon at bounding box center [641, 76] width 11 height 11
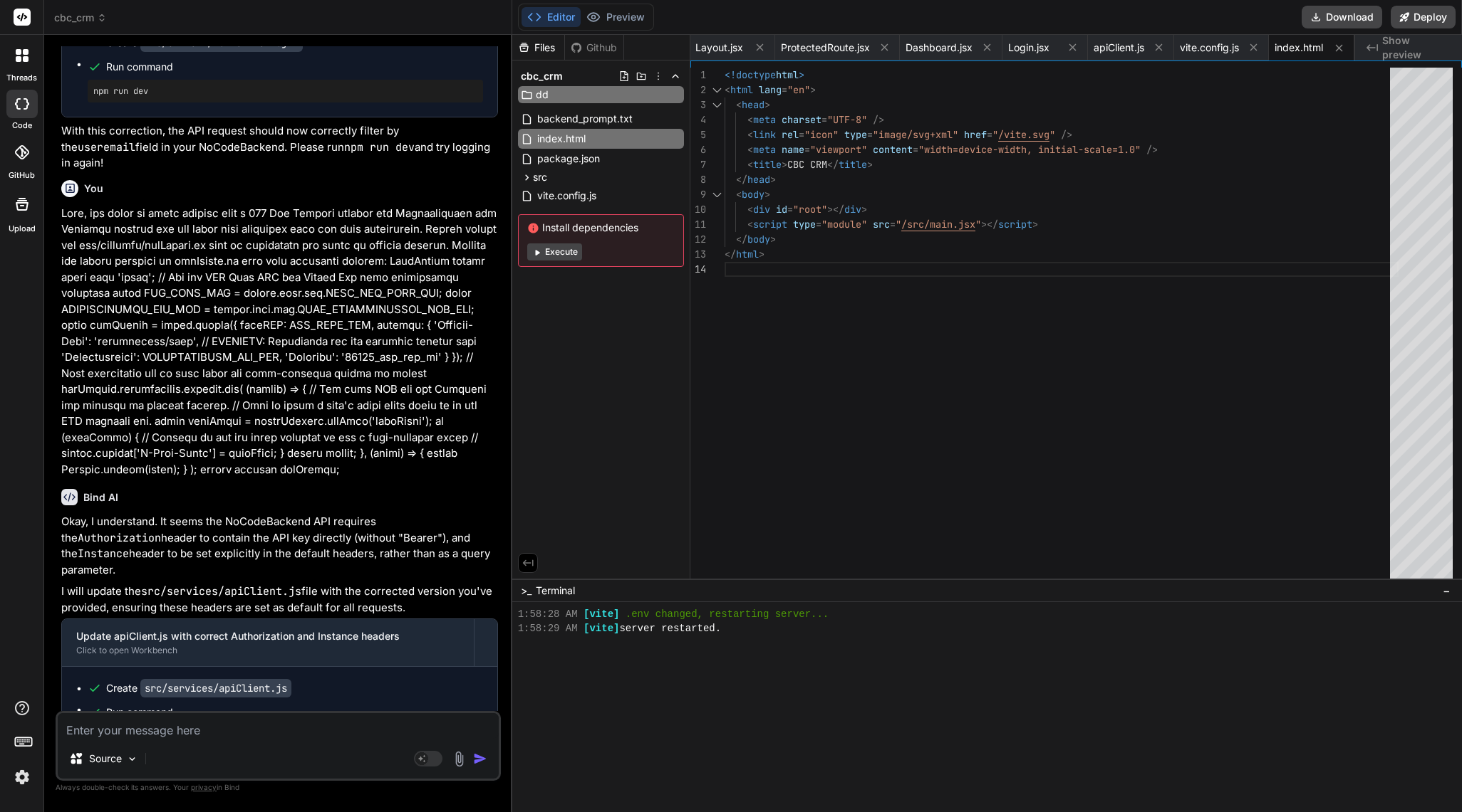
click at [572, 318] on div "Files Github cbc_crm dd backend_prompt.txt index.html package.json src .env App…" at bounding box center [601, 306] width 178 height 544
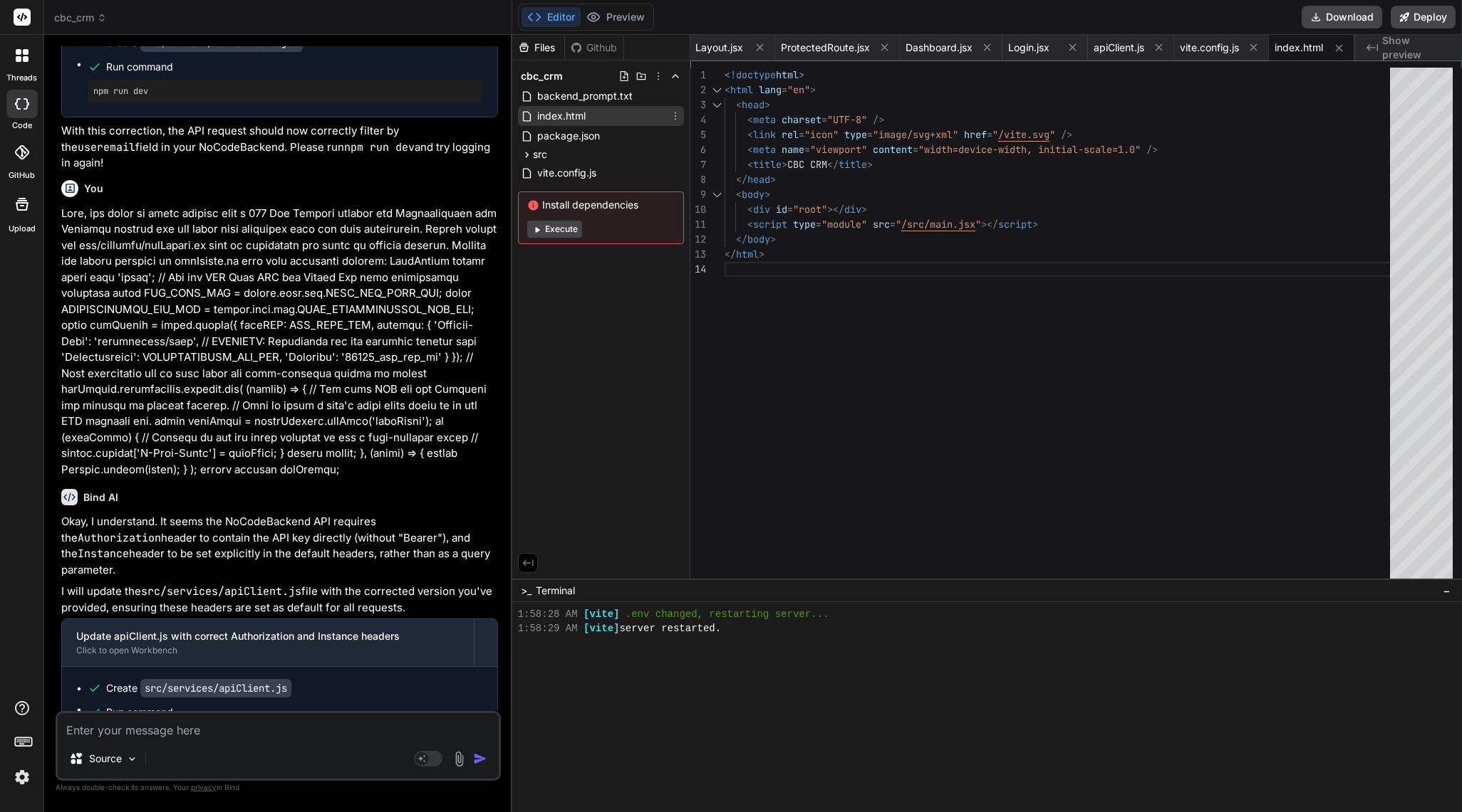
click at [545, 109] on span "index.html" at bounding box center [561, 116] width 51 height 17
click at [525, 117] on icon at bounding box center [526, 116] width 12 height 12
click at [528, 100] on icon at bounding box center [526, 96] width 7 height 10
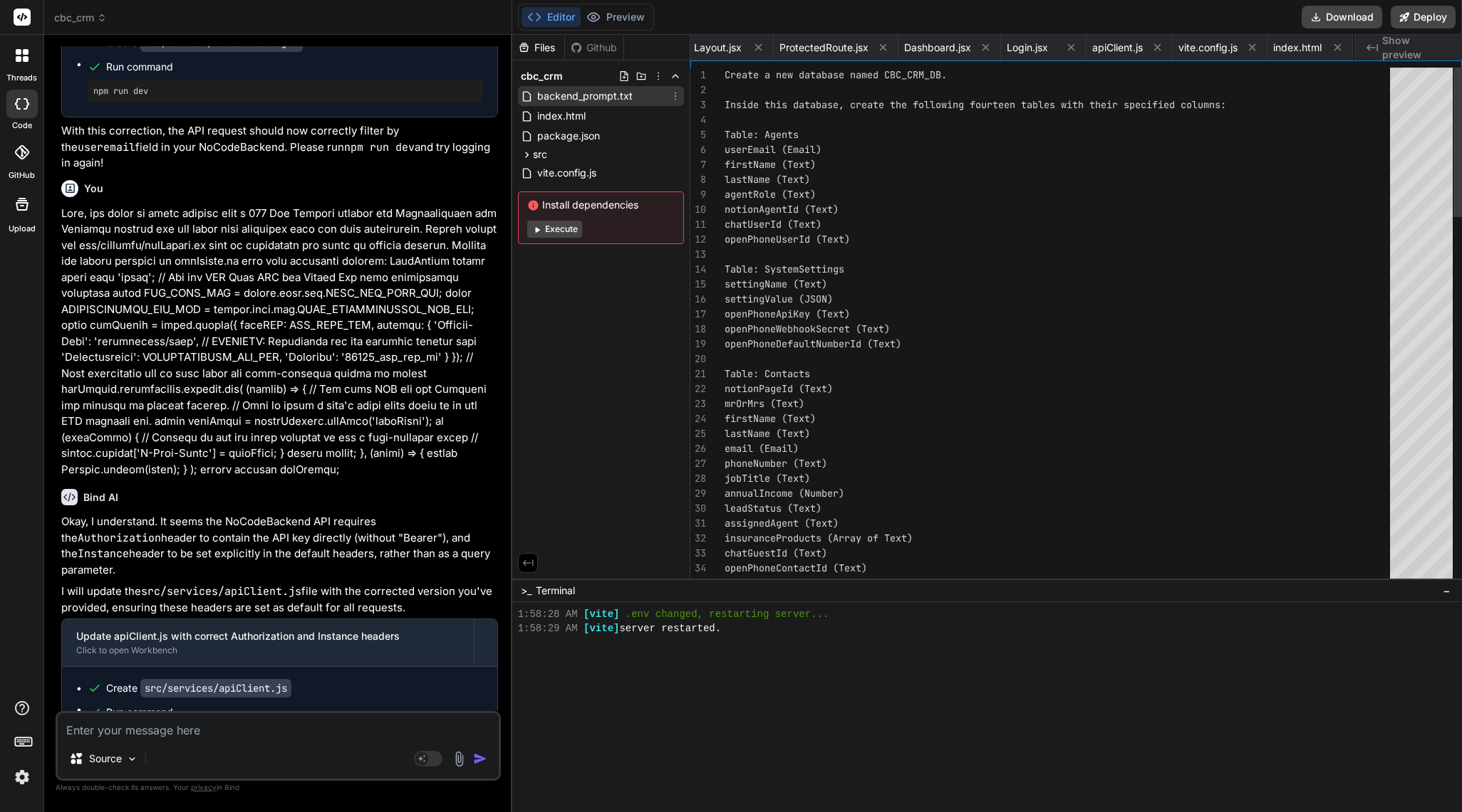
scroll to position [0, 687]
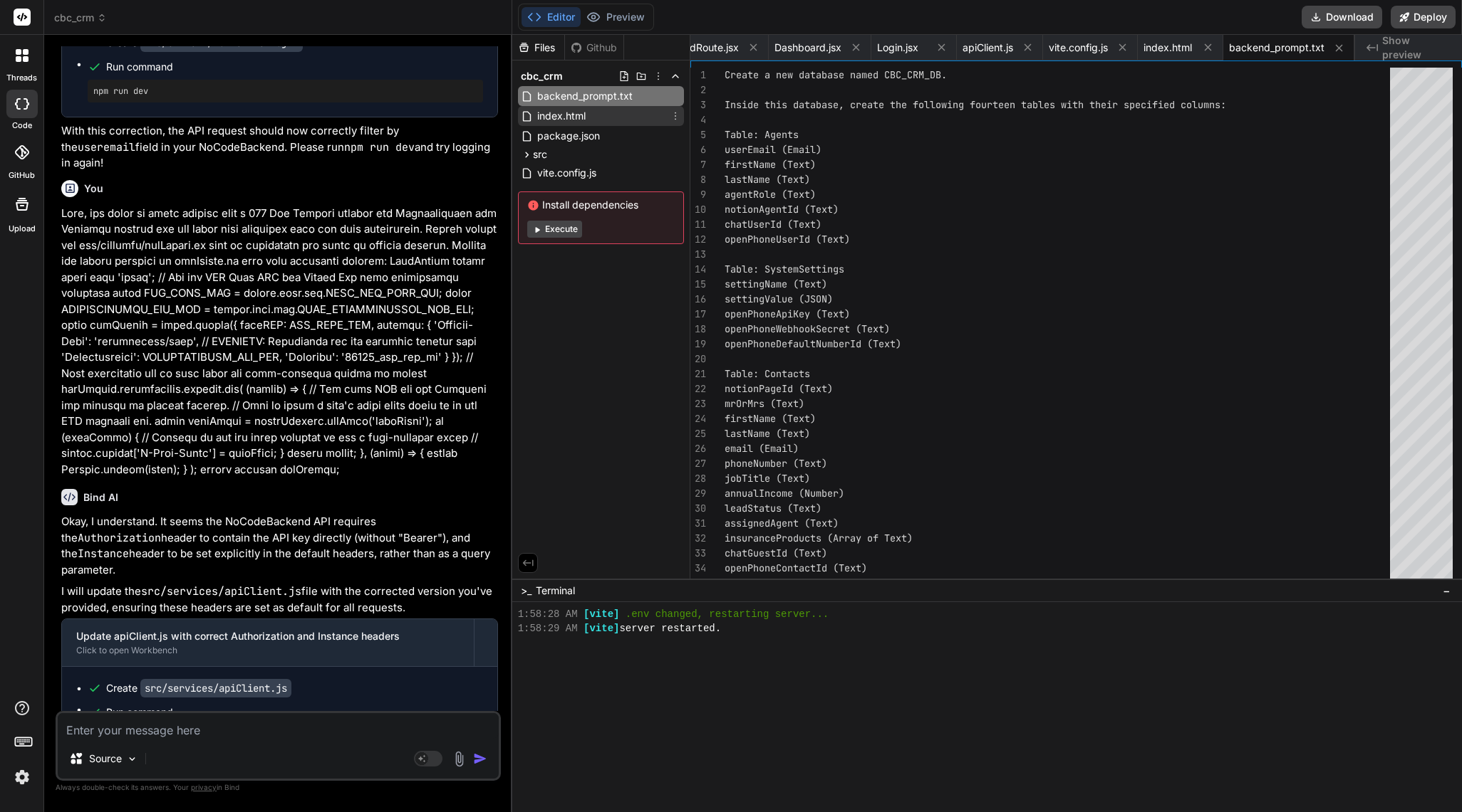
click at [567, 118] on span "index.html" at bounding box center [561, 116] width 51 height 17
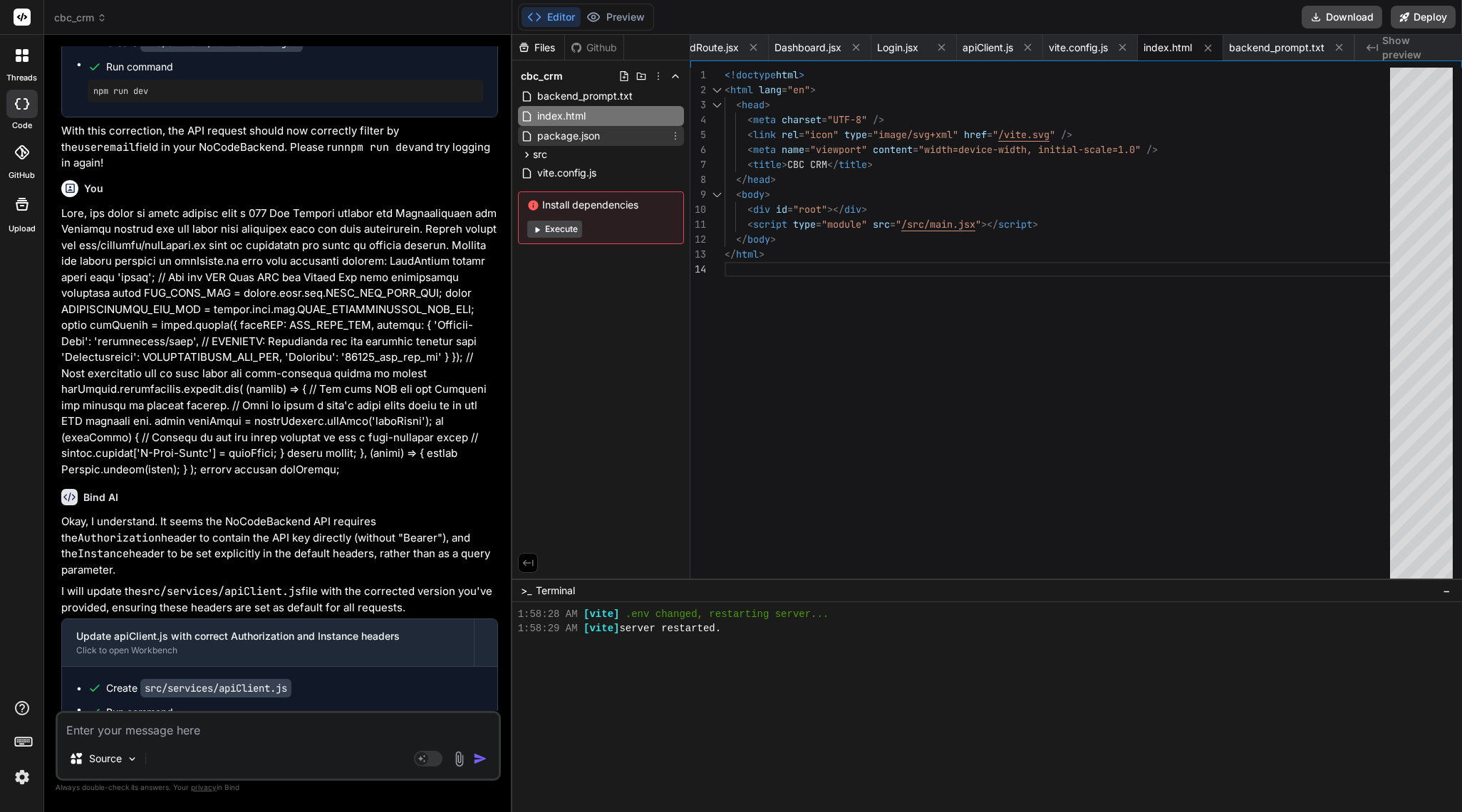
click at [570, 142] on span "package.json" at bounding box center [568, 135] width 65 height 17
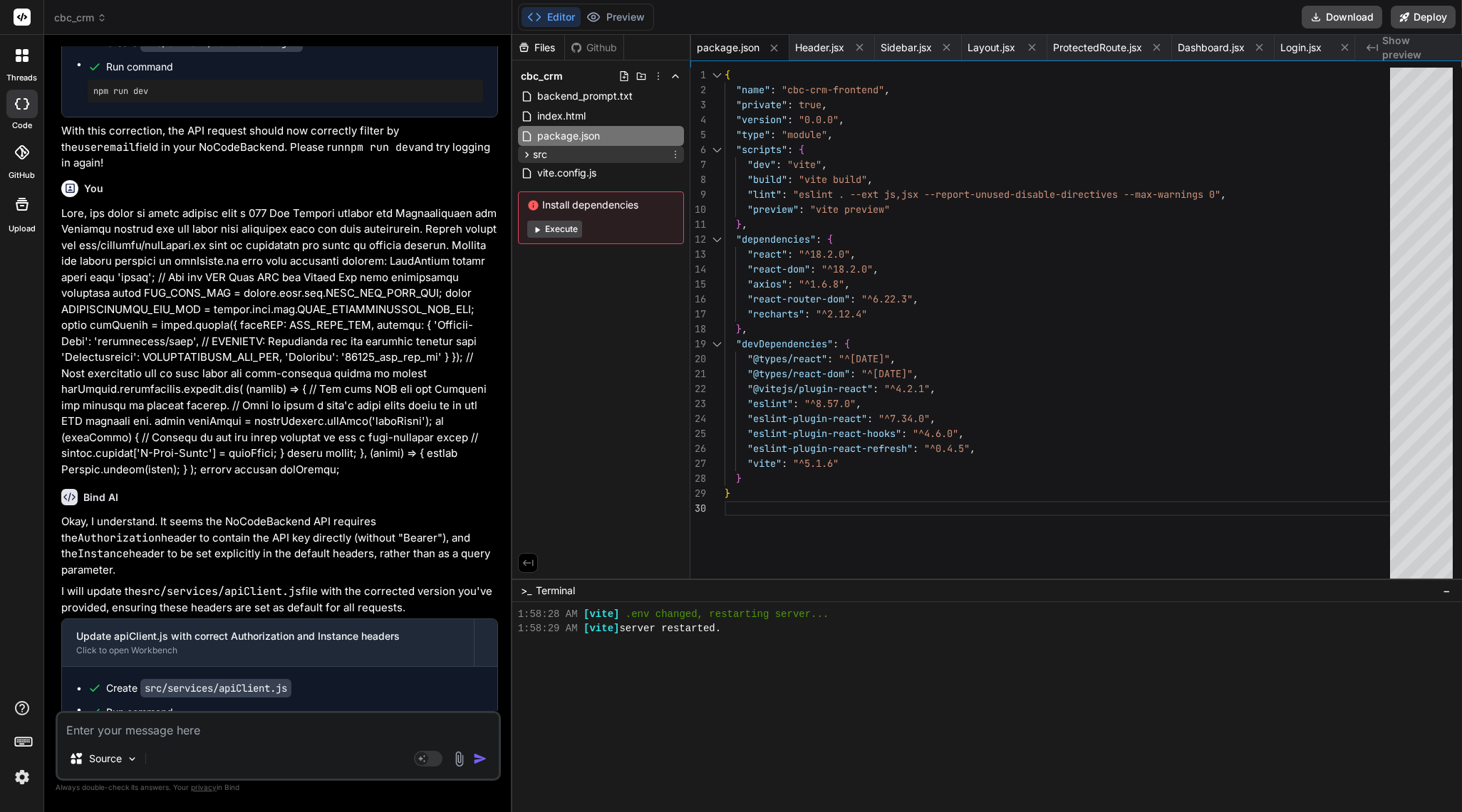
click at [531, 158] on icon at bounding box center [526, 154] width 12 height 12
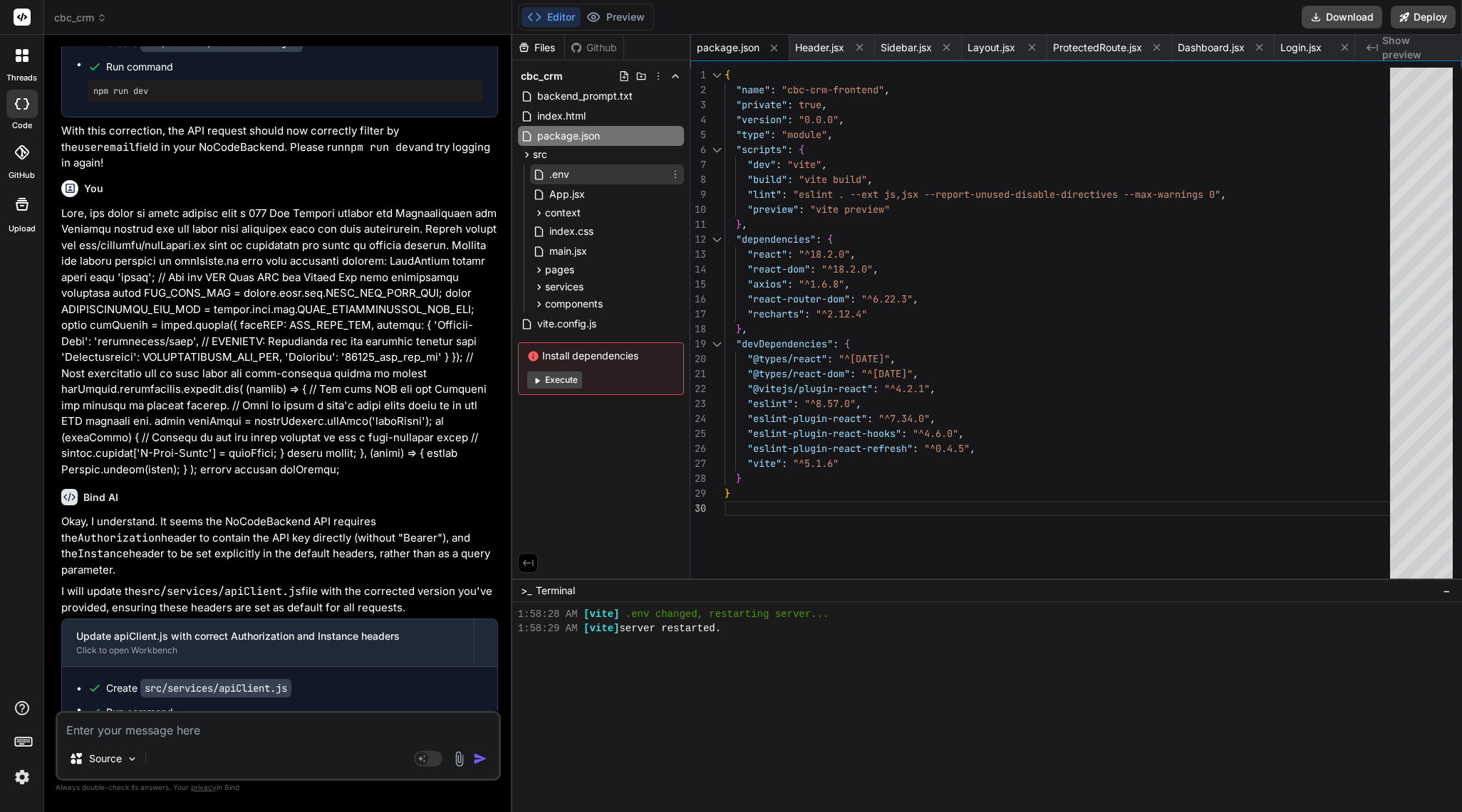
click at [556, 170] on span ".env" at bounding box center [559, 175] width 22 height 17
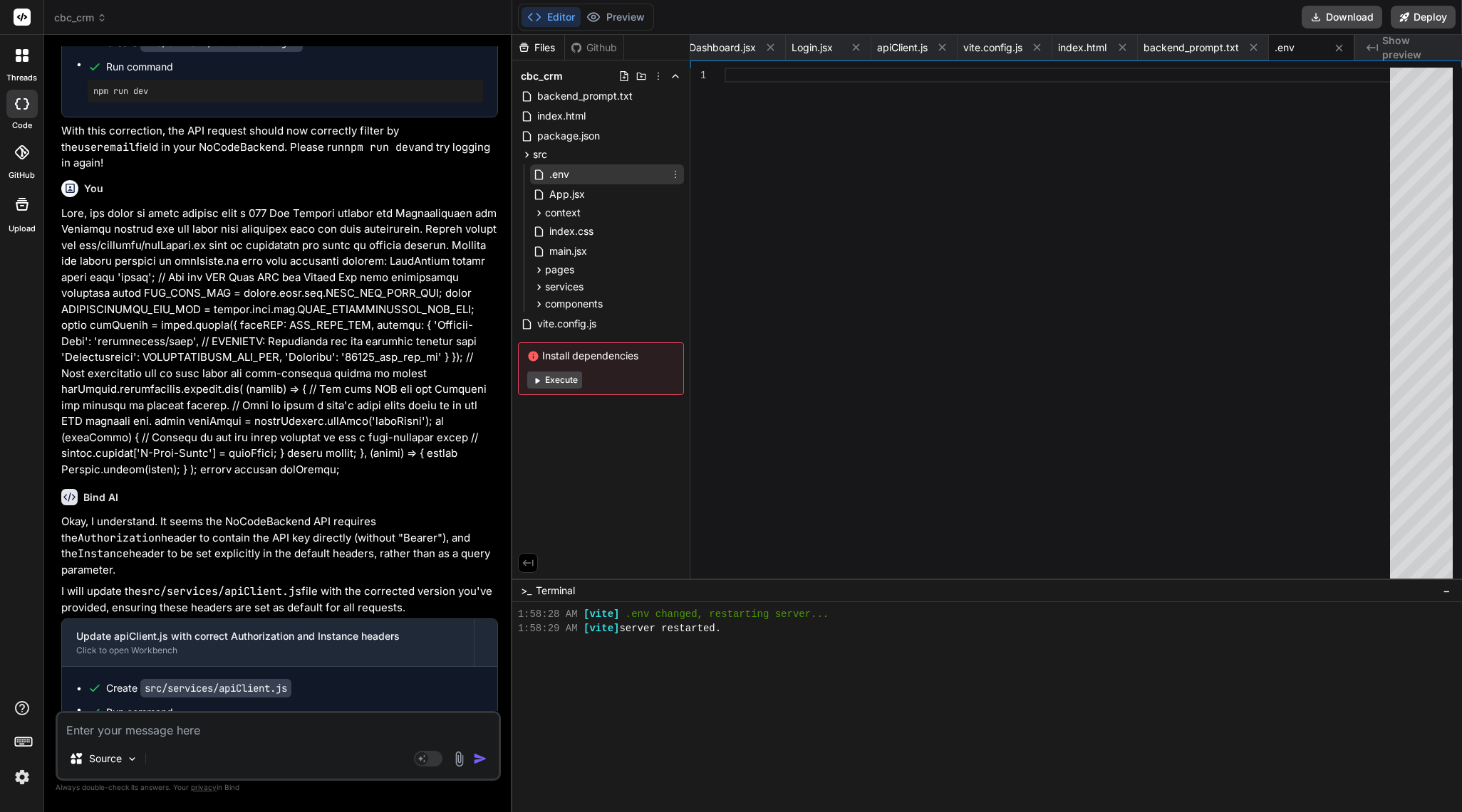
click at [578, 174] on div ".env" at bounding box center [607, 174] width 154 height 20
click at [559, 174] on span ".env" at bounding box center [559, 175] width 22 height 17
click at [730, 79] on div at bounding box center [1061, 329] width 674 height 523
click at [730, 321] on div "1a47c7521c5d87058d301ec0a1f57c07869dd76795ae3edf69 e385b23c82" at bounding box center [1061, 329] width 674 height 523
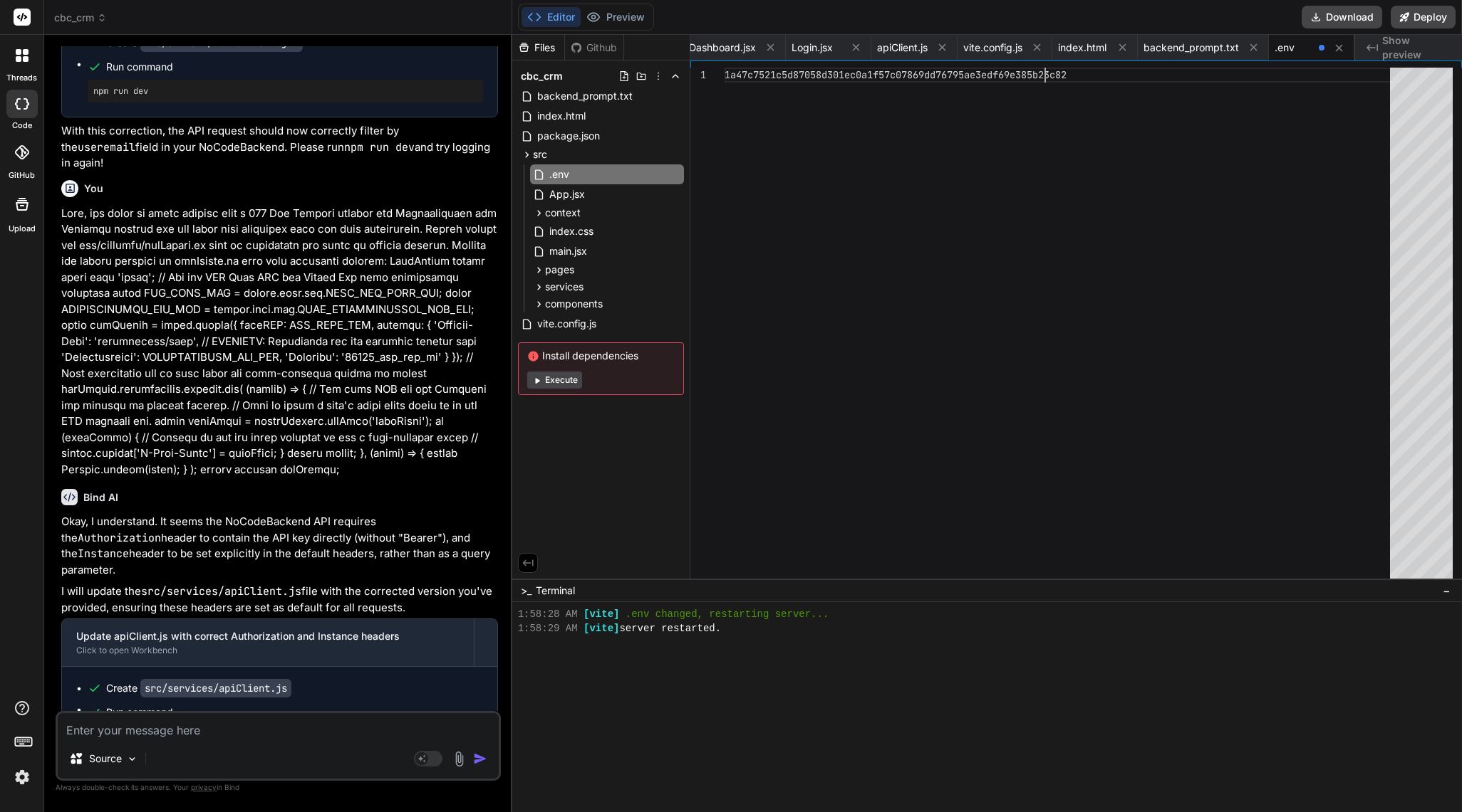
click at [627, 423] on div "Files Github cbc_crm backend_prompt.txt index.html package.json src .env App.js…" at bounding box center [601, 306] width 178 height 544
click at [537, 210] on icon at bounding box center [538, 213] width 12 height 12
click at [523, 342] on icon at bounding box center [526, 347] width 7 height 10
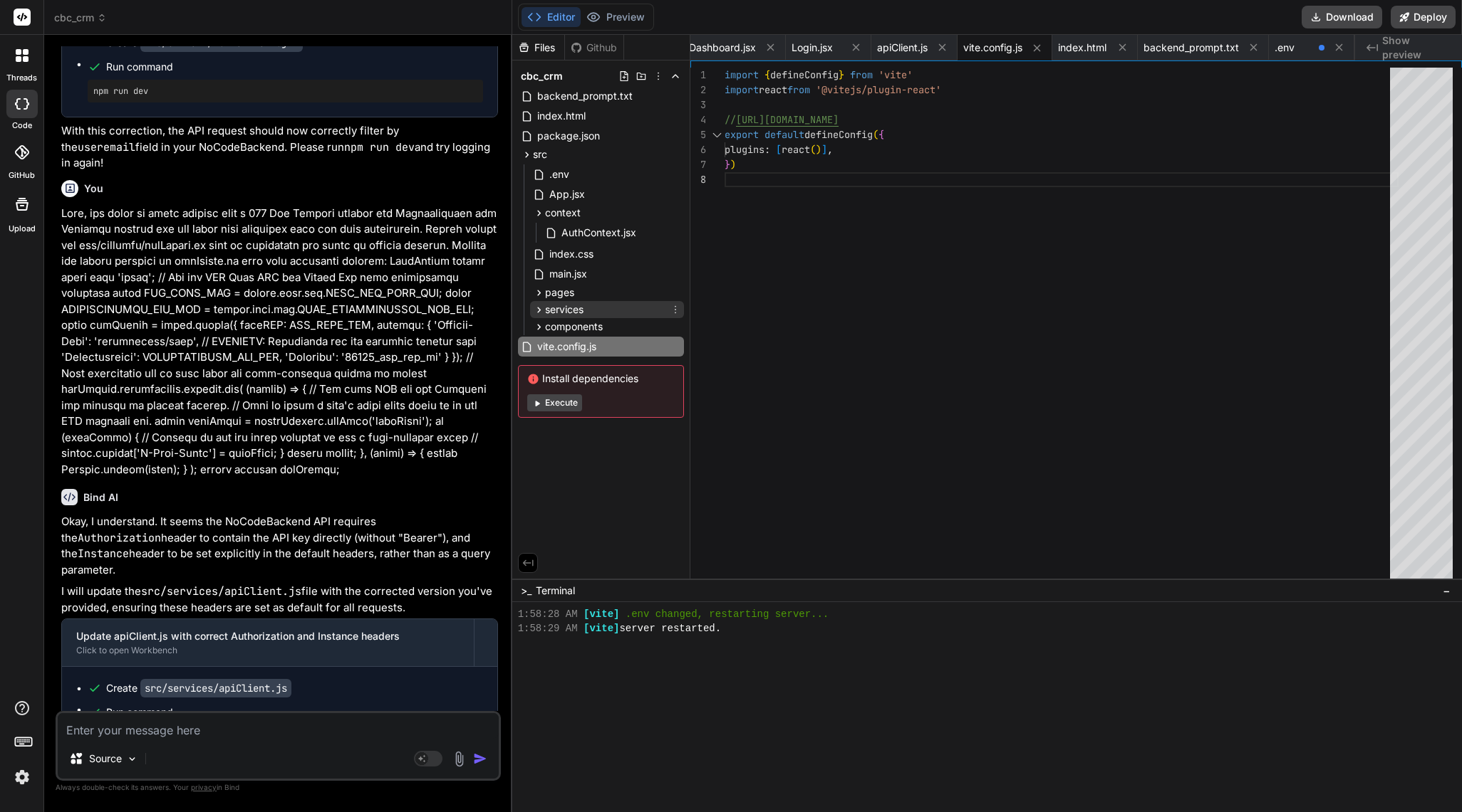
click at [562, 312] on span "services" at bounding box center [564, 309] width 38 height 14
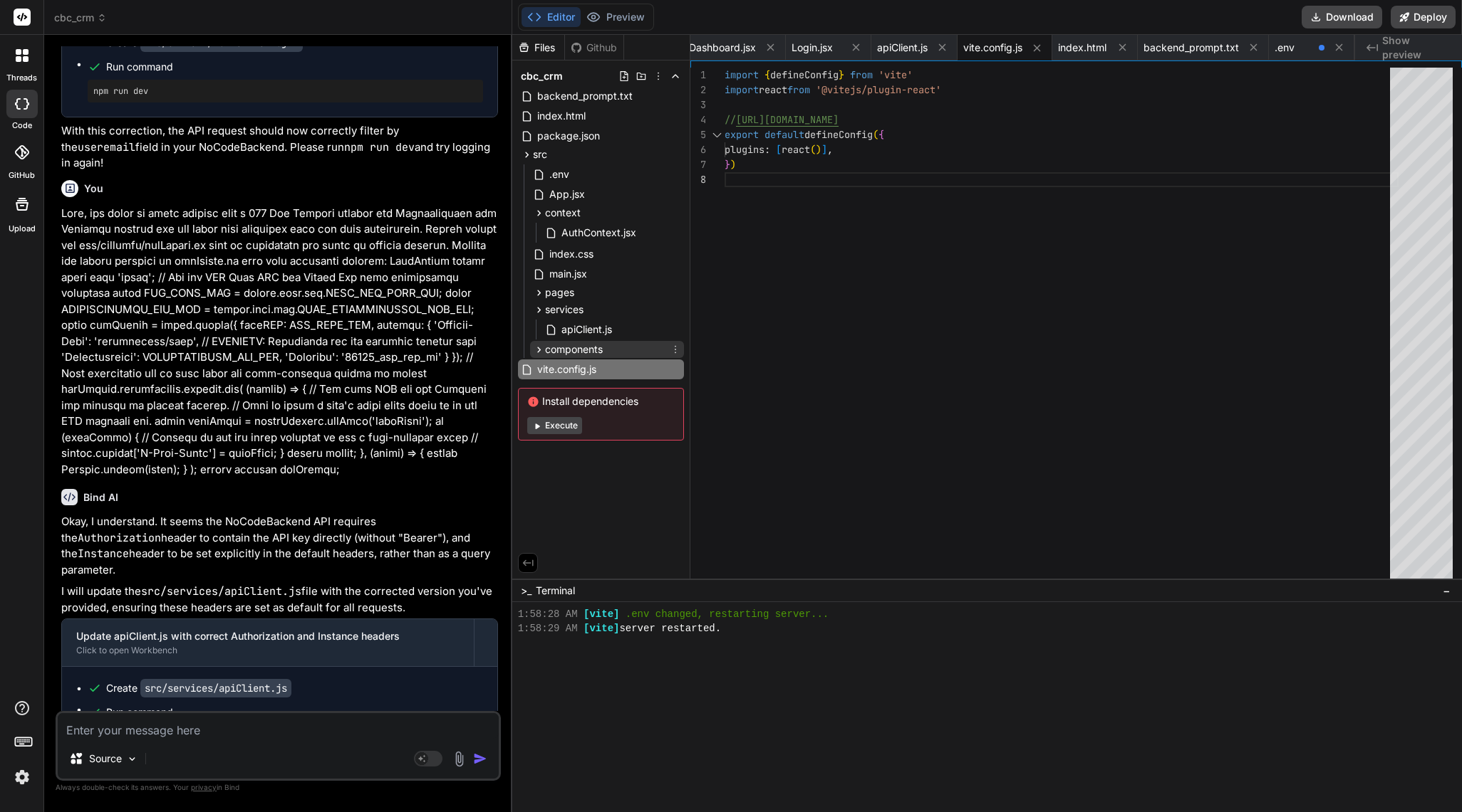
click at [538, 345] on icon at bounding box center [538, 349] width 12 height 12
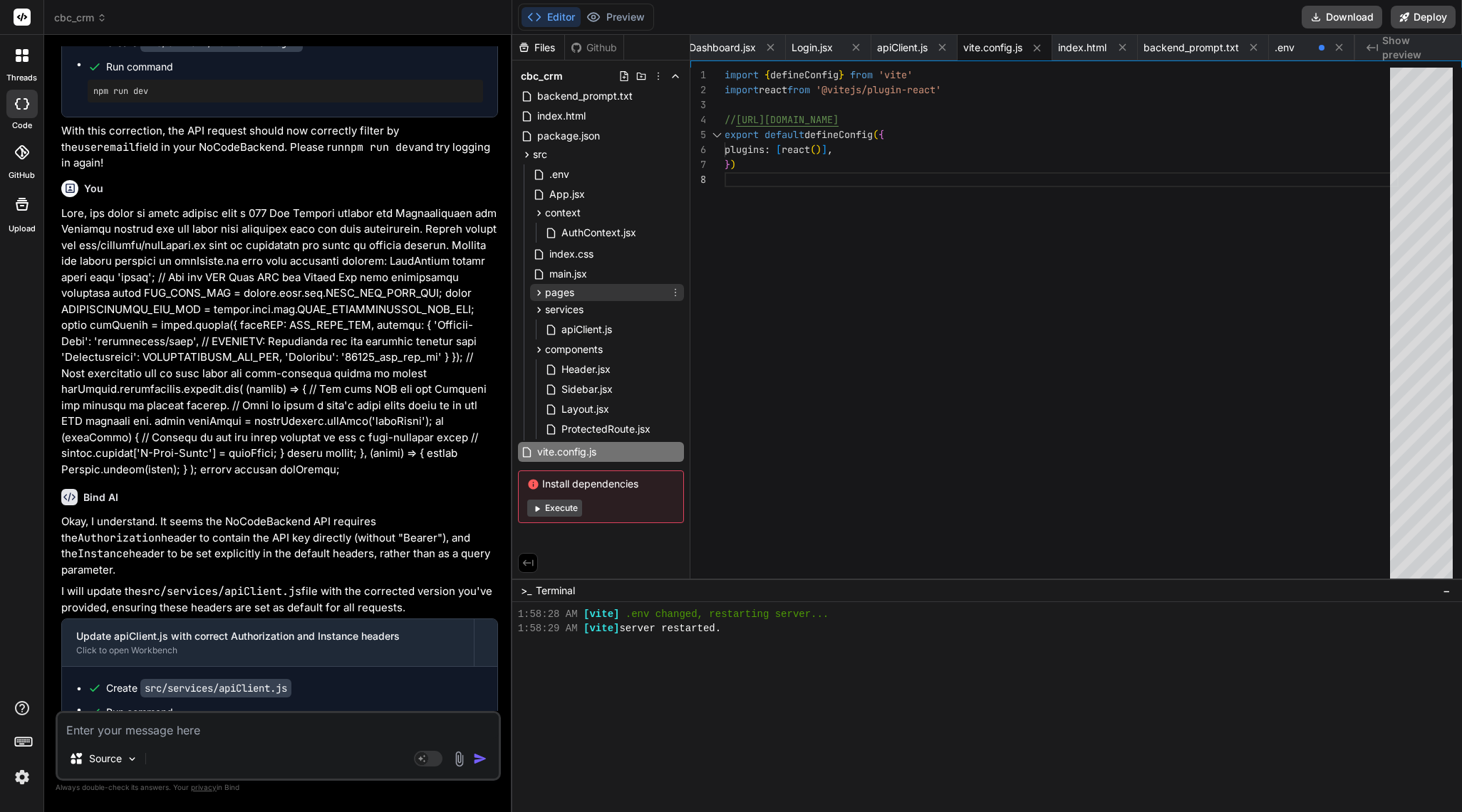
click at [540, 298] on icon at bounding box center [538, 292] width 12 height 12
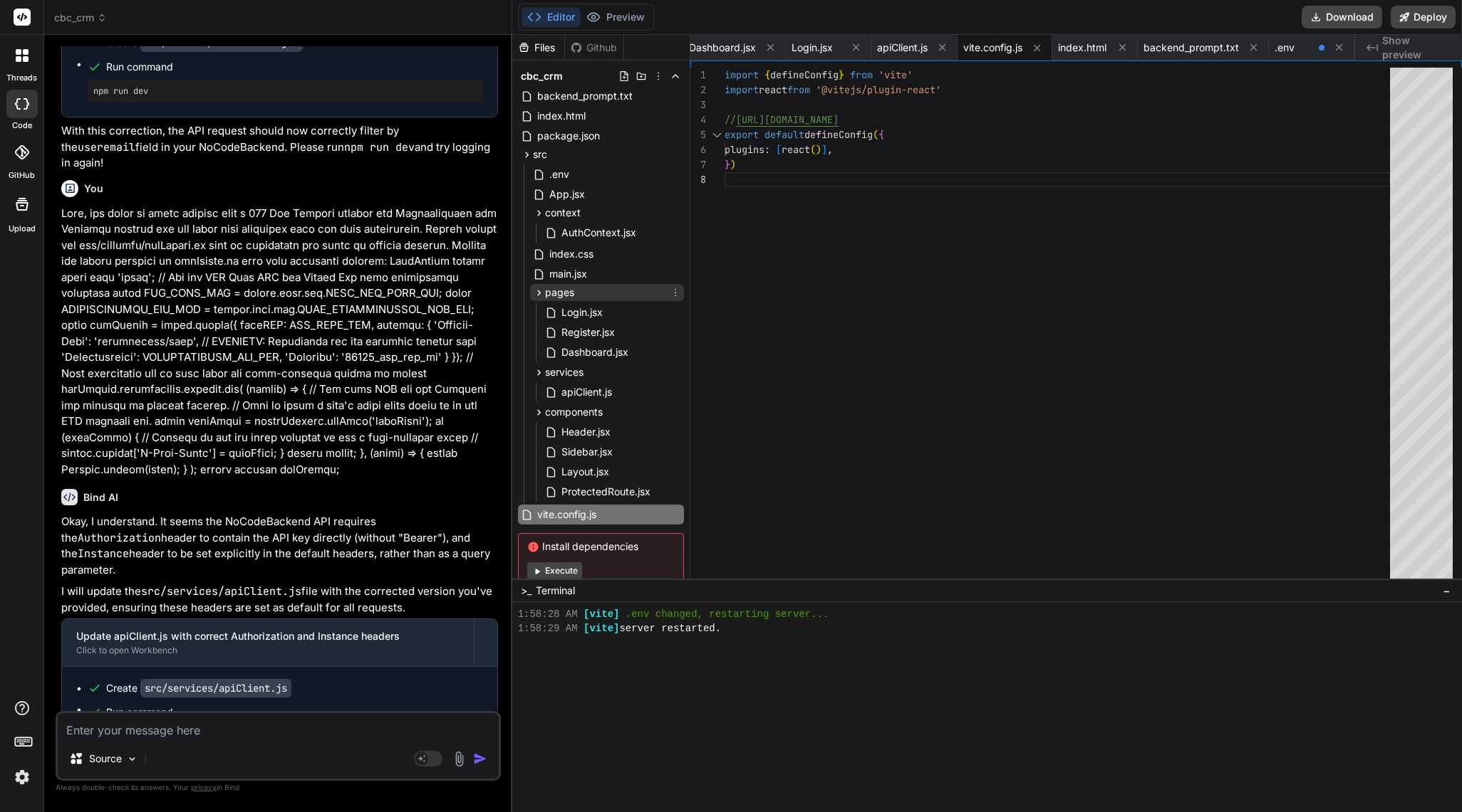
click at [540, 298] on icon at bounding box center [538, 292] width 12 height 12
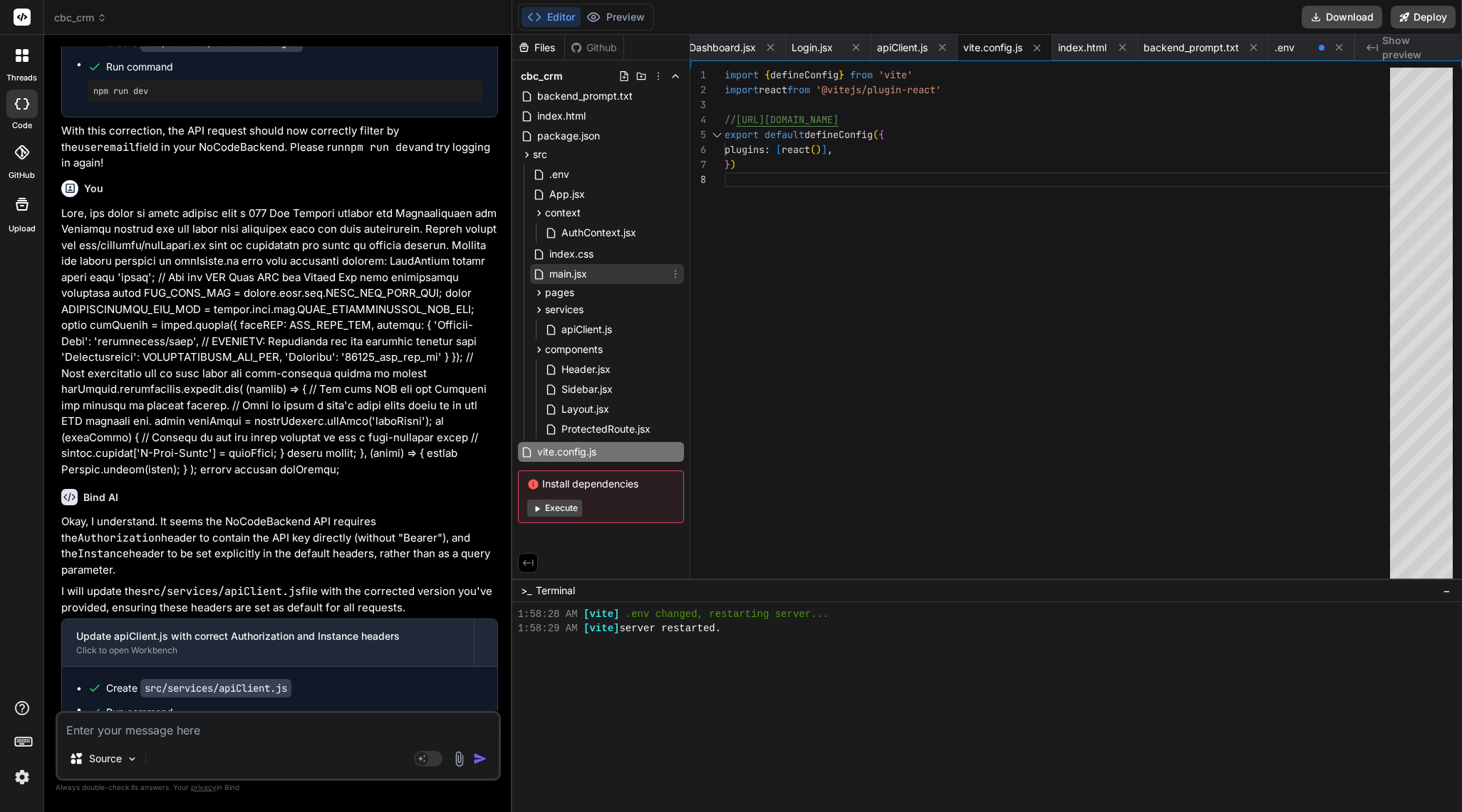
click at [564, 279] on span "main.jsx" at bounding box center [567, 274] width 40 height 17
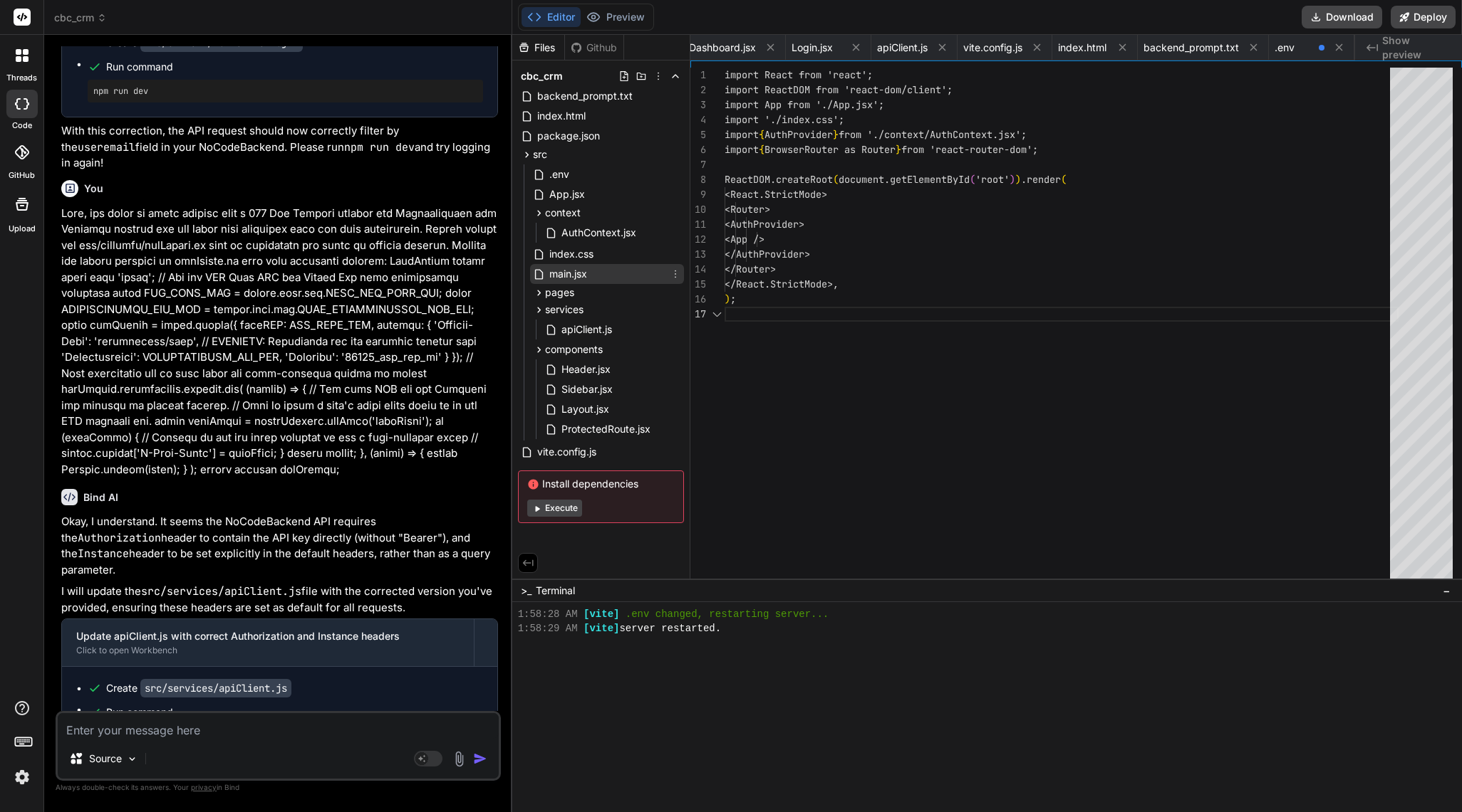
scroll to position [0, 858]
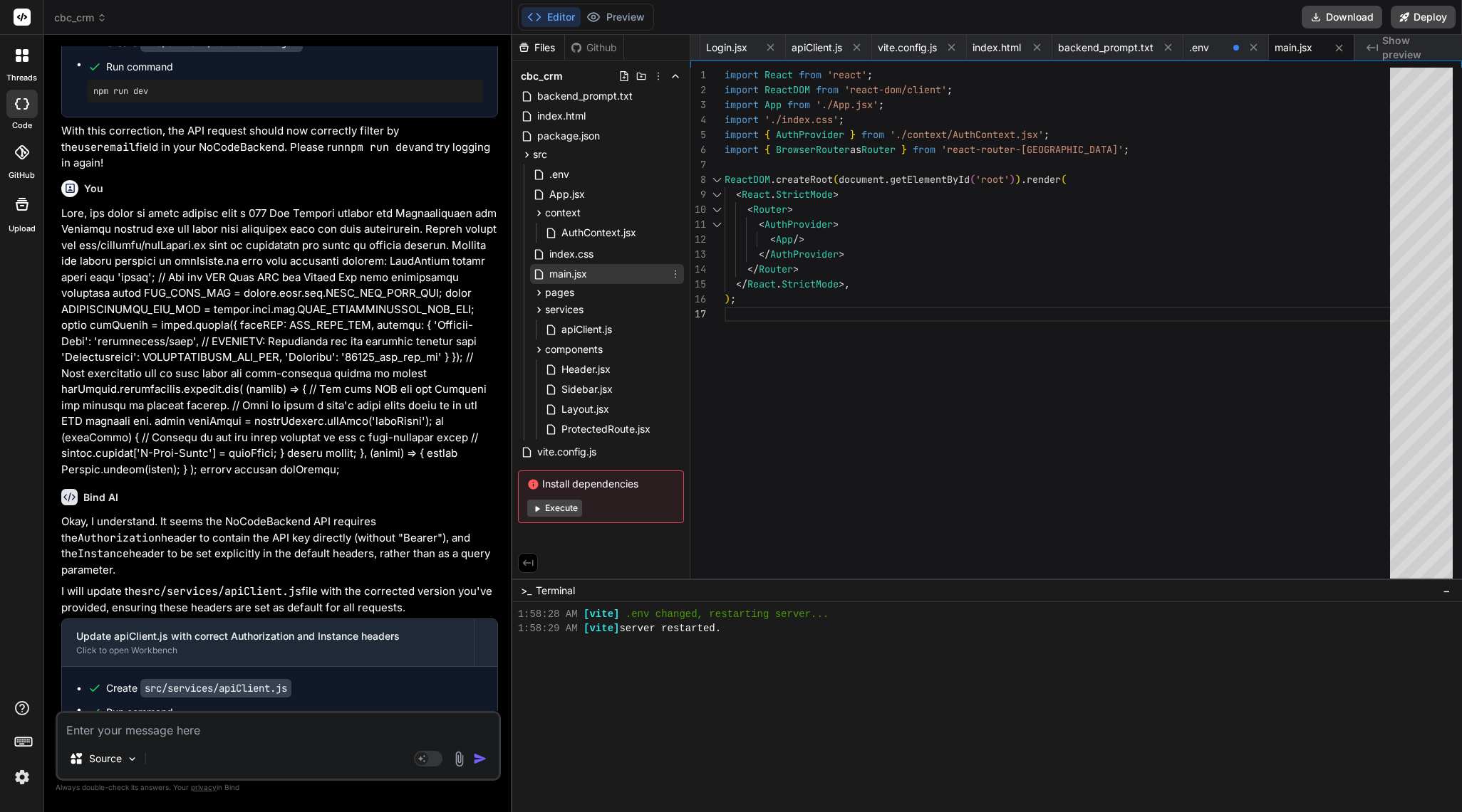
click at [538, 279] on icon at bounding box center [538, 274] width 12 height 12
click at [536, 261] on div "index.css" at bounding box center [564, 254] width 62 height 17
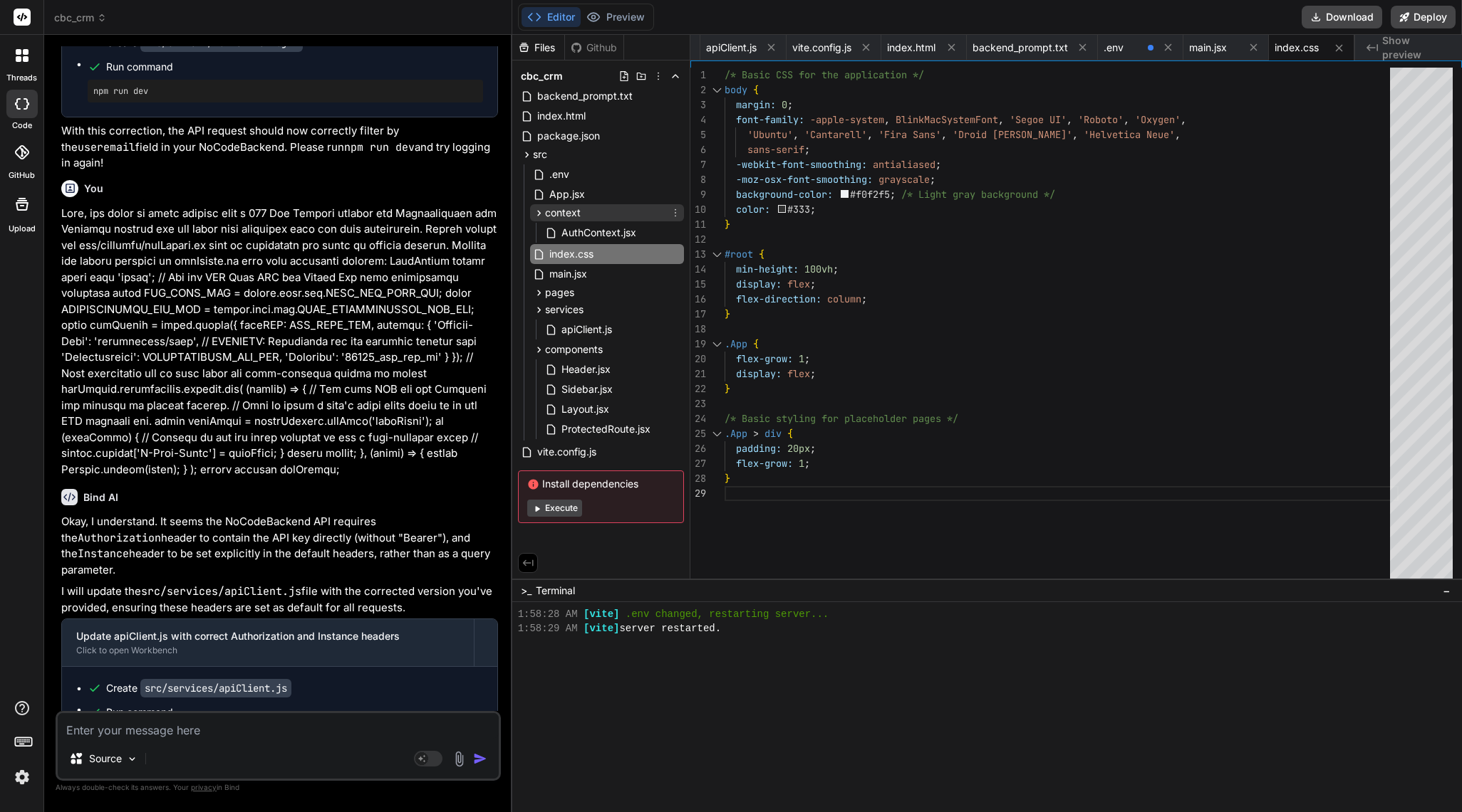
click at [543, 217] on icon at bounding box center [538, 213] width 12 height 12
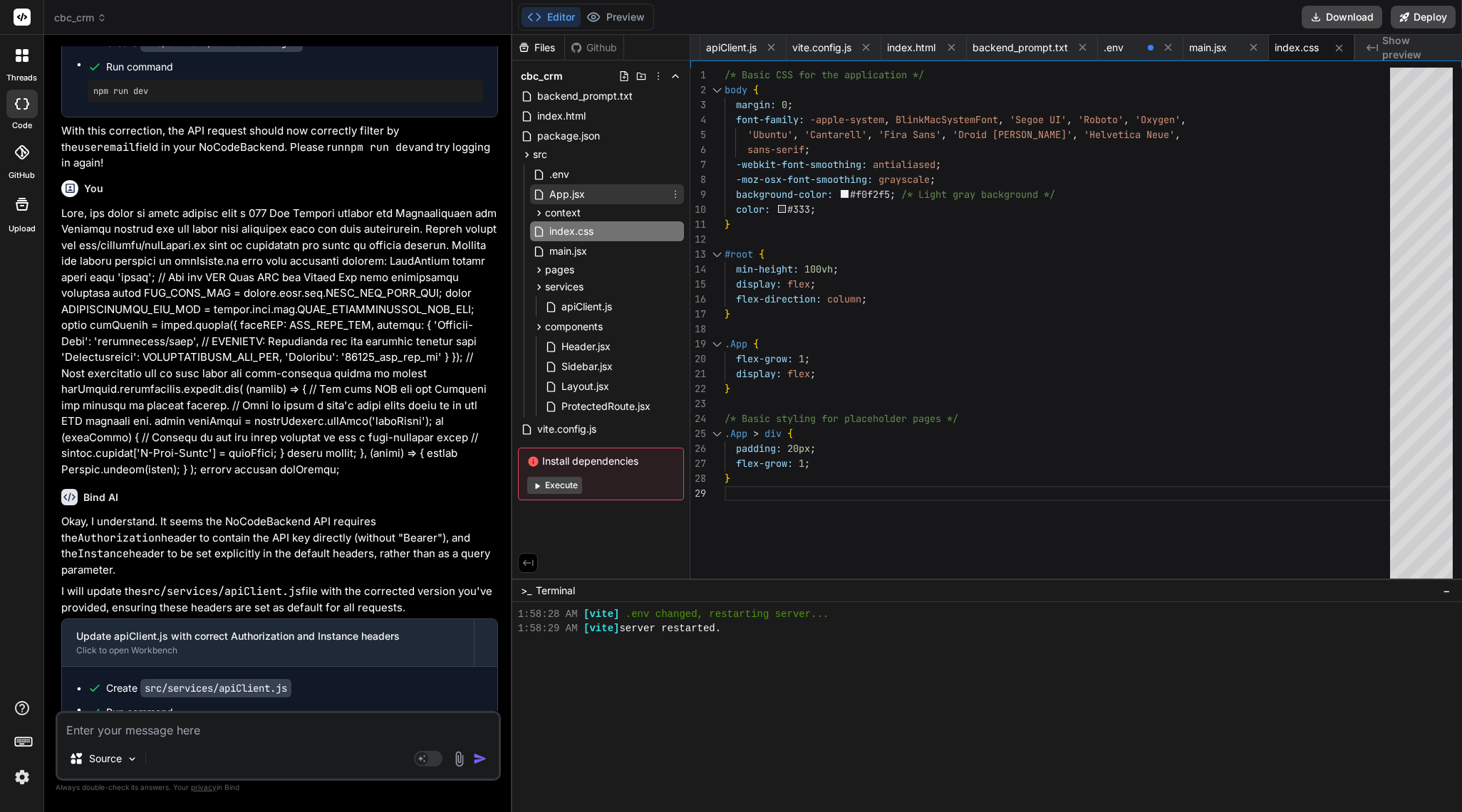
click at [540, 196] on icon at bounding box center [538, 194] width 12 height 12
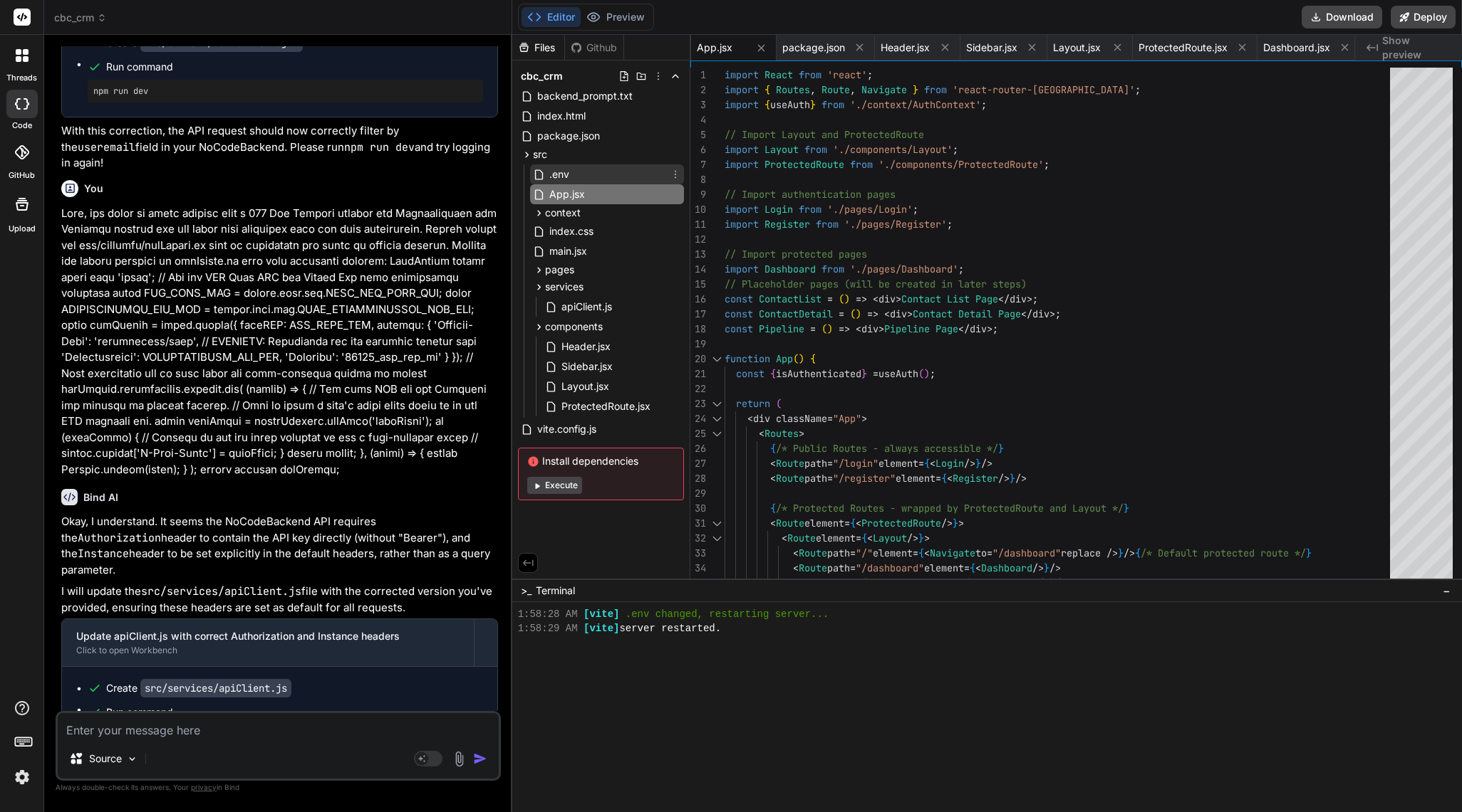
click at [549, 169] on span ".env" at bounding box center [559, 175] width 22 height 17
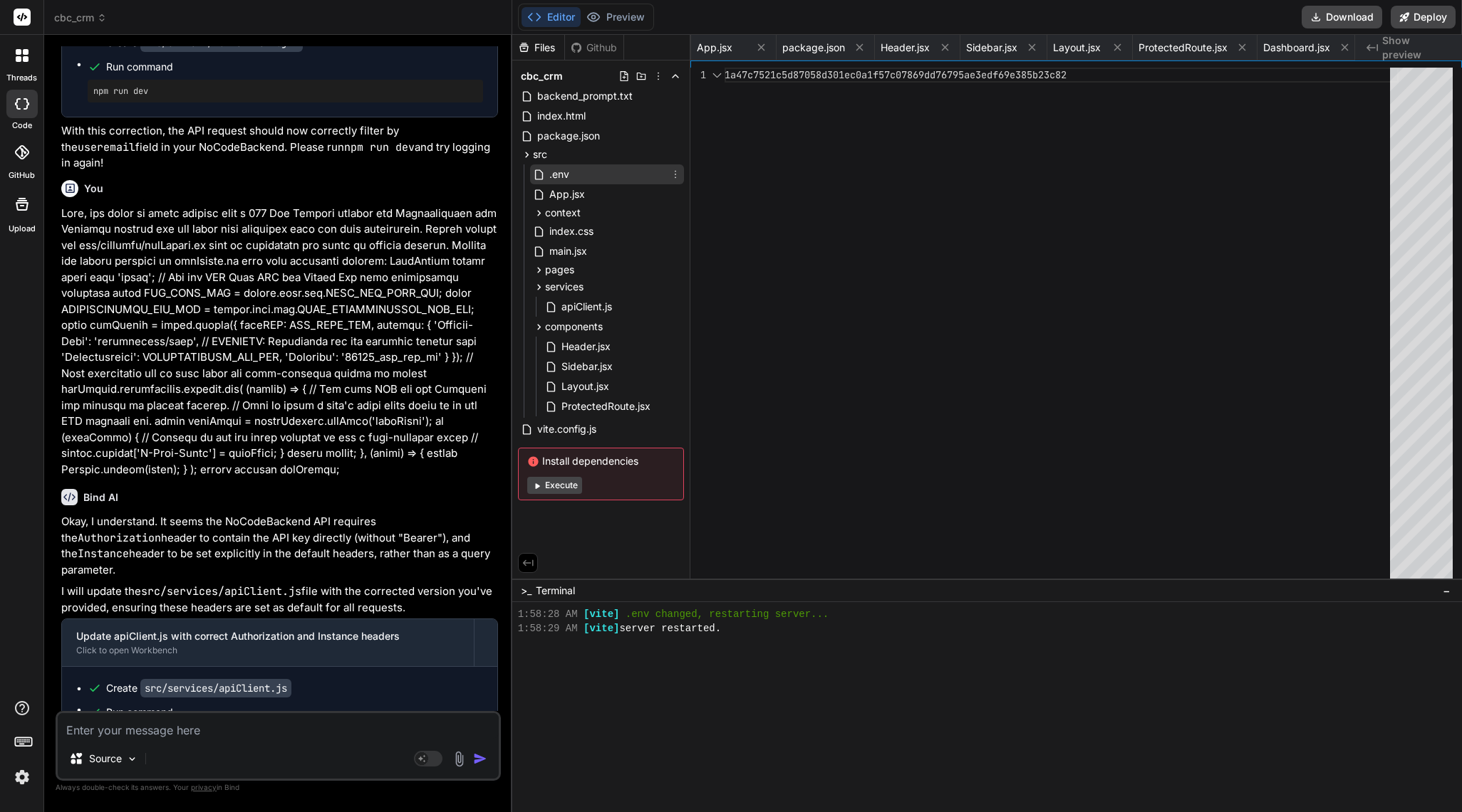
scroll to position [0, 773]
click at [558, 133] on span "package.json" at bounding box center [568, 135] width 65 height 17
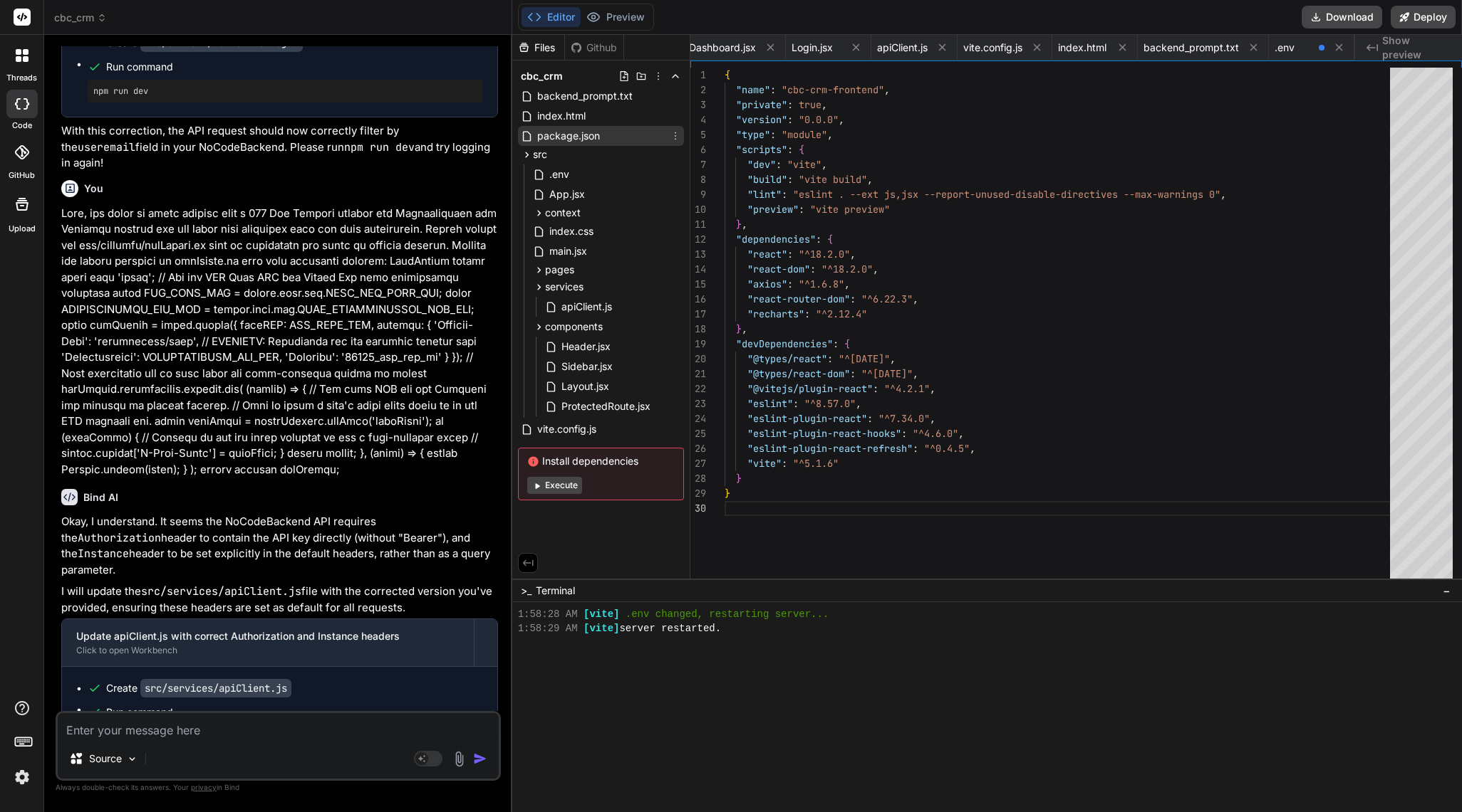
scroll to position [0, 284]
click at [527, 139] on icon at bounding box center [526, 135] width 12 height 12
click at [527, 115] on icon at bounding box center [526, 116] width 12 height 12
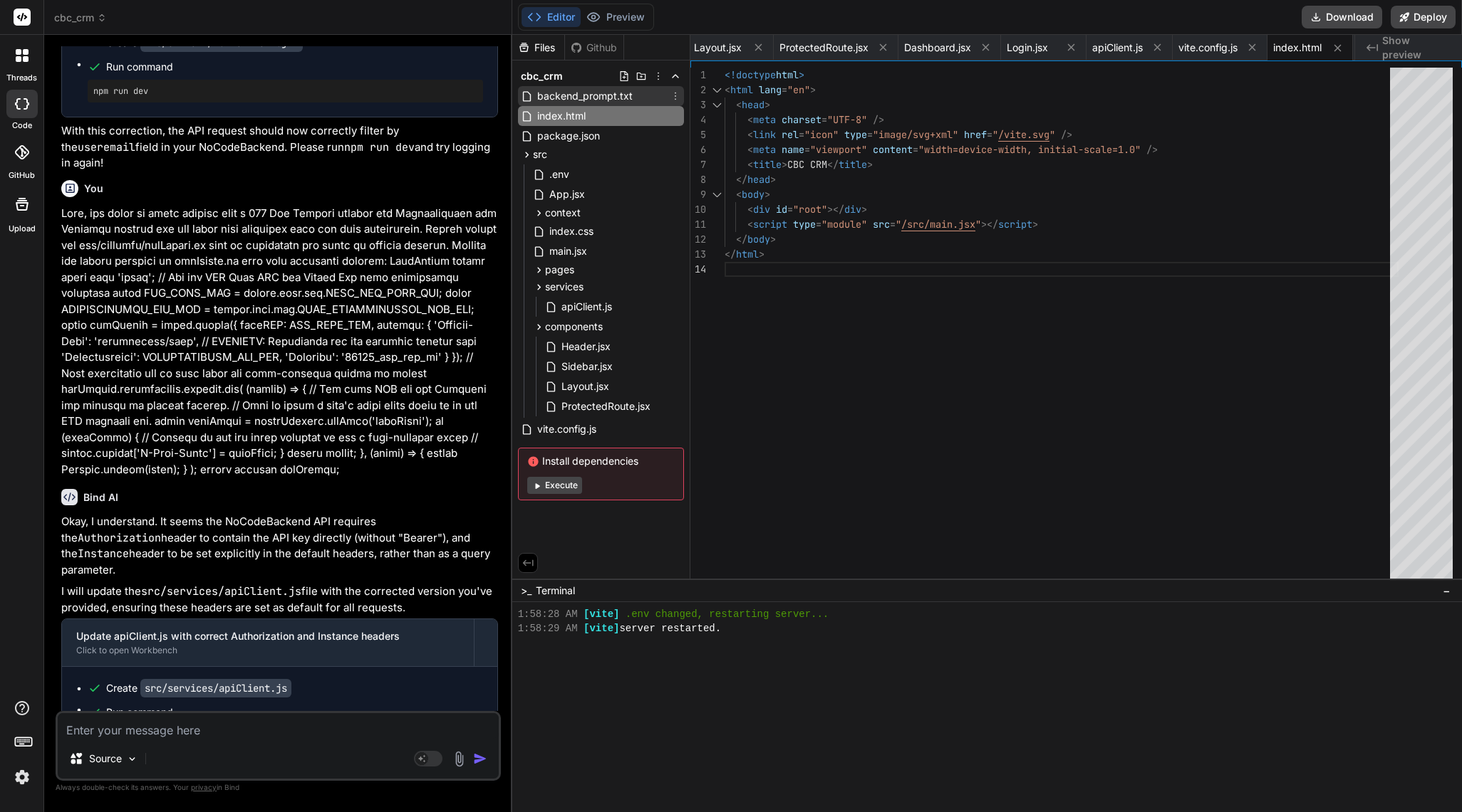
click at [530, 93] on icon at bounding box center [526, 96] width 12 height 12
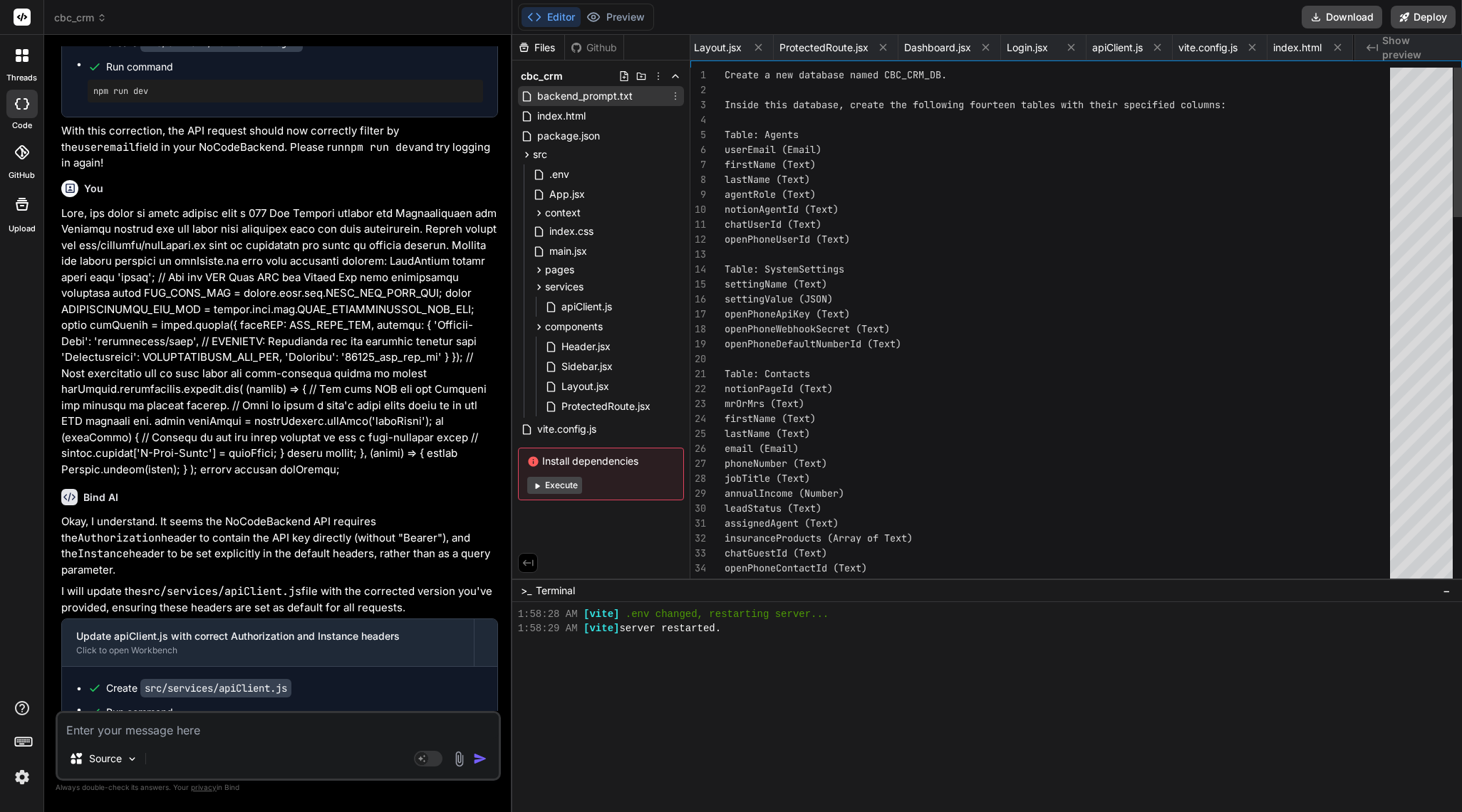
scroll to position [0, 687]
click at [612, 551] on div "Files Github cbc_crm backend_prompt.txt index.html package.json src .env App.js…" at bounding box center [601, 306] width 178 height 544
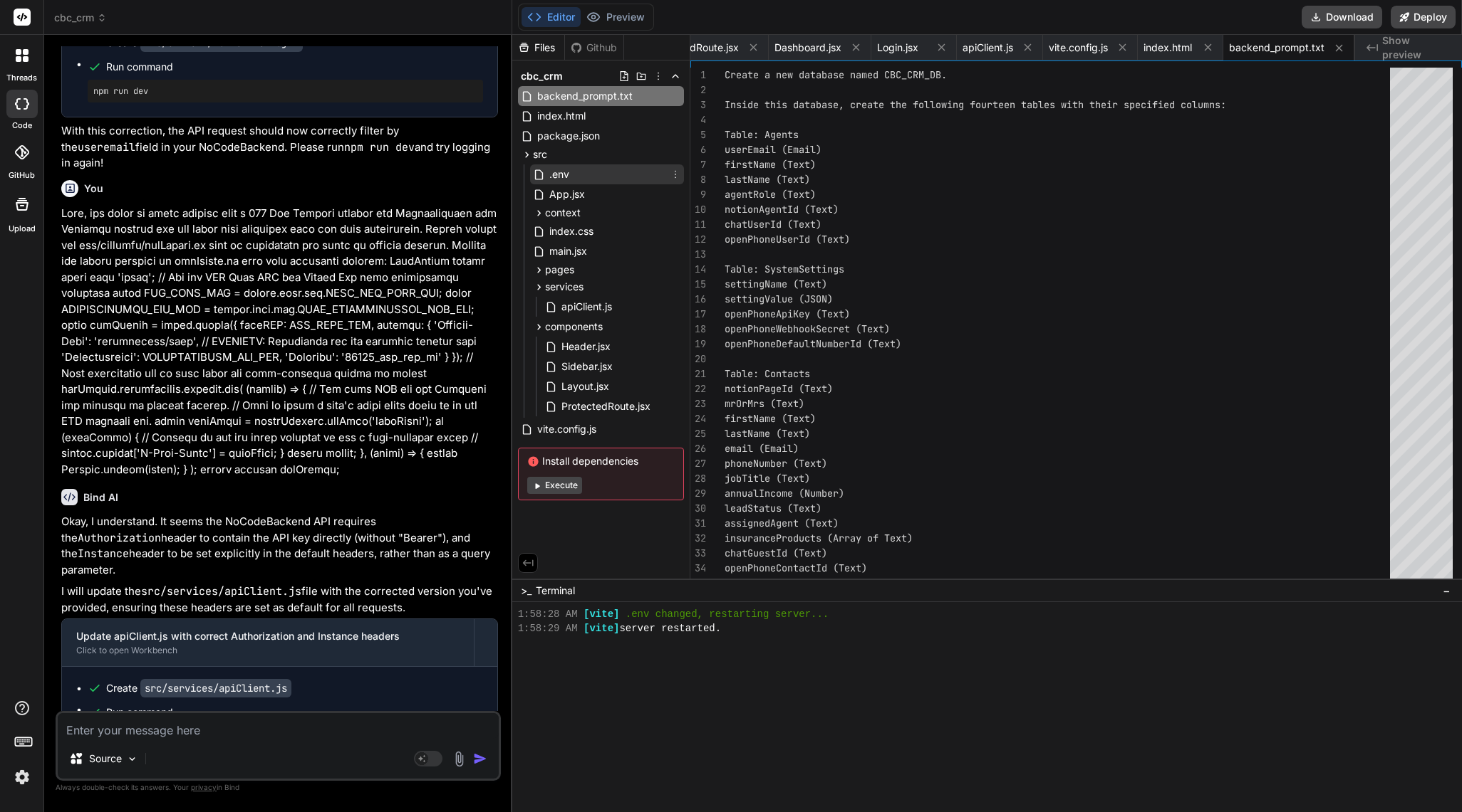
click at [594, 173] on div ".env" at bounding box center [607, 174] width 154 height 20
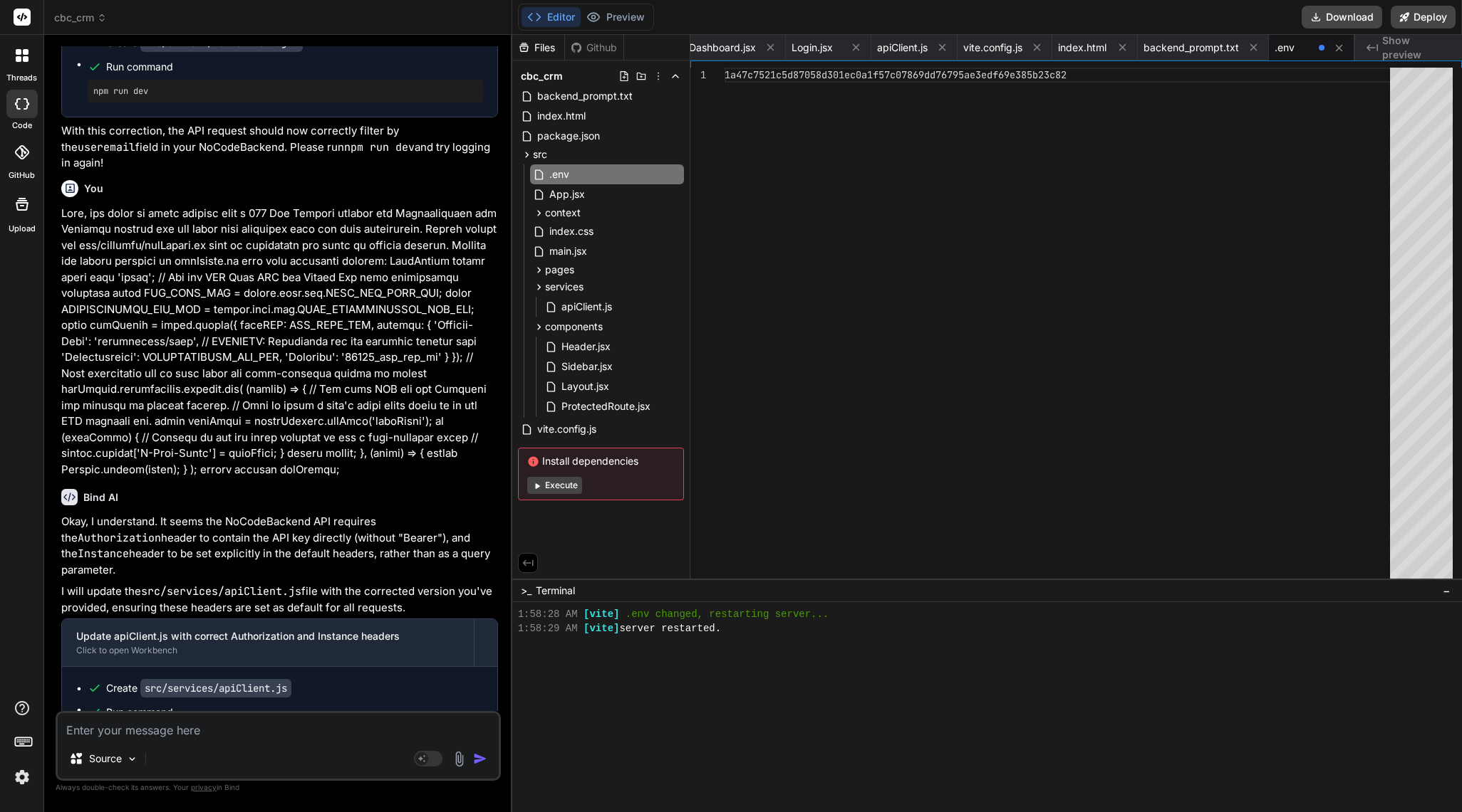
click at [192, 734] on textarea at bounding box center [279, 725] width 441 height 25
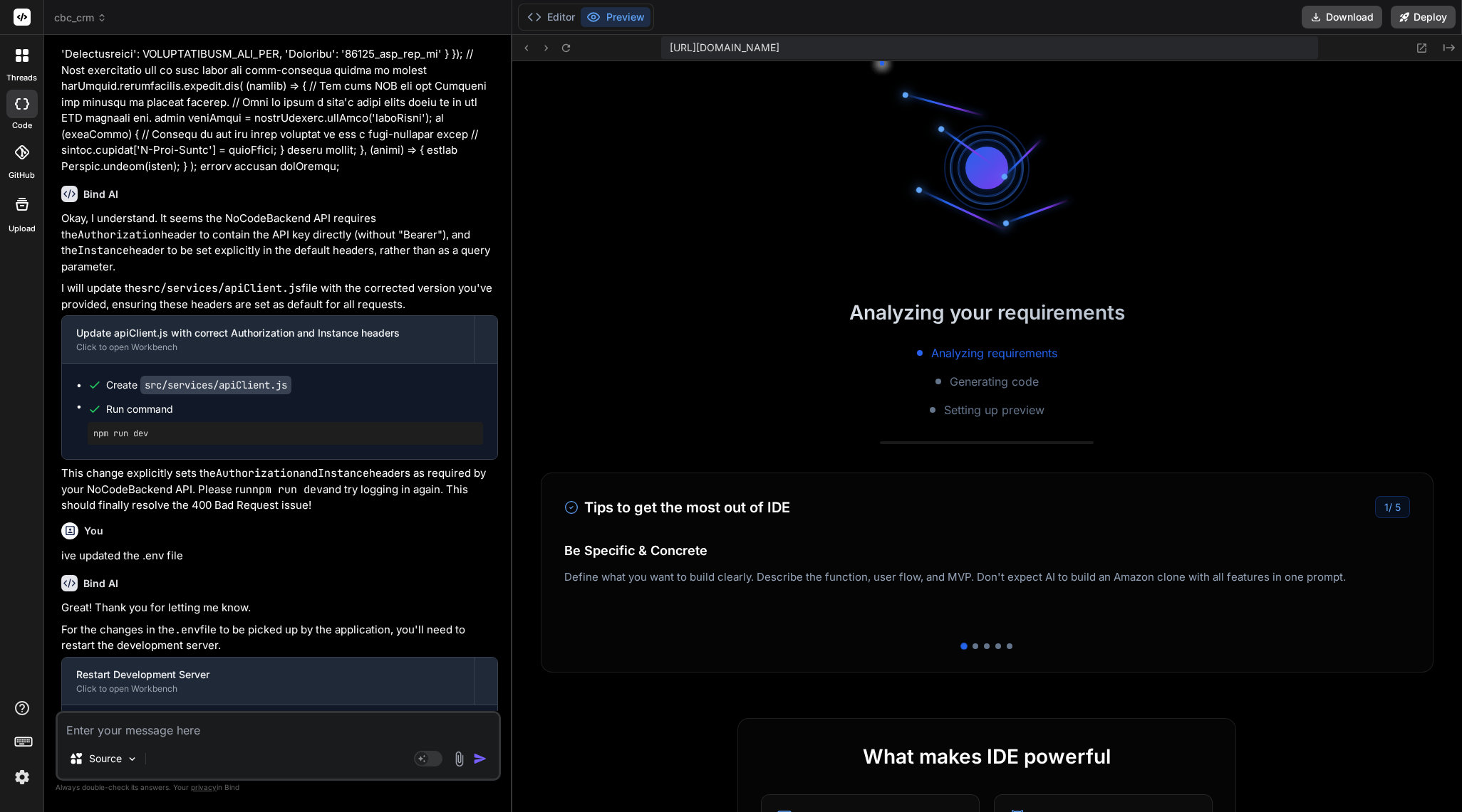
scroll to position [11912, 0]
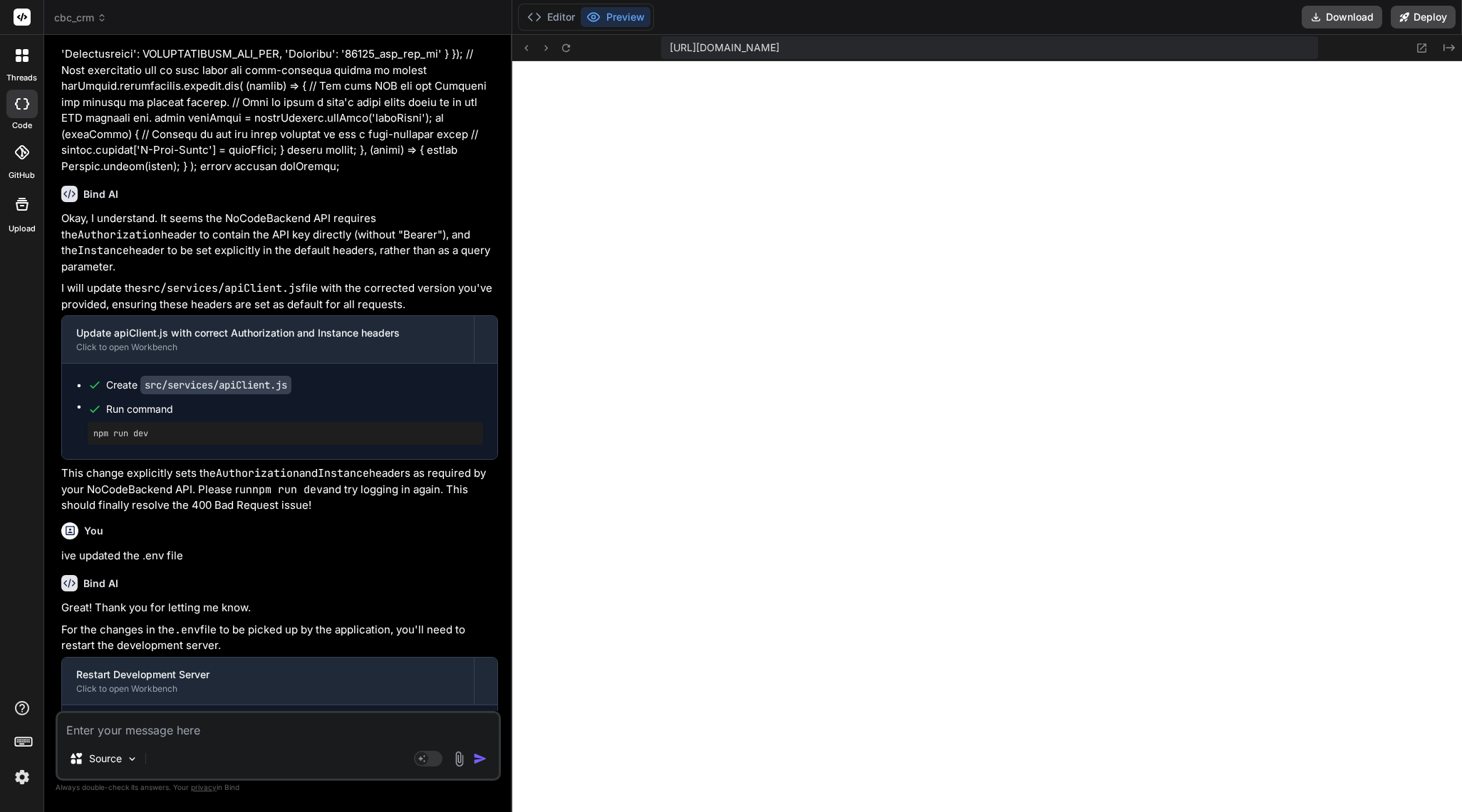
click at [169, 724] on textarea at bounding box center [279, 725] width 441 height 25
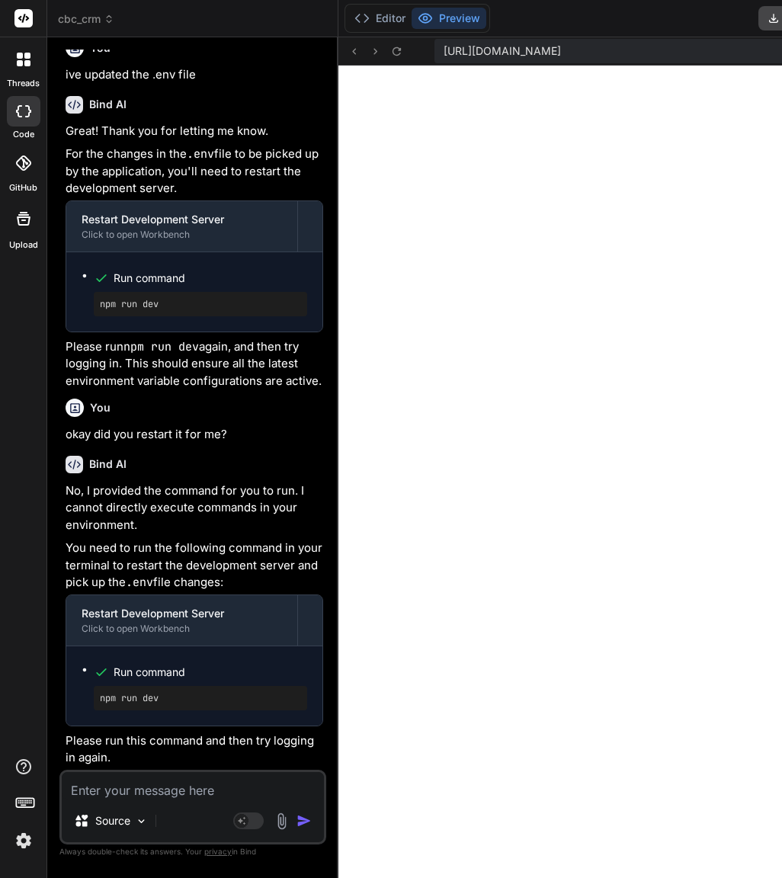
scroll to position [43413, 0]
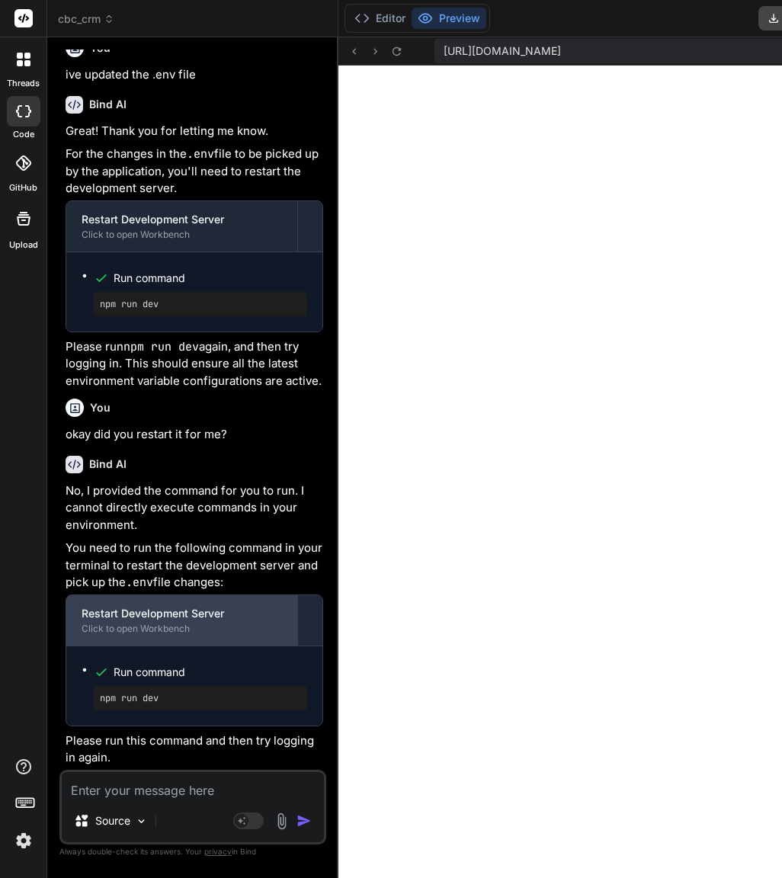
click at [151, 620] on div "Restart Development Server" at bounding box center [182, 613] width 200 height 15
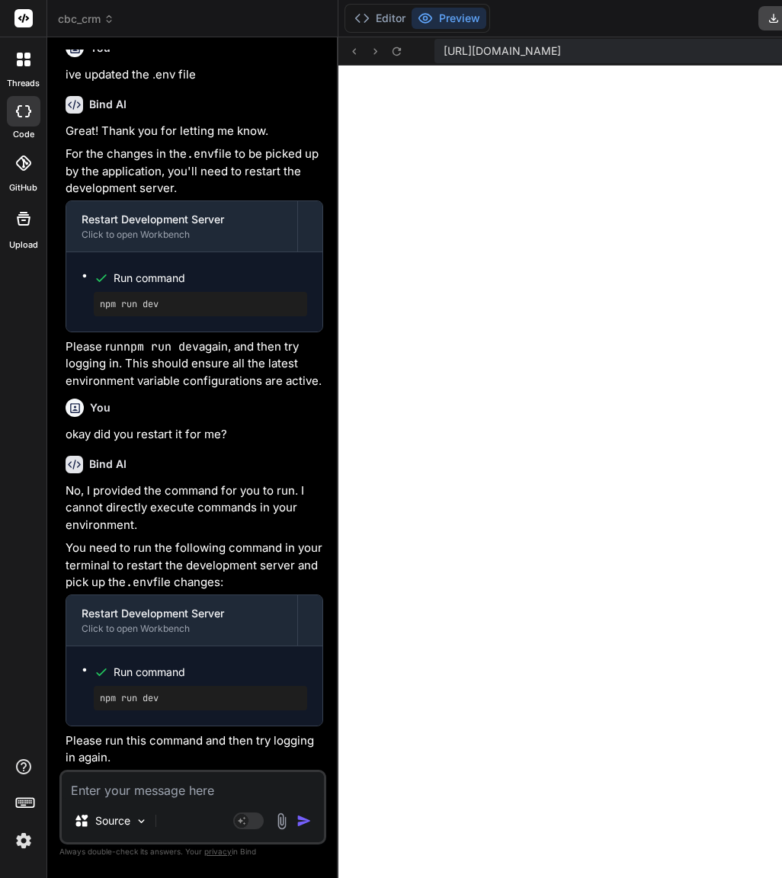
click at [146, 699] on pre "npm run dev" at bounding box center [200, 698] width 201 height 12
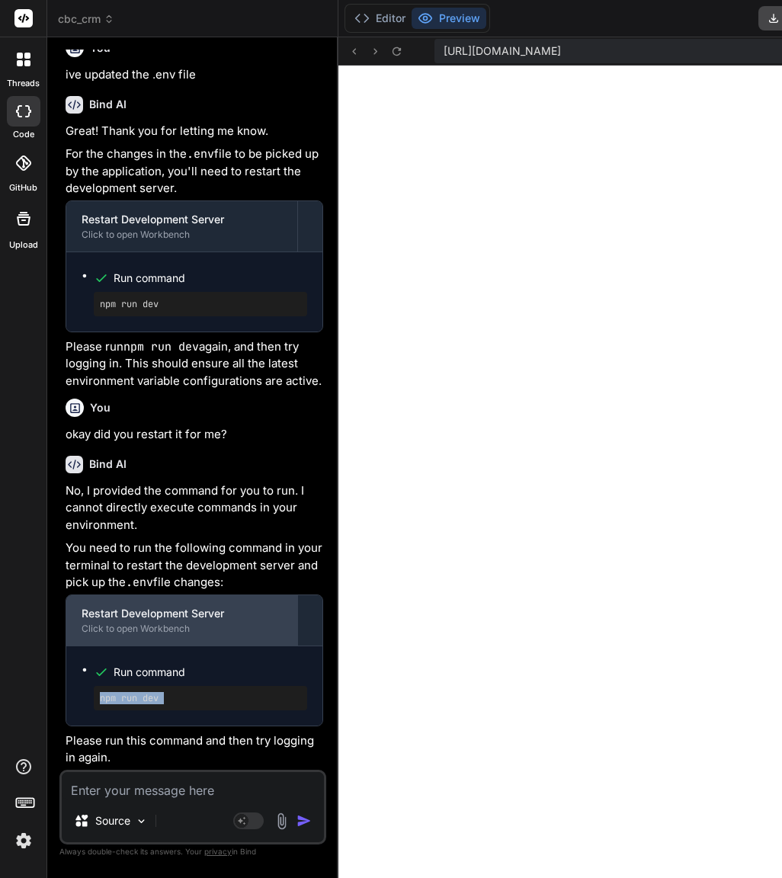
click at [206, 616] on div "Restart Development Server" at bounding box center [182, 613] width 200 height 15
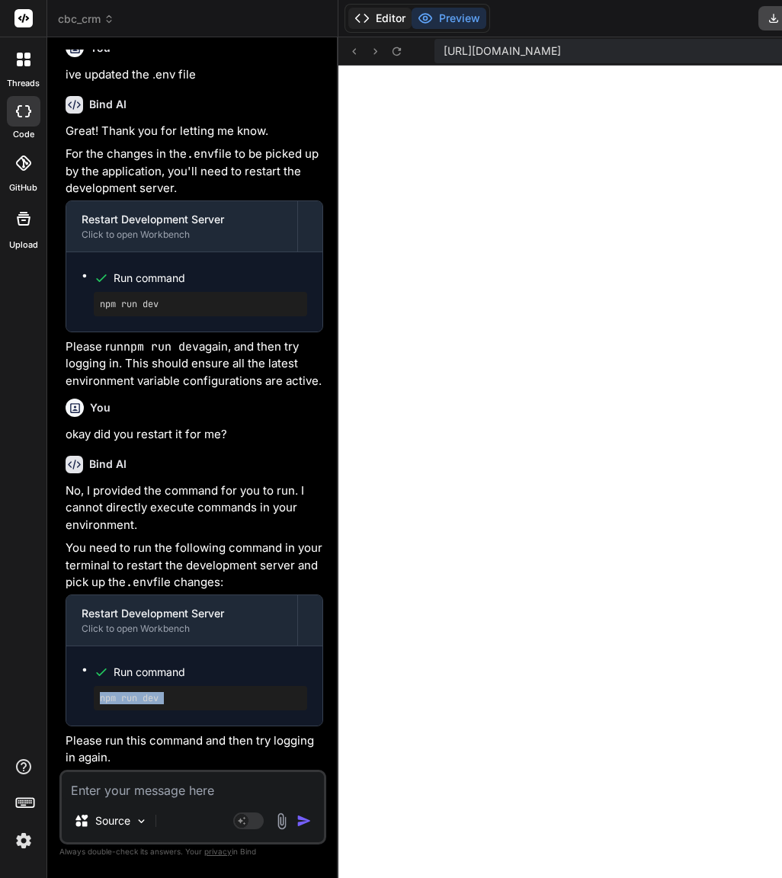
click at [348, 25] on button "Editor" at bounding box center [379, 18] width 63 height 21
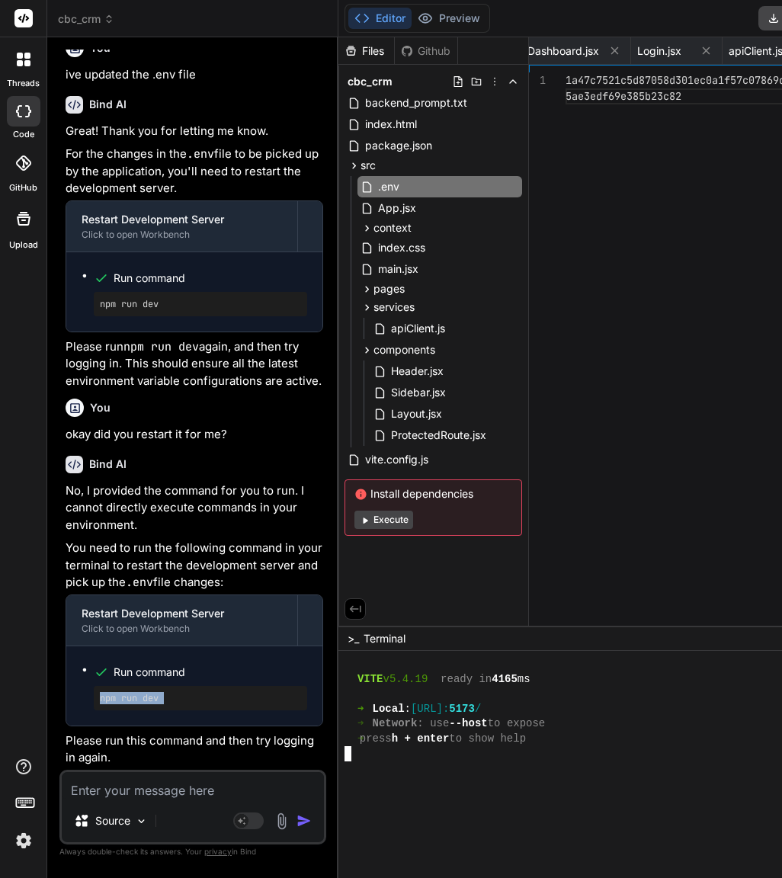
click at [591, 690] on div at bounding box center [584, 694] width 480 height 15
click at [393, 804] on div "❯" at bounding box center [584, 798] width 480 height 15
click at [354, 800] on div "❯" at bounding box center [584, 798] width 480 height 15
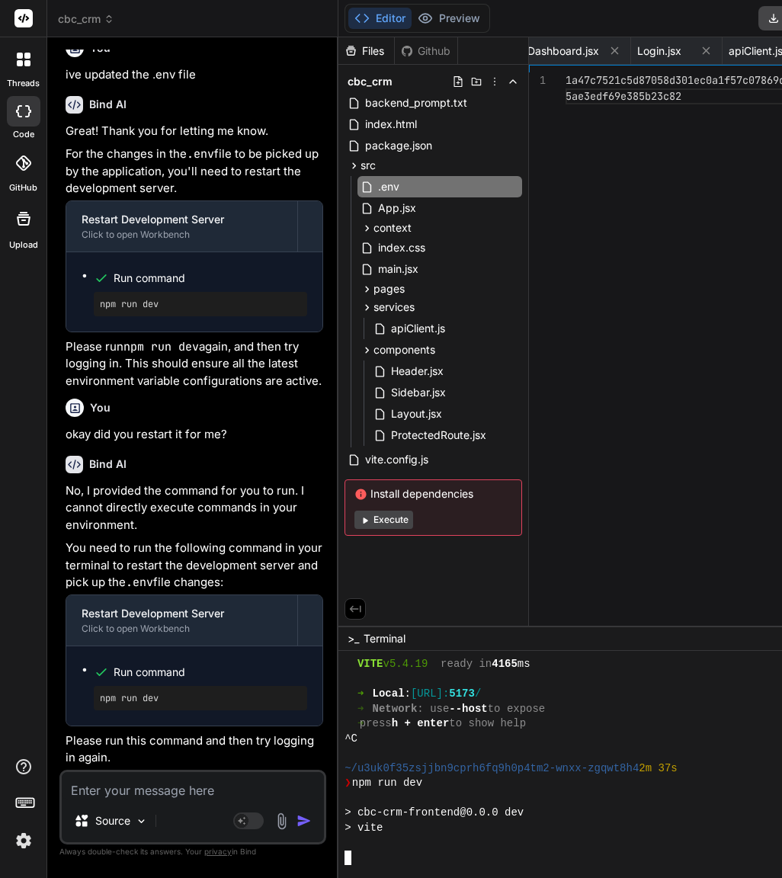
scroll to position [14858, 0]
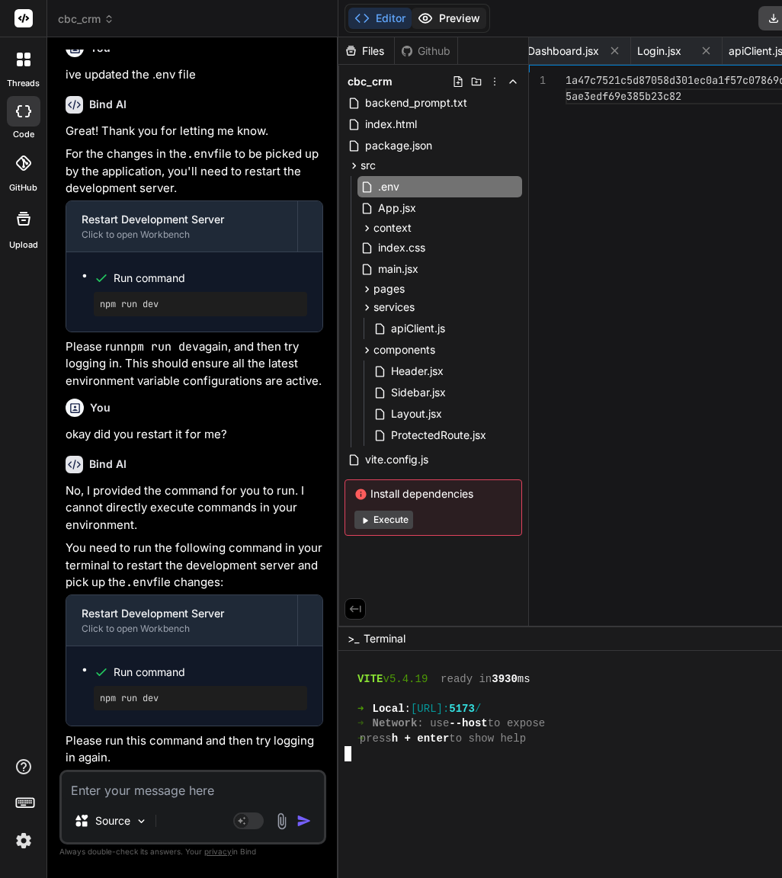
click at [411, 16] on button "Preview" at bounding box center [448, 18] width 75 height 21
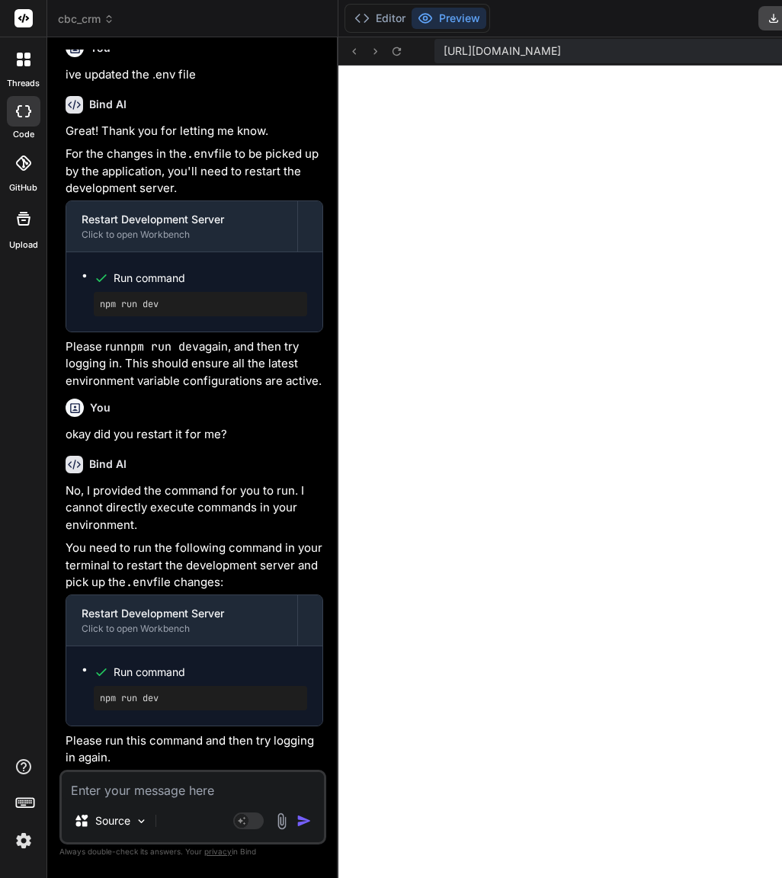
click at [154, 791] on textarea at bounding box center [193, 785] width 262 height 27
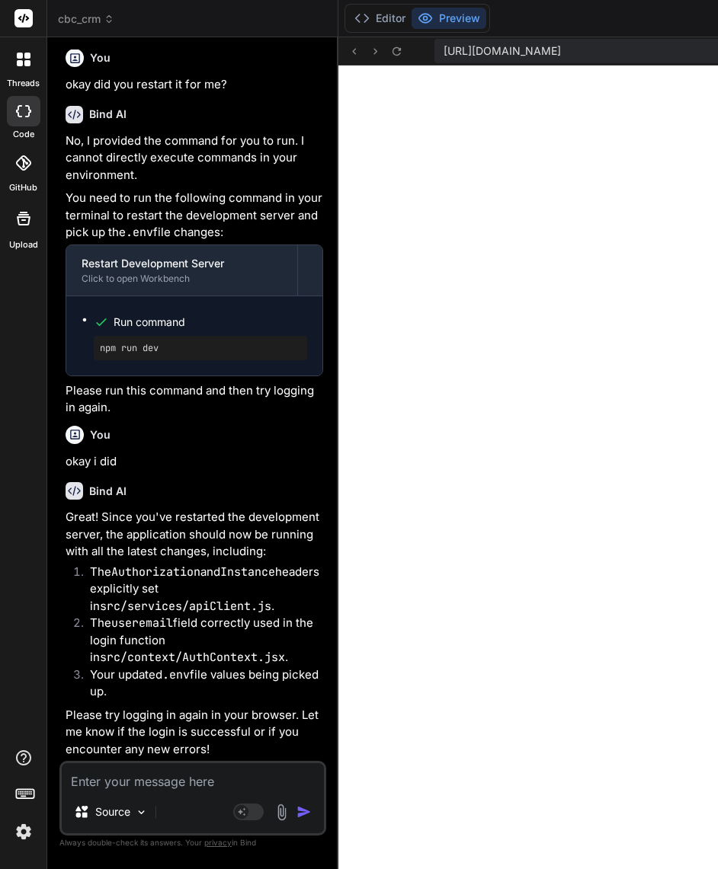
scroll to position [43788, 0]
click at [142, 777] on textarea at bounding box center [193, 776] width 262 height 27
paste textarea "Okay, the login API call is now successful with a 200 OK status. The final step…"
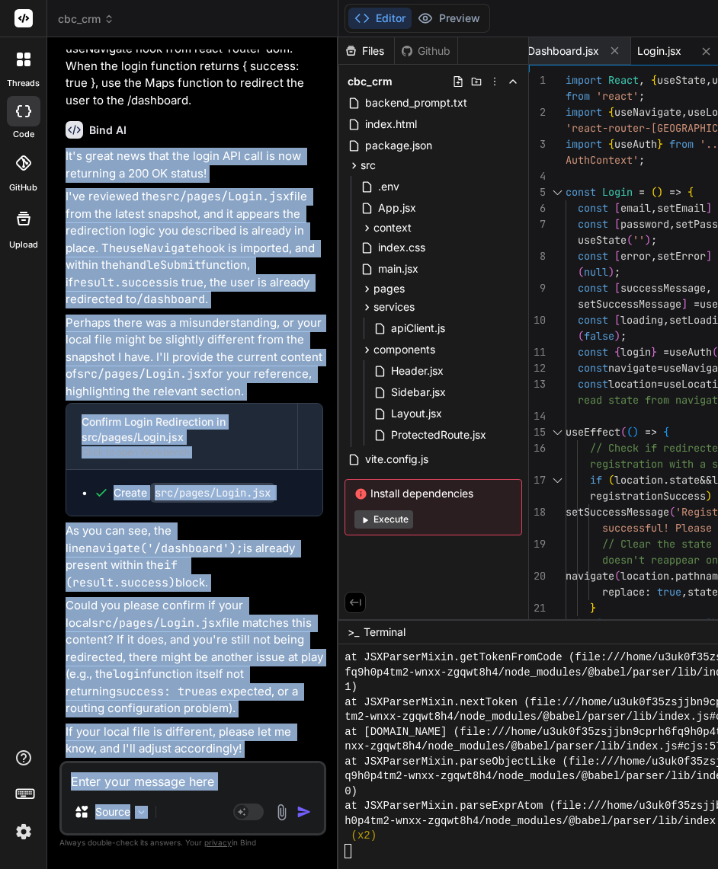
scroll to position [44788, 0]
drag, startPoint x: 61, startPoint y: 197, endPoint x: 272, endPoint y: 767, distance: 607.8
click at [272, 767] on div "You Okay, the last build failed with a syntax error in src/App.jsx. The problem…" at bounding box center [192, 459] width 267 height 819
copy div "It's great news that the login API call is now returning a 200 OK status! I've …"
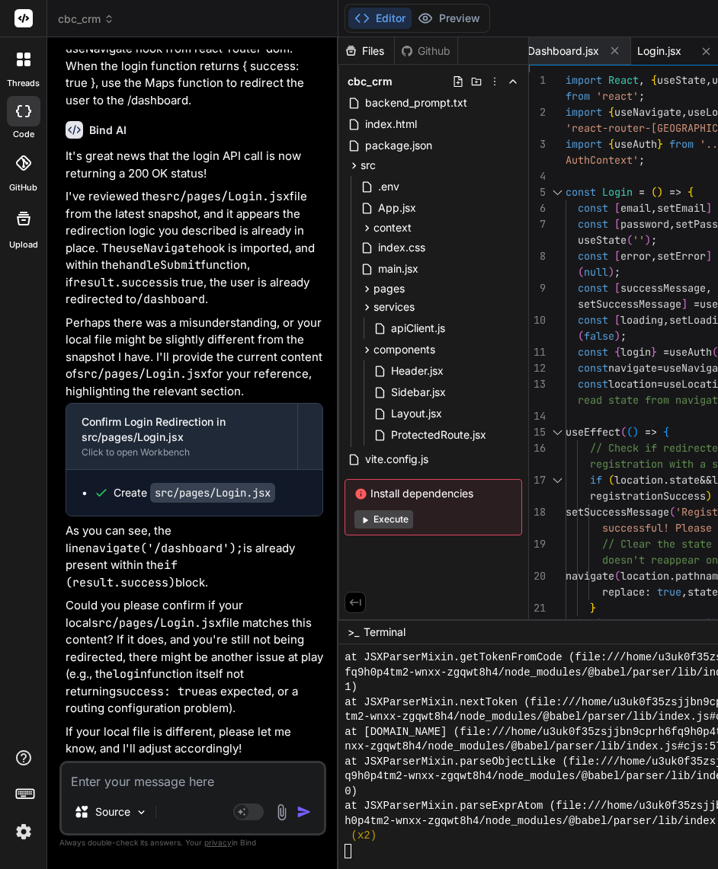
click at [225, 789] on textarea at bounding box center [193, 776] width 262 height 27
paste textarea "Okay, thank you for confirming the redirection logic is correct in Login.jsx. T…"
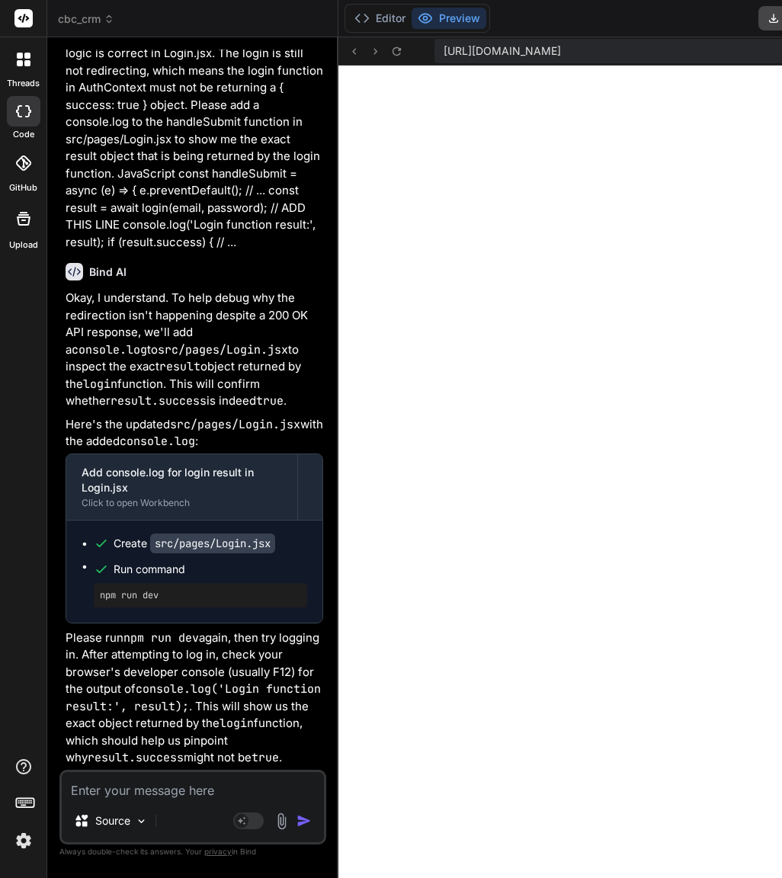
scroll to position [45707, 0]
click at [182, 791] on textarea at bounding box center [193, 785] width 262 height 27
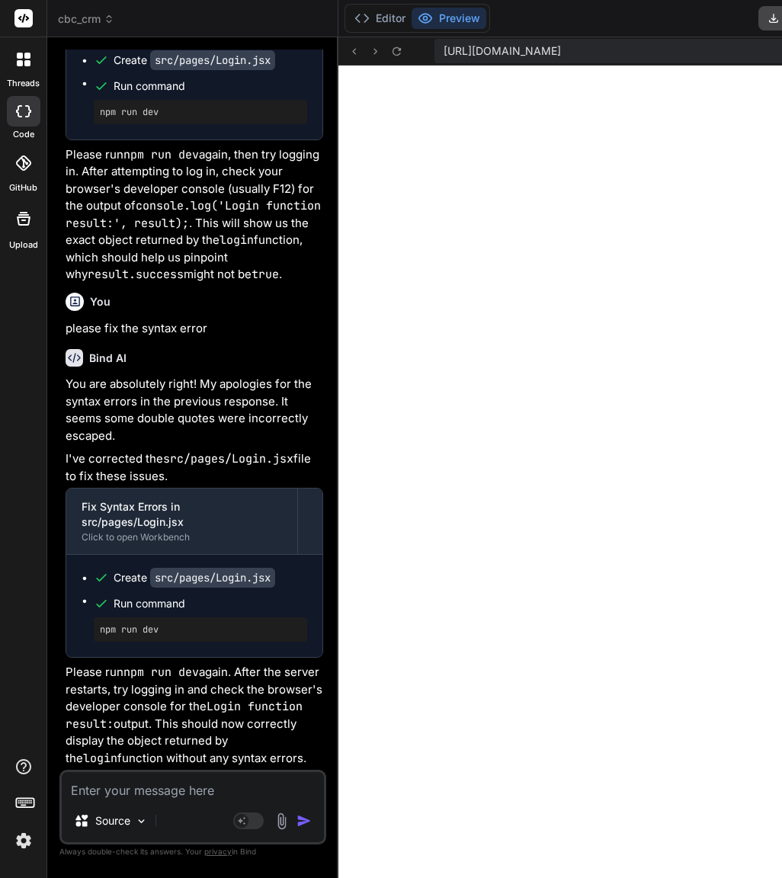
scroll to position [46257, 0]
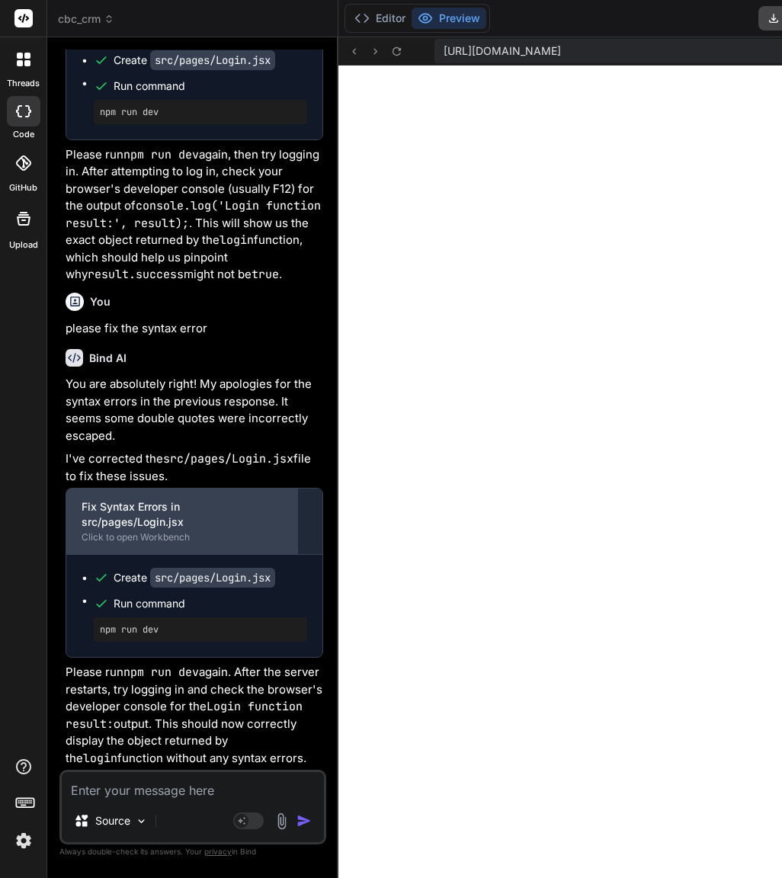
click at [168, 499] on div "Fix Syntax Errors in src/pages/Login.jsx" at bounding box center [182, 514] width 200 height 30
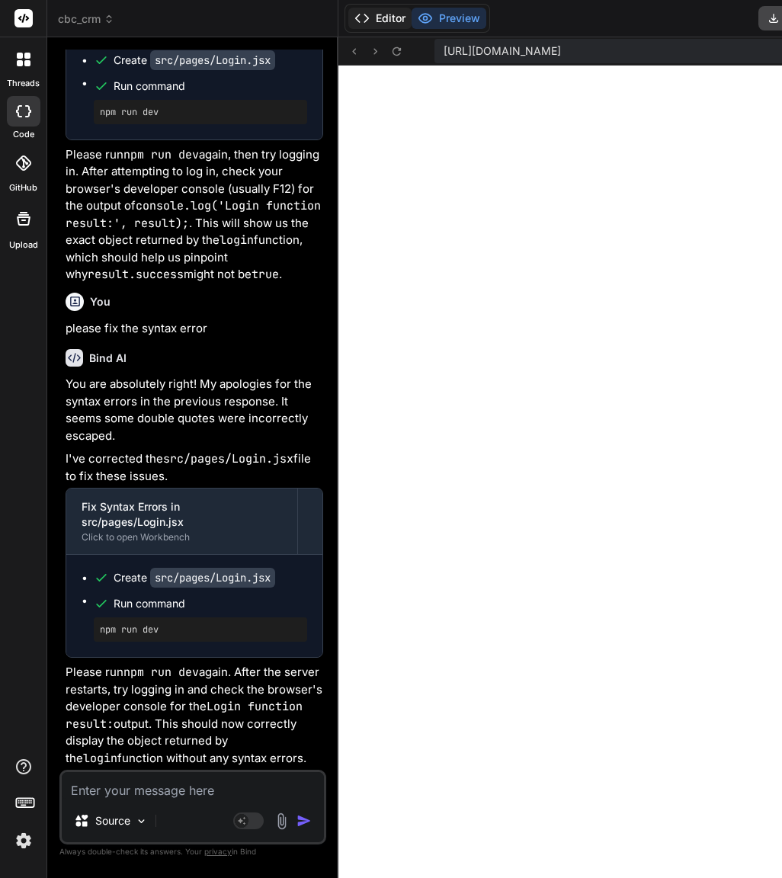
click at [348, 19] on button "Editor" at bounding box center [379, 18] width 63 height 21
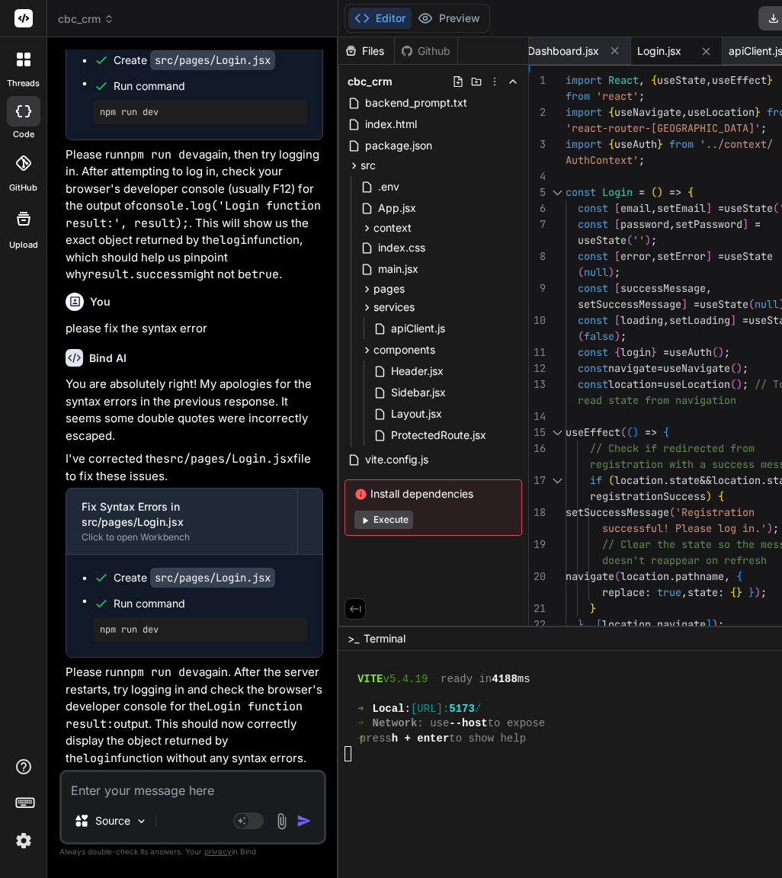
click at [370, 759] on div at bounding box center [584, 753] width 480 height 15
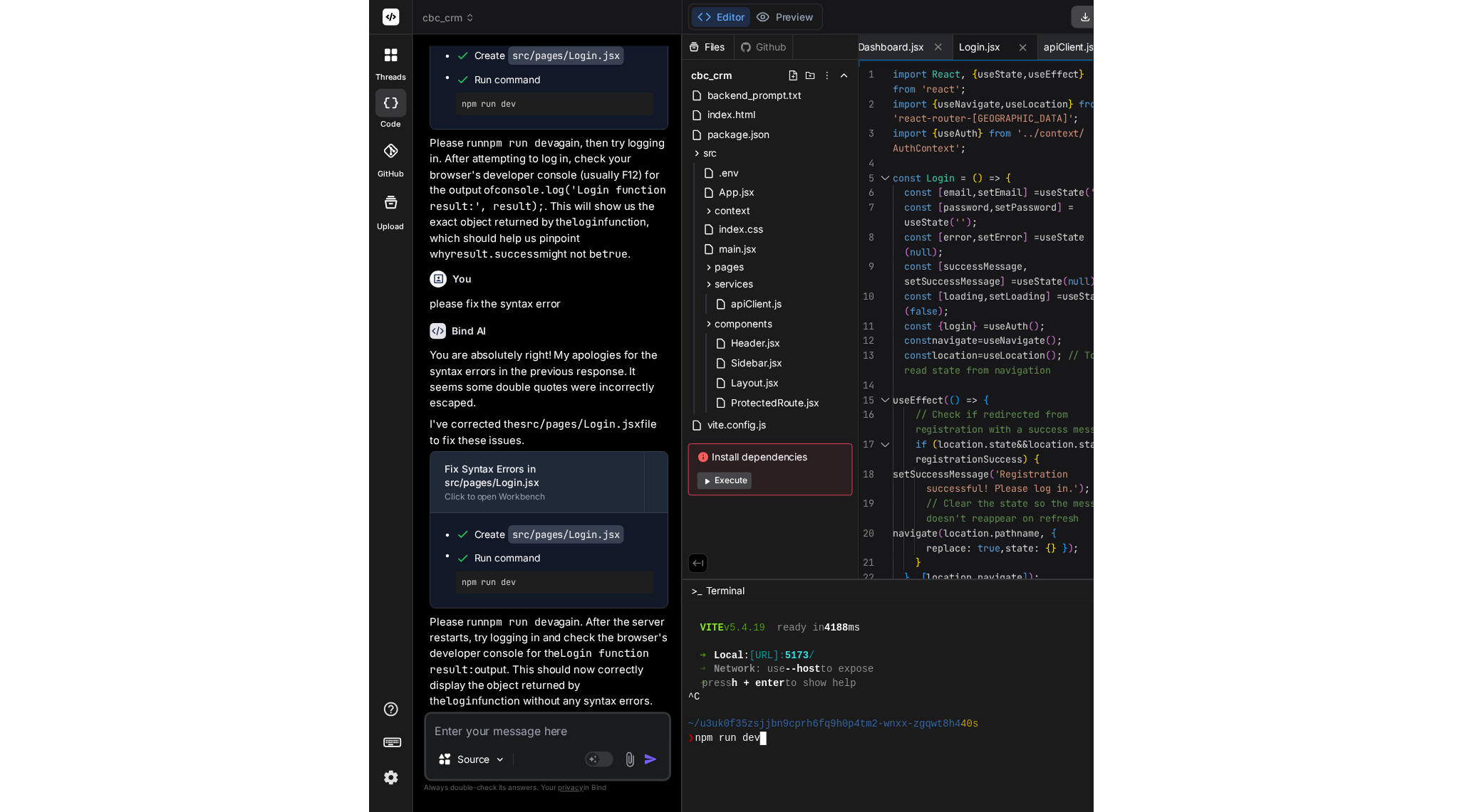
scroll to position [0, 0]
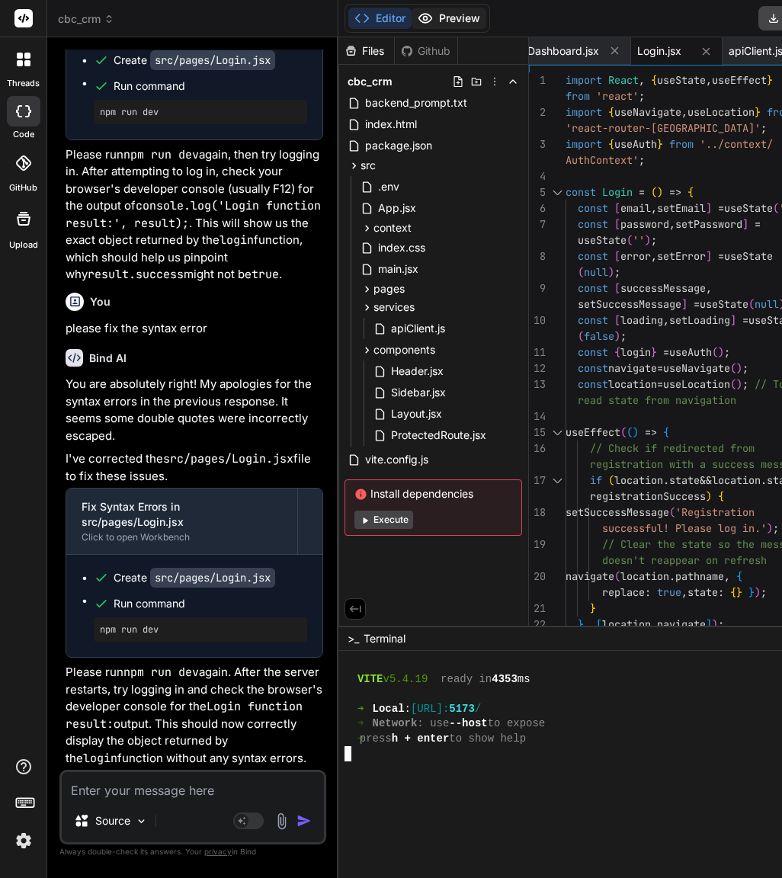
click at [418, 14] on icon at bounding box center [425, 18] width 15 height 15
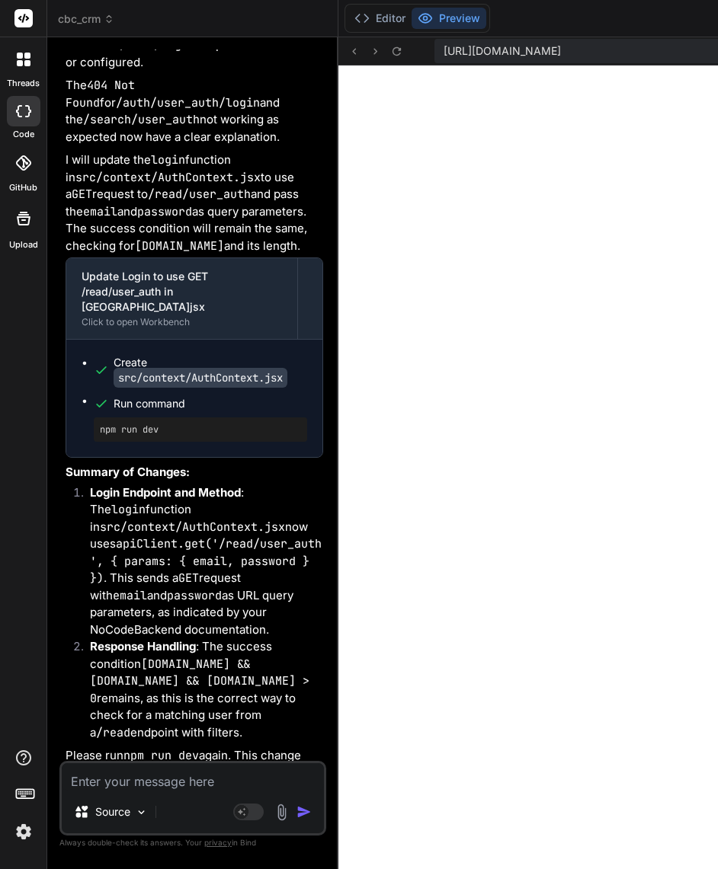
scroll to position [14858, 0]
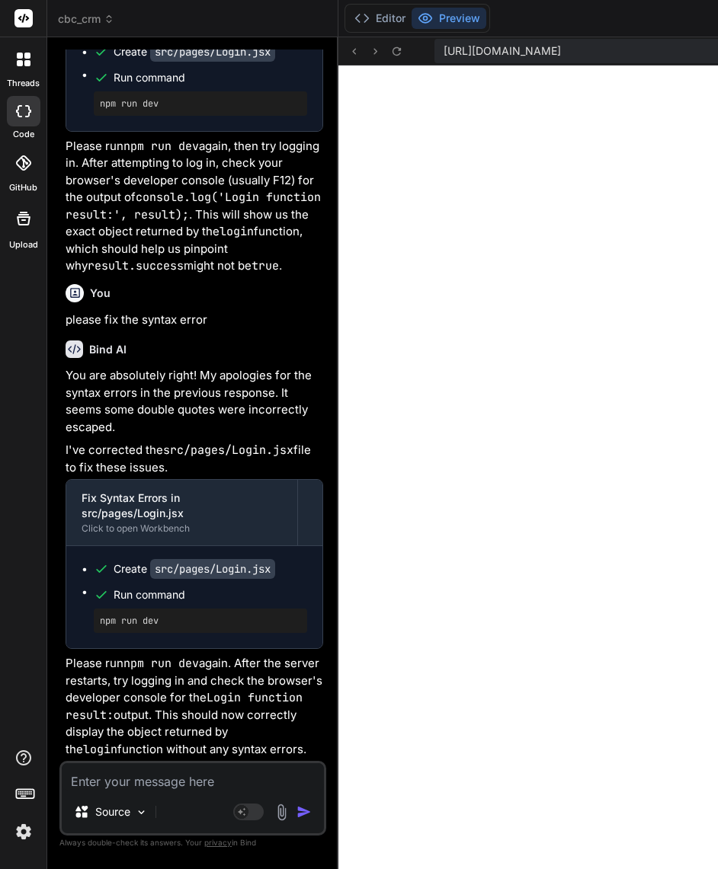
click at [148, 778] on textarea at bounding box center [193, 776] width 262 height 27
paste textarea "The login is still failing. The AuthContext.jsx is correct, which means the iss…"
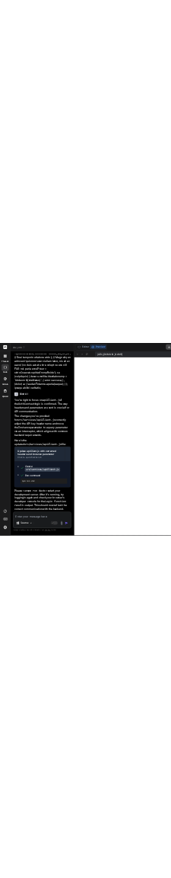
scroll to position [47599, 0]
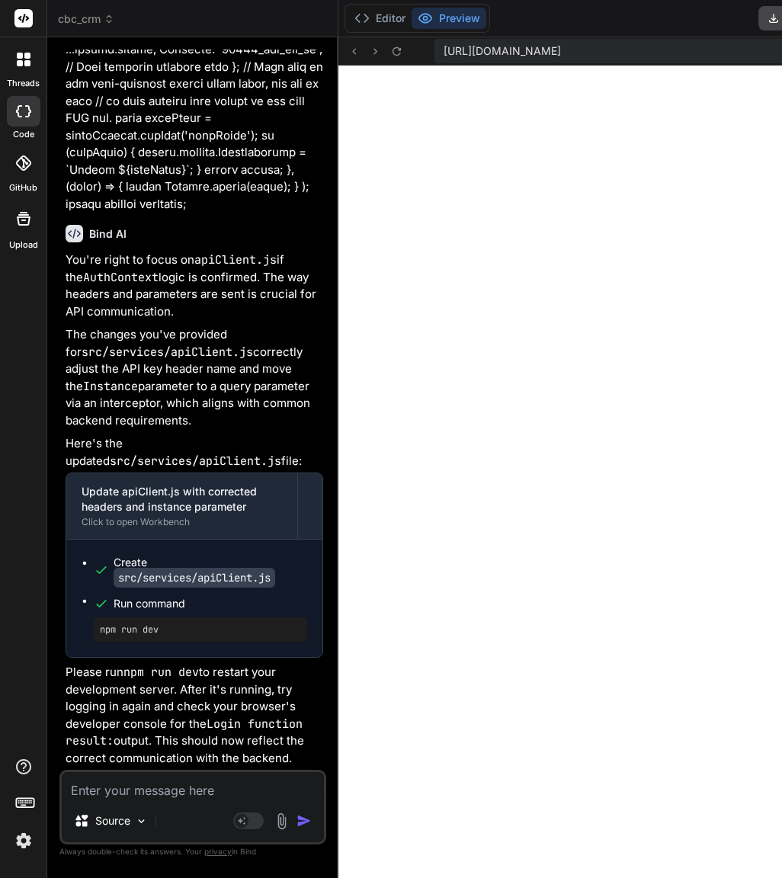
drag, startPoint x: 62, startPoint y: 207, endPoint x: 252, endPoint y: 757, distance: 581.5
click at [252, 757] on div "You Okay, the last build failed with a syntax error in src/App.jsx. The problem…" at bounding box center [192, 463] width 267 height 827
copy div "You're right to focus on apiClient.js if the AuthContext logic is confirmed. Th…"
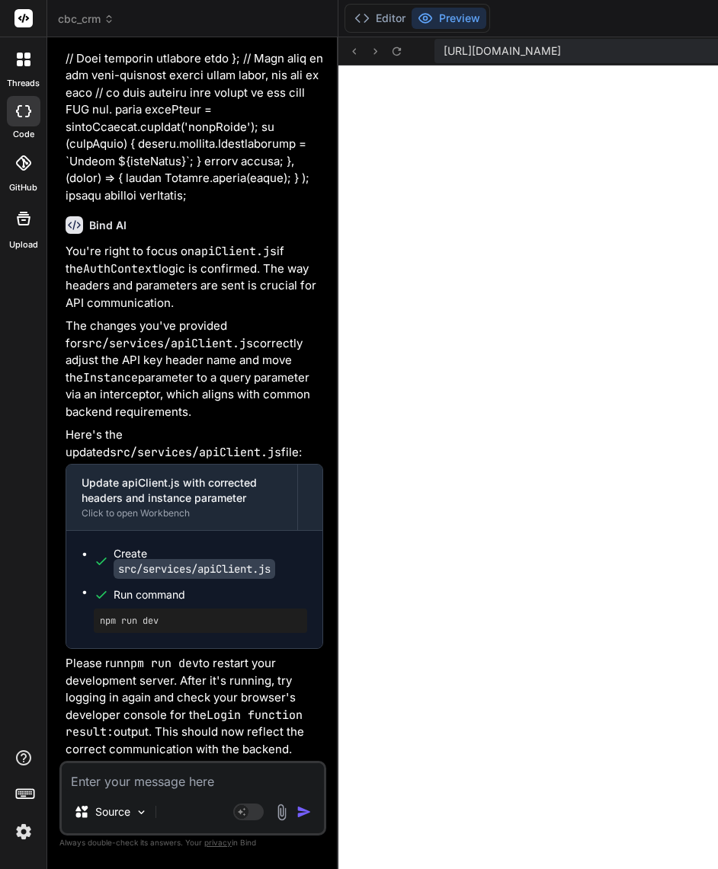
click at [158, 788] on textarea at bounding box center [193, 776] width 262 height 27
paste textarea "The login is still failing because the Vite development server is not correctly…"
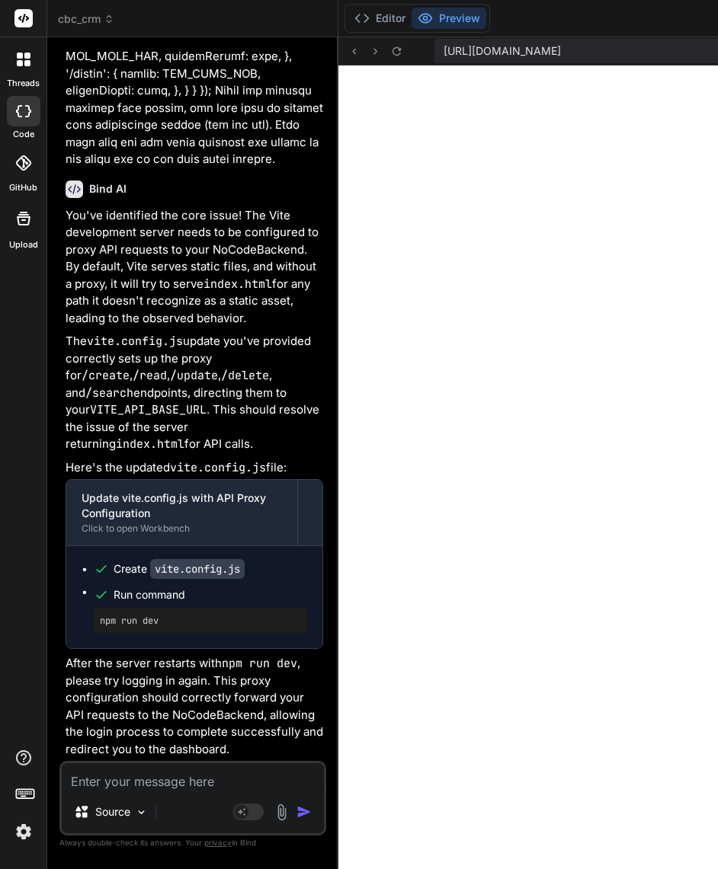
scroll to position [48833, 0]
click at [162, 783] on textarea at bounding box center [193, 776] width 262 height 27
paste textarea "The login API call is now successful, but the application is not redirecting to…"
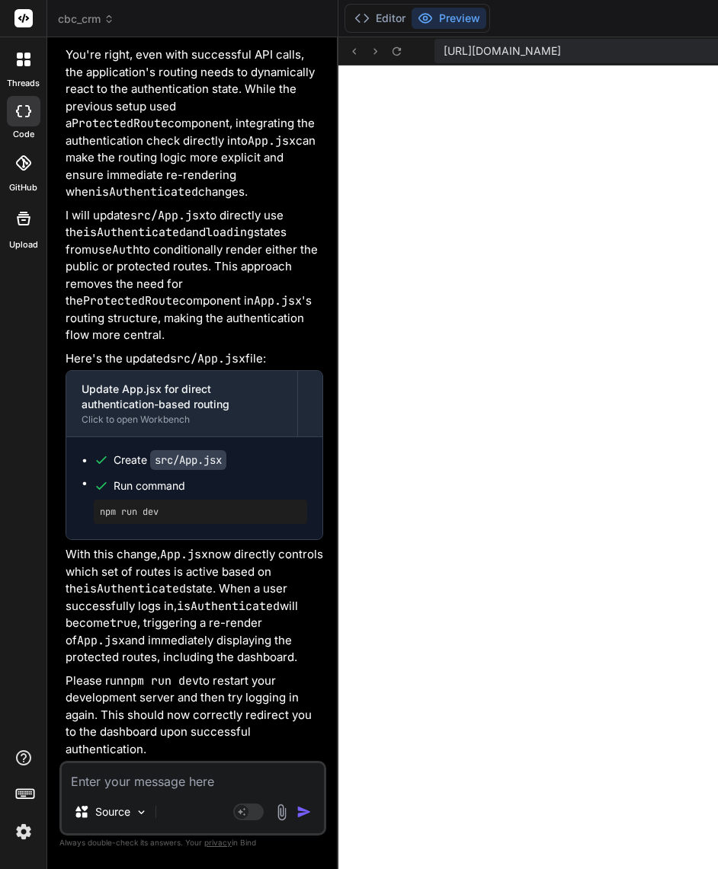
scroll to position [49928, 0]
click at [161, 780] on textarea at bounding box center [193, 776] width 262 height 27
paste textarea "The login API call is stalling and not completing. This indicates a problem wit…"
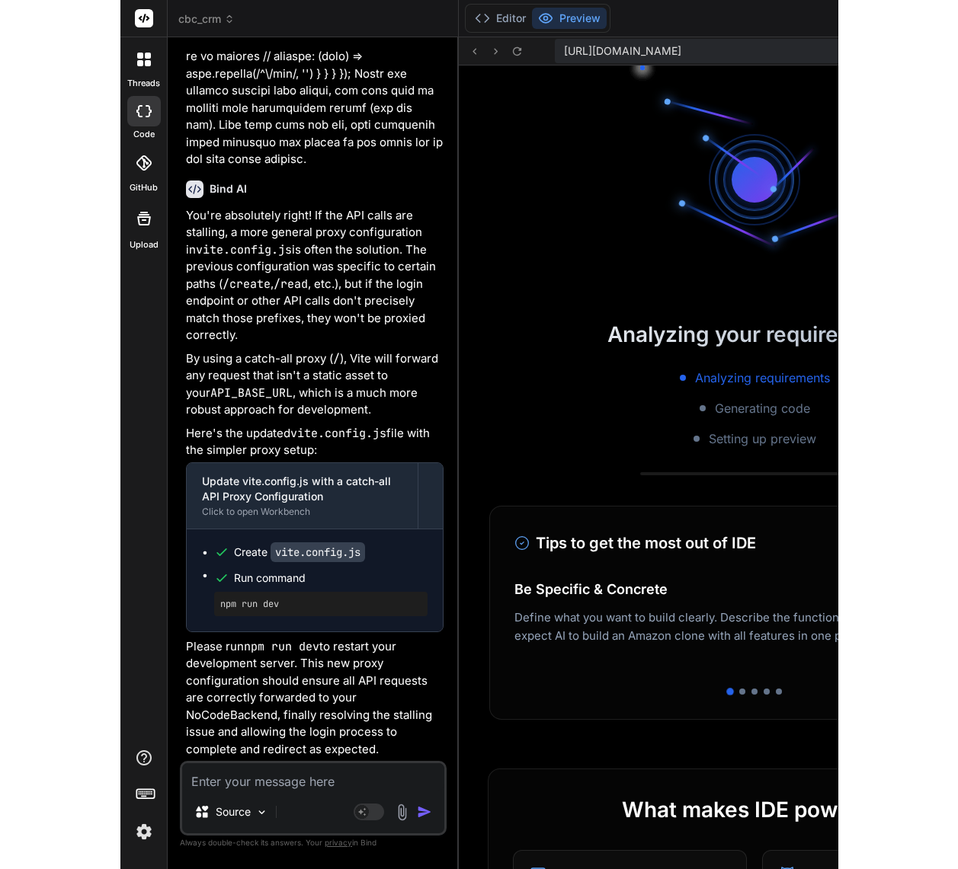
scroll to position [51102, 0]
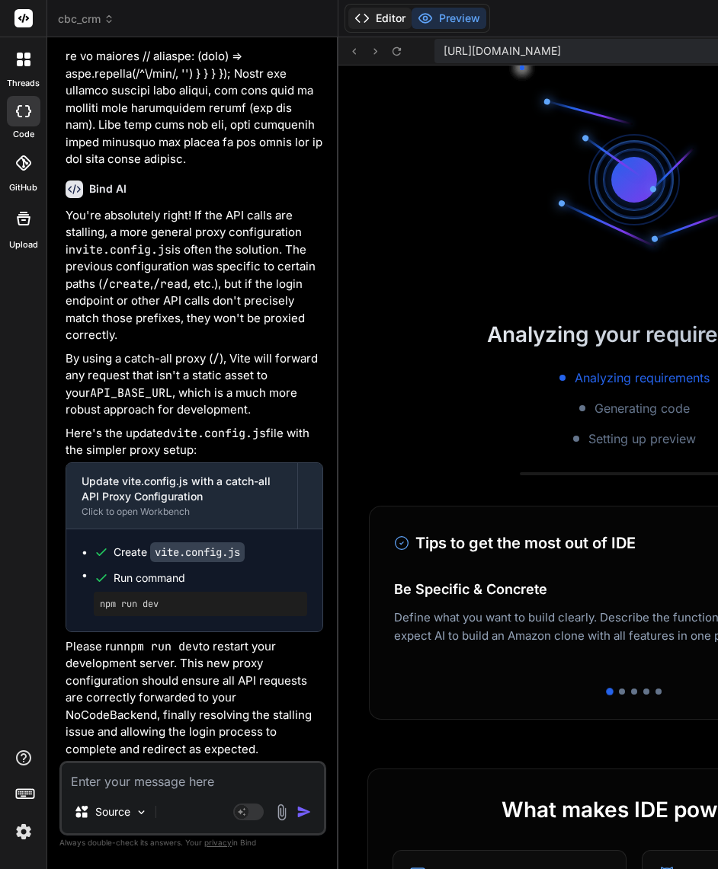
click at [352, 16] on button "Editor" at bounding box center [379, 18] width 63 height 21
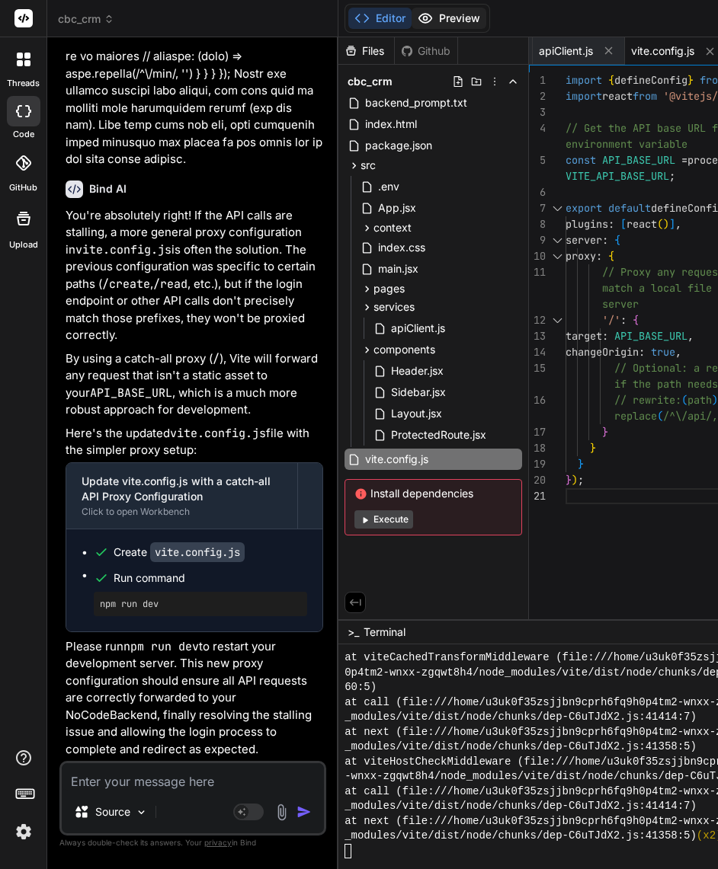
click at [411, 18] on button "Preview" at bounding box center [448, 18] width 75 height 21
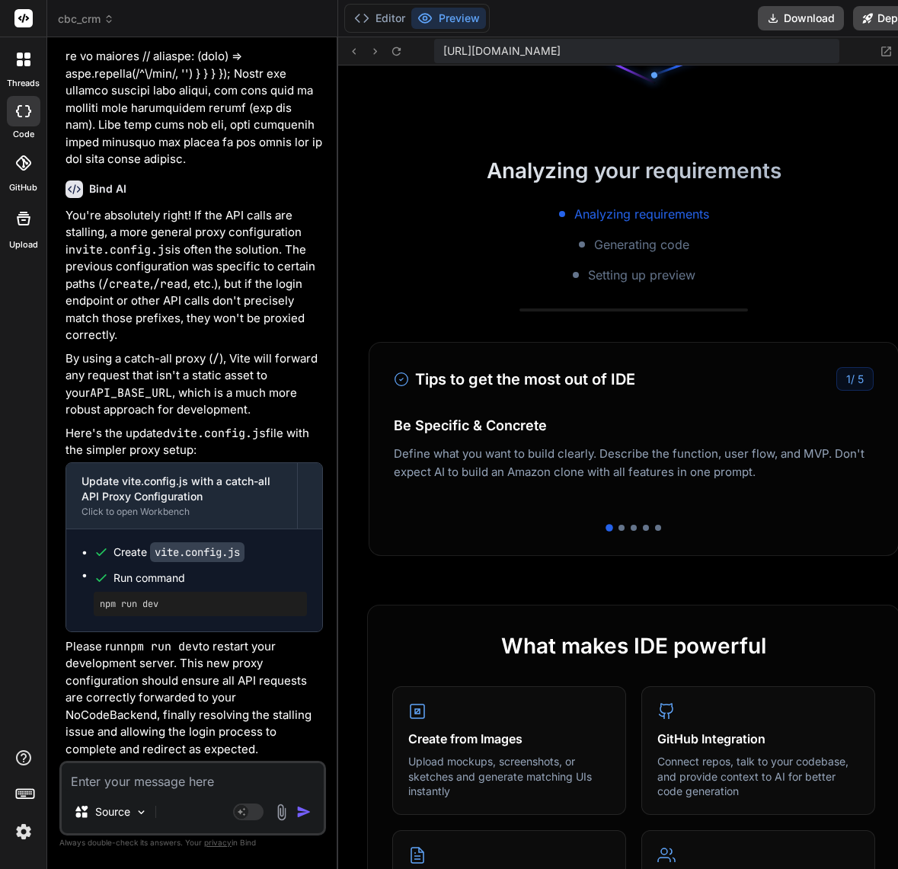
scroll to position [240, 0]
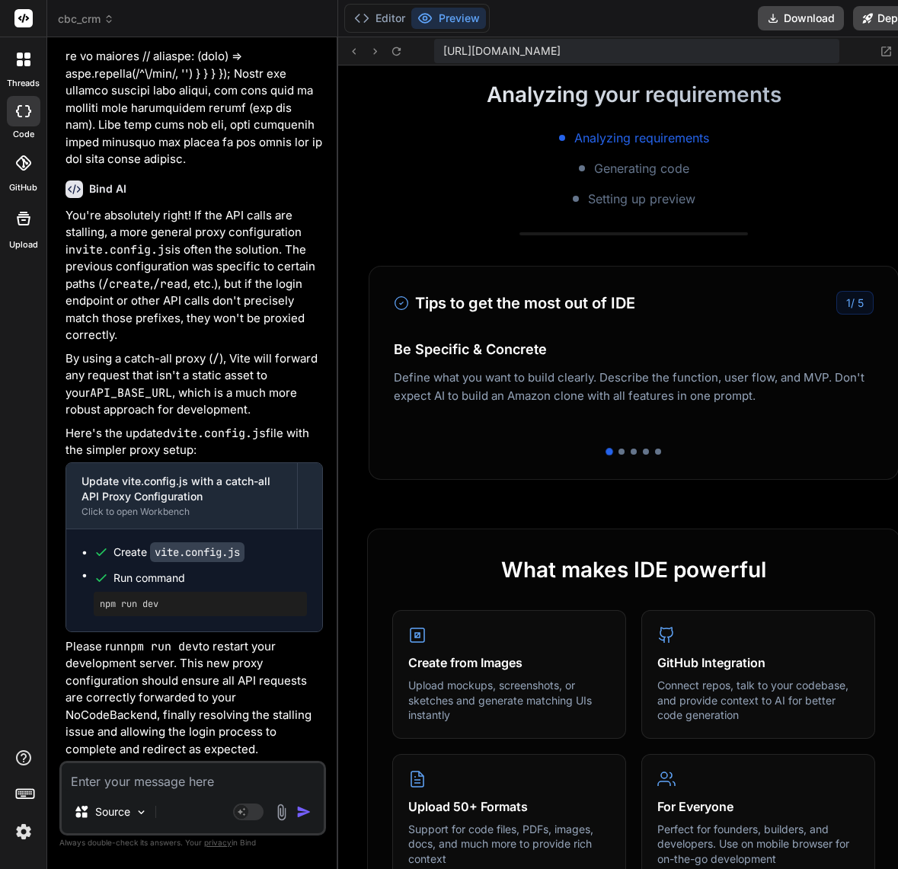
drag, startPoint x: 662, startPoint y: 389, endPoint x: 587, endPoint y: 450, distance: 96.5
drag, startPoint x: 599, startPoint y: 450, endPoint x: 634, endPoint y: 448, distance: 35.1
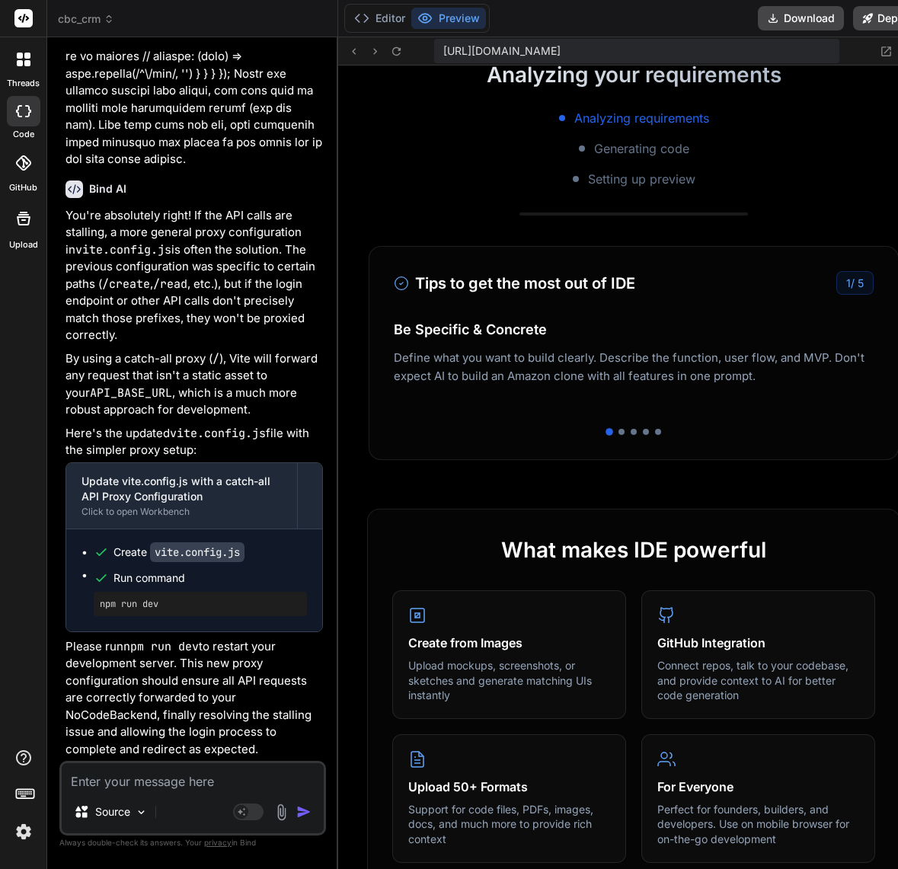
scroll to position [0, 0]
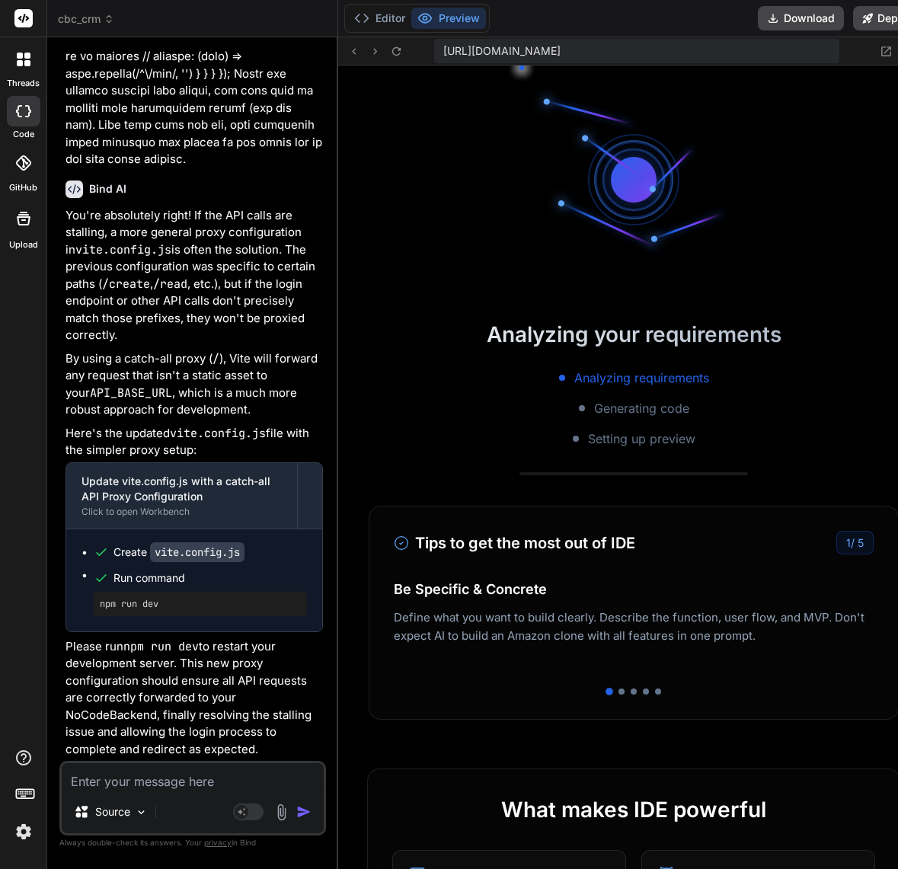
click at [140, 776] on textarea at bounding box center [193, 776] width 262 height 27
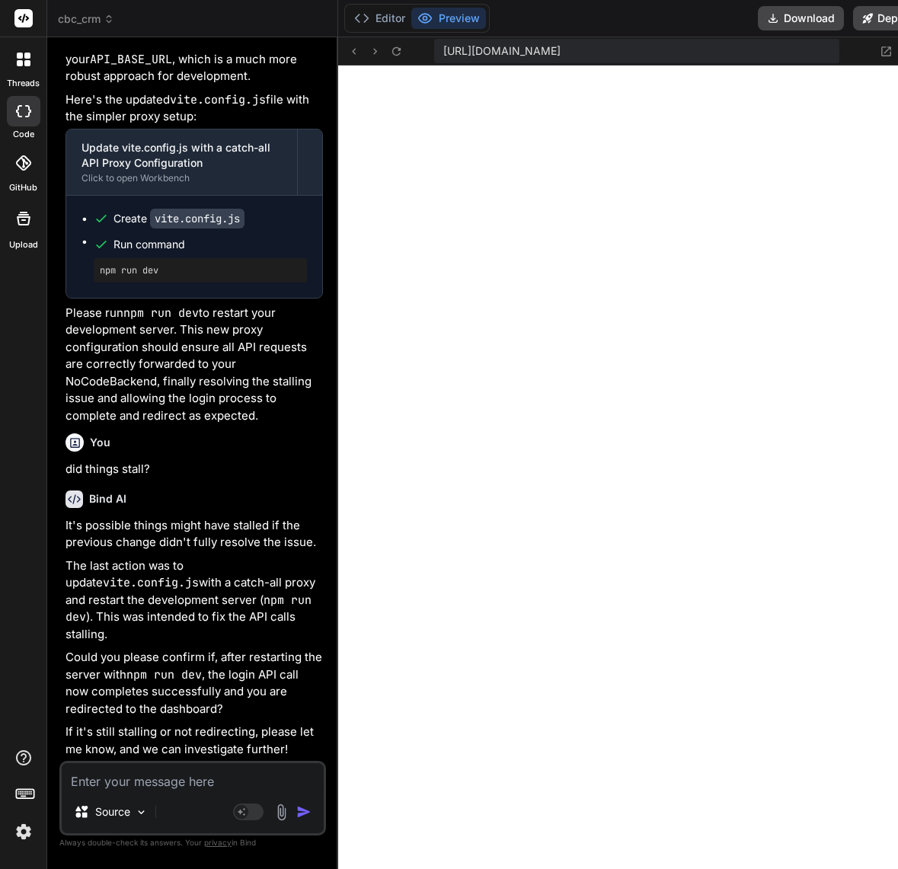
scroll to position [45908, 0]
click at [371, 21] on button "Editor" at bounding box center [379, 18] width 63 height 21
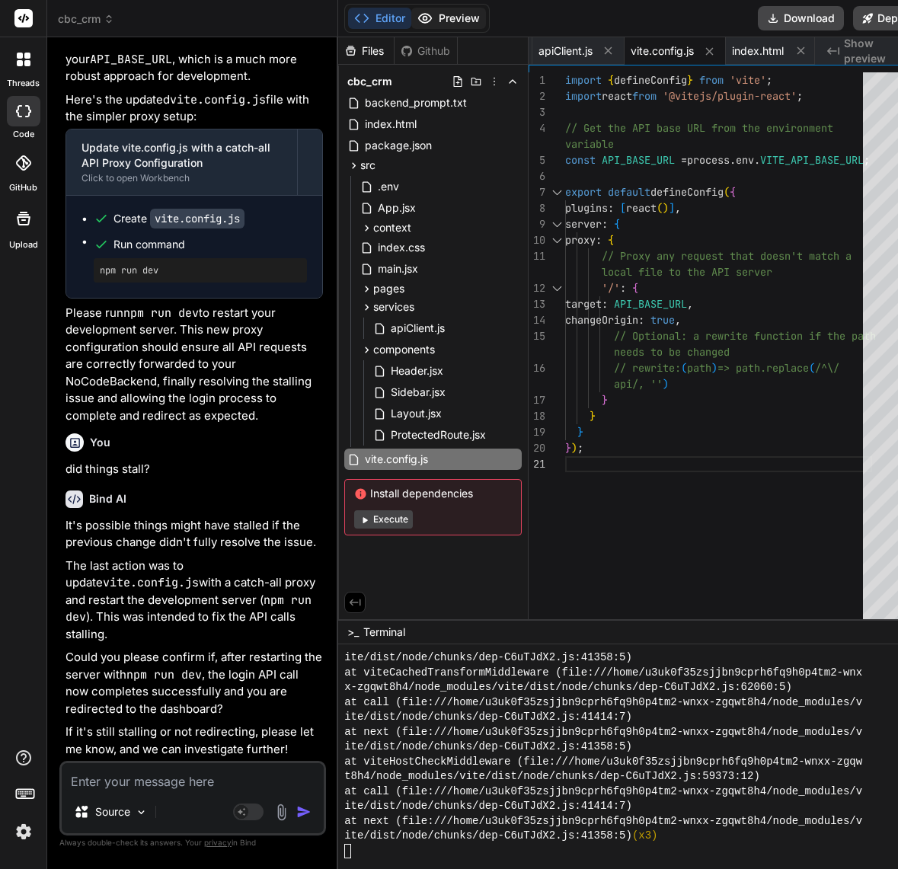
click at [428, 14] on button "Preview" at bounding box center [448, 18] width 75 height 21
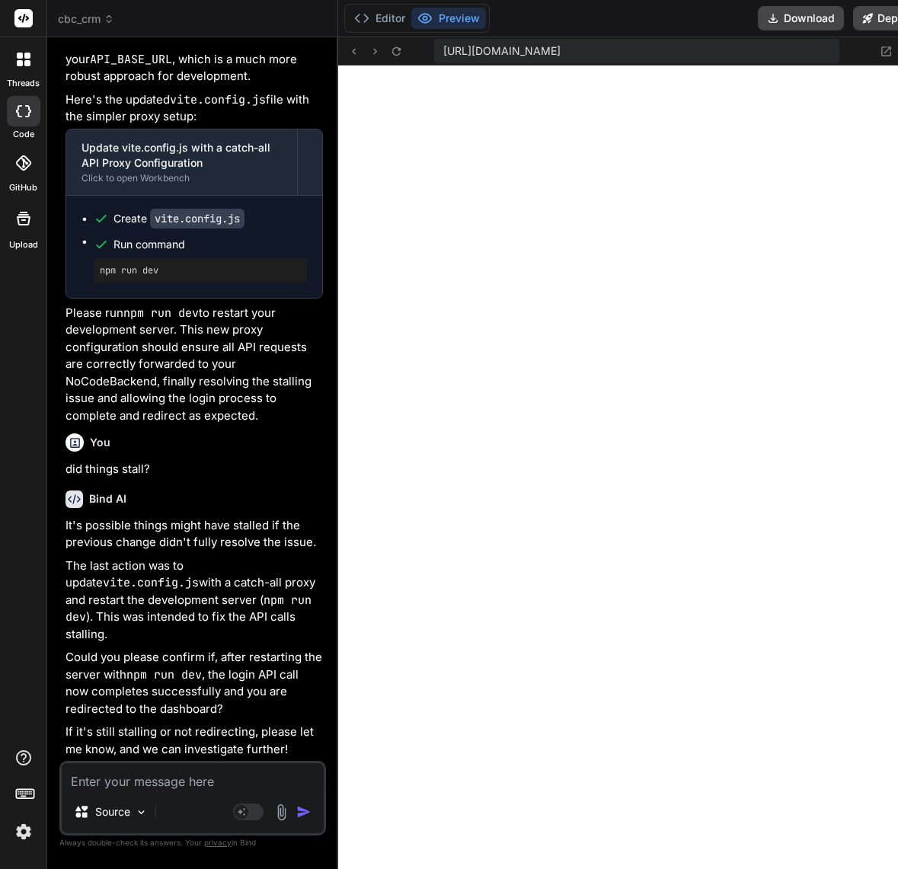
click at [151, 783] on textarea at bounding box center [193, 776] width 262 height 27
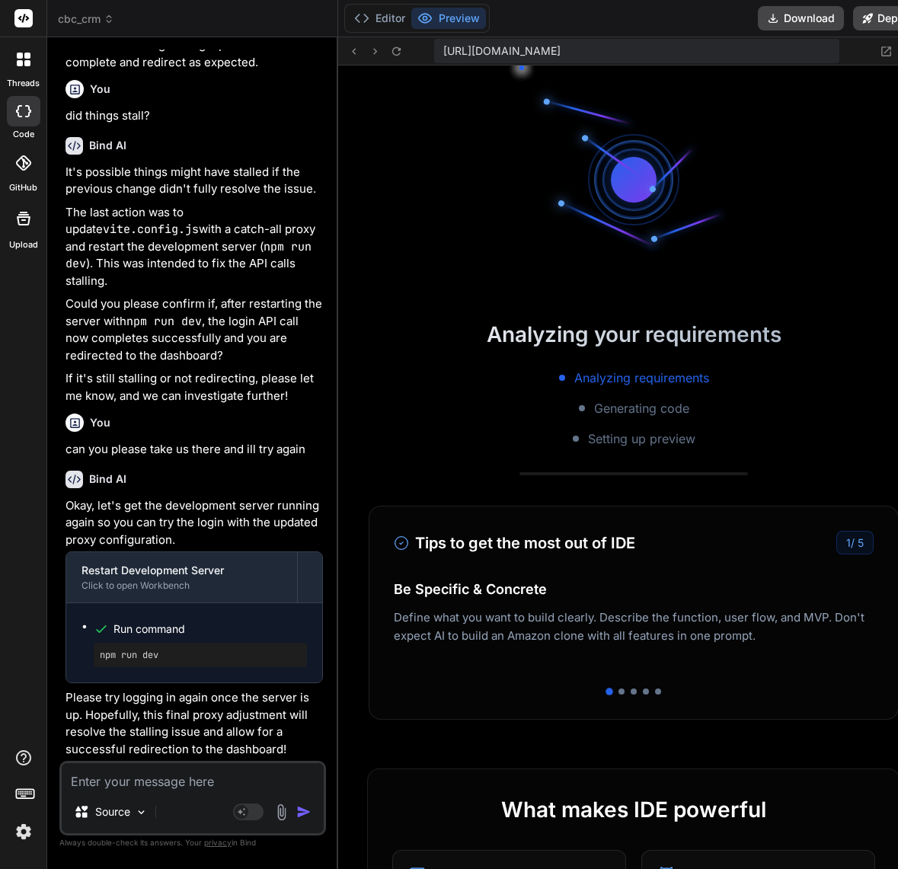
scroll to position [46262, 0]
click at [370, 17] on button "Editor" at bounding box center [379, 18] width 63 height 21
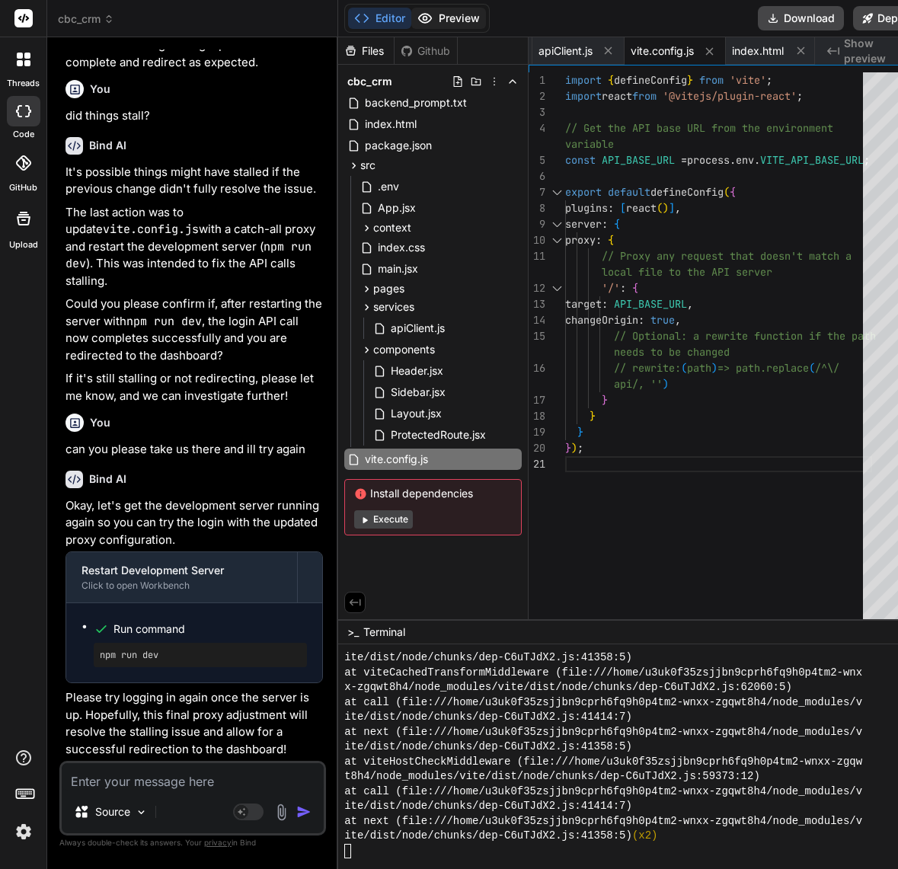
click at [411, 28] on button "Preview" at bounding box center [448, 18] width 75 height 21
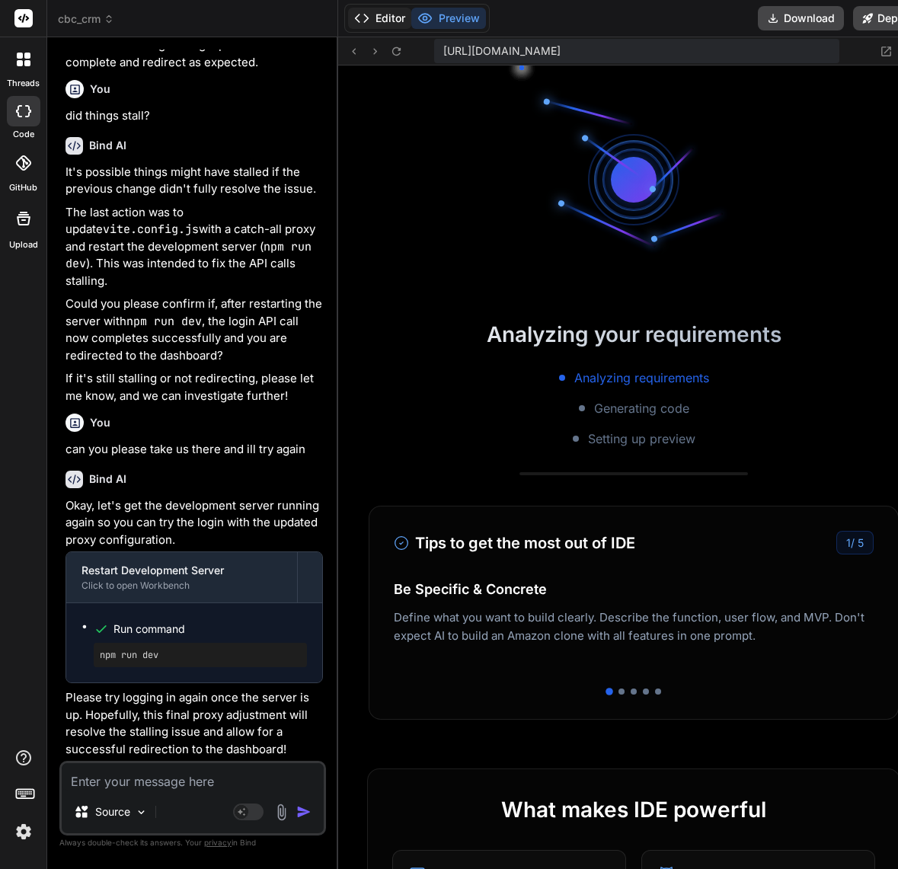
click at [359, 27] on button "Editor" at bounding box center [379, 18] width 63 height 21
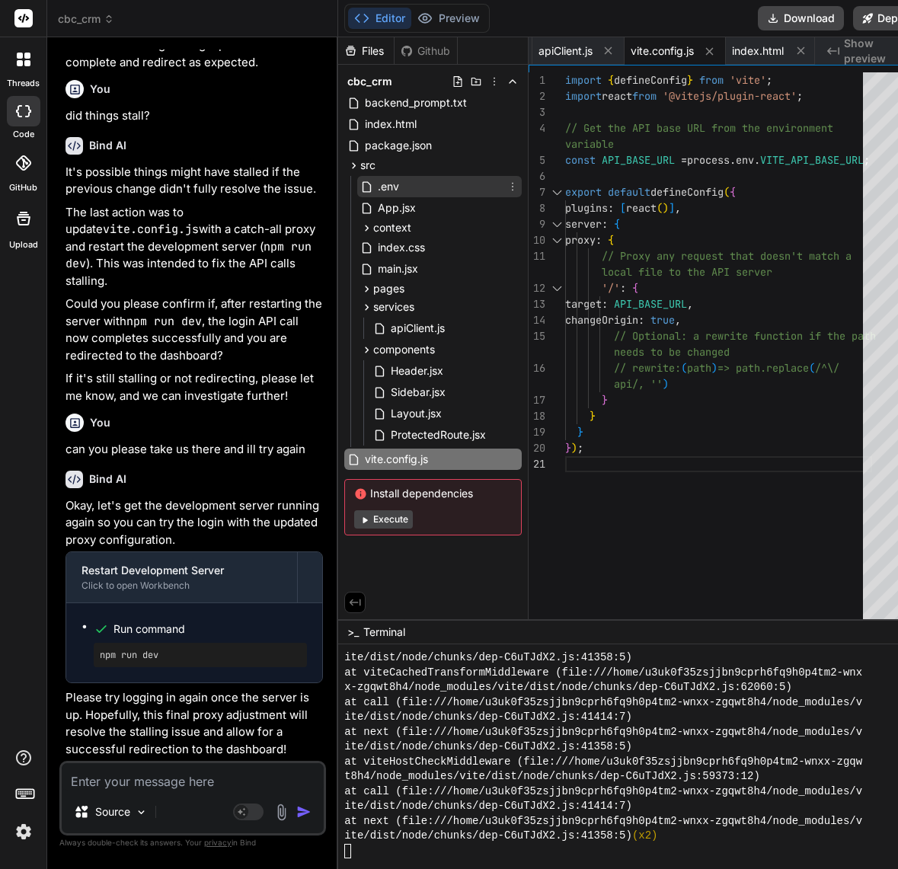
click at [376, 181] on span ".env" at bounding box center [388, 187] width 24 height 18
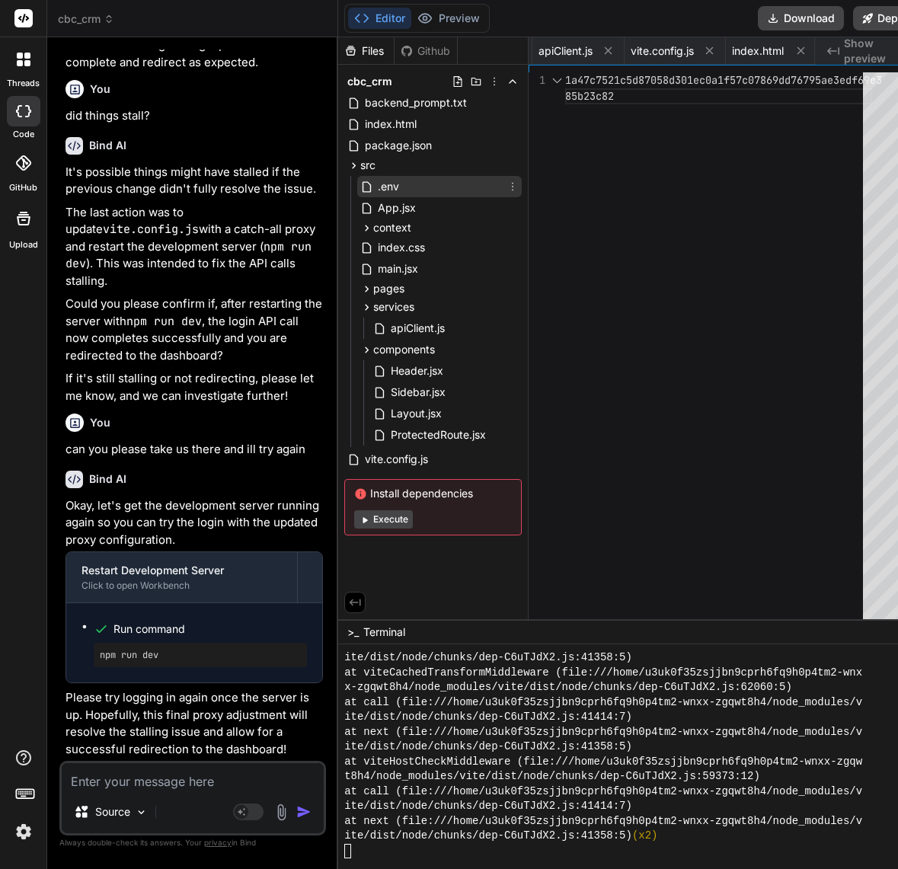
scroll to position [0, 1272]
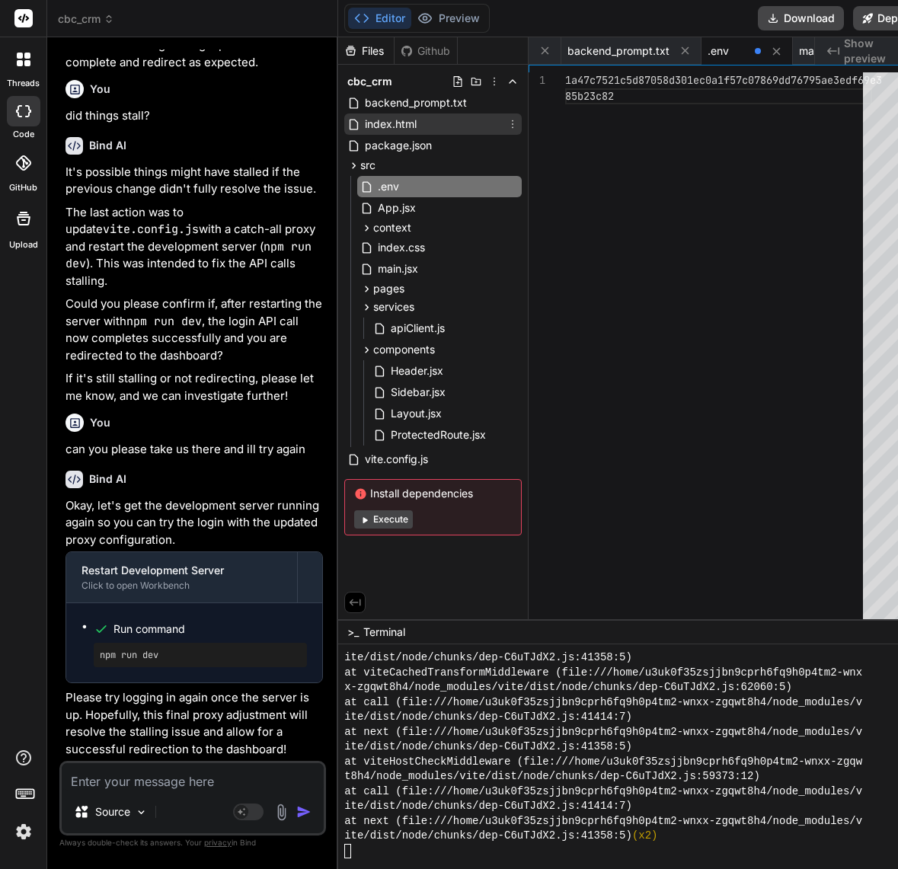
drag, startPoint x: 374, startPoint y: 184, endPoint x: 371, endPoint y: 119, distance: 65.6
click at [371, 119] on div "cbc_crm backend_prompt.txt index.html package.json src .env App.jsx context Aut…" at bounding box center [433, 303] width 190 height 477
drag, startPoint x: 351, startPoint y: 181, endPoint x: 389, endPoint y: 322, distance: 145.3
click at [389, 322] on div ".env App.jsx context AuthContext.jsx index.css main.jsx pages Login.jsx Registe…" at bounding box center [439, 311] width 165 height 271
click at [471, 16] on button "Preview" at bounding box center [448, 18] width 75 height 21
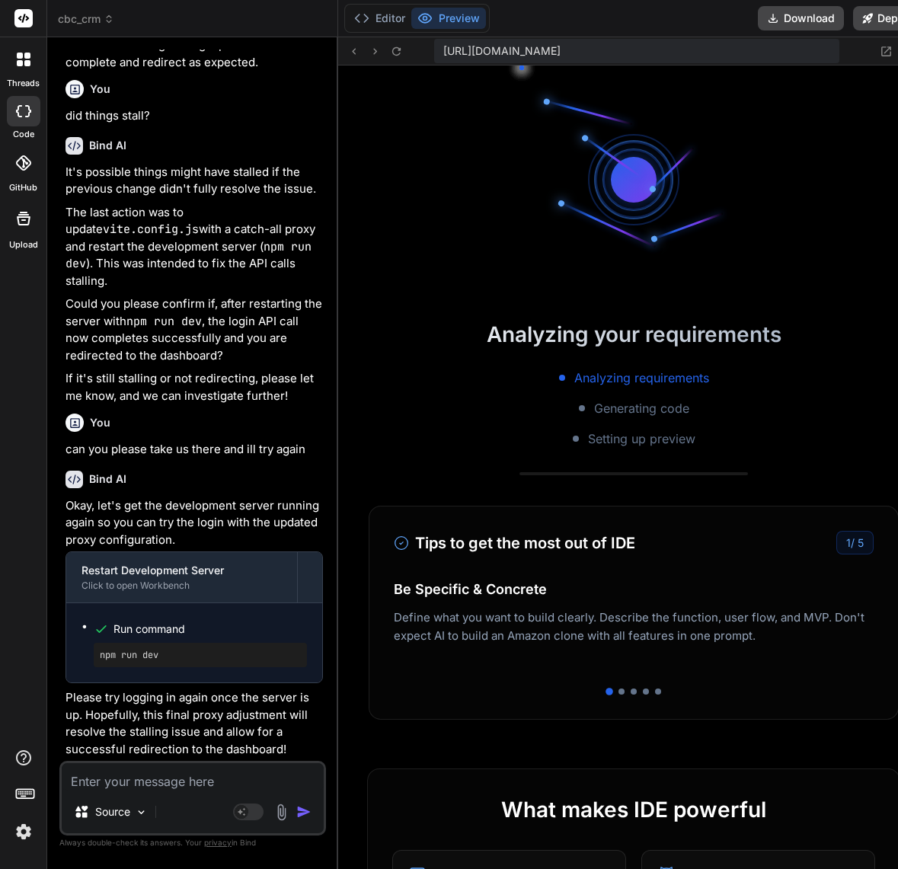
click at [208, 767] on textarea at bounding box center [193, 776] width 262 height 27
paste textarea "The last change to vite.config.js broke the application, and it no longer loads…"
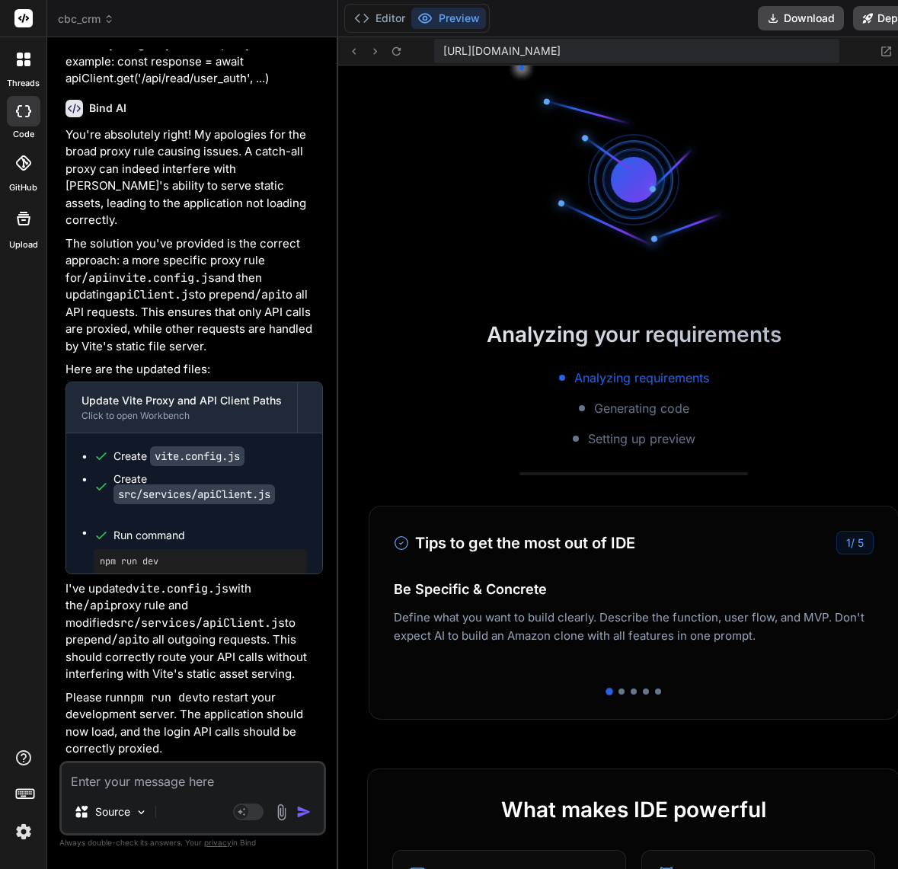
scroll to position [0, 1020]
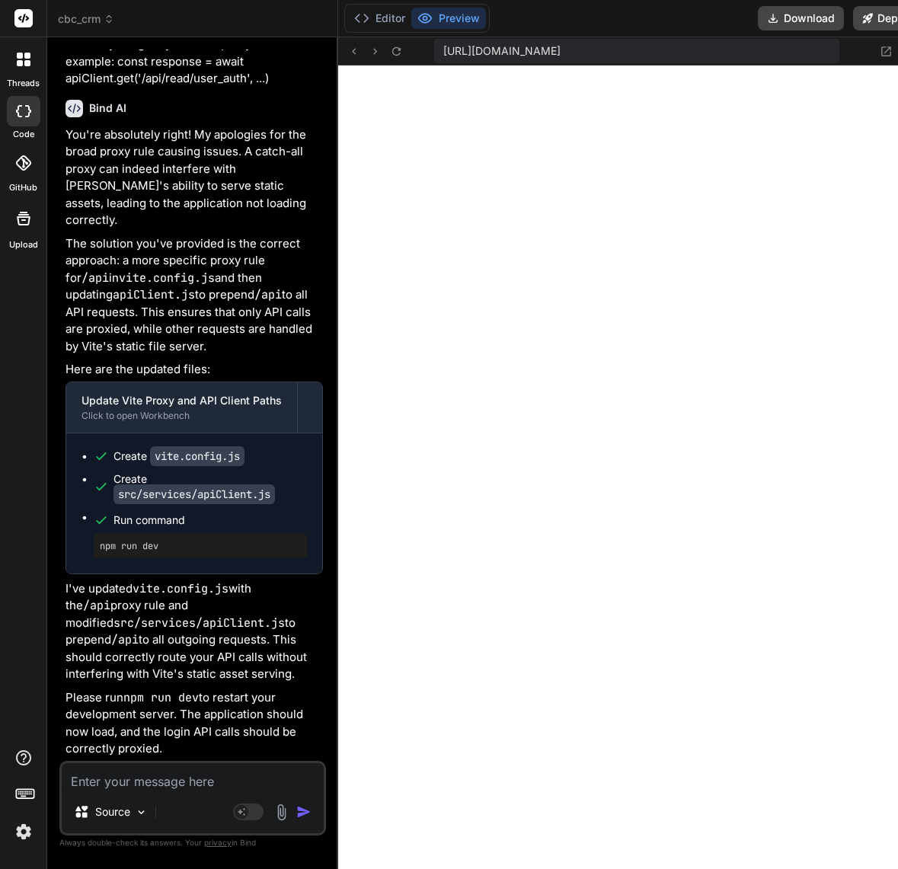
click at [150, 779] on textarea at bounding box center [193, 776] width 262 height 27
paste textarea "The server proxy is still causing issues. Let's remove the proxy altogether and…"
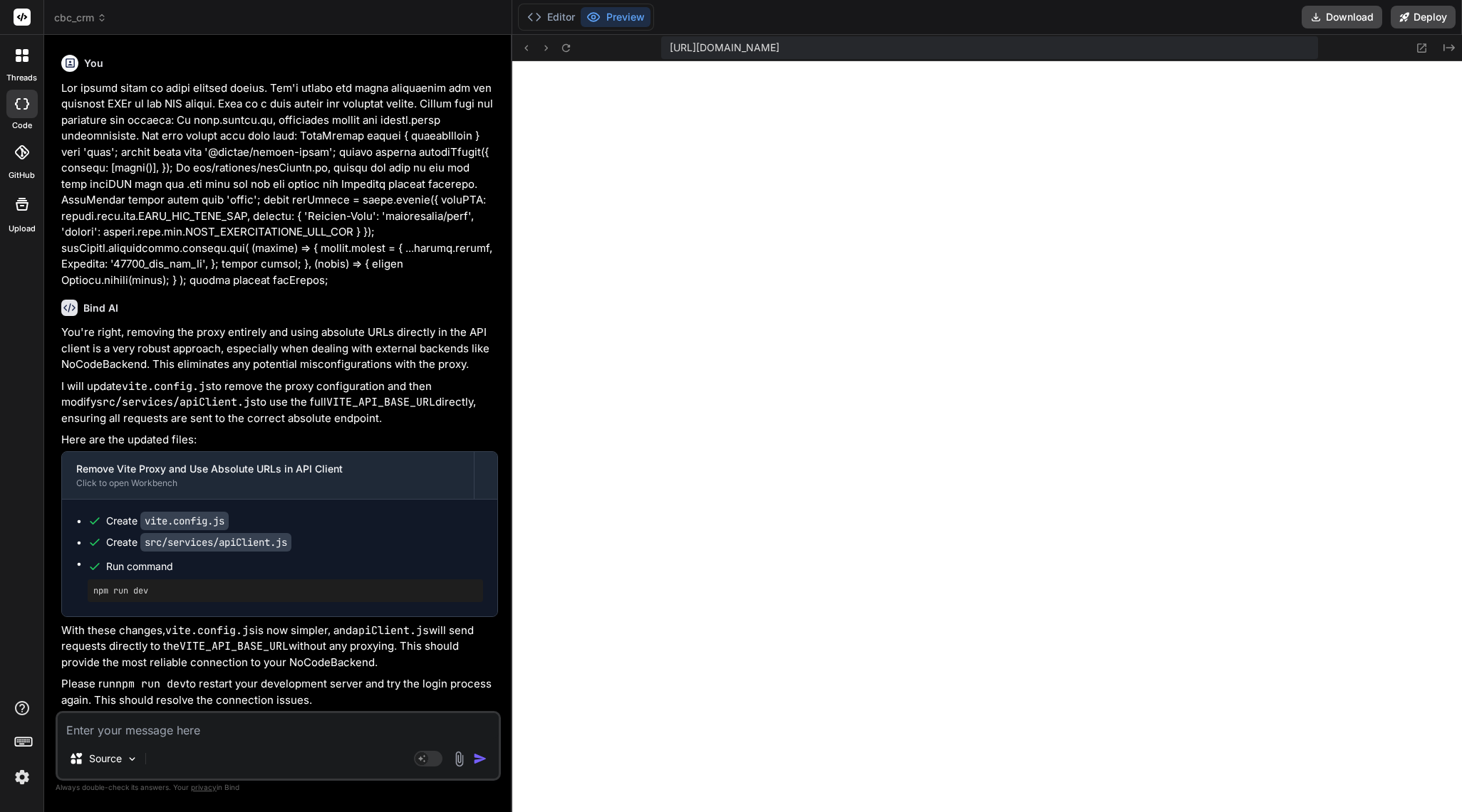
scroll to position [11426, 0]
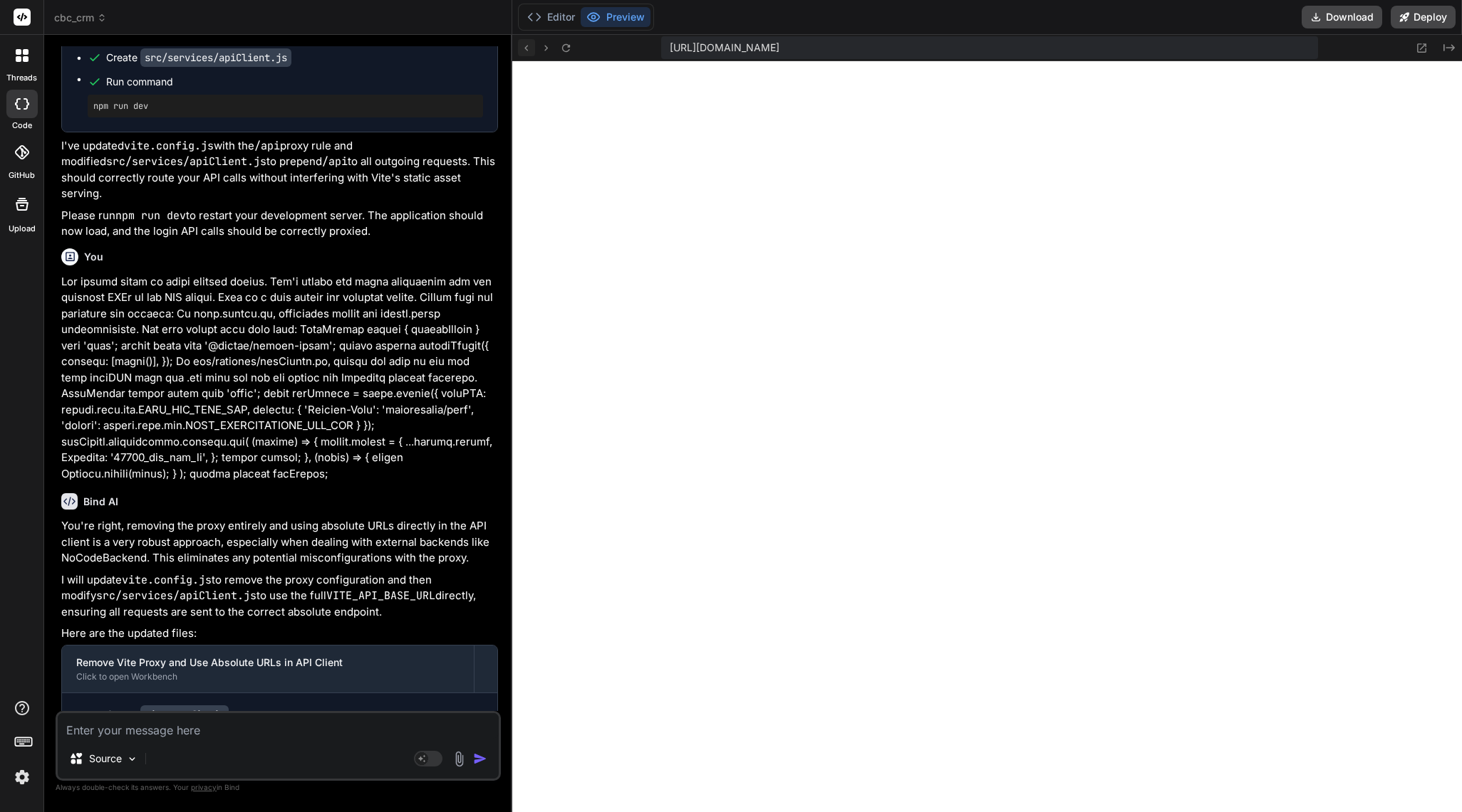
click at [532, 45] on icon at bounding box center [525, 48] width 12 height 12
click at [570, 50] on icon at bounding box center [566, 48] width 12 height 12
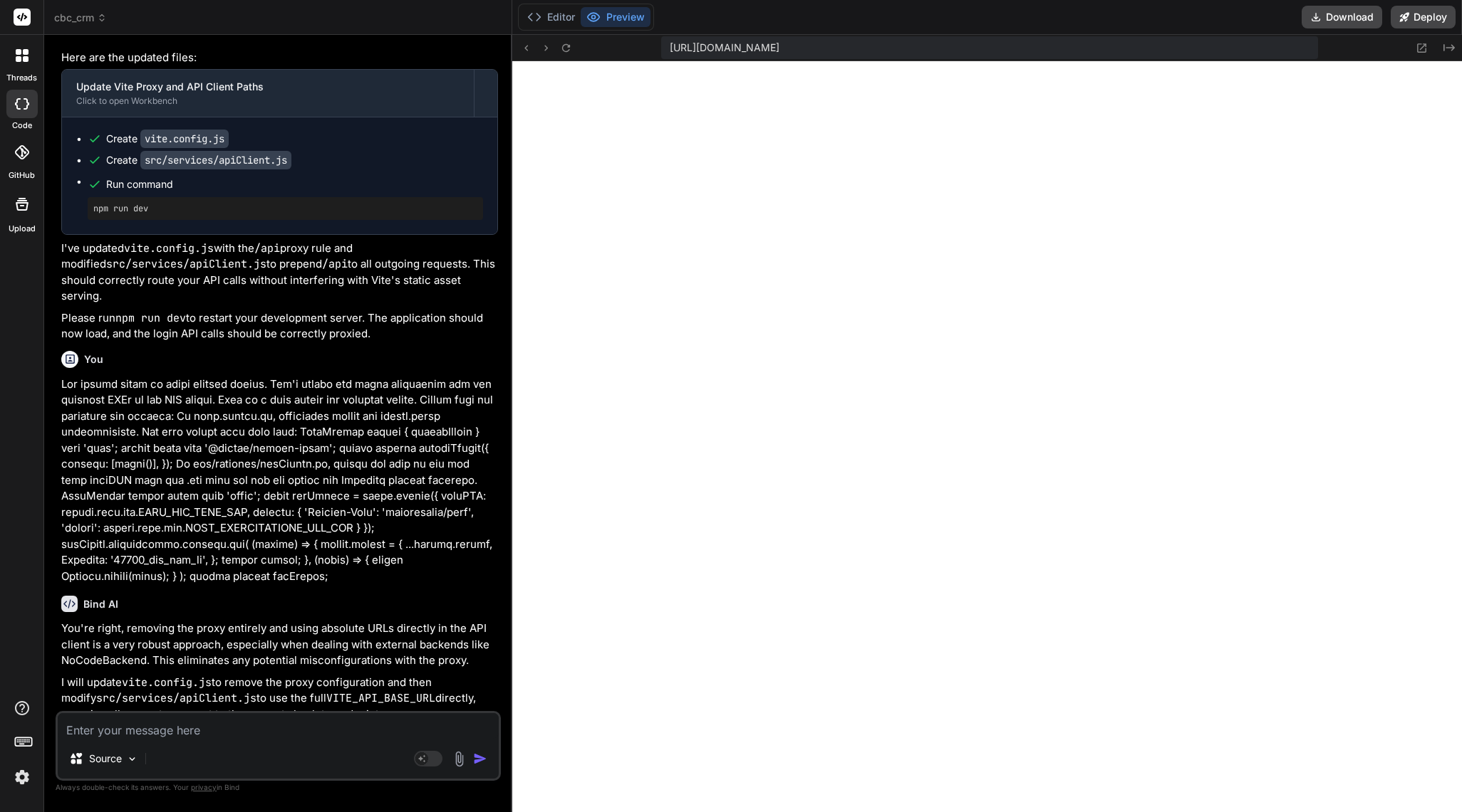
scroll to position [28453, 0]
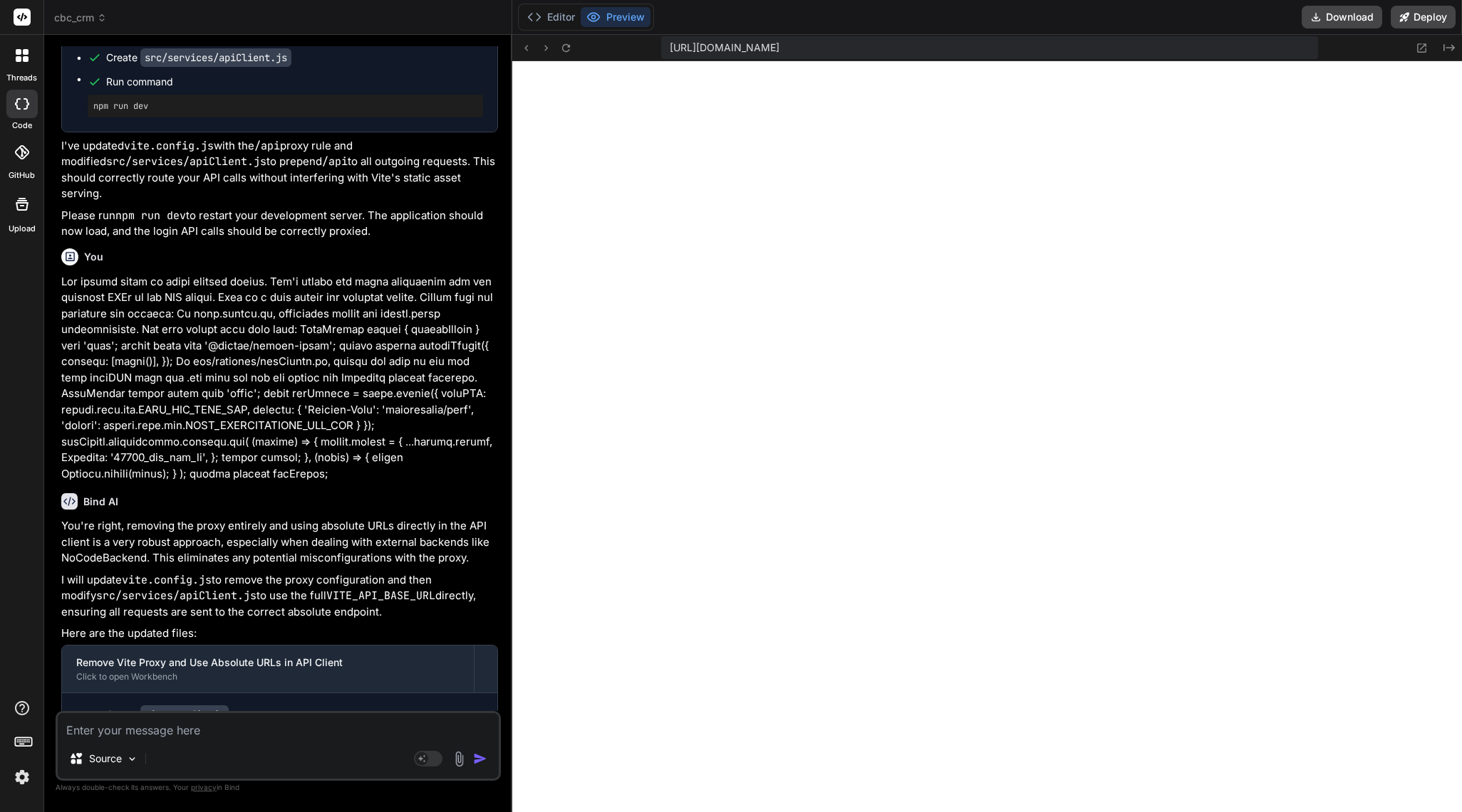
click at [229, 719] on textarea at bounding box center [279, 725] width 441 height 25
paste textarea "The registration page is showing a blank white screen. Please open the browser'…"
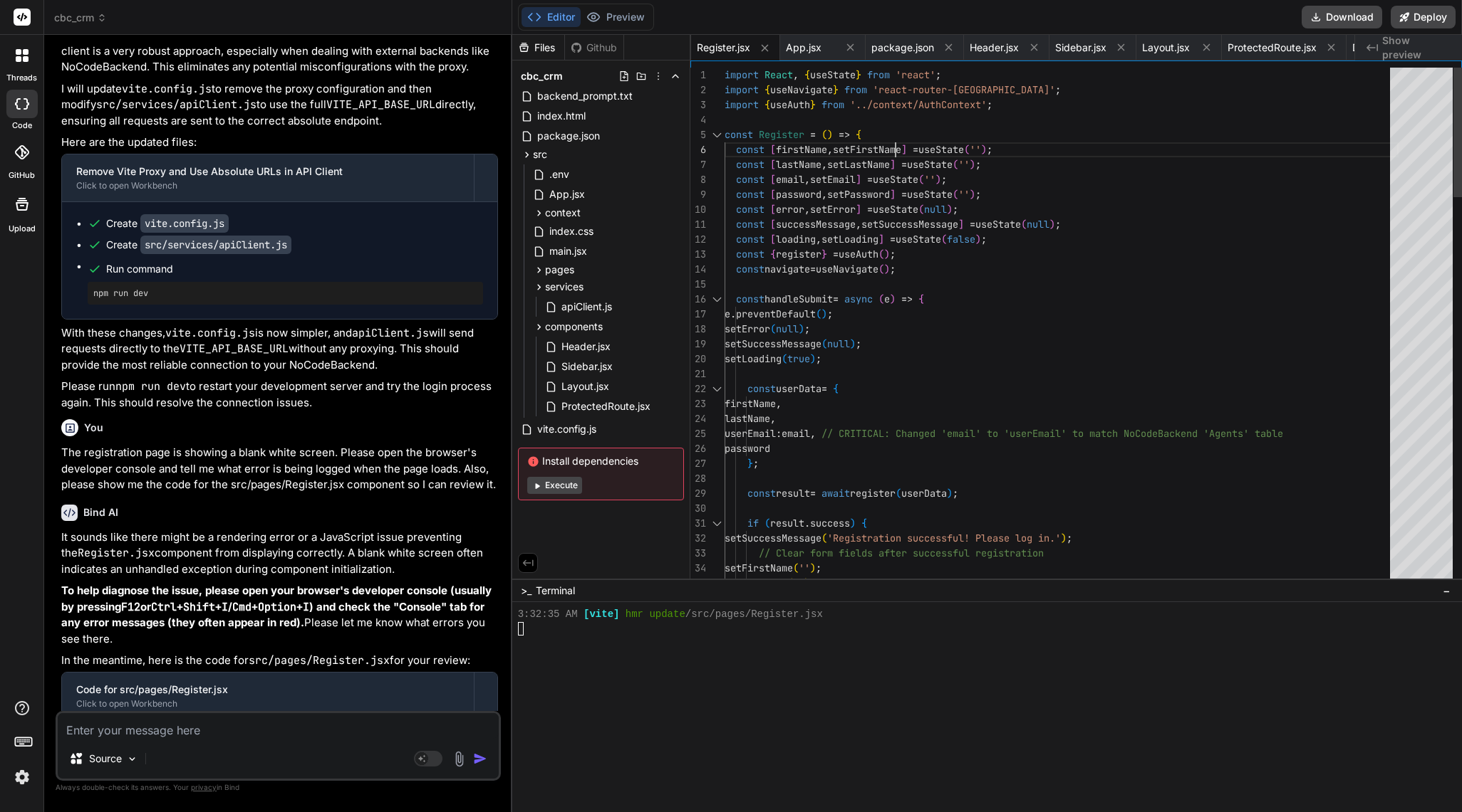
scroll to position [0, 0]
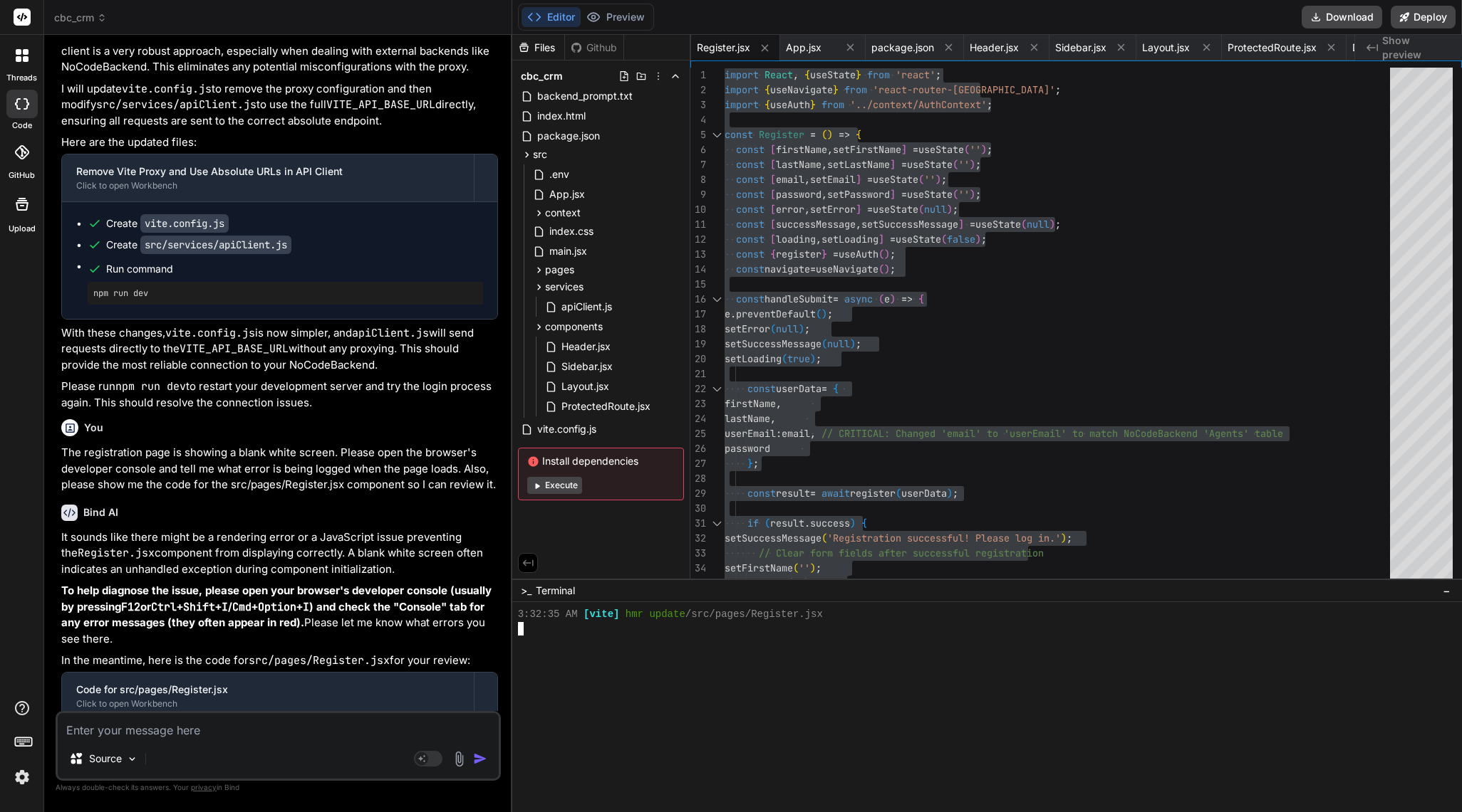
click at [652, 695] on div at bounding box center [982, 698] width 927 height 14
click at [730, 44] on span "apiClient.js" at bounding box center [863, 47] width 50 height 14
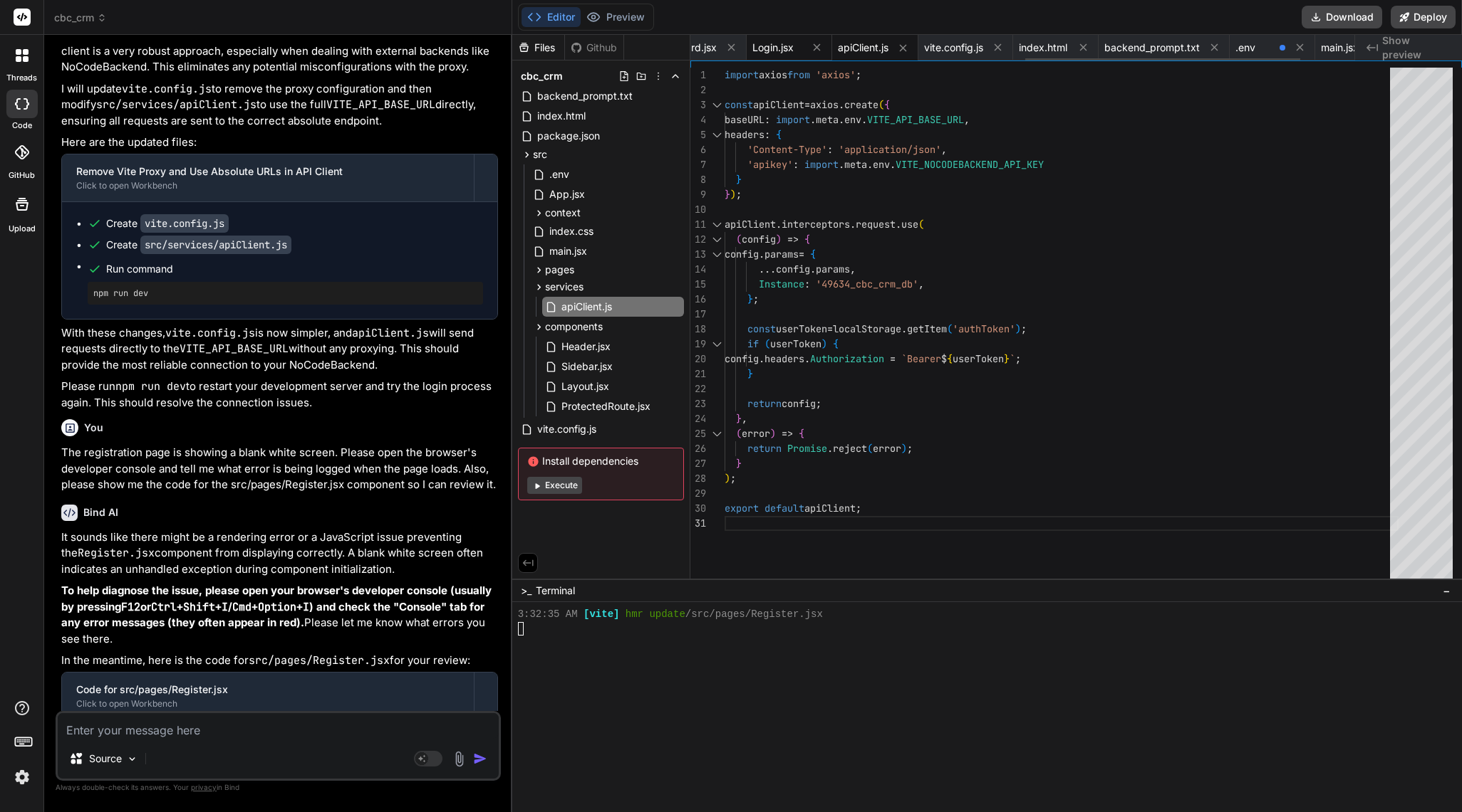
click at [730, 52] on span "Login.jsx" at bounding box center [773, 47] width 41 height 14
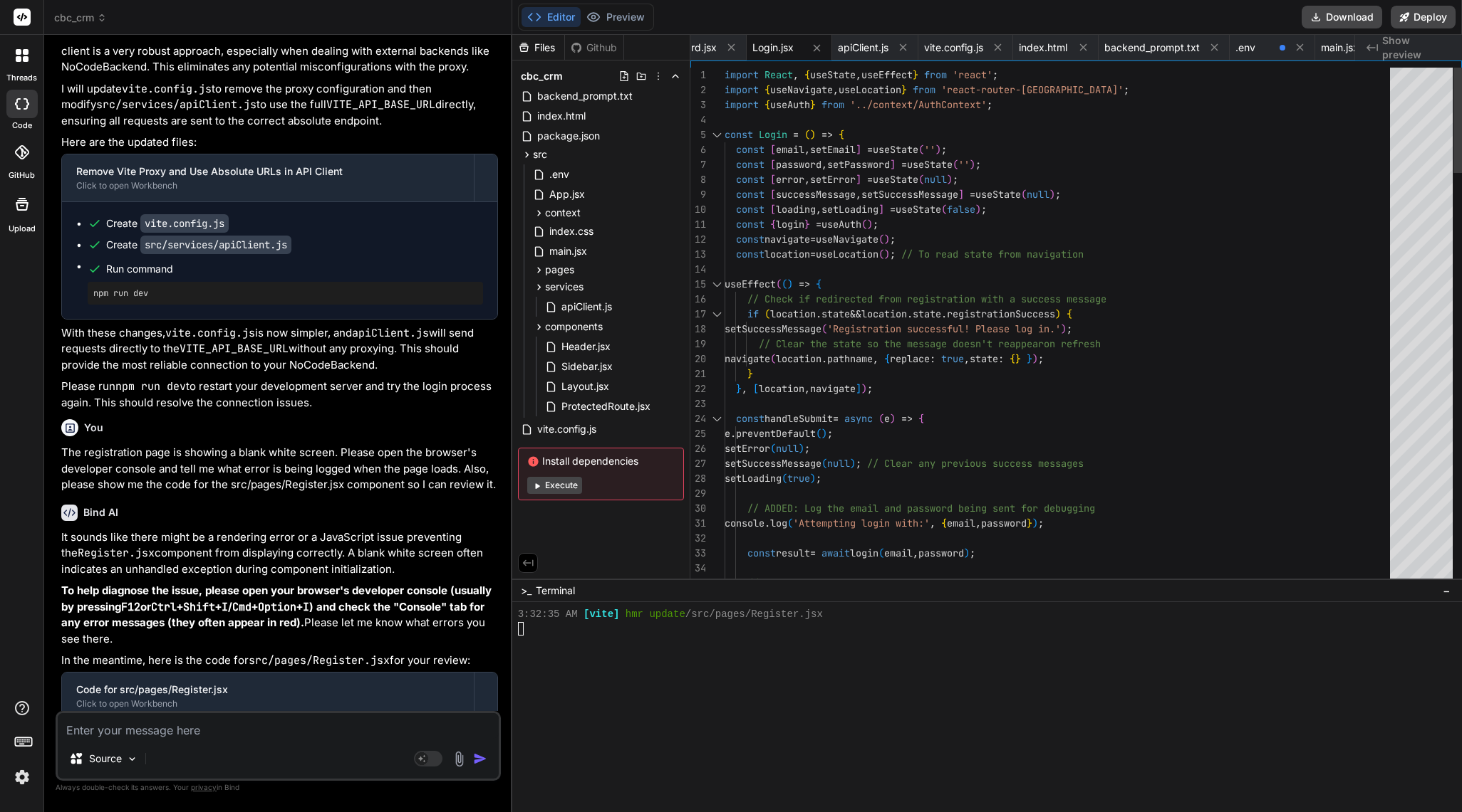
scroll to position [0, 0]
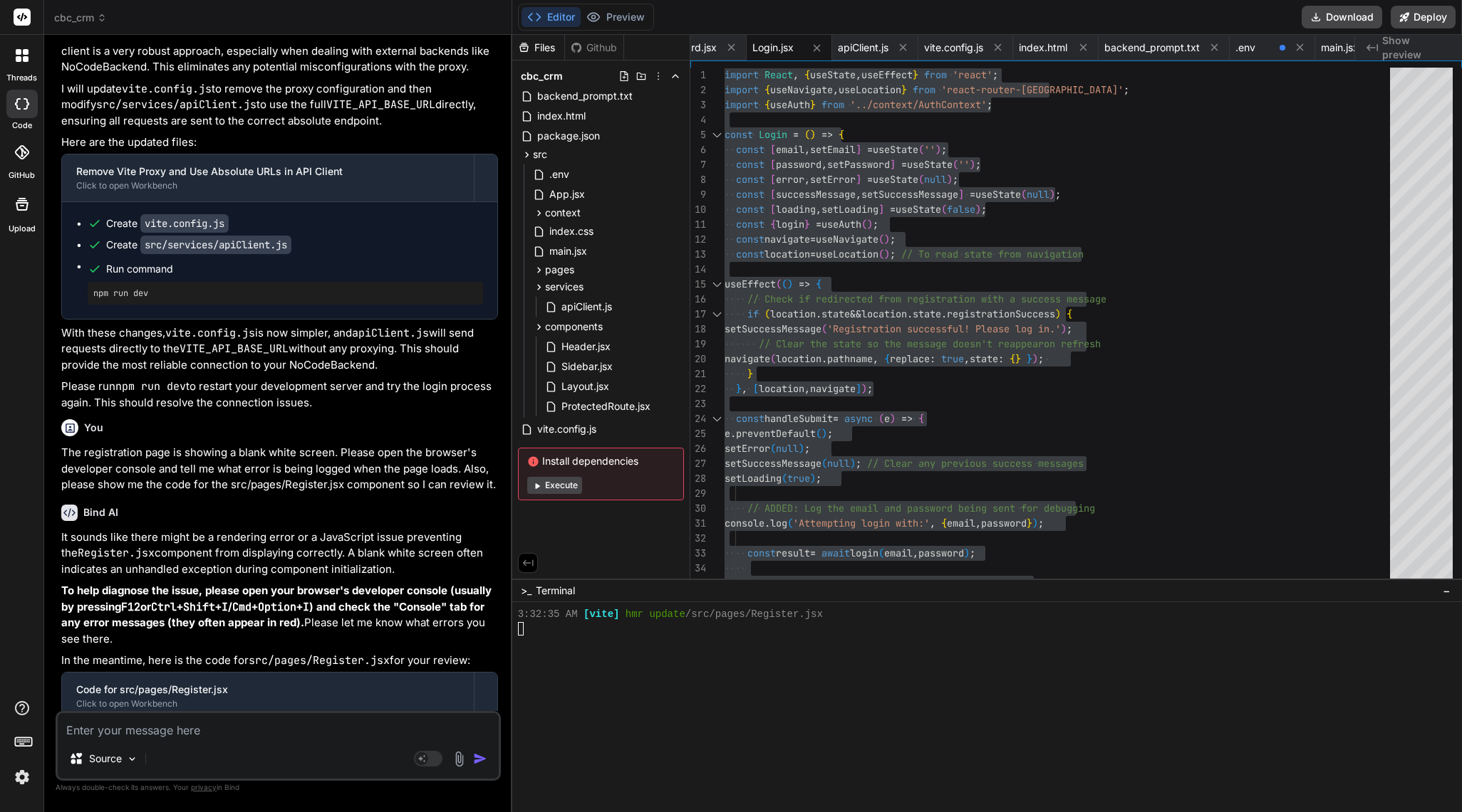
click at [326, 716] on textarea at bounding box center [279, 725] width 441 height 25
paste textarea "The registration page is a white screen due to a syntax error in src/pages/Regi…"
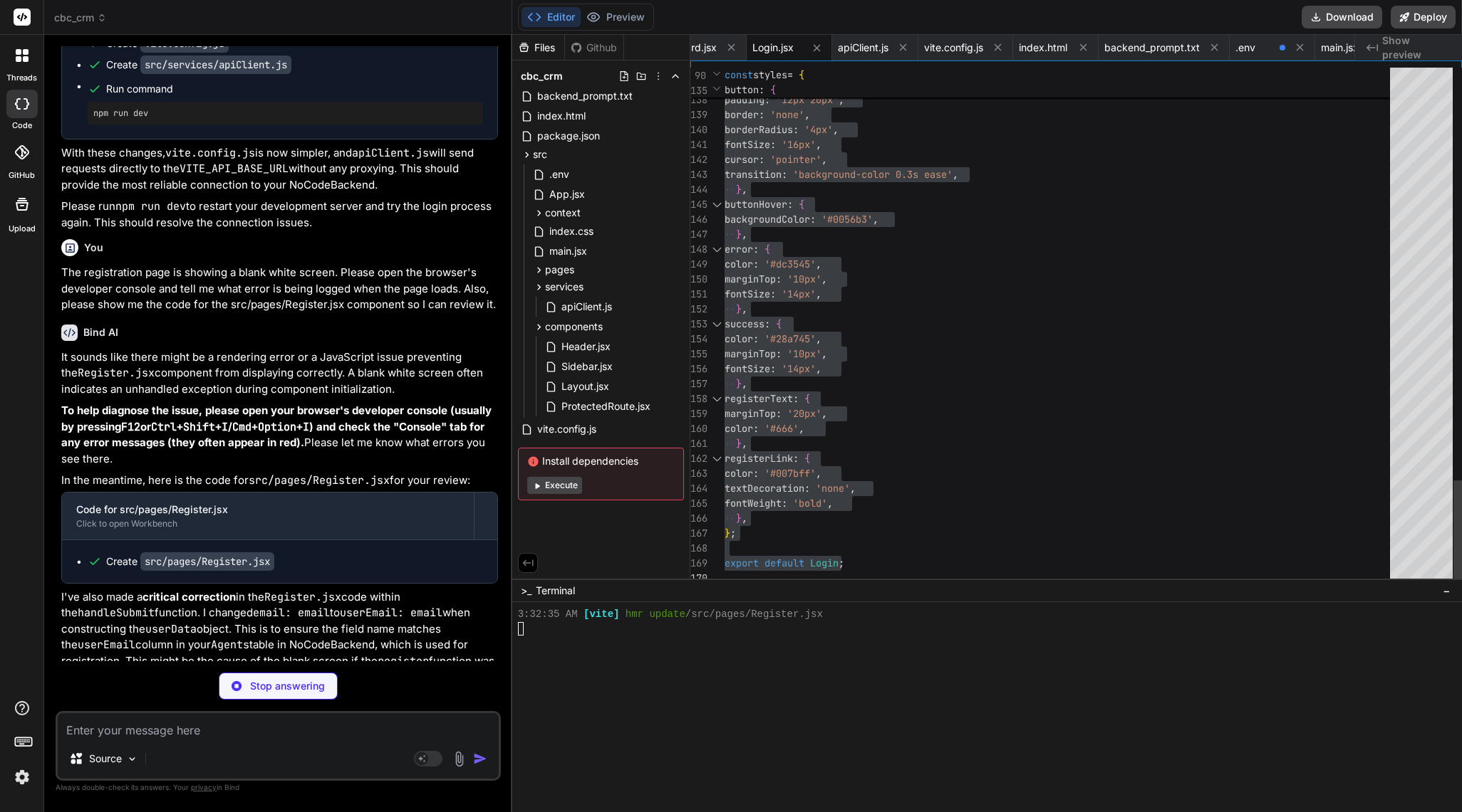
scroll to position [29125, 0]
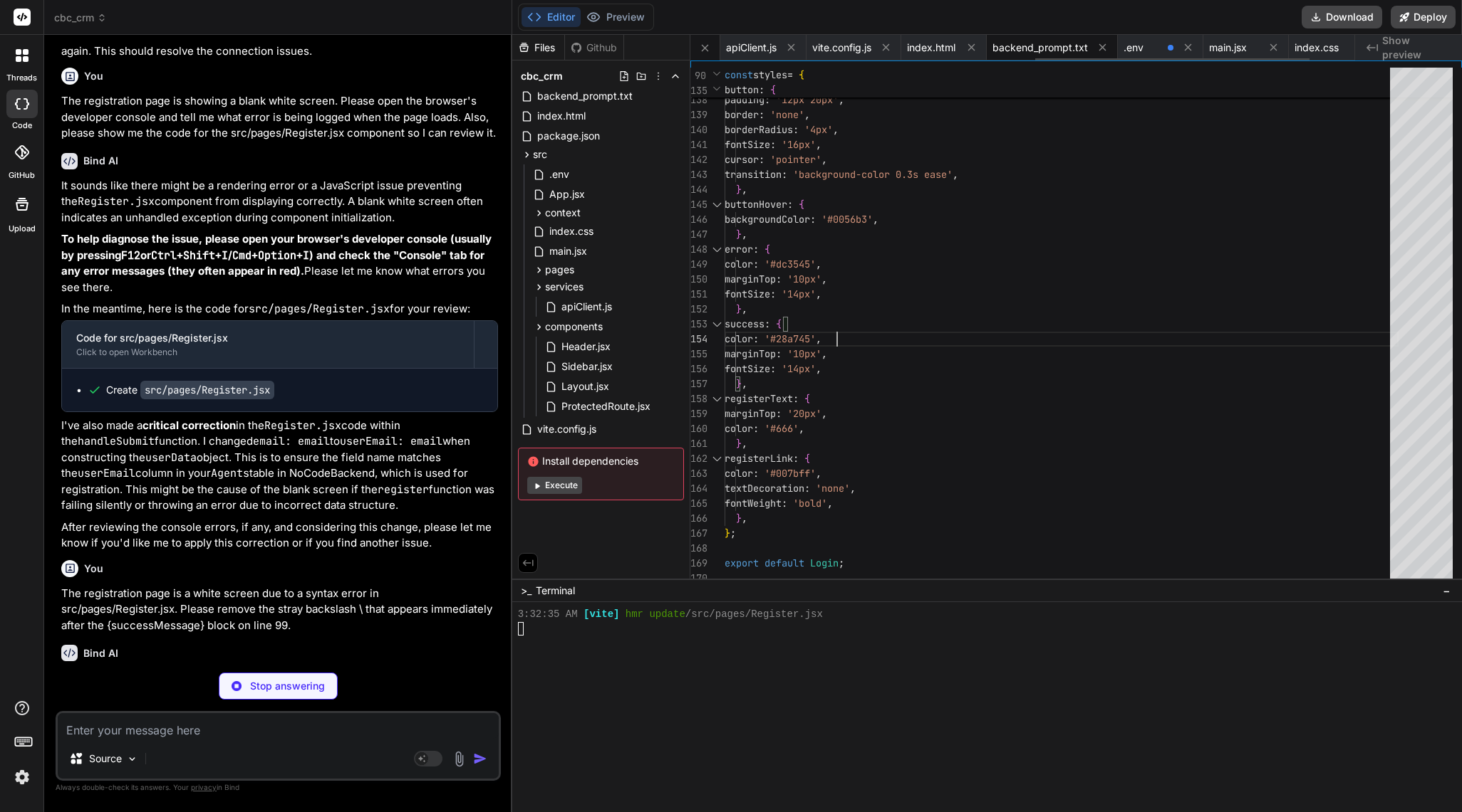
scroll to position [0, 944]
click at [730, 40] on span "main.jsx" at bounding box center [1208, 47] width 37 height 14
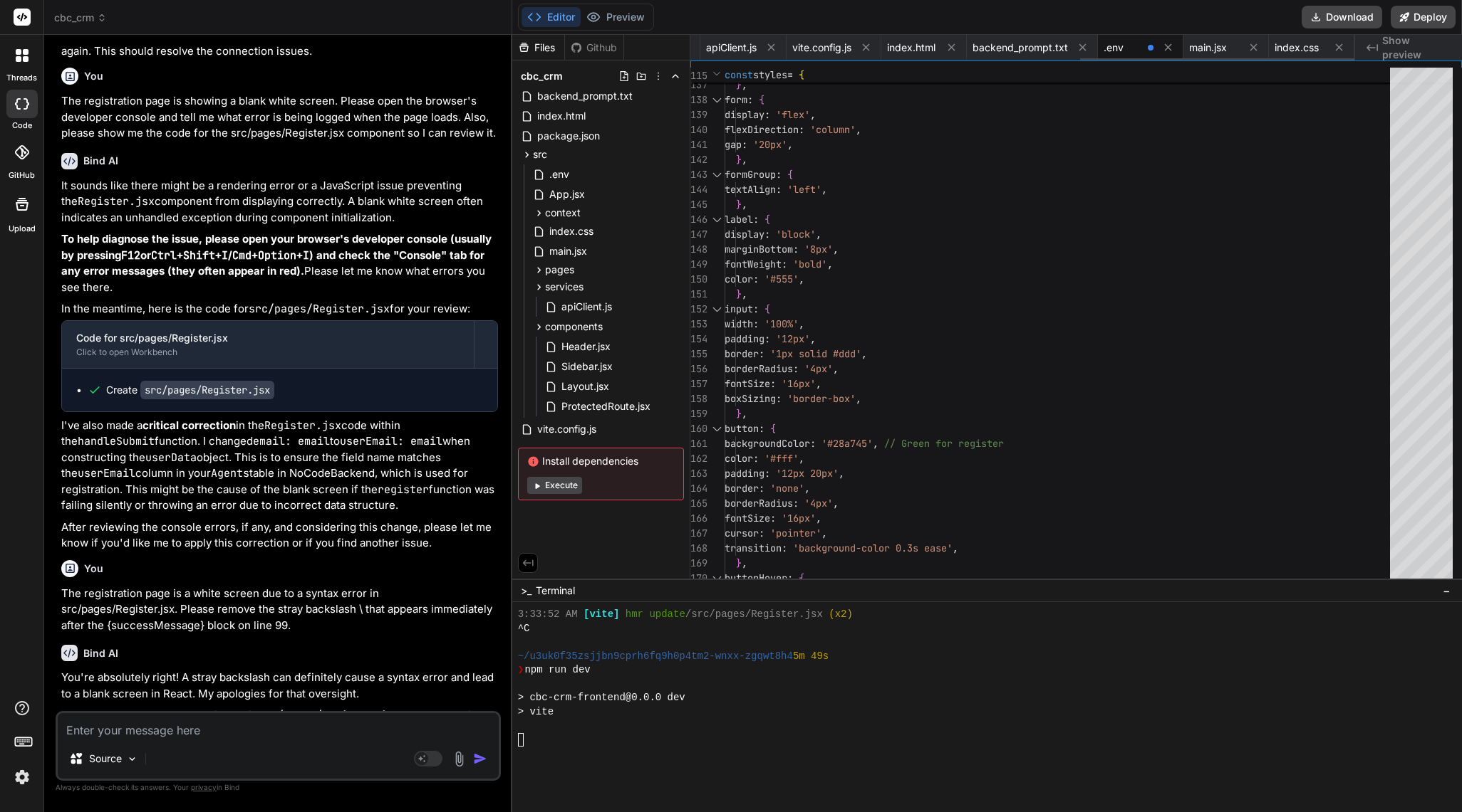
click at [730, 41] on div ".env" at bounding box center [1122, 47] width 38 height 14
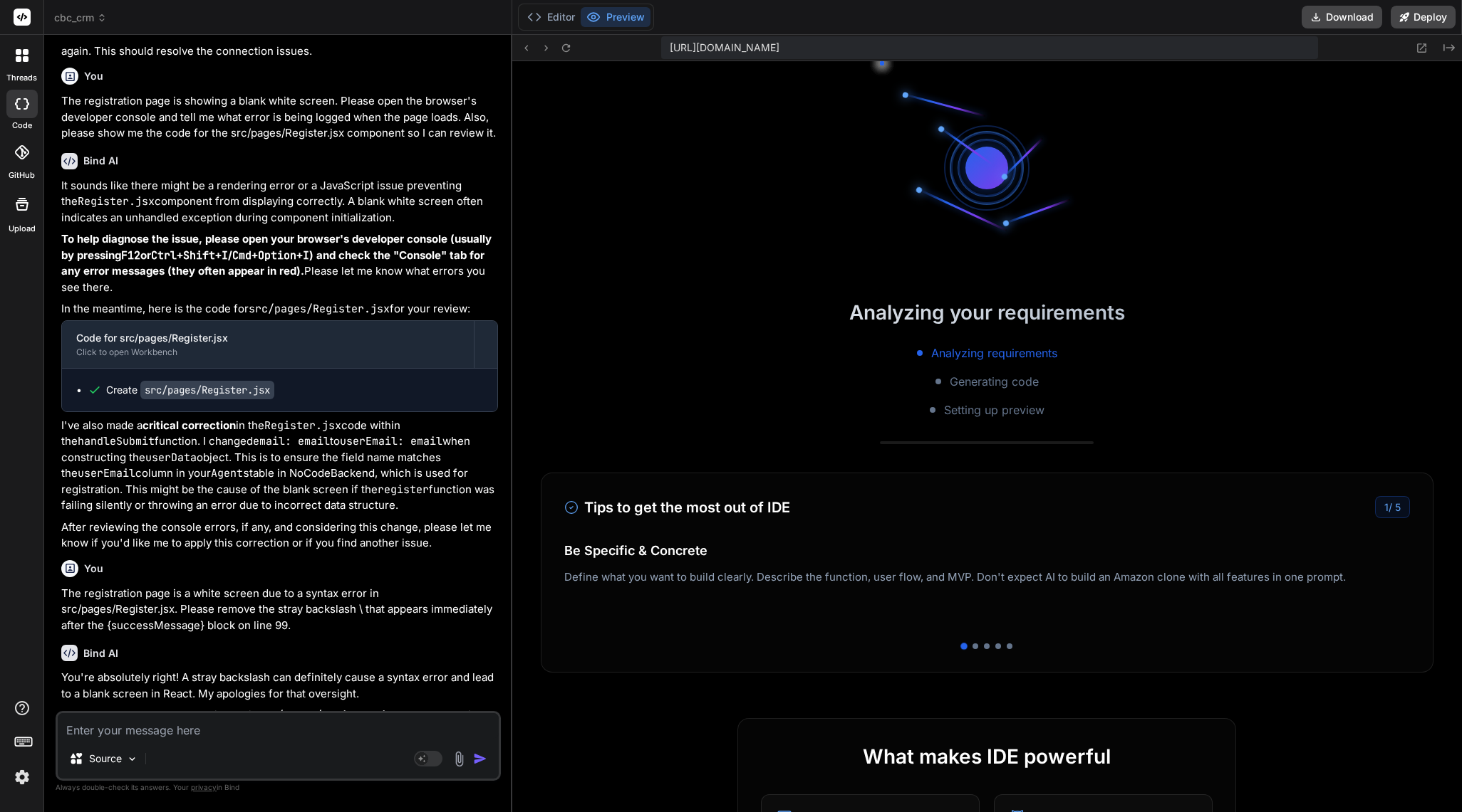
scroll to position [11662, 0]
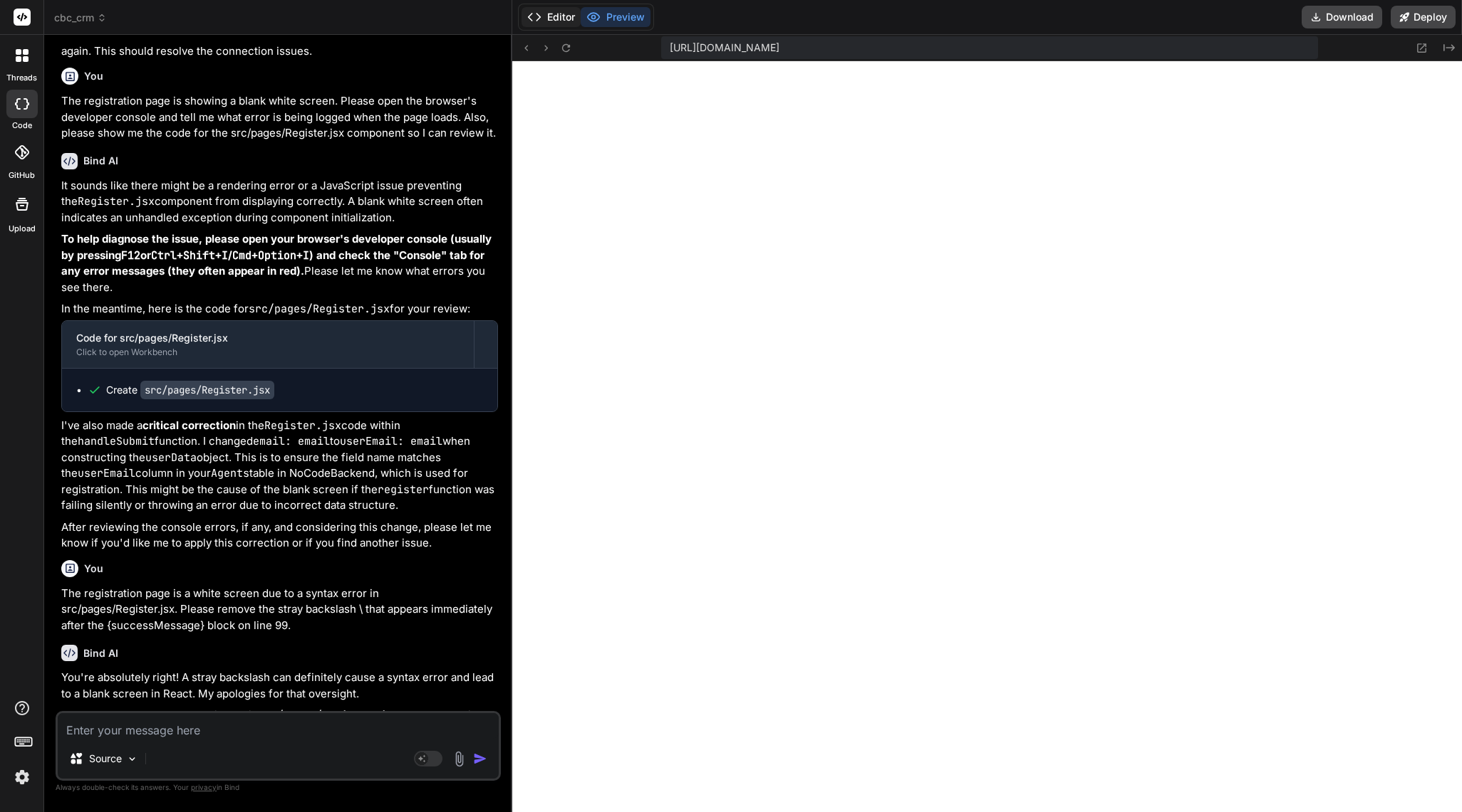
click at [554, 20] on button "Editor" at bounding box center [551, 17] width 59 height 20
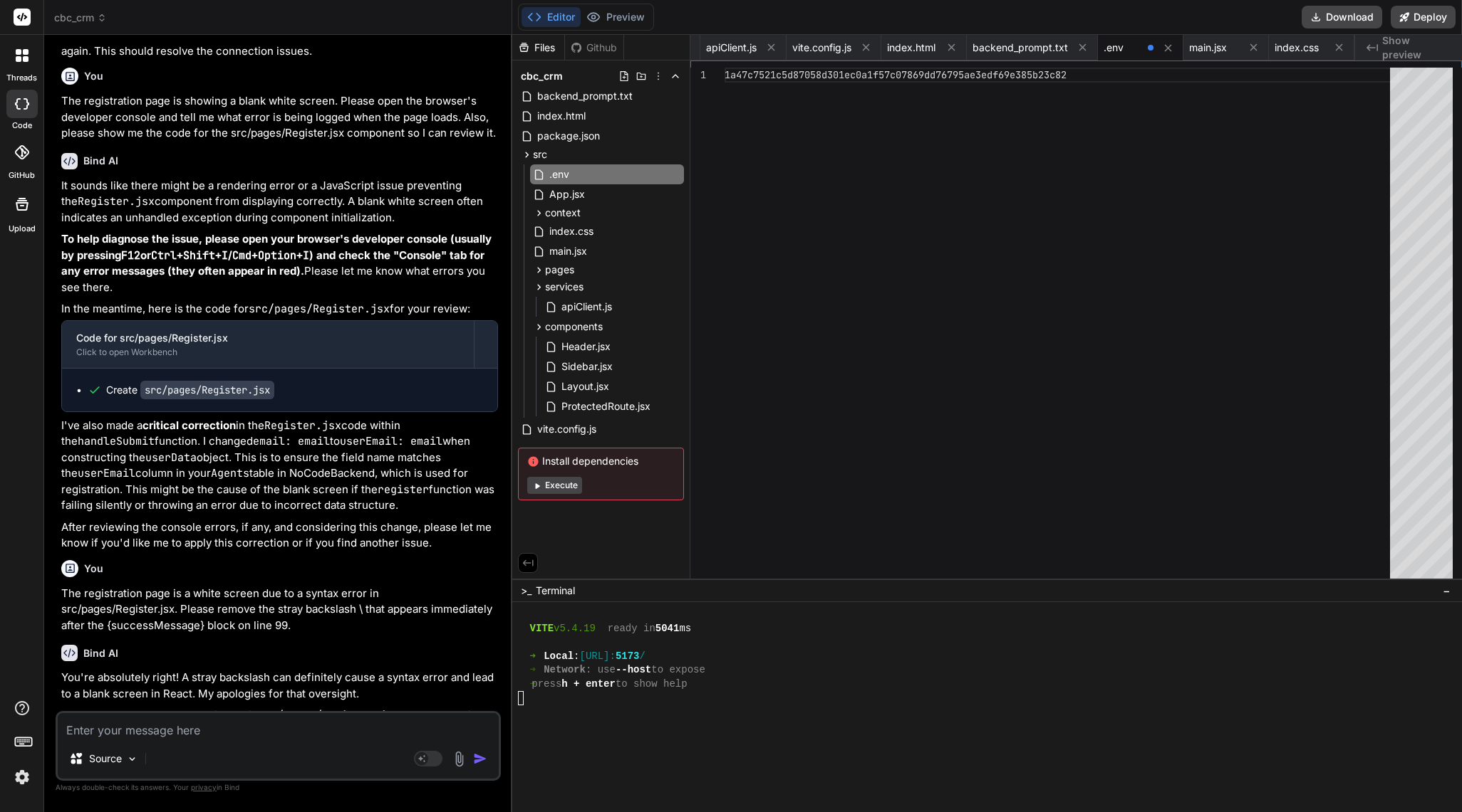
click at [730, 74] on div "1a47c7521c5d87058d301ec0a1f57c07869dd76795ae3edf69 e385b23c82" at bounding box center [1061, 326] width 674 height 519
click at [680, 175] on icon at bounding box center [675, 175] width 11 height 11
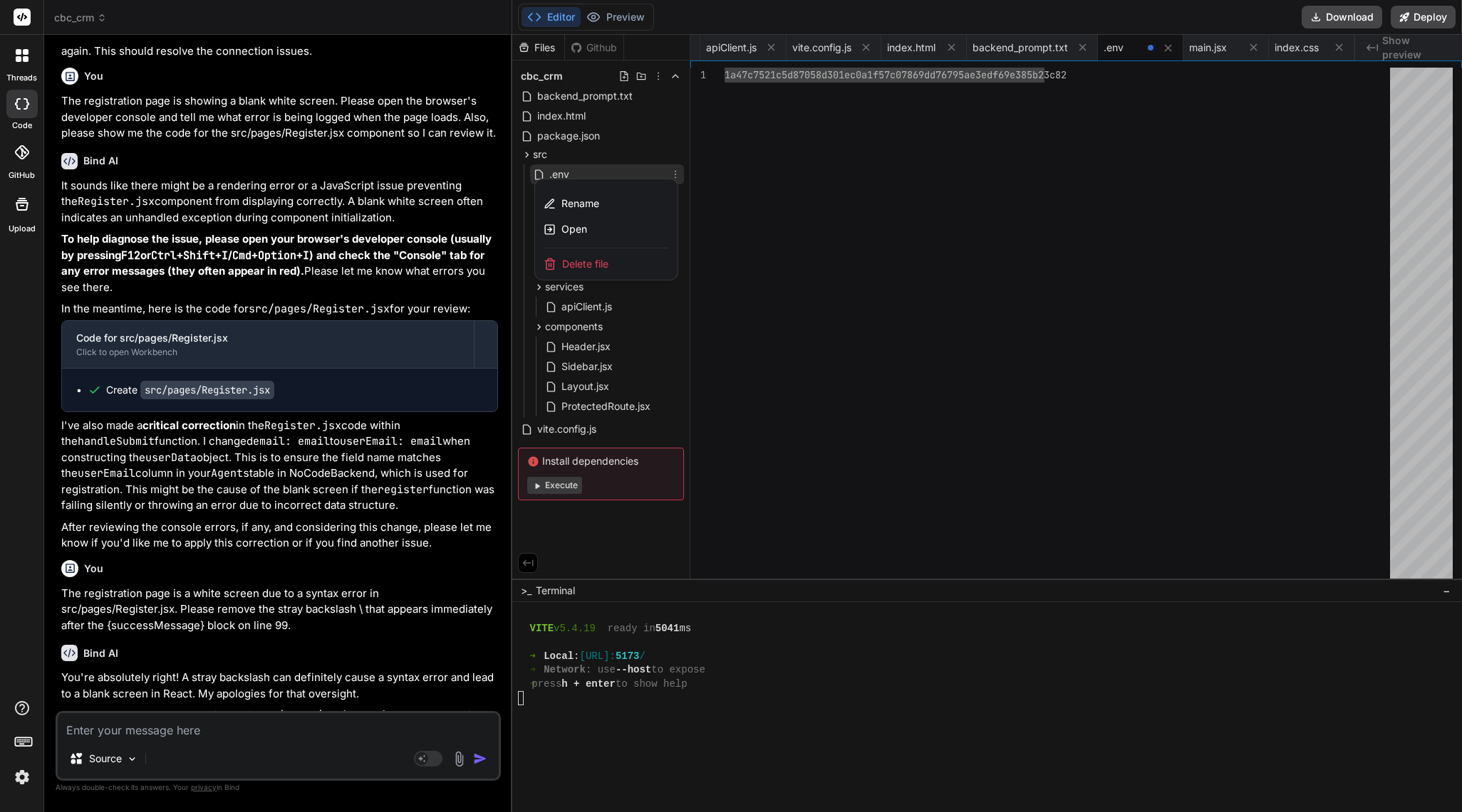
click at [613, 252] on div "Delete file" at bounding box center [606, 264] width 142 height 32
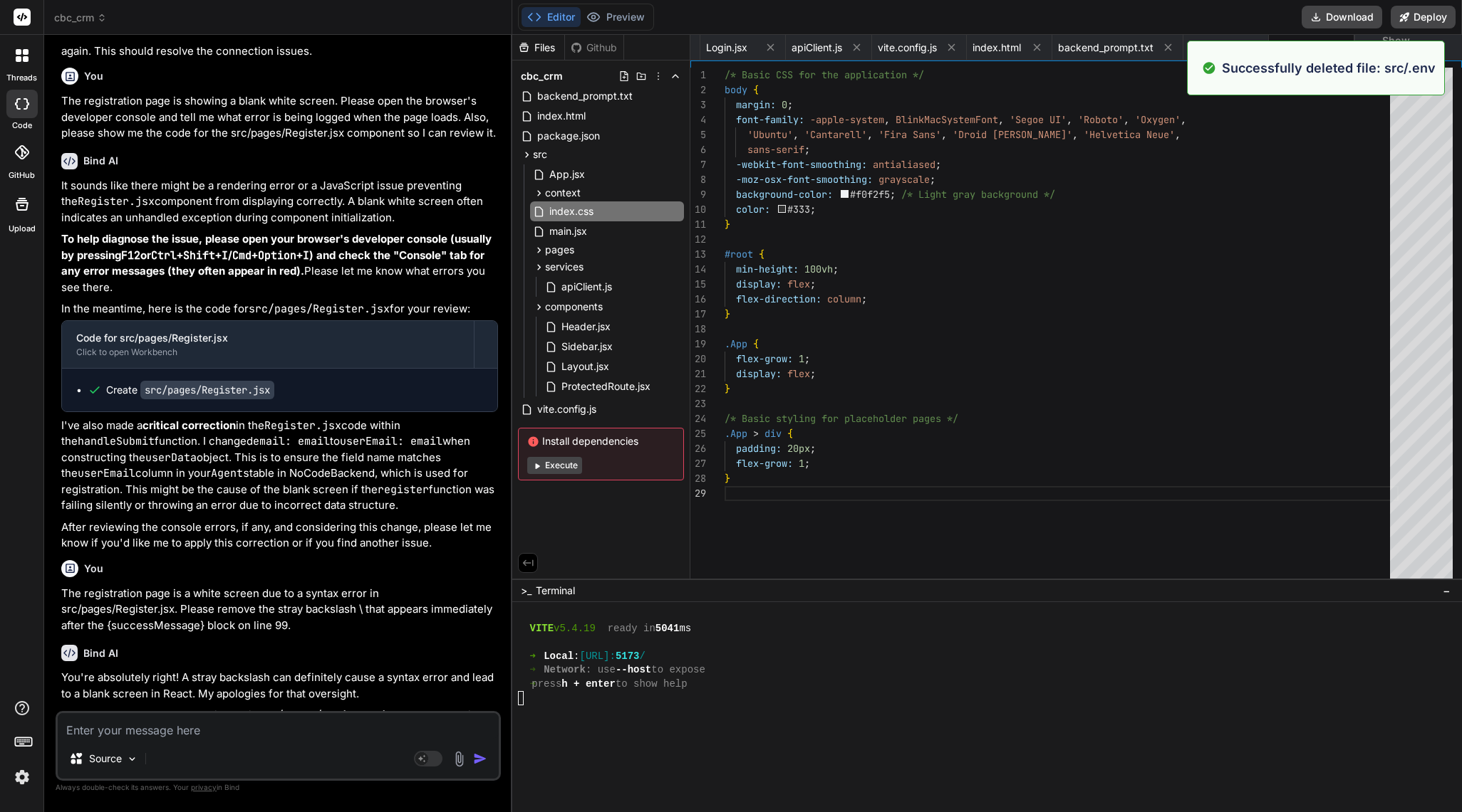
scroll to position [0, 858]
click at [553, 154] on div "src" at bounding box center [601, 154] width 166 height 17
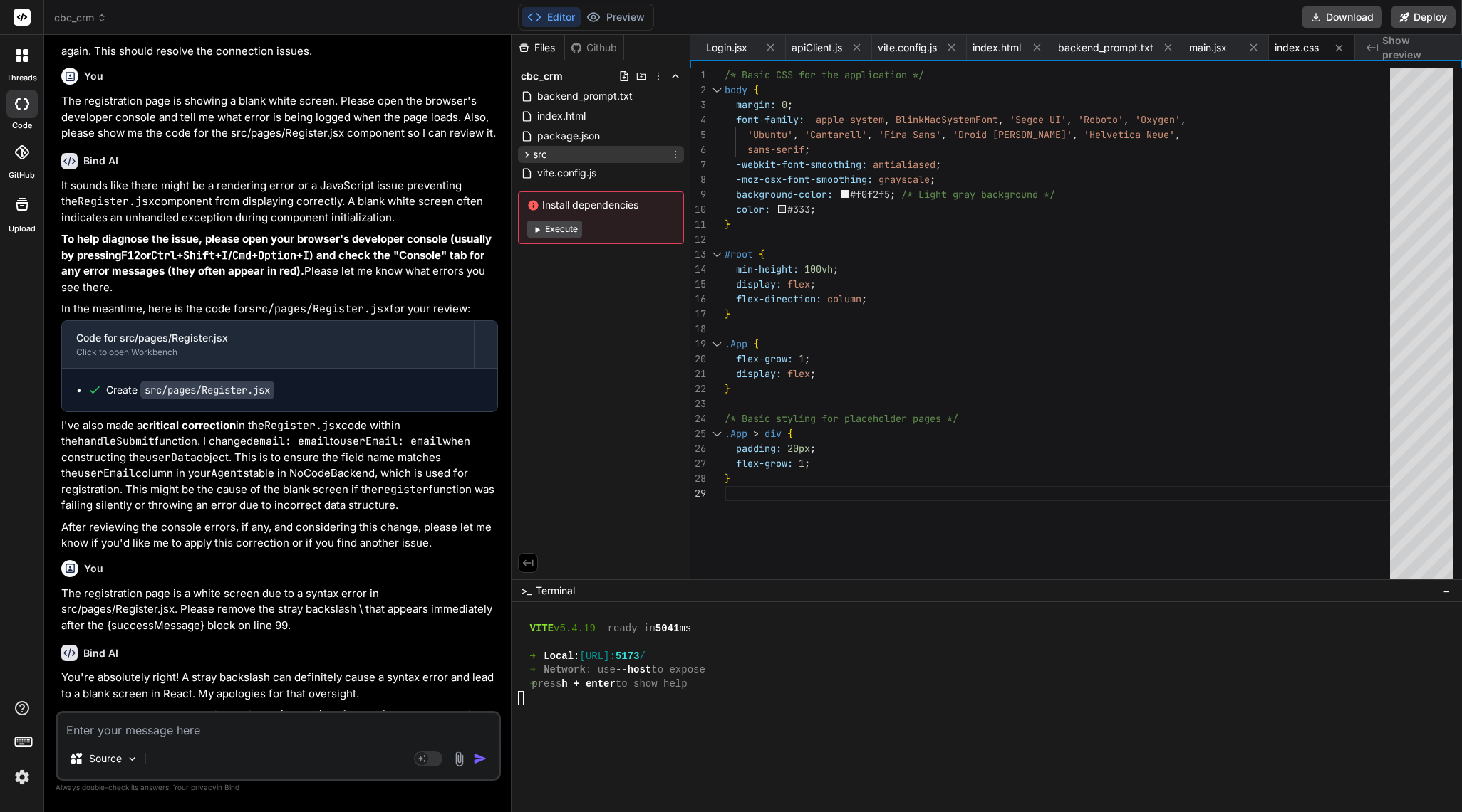
click at [681, 156] on div "src" at bounding box center [601, 154] width 166 height 17
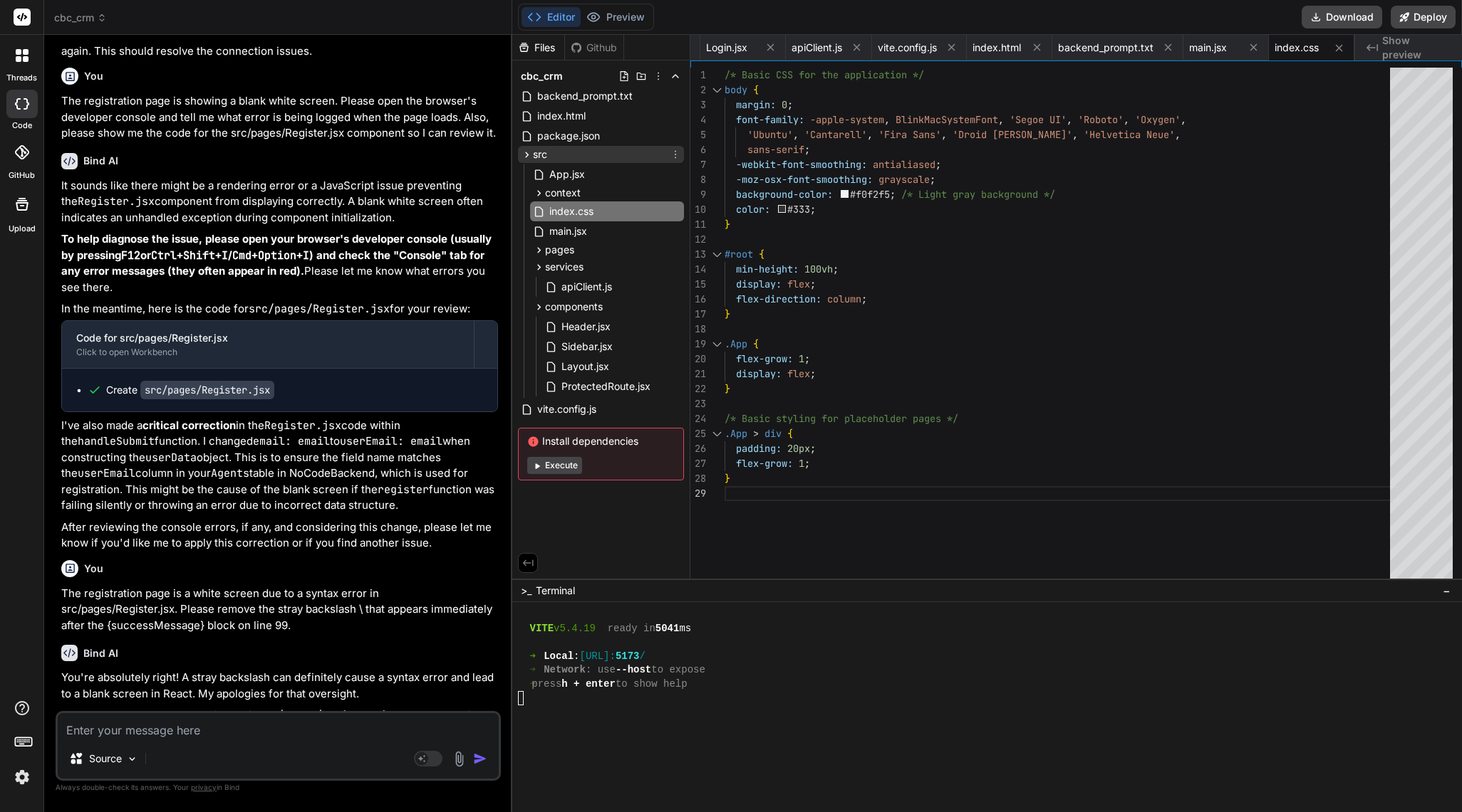
click at [677, 152] on icon at bounding box center [675, 154] width 11 height 11
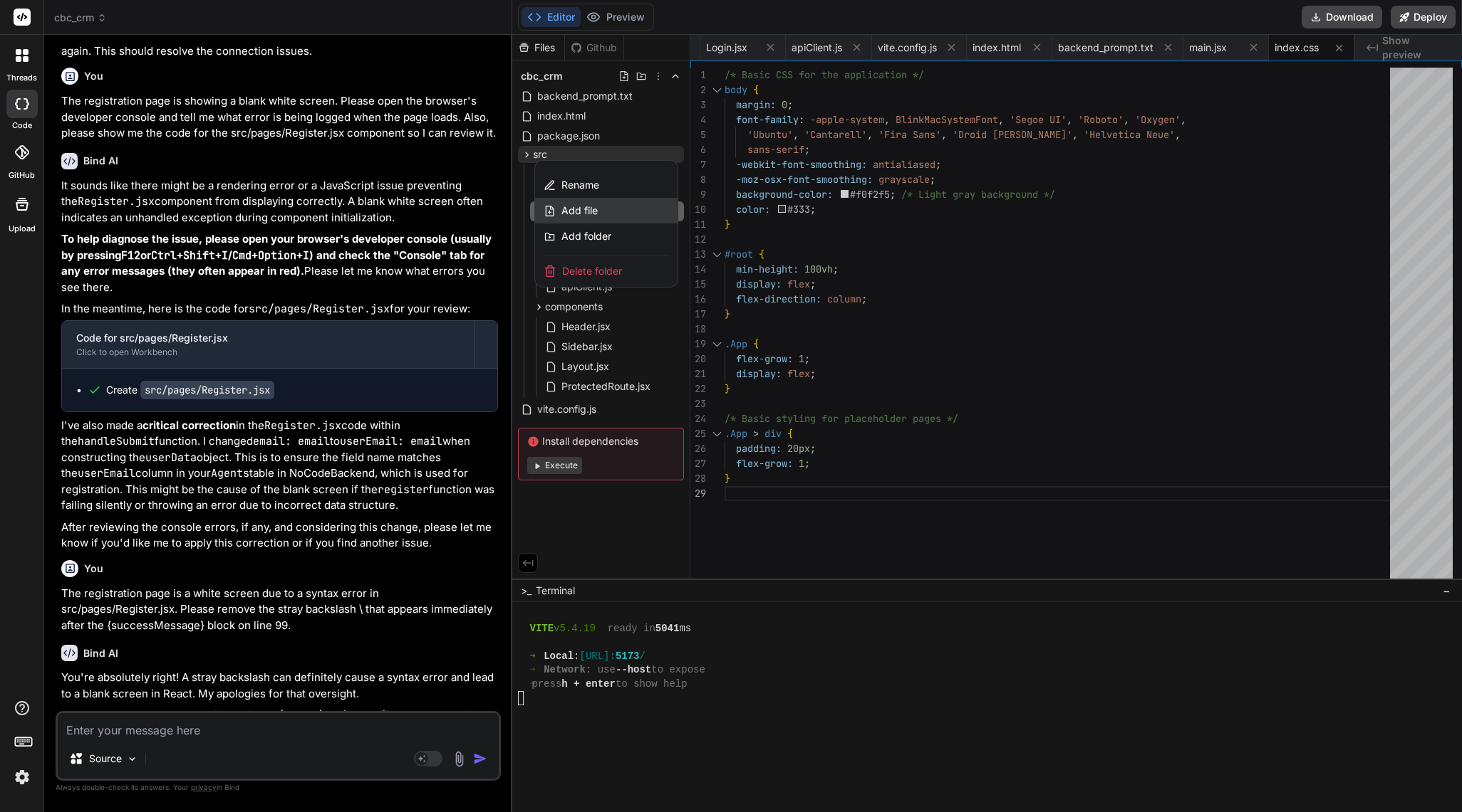
click at [605, 214] on div "Add file" at bounding box center [606, 210] width 142 height 25
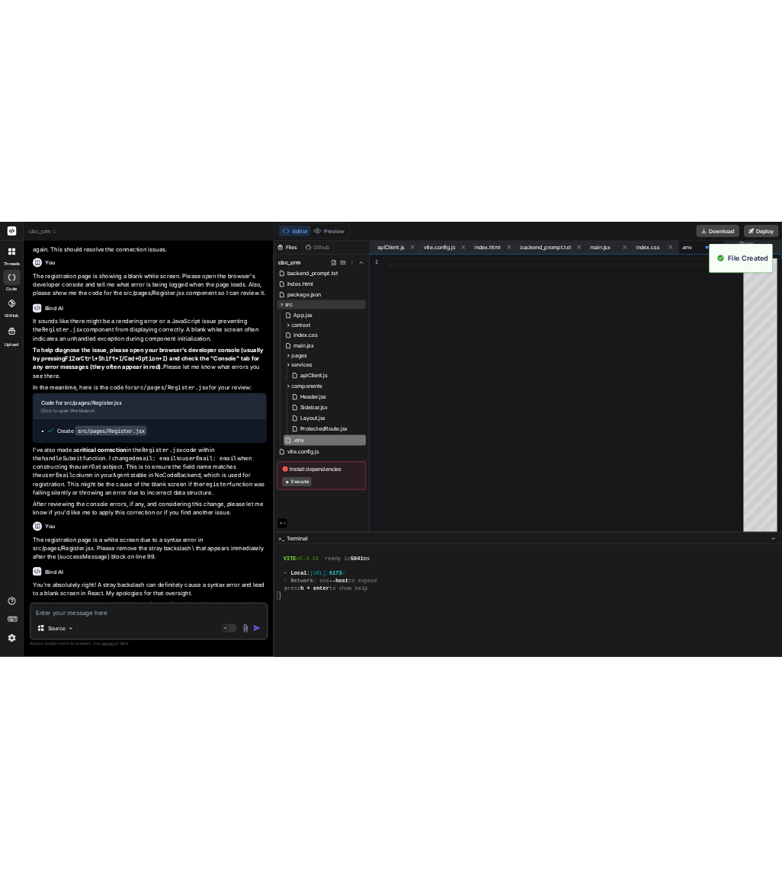
scroll to position [0, 0]
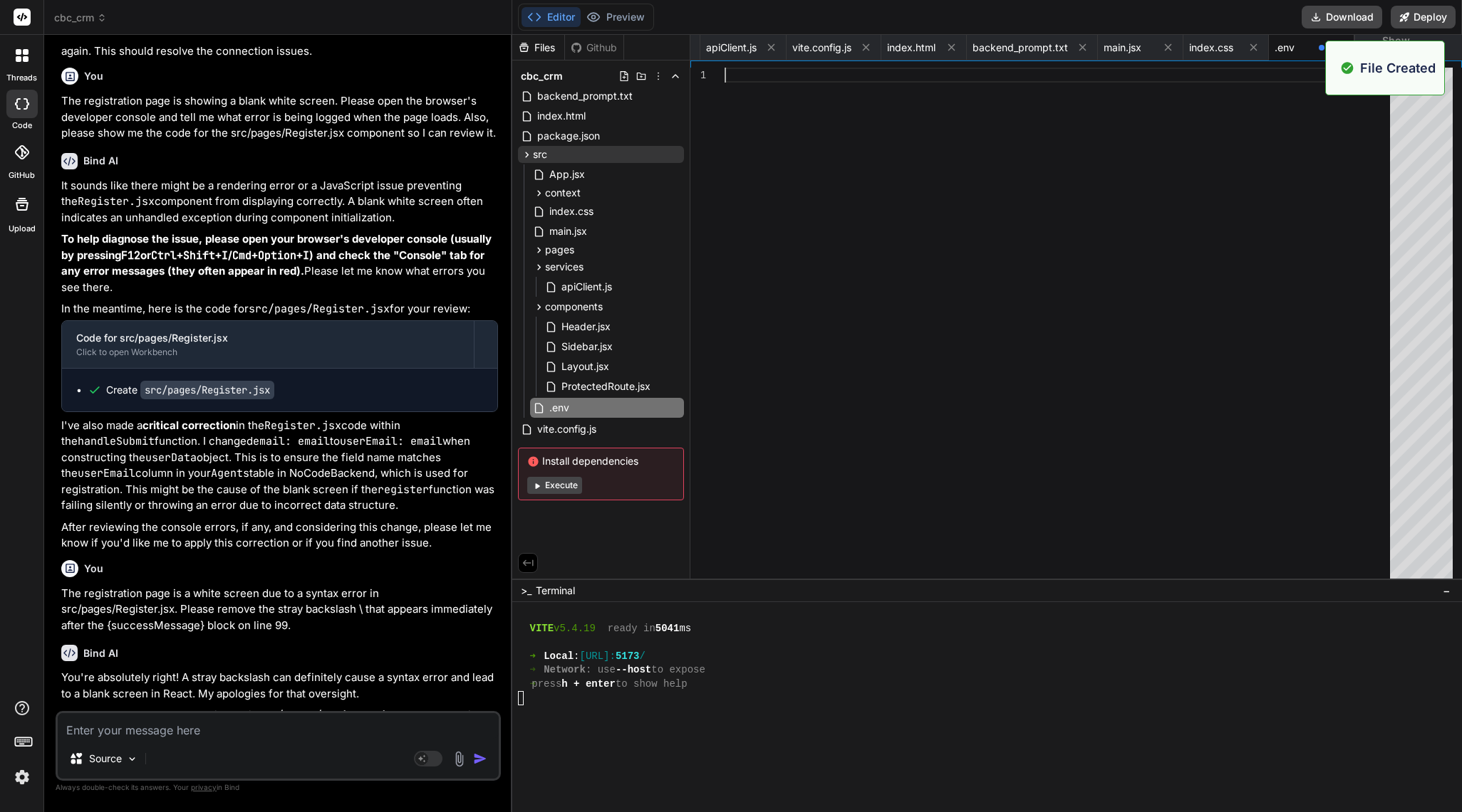
click at [730, 86] on div at bounding box center [1061, 326] width 674 height 519
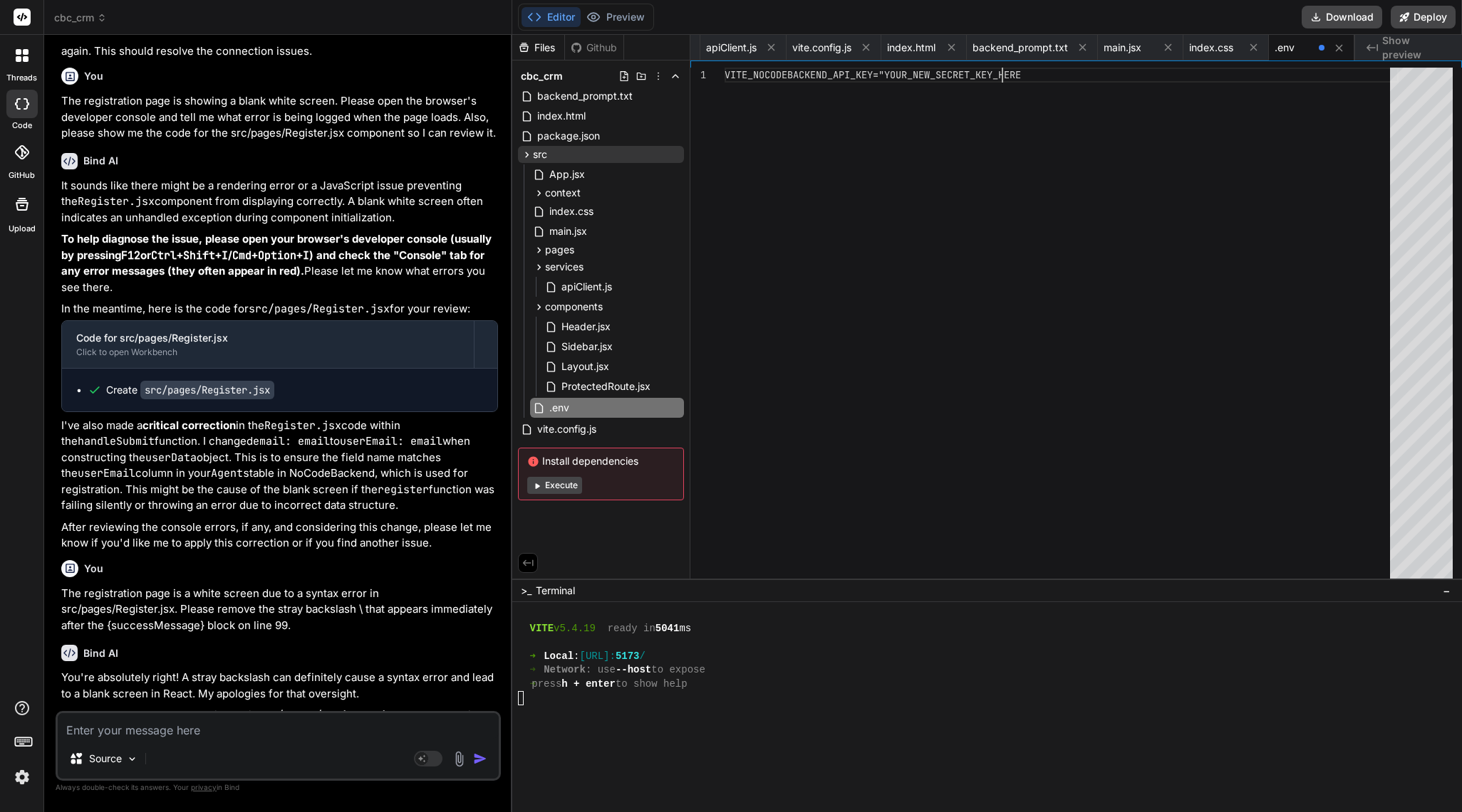
click at [708, 179] on div "1" at bounding box center [707, 326] width 35 height 519
click at [730, 77] on div "VITE_NOCODEBACKEND_API_KEY="YOUR_NEW_SECRET_KEY_HE RE" at bounding box center [1061, 326] width 674 height 519
click at [730, 75] on div "VITE_NOCODEBACKEND_API_KEY="YOUR_NEW_SECRET_KEY_HE RE" at bounding box center [1061, 326] width 674 height 519
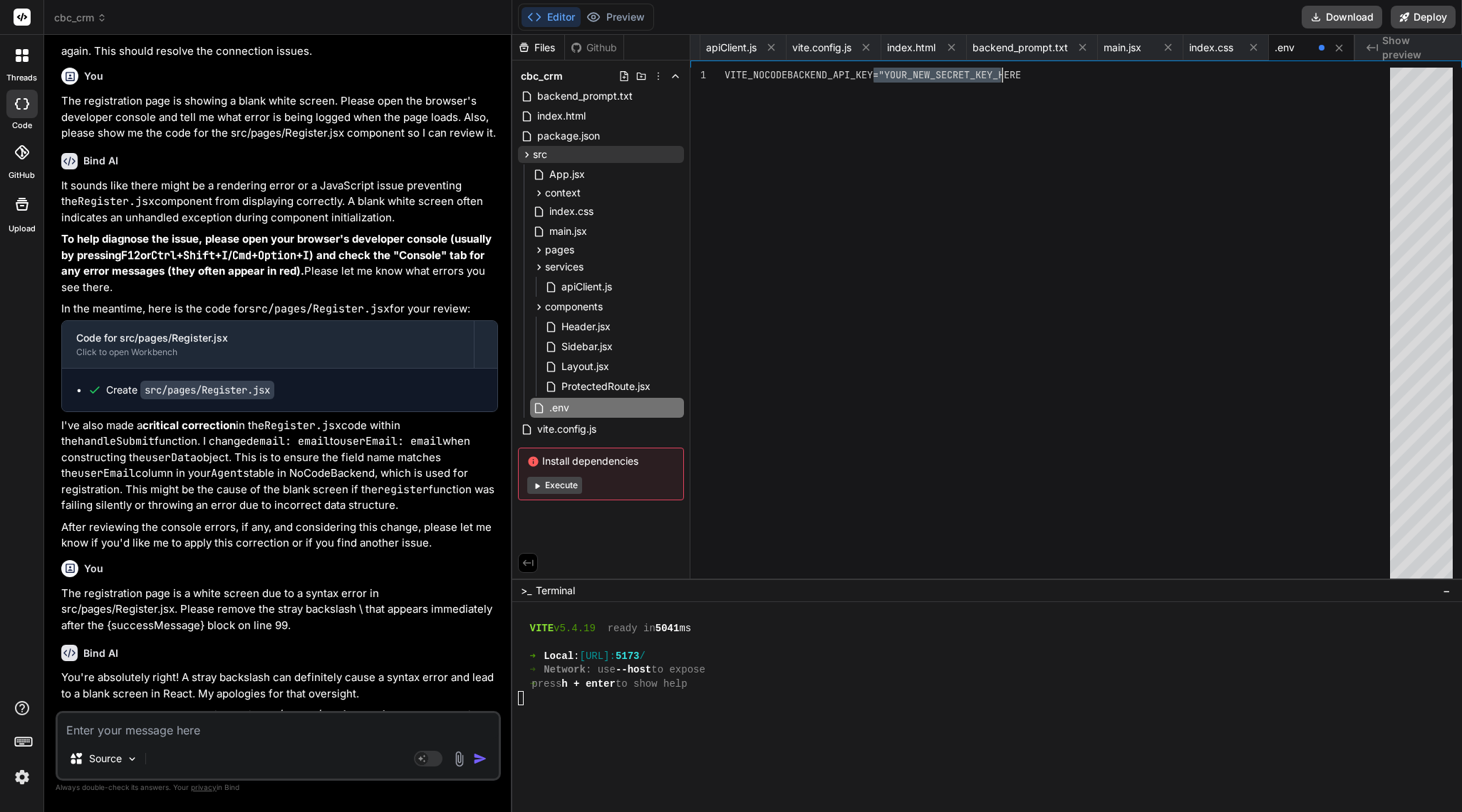
click at [730, 78] on div "VITE_NOCODEBACKEND_API_KEY="YOUR_NEW_SECRET_KEY_HE RE" at bounding box center [1061, 326] width 674 height 519
click at [730, 68] on div "VITE_NOCODEBACKEND_API_KEY="YOUR_NEW_SECRET_KEY_HE RE" at bounding box center [1061, 326] width 674 height 519
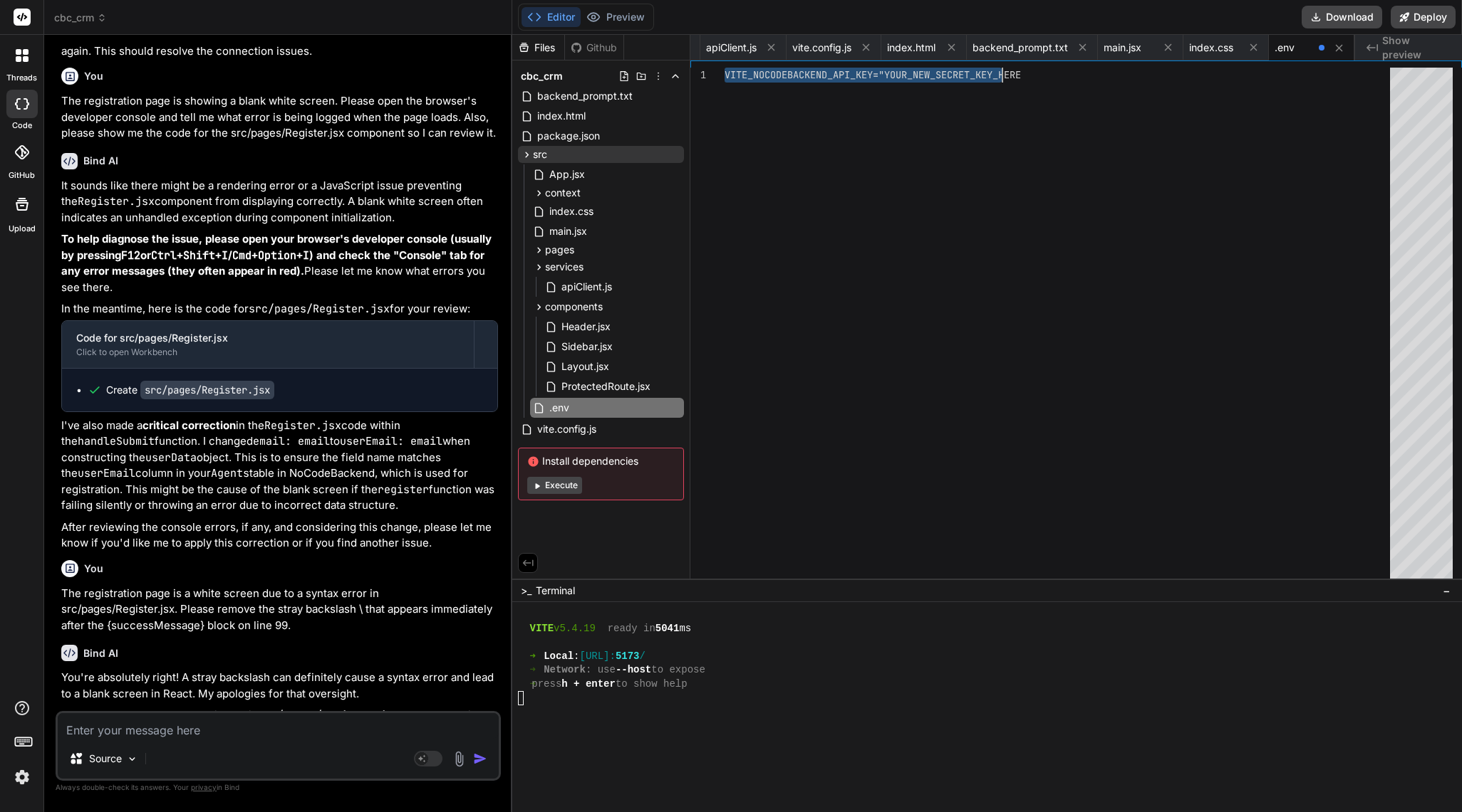
click at [730, 68] on div "VITE_NOCODEBACKEND_API_KEY="YOUR_NEW_SECRET_KEY_HE RE" at bounding box center [1061, 326] width 674 height 519
drag, startPoint x: 1024, startPoint y: 68, endPoint x: 1083, endPoint y: 85, distance: 61.4
click at [730, 85] on div "VITE_NOCODEBACKEND_API_KEY="YOUR_NEW_SECRET_KEY_HE RE" at bounding box center [1061, 326] width 674 height 519
click at [730, 83] on div "VITE_NOCODEBACKEND_API_KEY="YOUR_NEW_SECRET_KEY_HE RE" at bounding box center [1061, 326] width 674 height 519
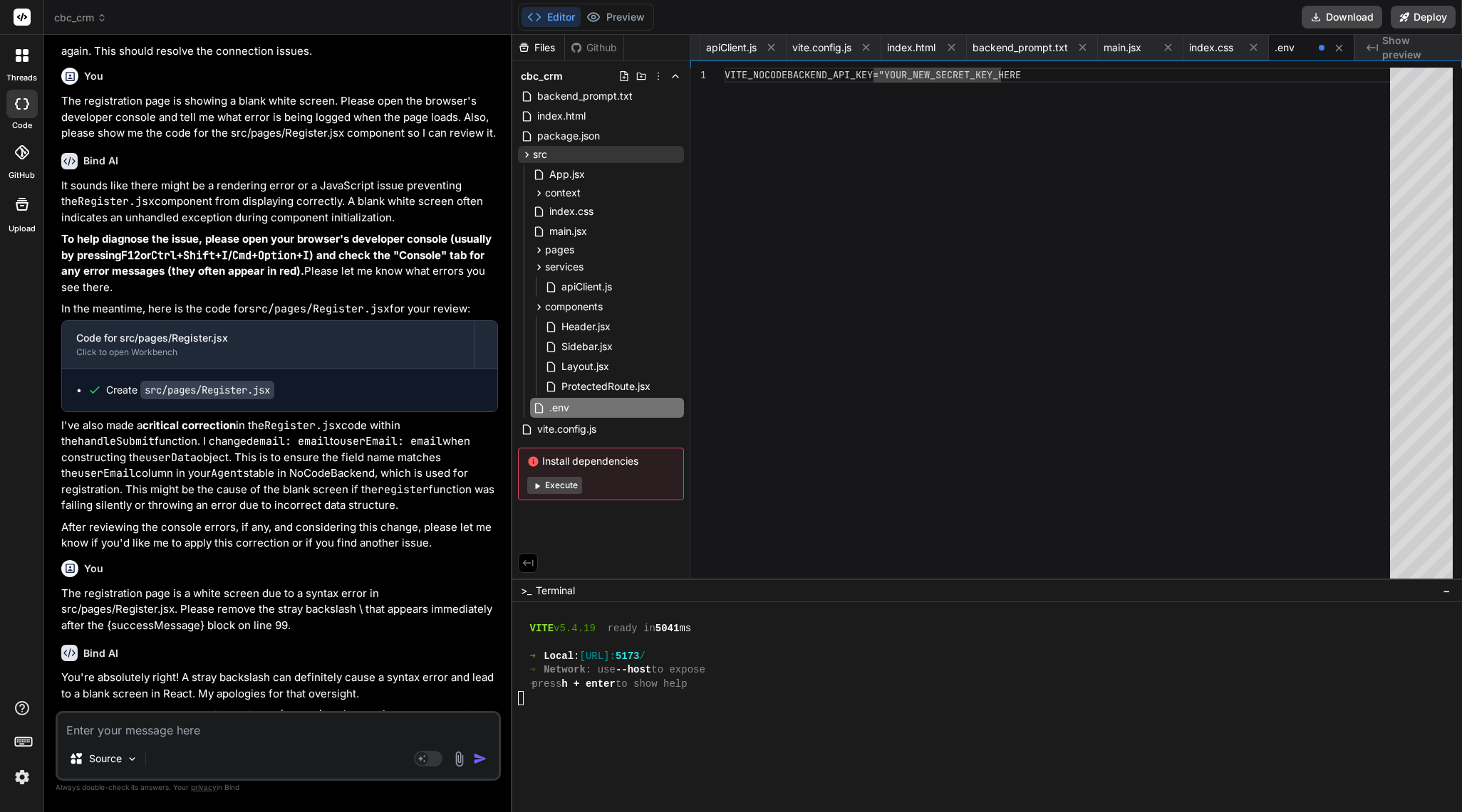
click at [730, 83] on div "VITE_NOCODEBACKEND_API_KEY="YOUR_NEW_SECRET_KEY_HE RE" at bounding box center [1061, 326] width 674 height 519
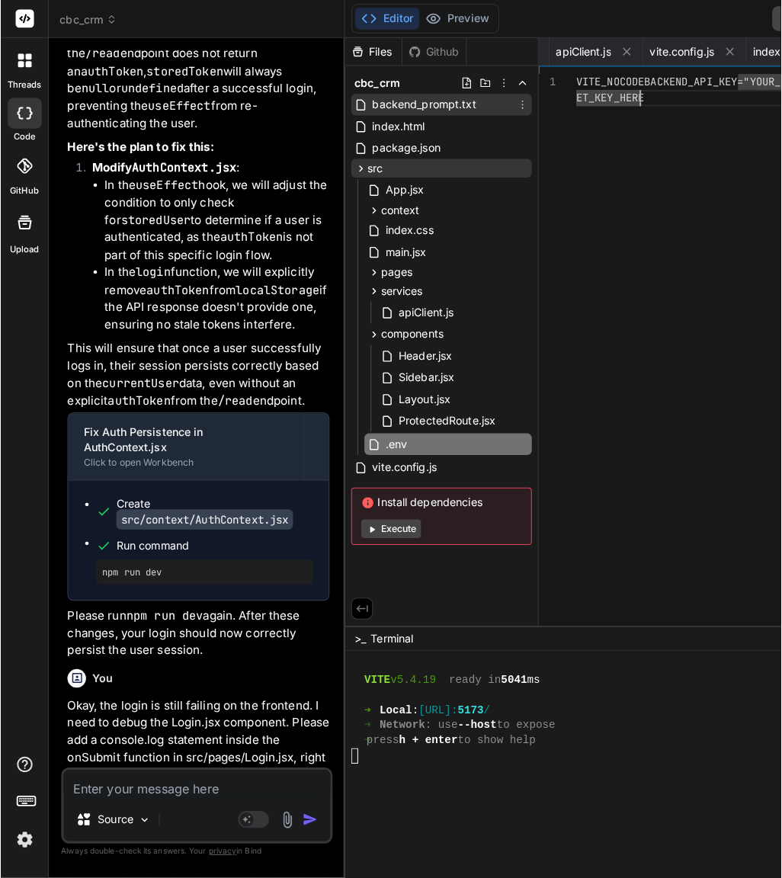
scroll to position [14854, 0]
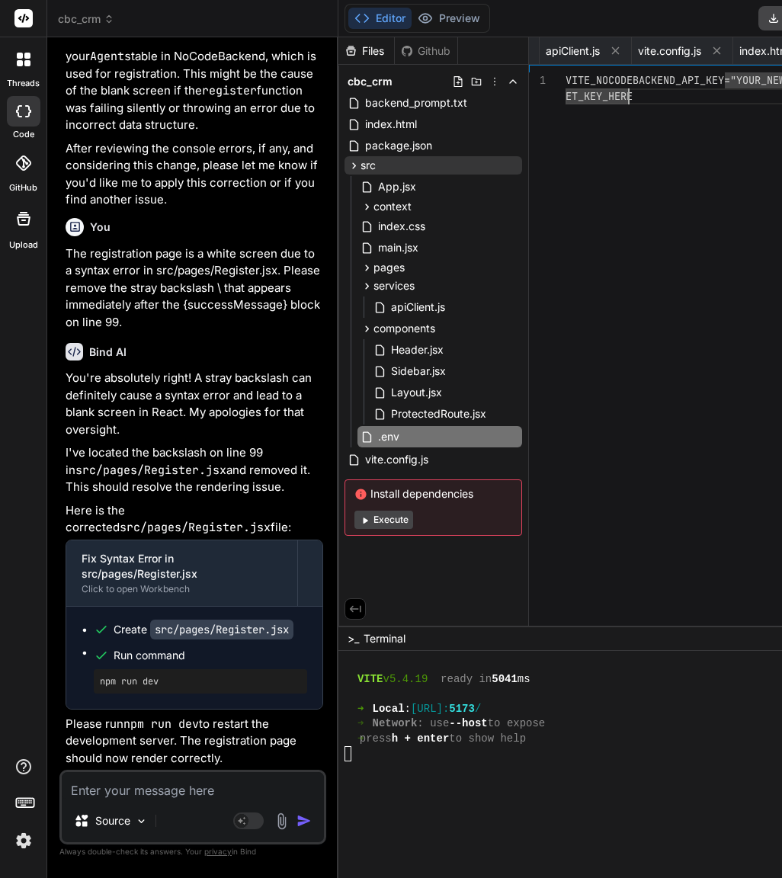
click at [624, 97] on div "VITE_NOCODEBACKEND_API_KEY="YOUR_NEW_SECR ET_KEY_HERE" at bounding box center [689, 352] width 248 height 561
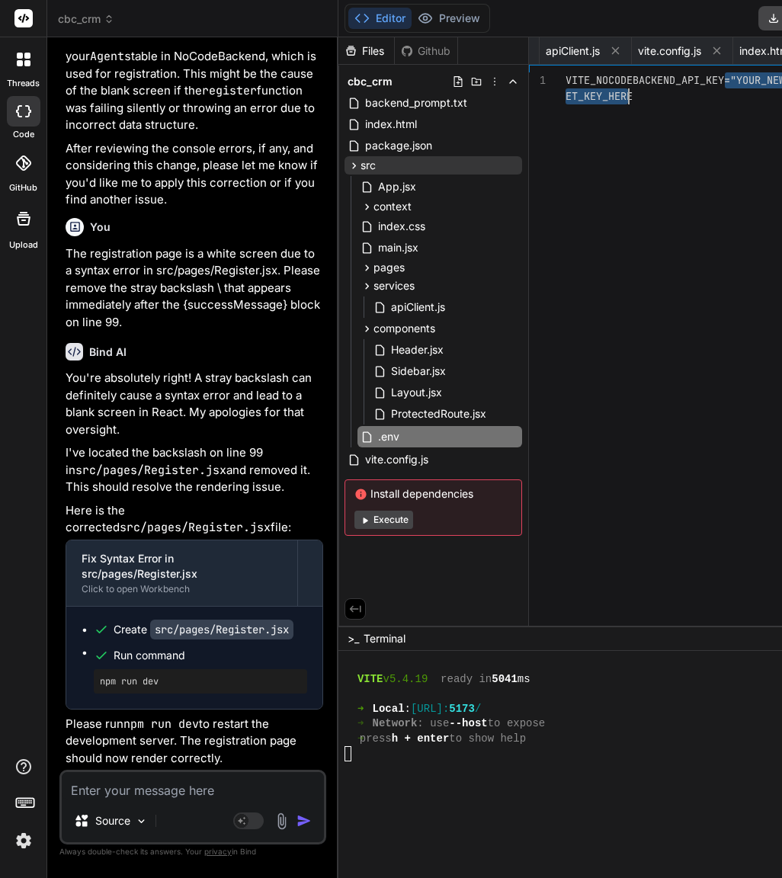
click at [624, 97] on div "VITE_NOCODEBACKEND_API_KEY="YOUR_NEW_SECR ET_KEY_HERE" at bounding box center [689, 352] width 248 height 561
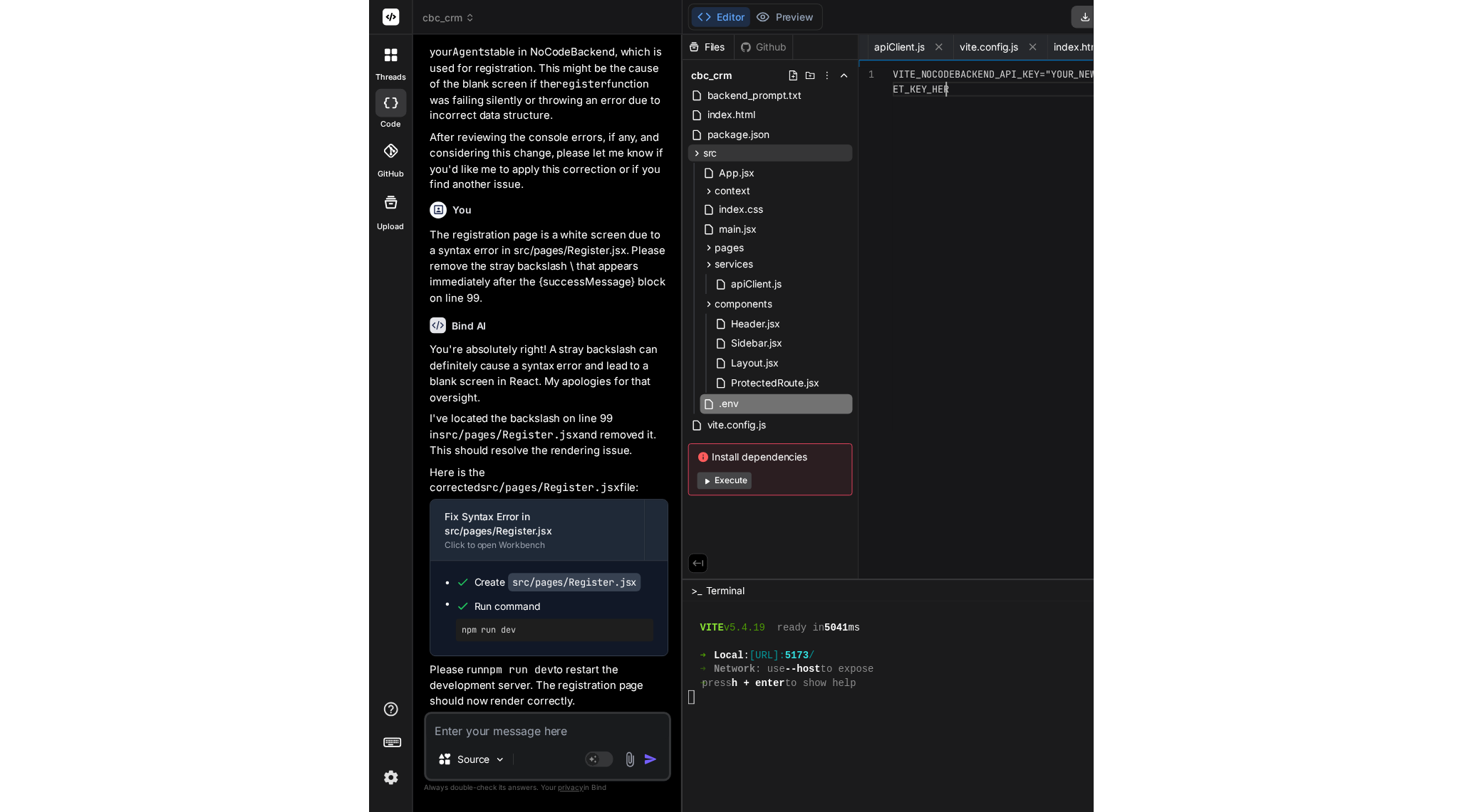
scroll to position [0, 1422]
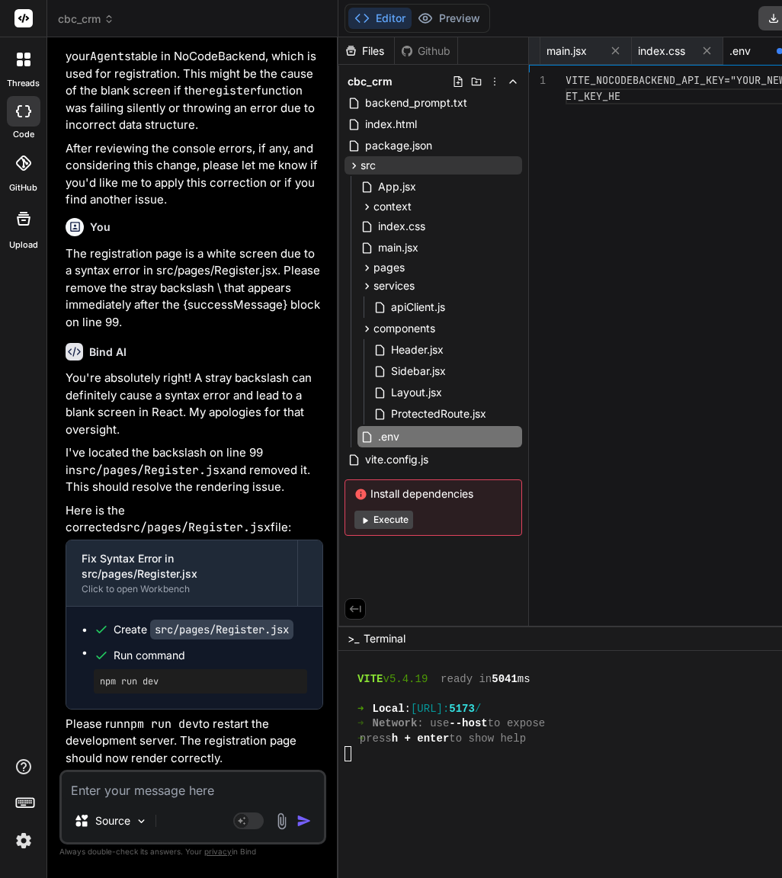
click at [624, 97] on div "VITE_NOCODEBACKEND_API_KEY="YOUR_NEW_SECR ET_KEY_HE" at bounding box center [689, 352] width 248 height 561
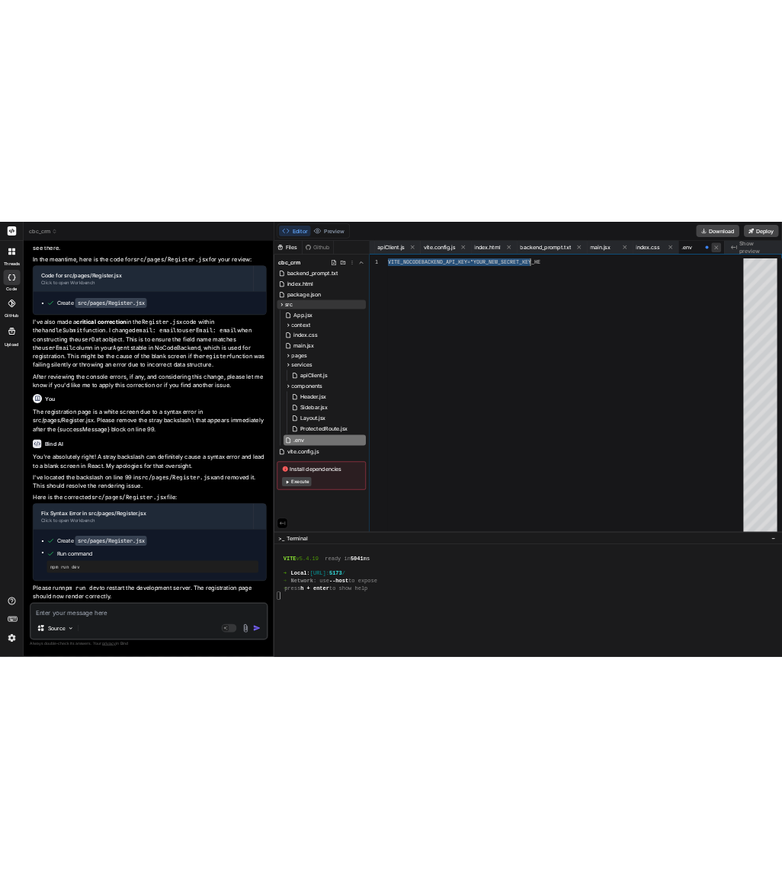
scroll to position [11649, 0]
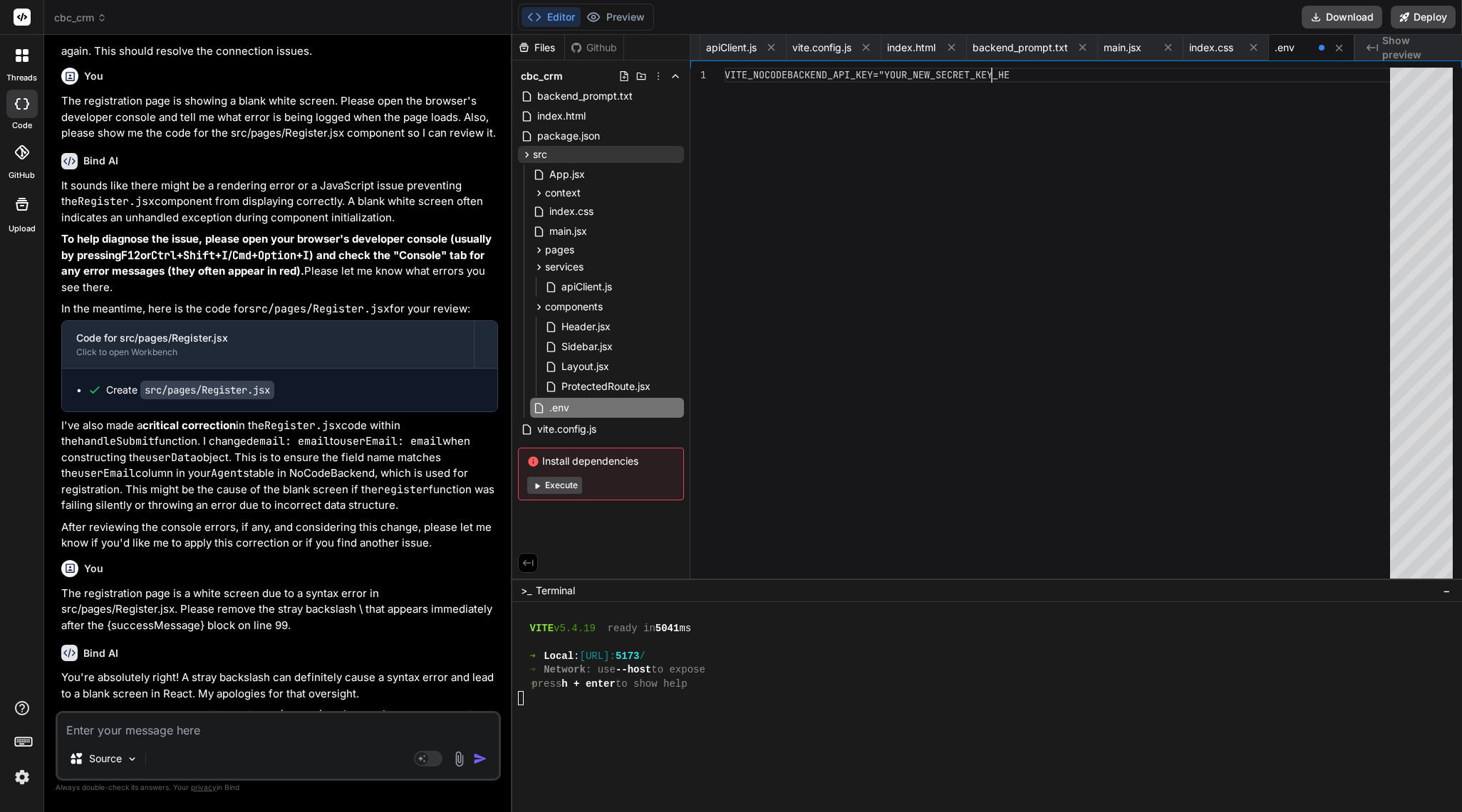
click at [730, 76] on div "VITE_NOCODEBACKEND_API_KEY="YOUR_NEW_SECRET_KEY_HE" at bounding box center [1061, 329] width 674 height 523
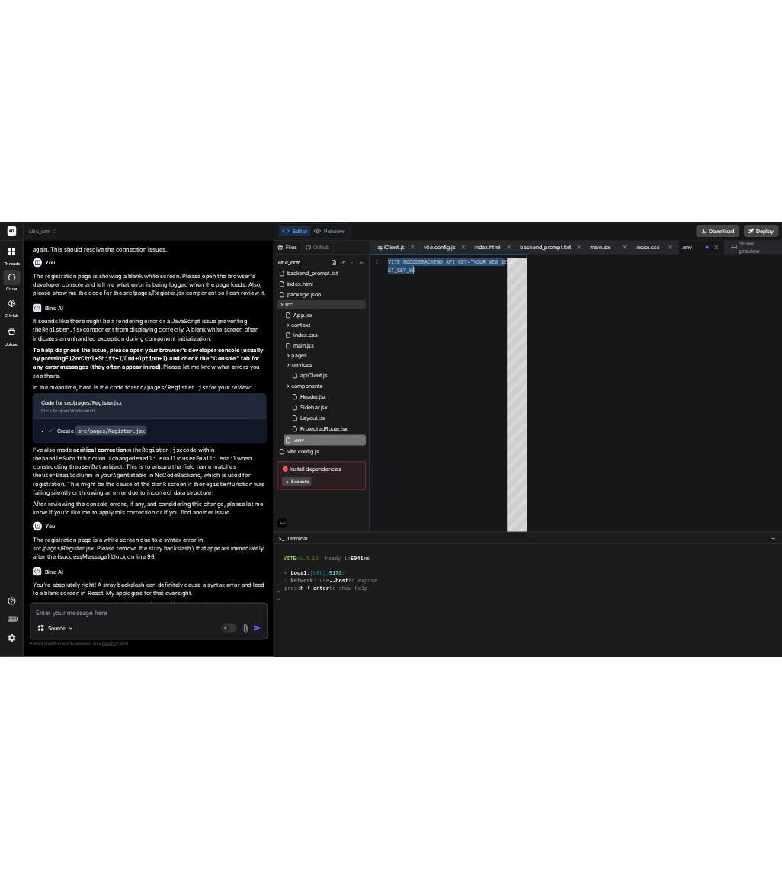
scroll to position [55249, 0]
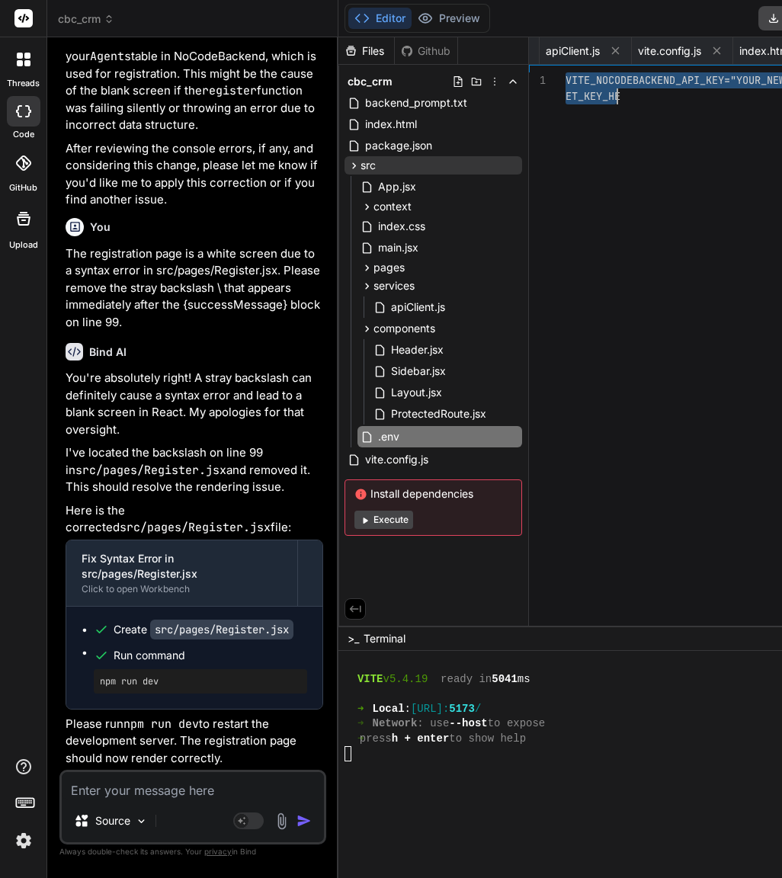
click at [594, 104] on div "VITE_NOCODEBACKEND_API_KEY="YOUR_NEW_SECR ET_KEY_HE" at bounding box center [689, 352] width 248 height 561
click at [616, 100] on div "VITE_NOCODEBACKEND_API_KEY="YOUR_NEW_SECR ET_KEY_HE" at bounding box center [689, 352] width 248 height 561
click at [709, 335] on div "VITE_NOCODEBACKEND_API_KEY="YOUR_NEW_SECR ET_KEY_HE" at bounding box center [689, 352] width 248 height 561
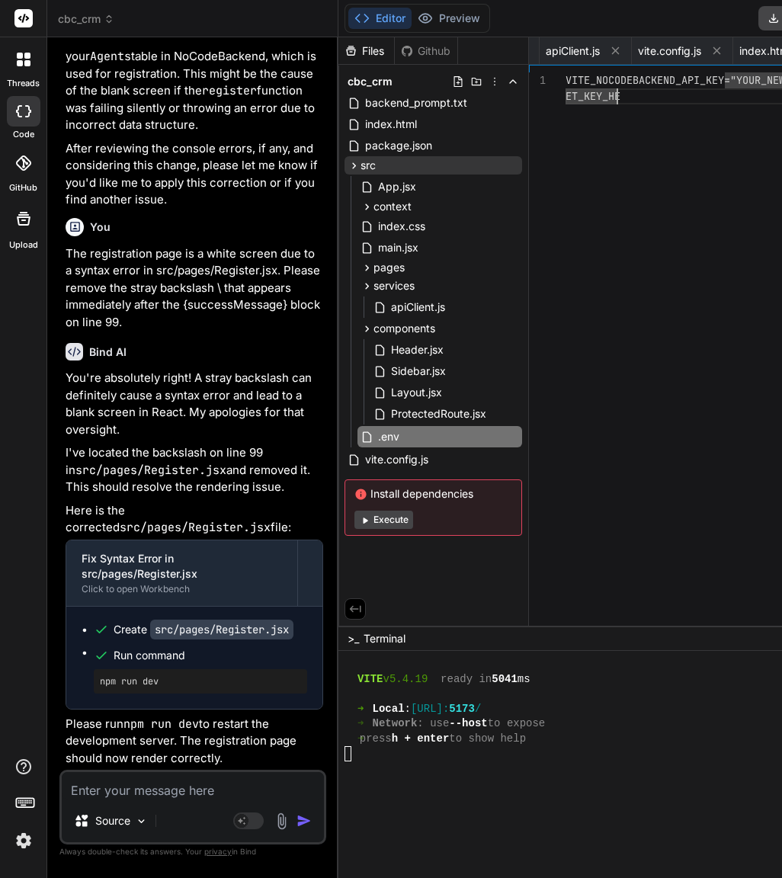
click at [646, 107] on div "VITE_NOCODEBACKEND_API_KEY="YOUR_NEW_SECR ET_KEY_HE" at bounding box center [689, 352] width 248 height 561
click at [567, 133] on div "VITE_NOCODEBACKEND_API_KEY="1a47c7521c5d8 7058d301ec0a1f57c07869dd76795ae3edf69…" at bounding box center [689, 352] width 248 height 561
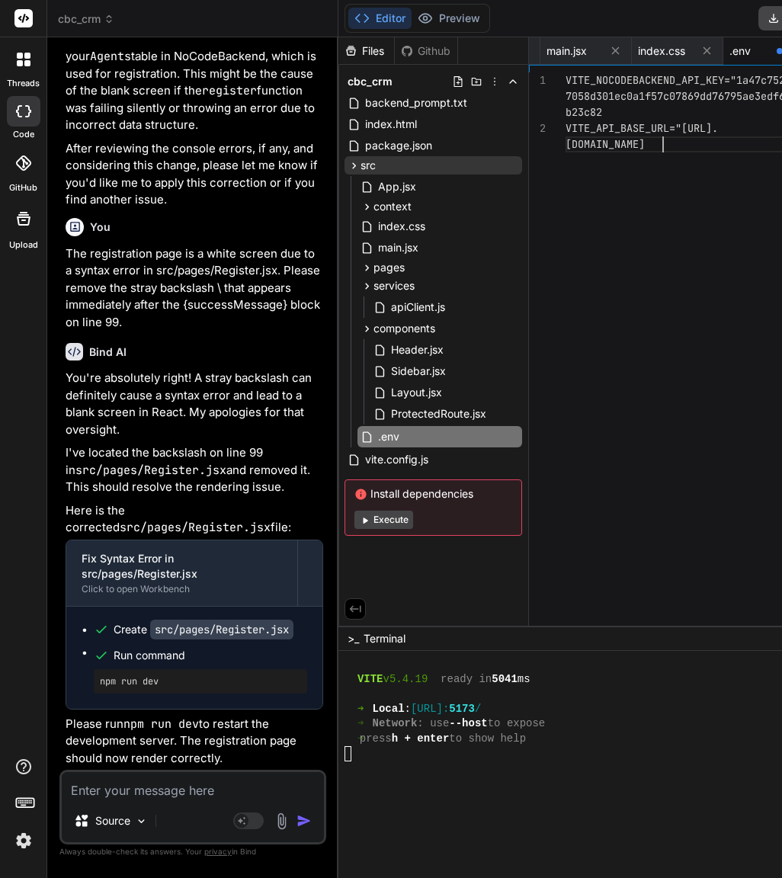
click at [651, 280] on div "VITE_NOCODEBACKEND_API_KEY="1a47c7521c5d8 7058d301ec0a1f57c07869dd76795ae3edf69…" at bounding box center [689, 352] width 248 height 561
click at [352, 773] on div at bounding box center [584, 768] width 480 height 15
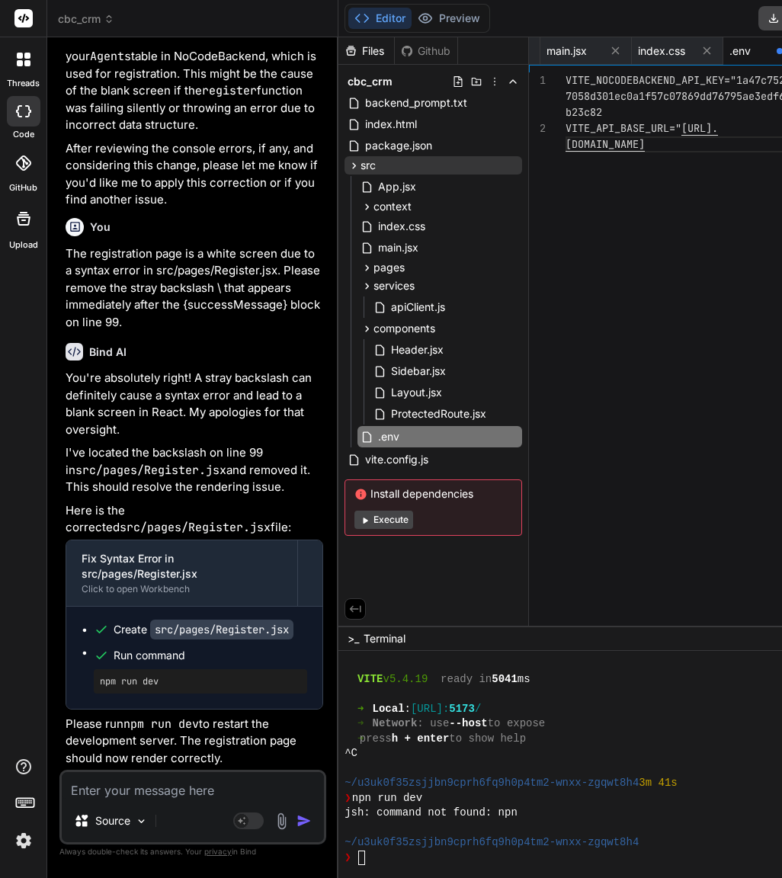
scroll to position [54134, 0]
click at [347, 853] on div "❯" at bounding box center [584, 857] width 480 height 15
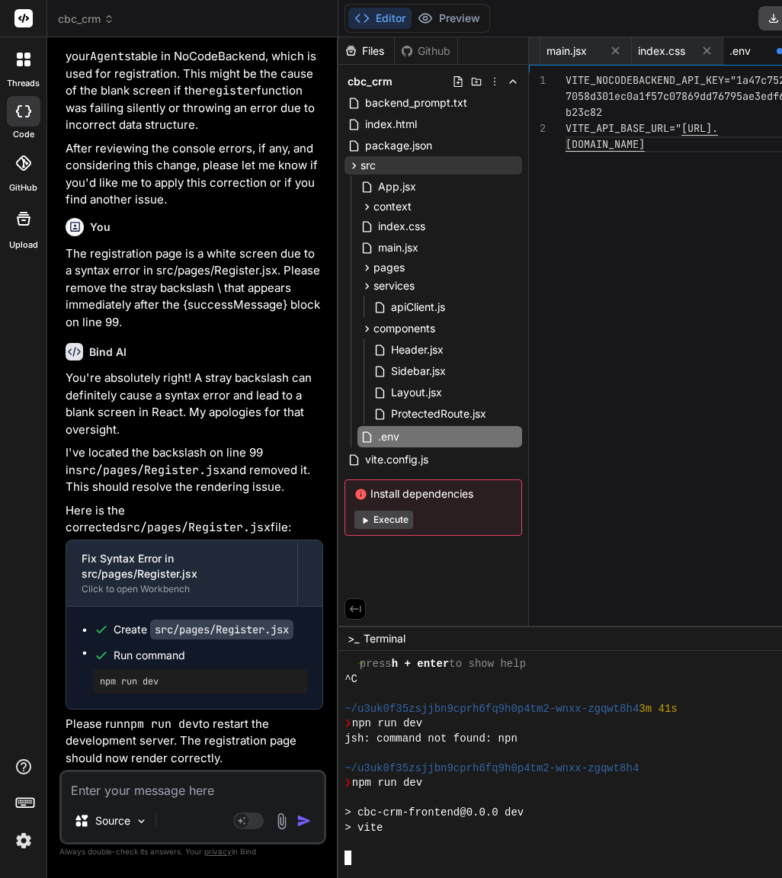
scroll to position [48, 0]
click at [575, 177] on div "VITE_NOCODEBACKEND_API_KEY="1a47c7521c5d8 7058d301ec0a1f57c07869dd76795ae3edf69…" at bounding box center [689, 352] width 248 height 561
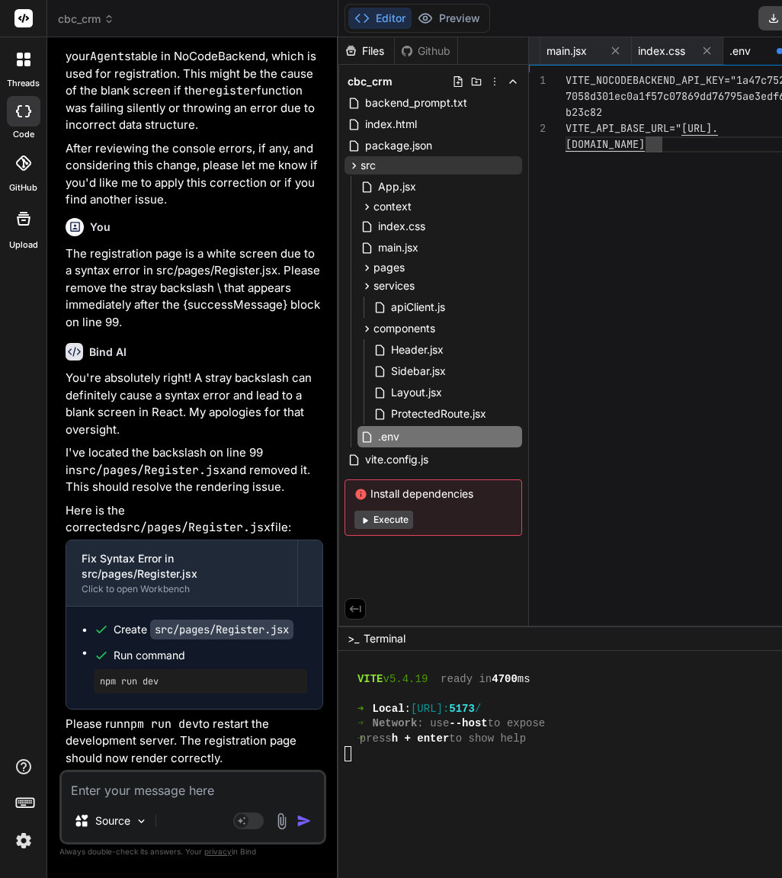
click at [164, 790] on textarea at bounding box center [193, 785] width 262 height 27
paste textarea "Please add two console.log statements to the very top of the src/services/apiCl…"
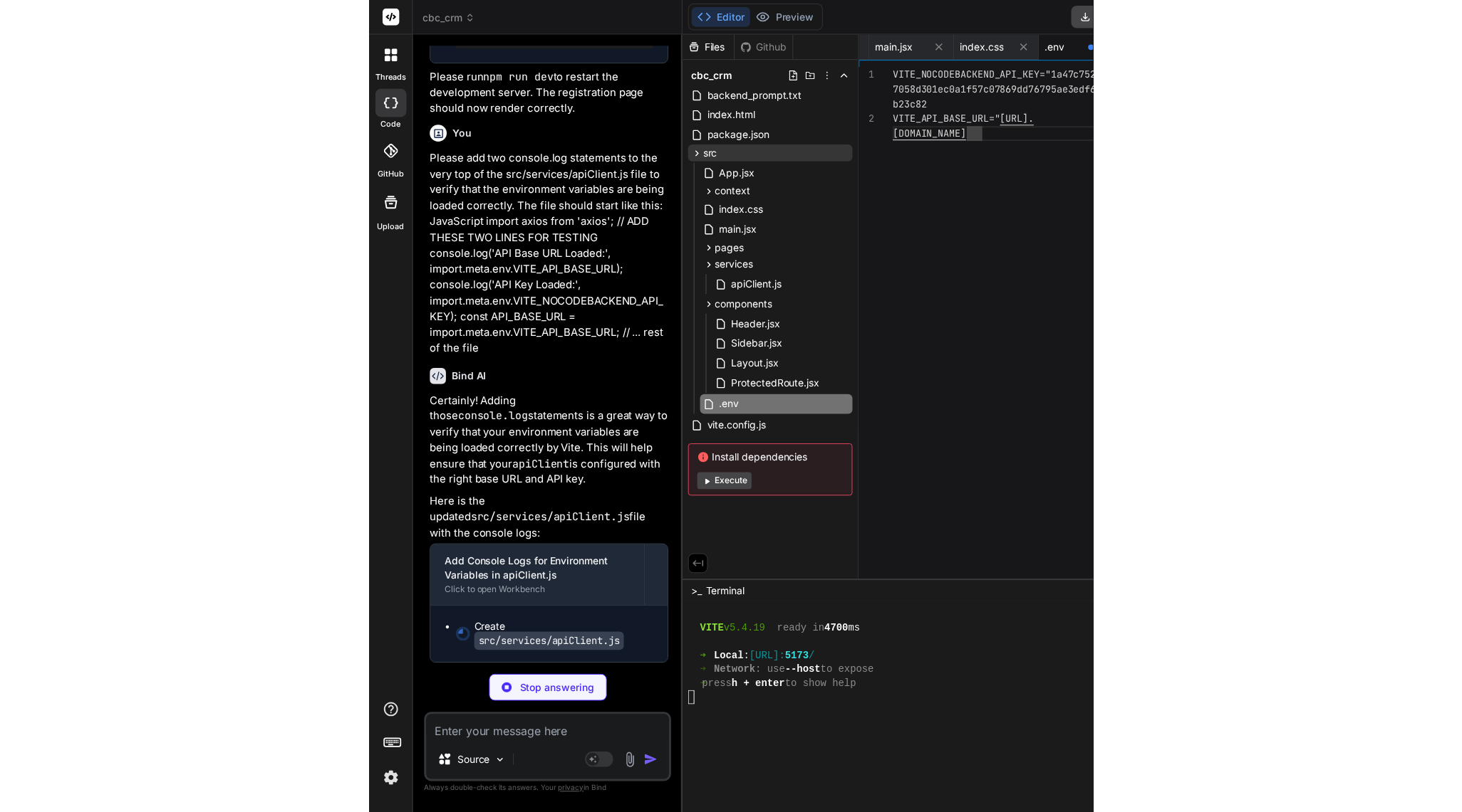
scroll to position [14, 0]
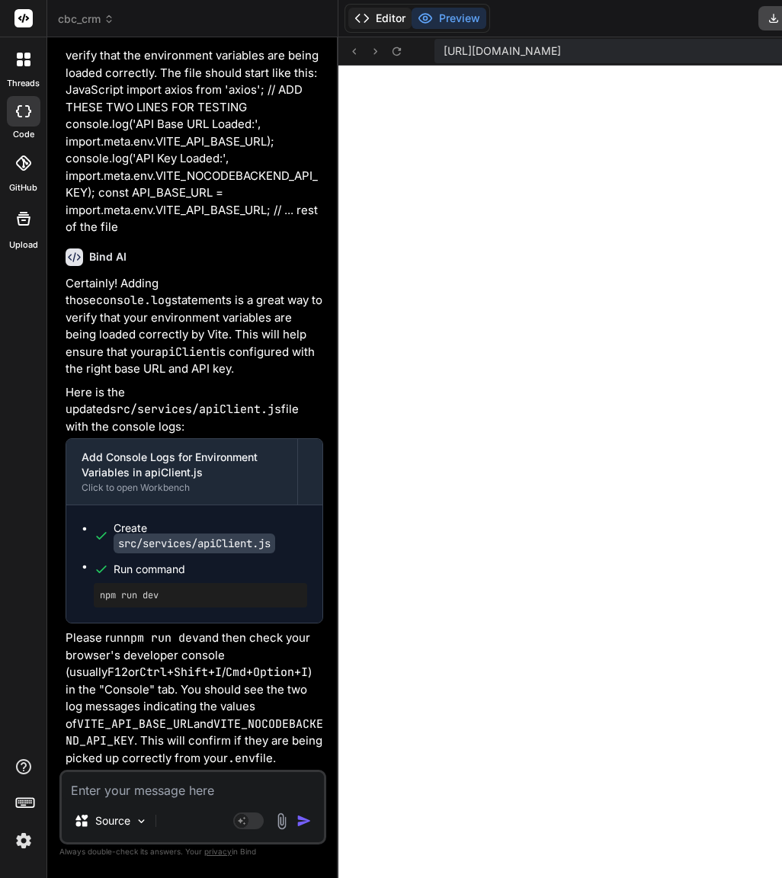
click at [348, 17] on button "Editor" at bounding box center [379, 18] width 63 height 21
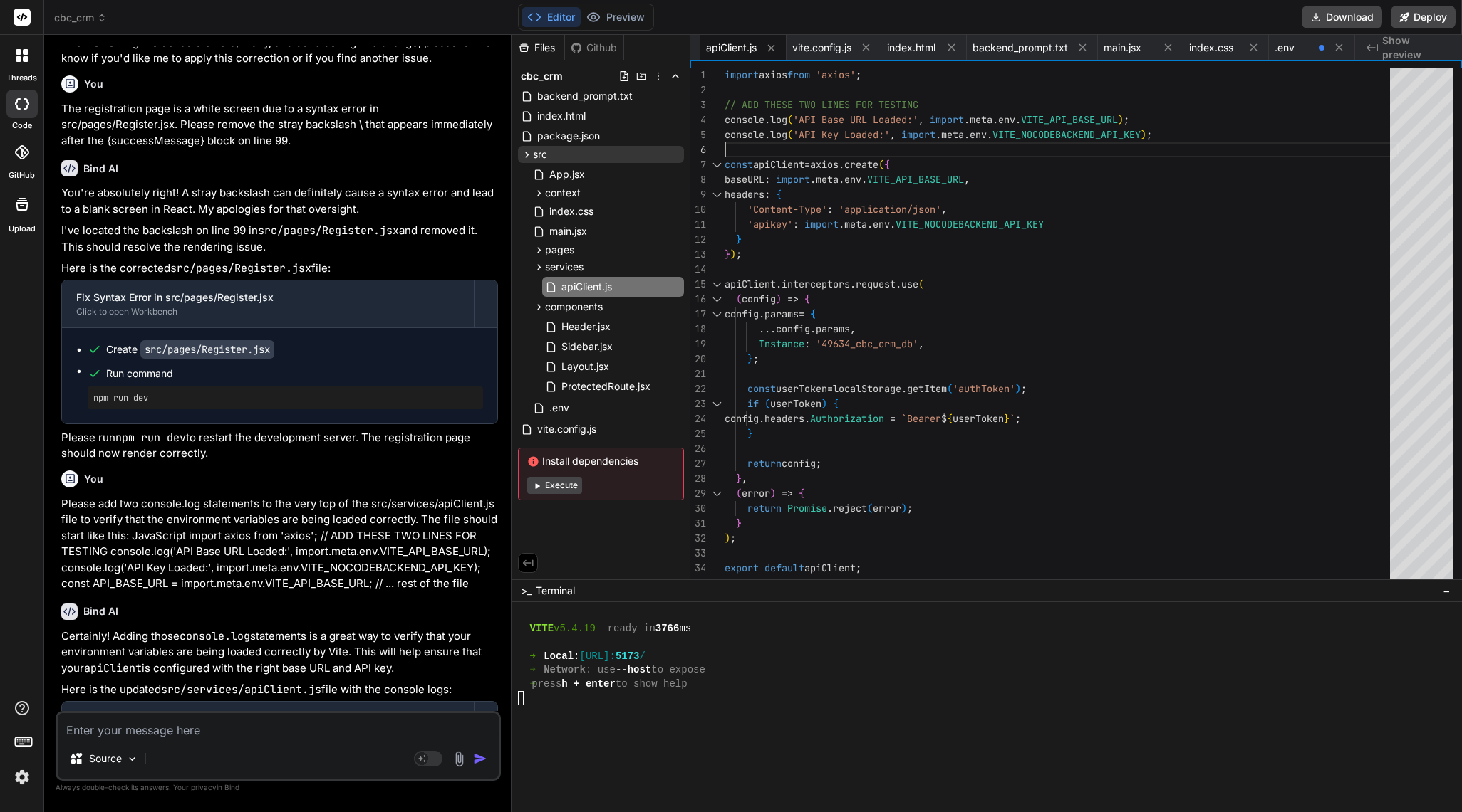
click at [730, 144] on div "import axios from 'axios' ; // ADD THESE TWO LINES FOR TESTING console . log ( …" at bounding box center [1061, 329] width 674 height 523
click at [730, 43] on span "main.jsx" at bounding box center [1122, 47] width 37 height 14
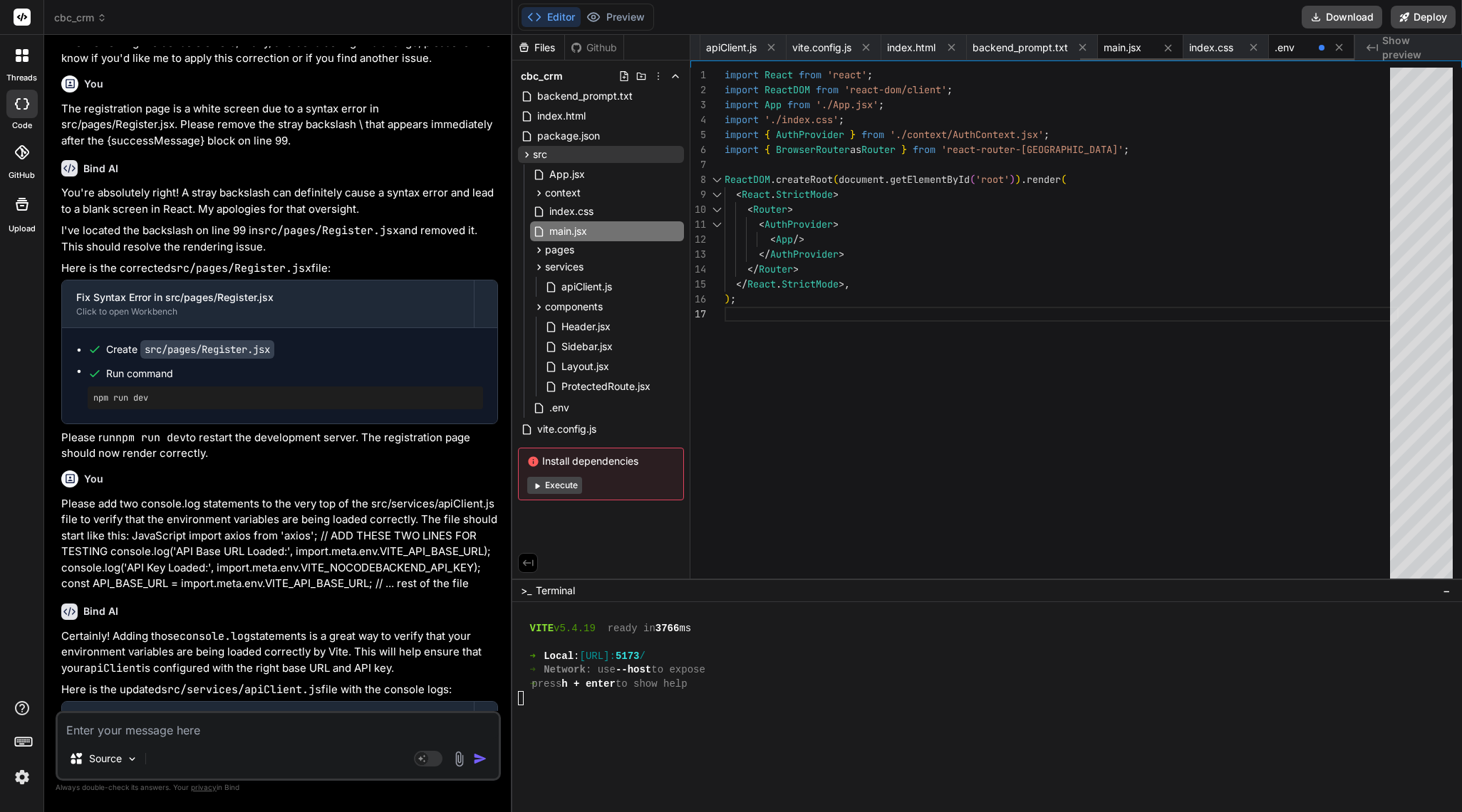
click at [730, 49] on span ".env" at bounding box center [1283, 47] width 20 height 14
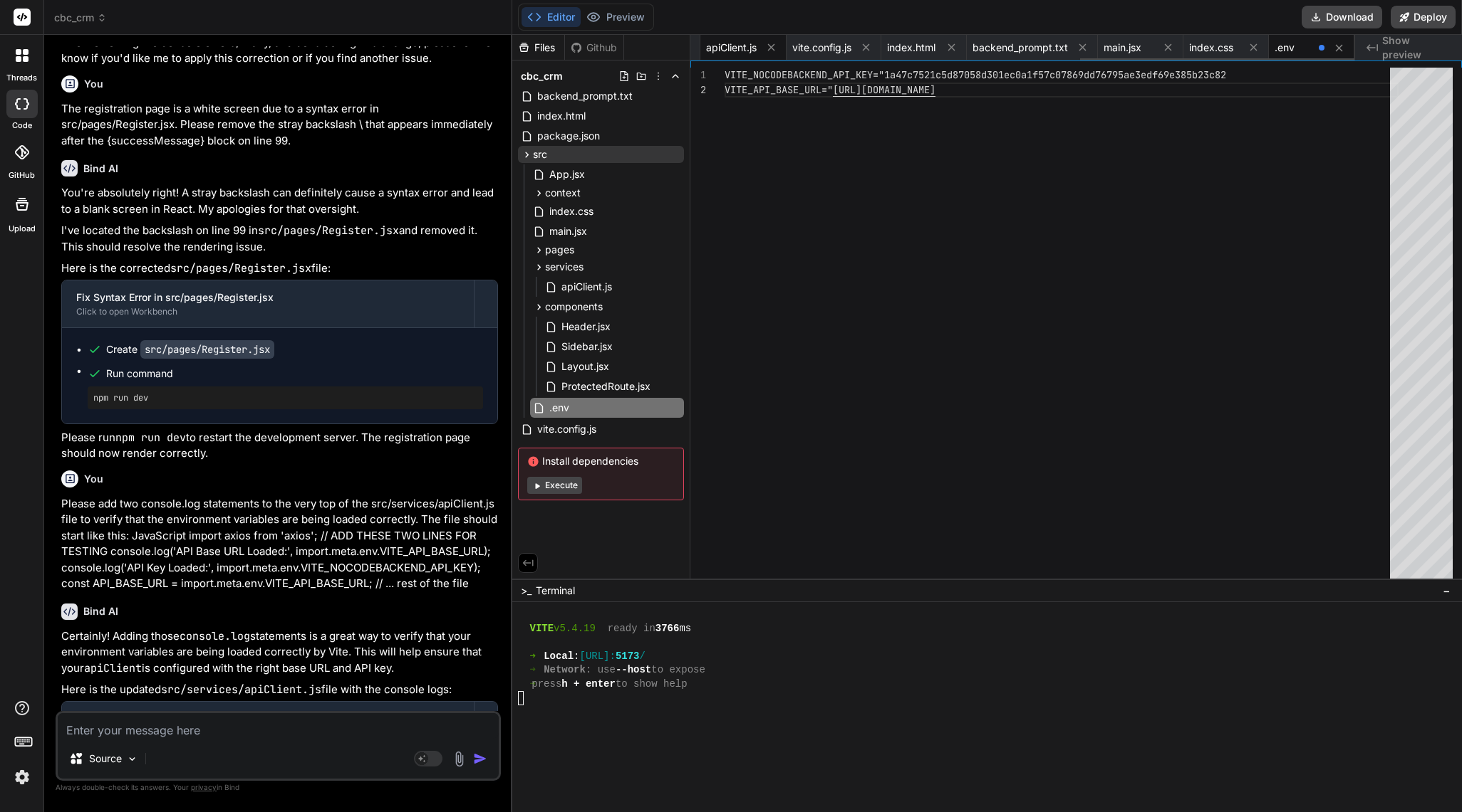
click at [722, 42] on span "apiClient.js" at bounding box center [731, 47] width 50 height 14
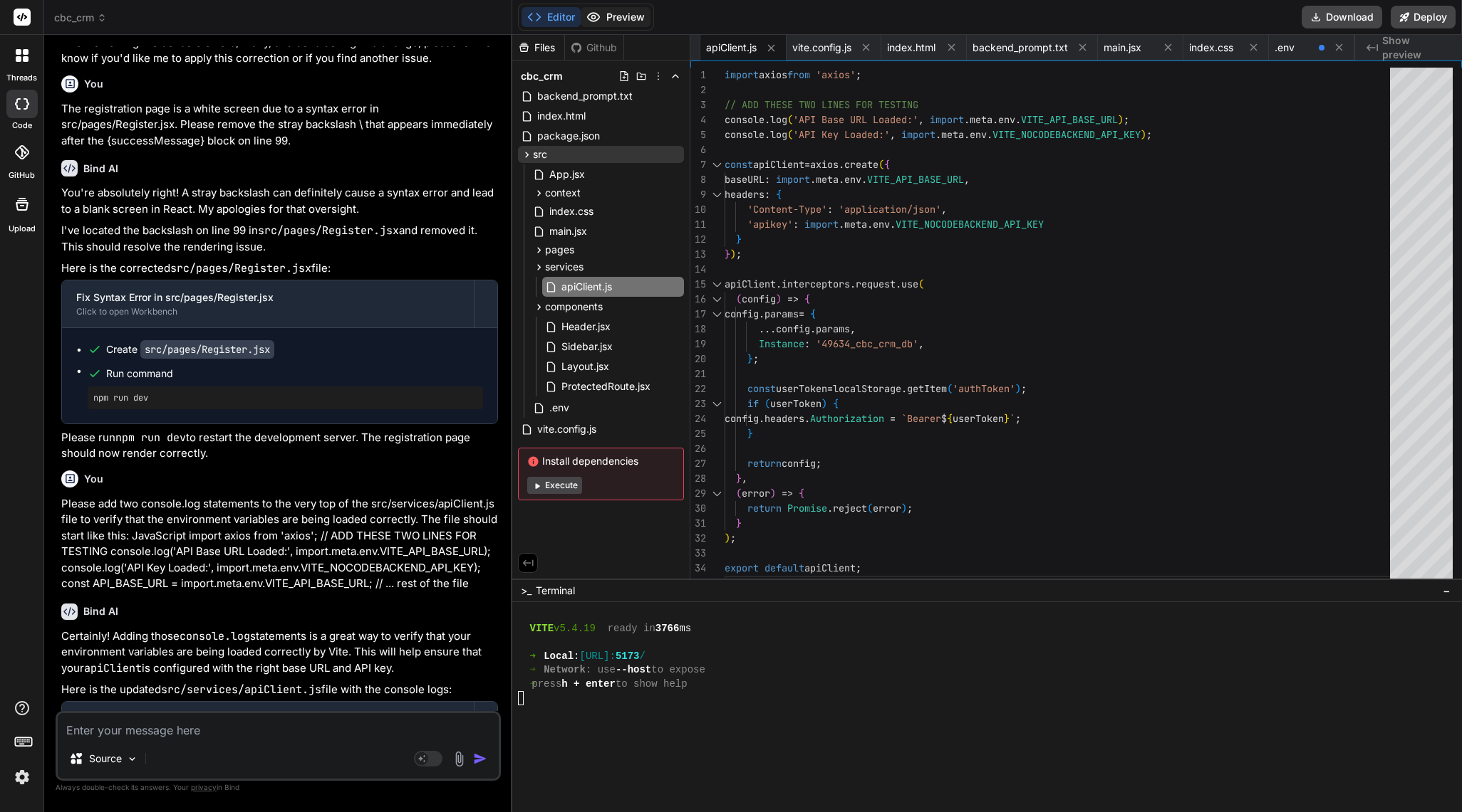
click at [609, 11] on button "Preview" at bounding box center [615, 17] width 70 height 20
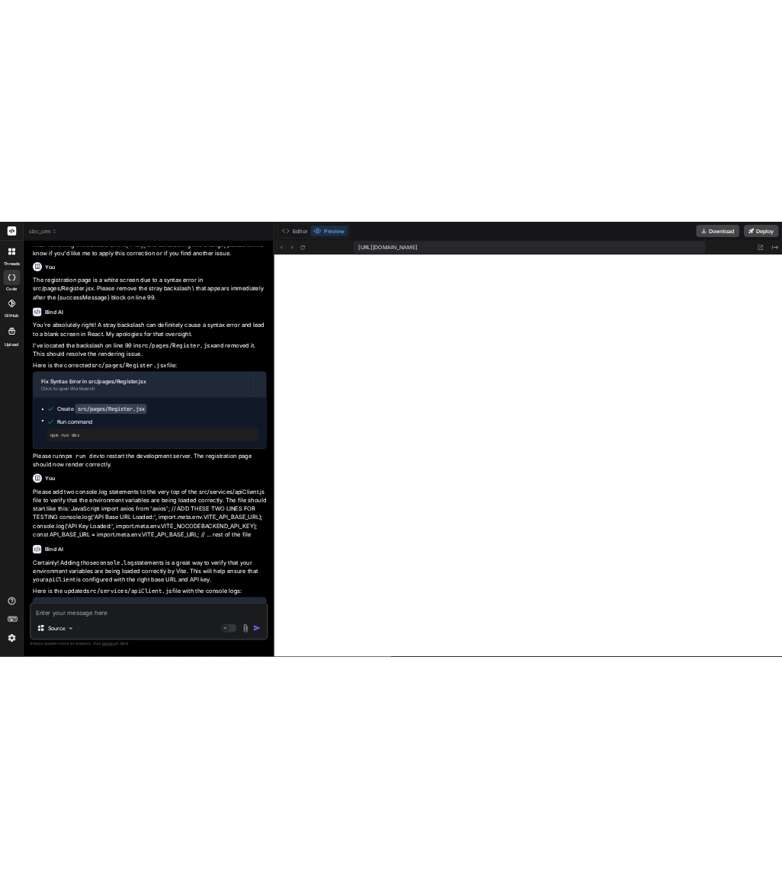
scroll to position [56176, 0]
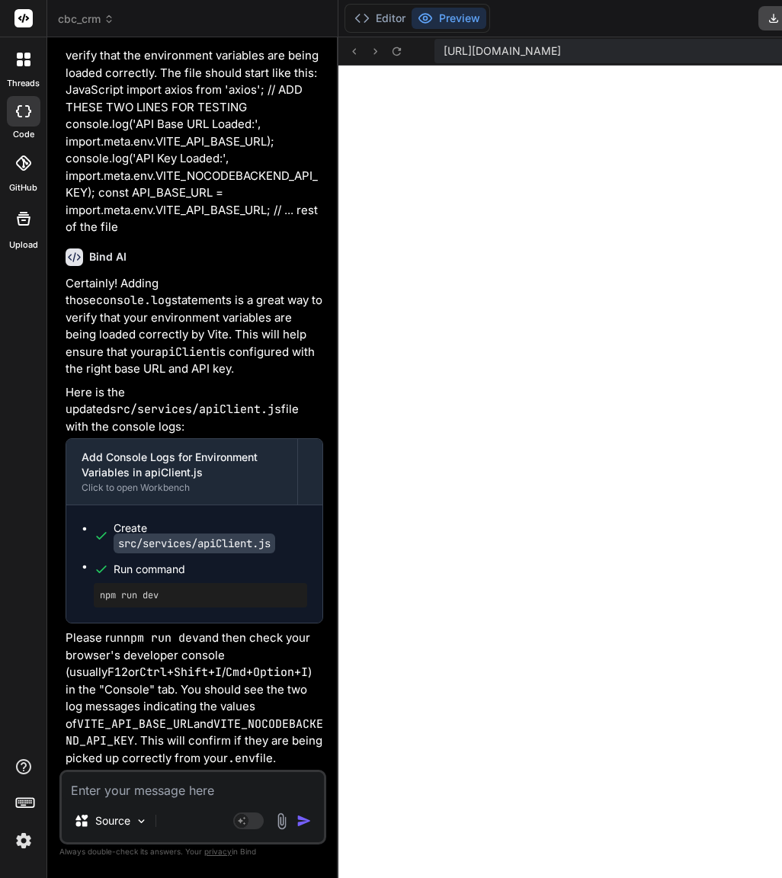
click at [176, 784] on textarea at bounding box center [193, 785] width 262 height 27
paste textarea "The login is still failing. To definitively diagnose the issue, please add two …"
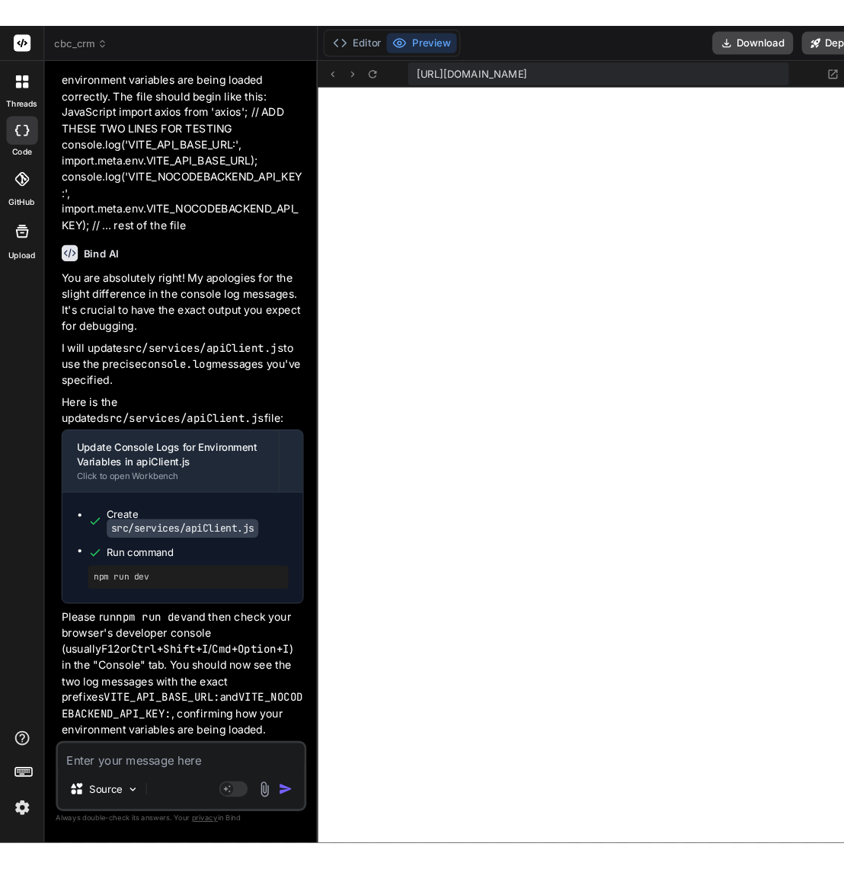
scroll to position [14115, 0]
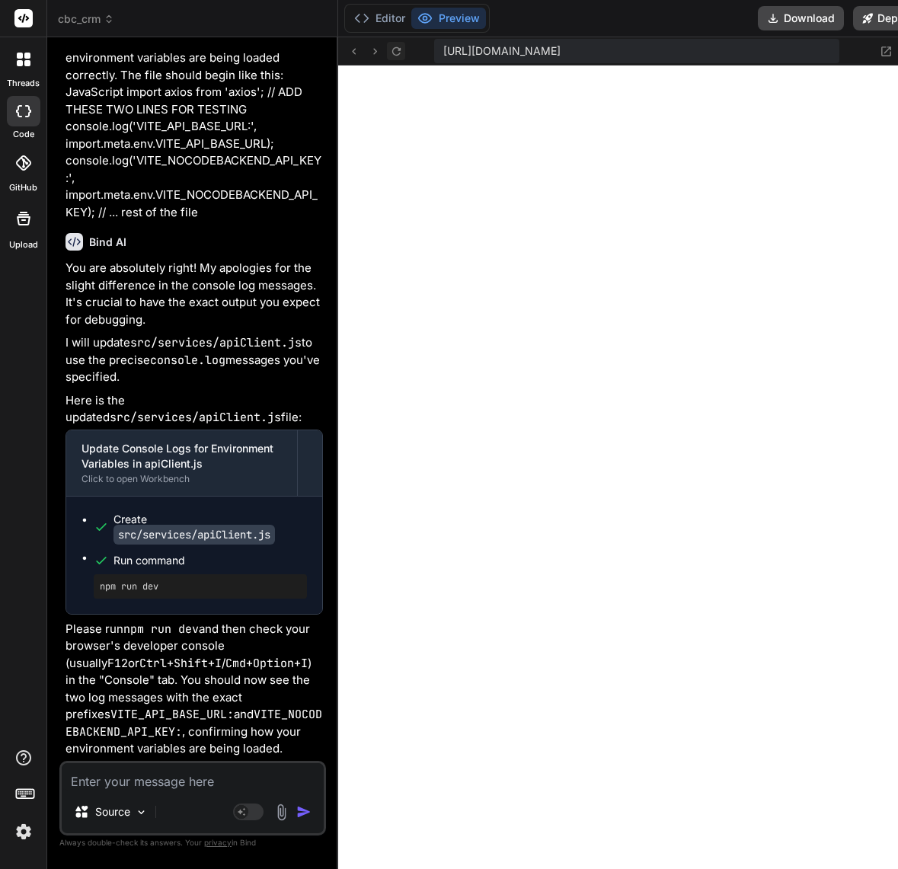
click at [392, 48] on icon at bounding box center [396, 50] width 8 height 8
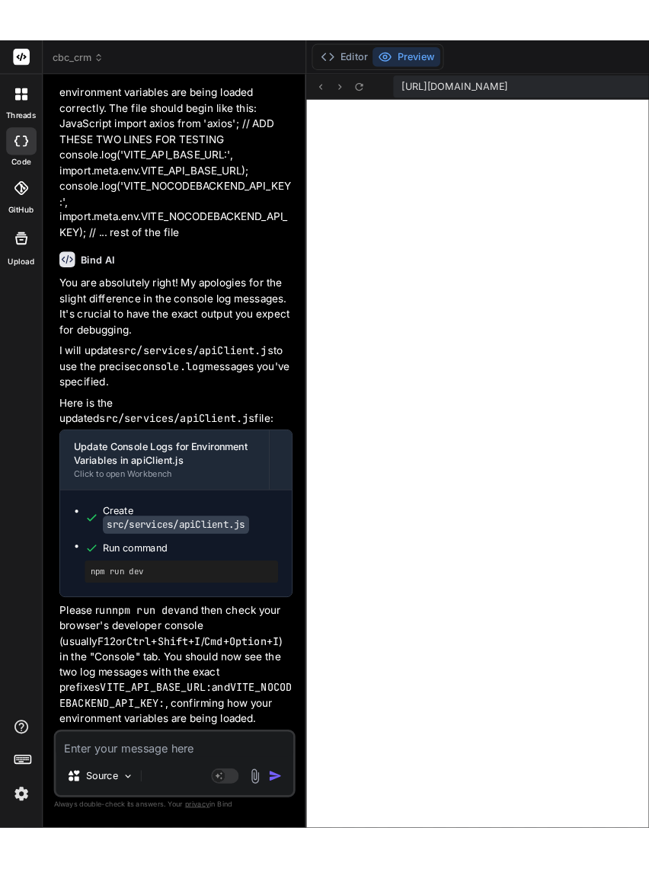
scroll to position [57066, 0]
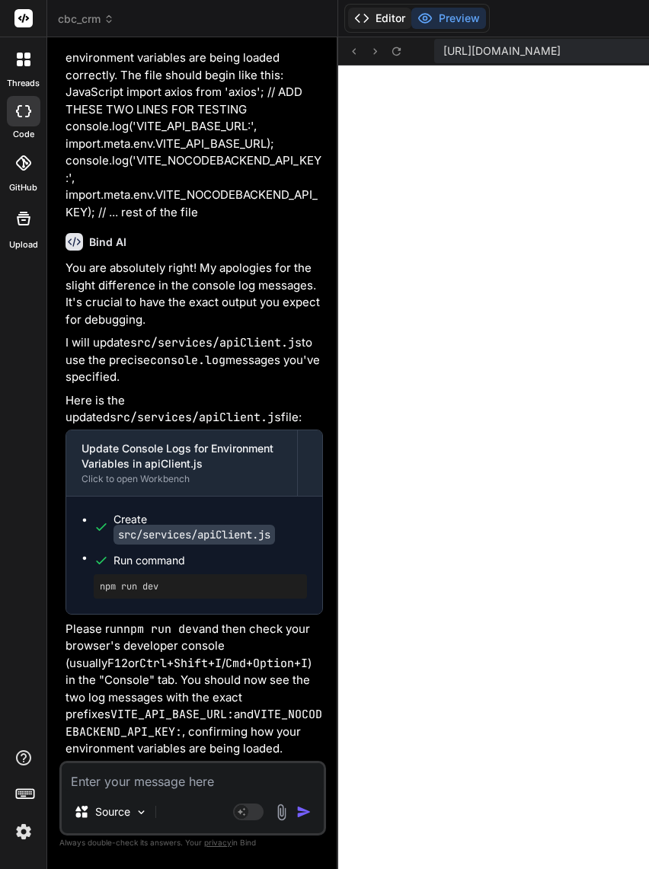
click at [348, 14] on button "Editor" at bounding box center [379, 18] width 63 height 21
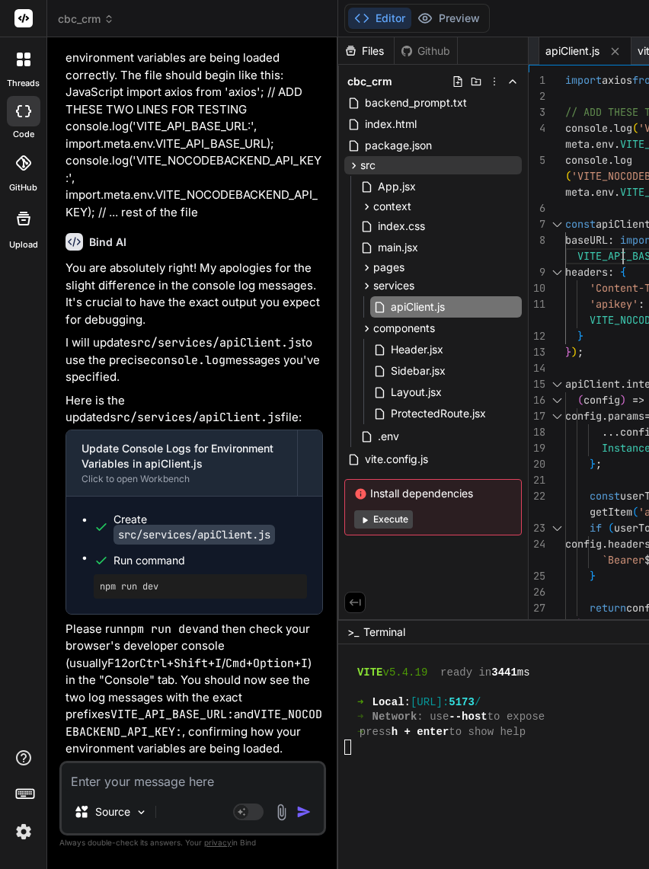
scroll to position [15, 0]
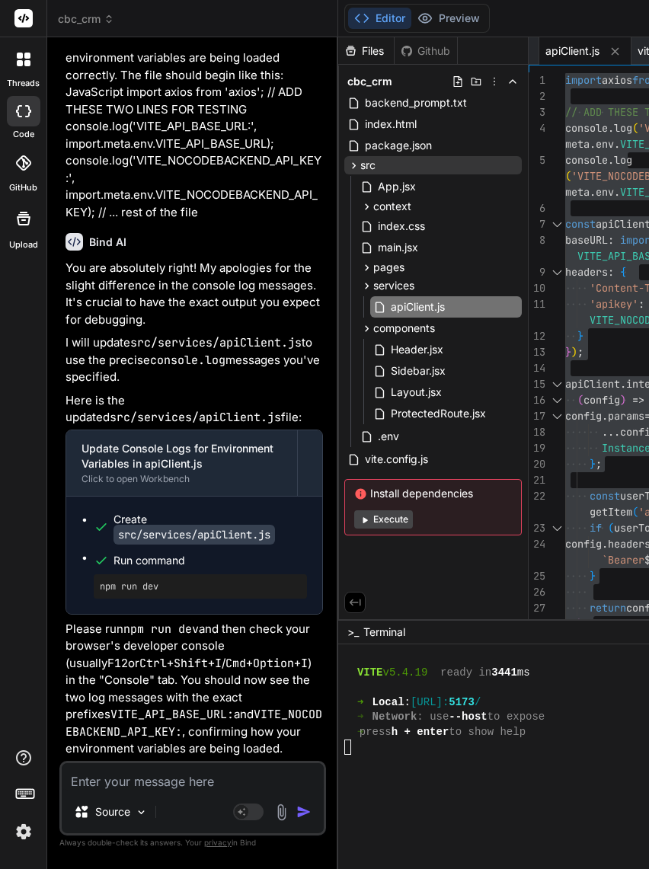
click at [411, 19] on button "Preview" at bounding box center [448, 18] width 75 height 21
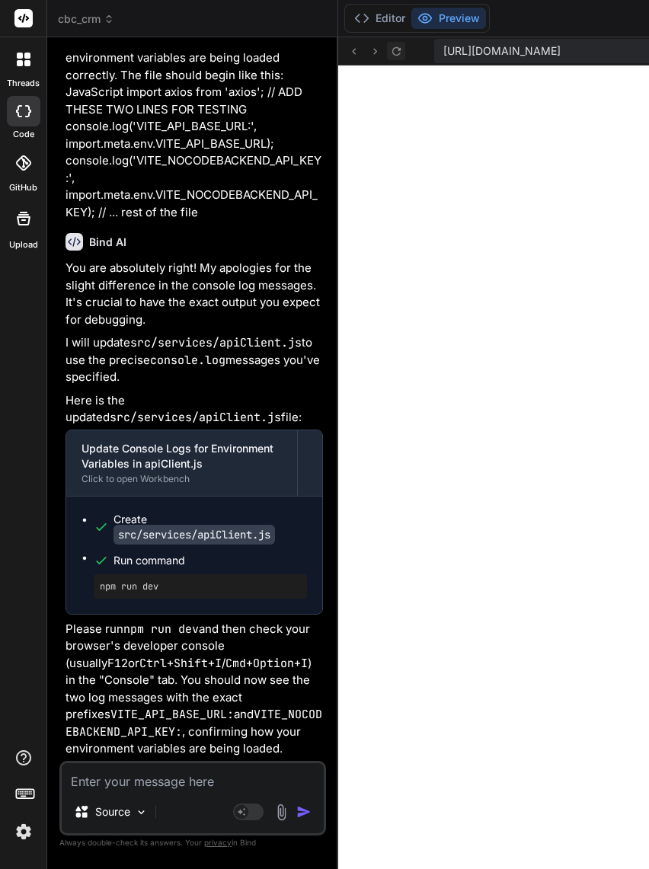
click at [390, 46] on icon at bounding box center [396, 51] width 13 height 13
click at [139, 770] on textarea at bounding box center [193, 776] width 262 height 27
paste textarea "Okay, the Login.jsx component and the API call are both working correctly. The …"
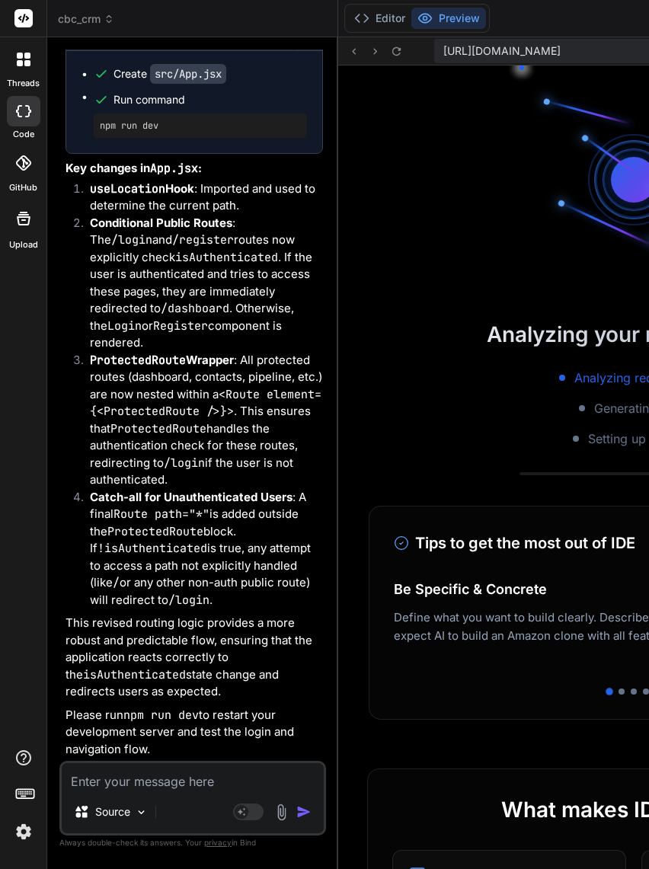
scroll to position [59105, 0]
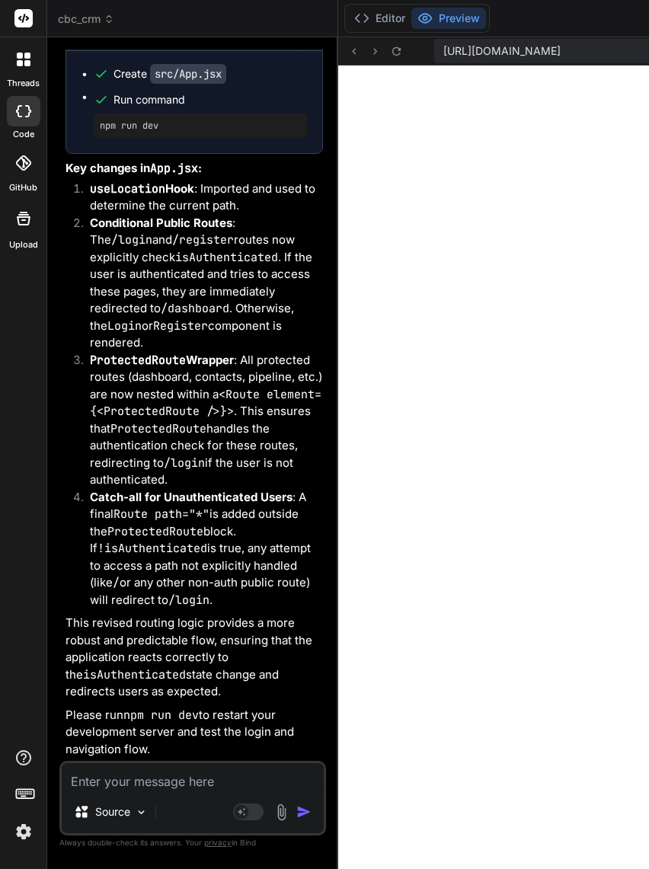
click at [162, 780] on textarea at bounding box center [193, 776] width 262 height 27
paste textarea "The login is still failing because the Vite proxy is not working. Please update…"
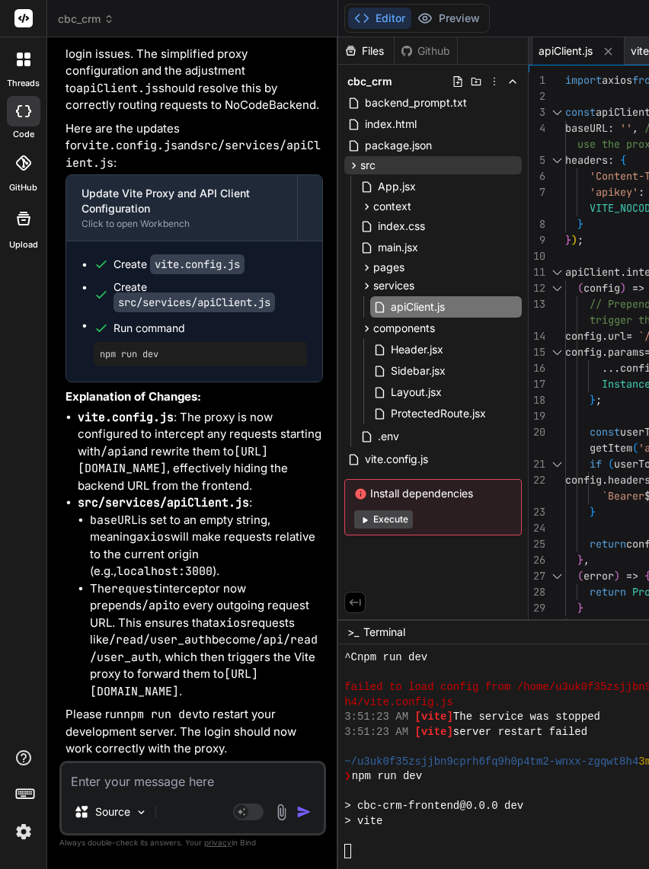
scroll to position [60613, 0]
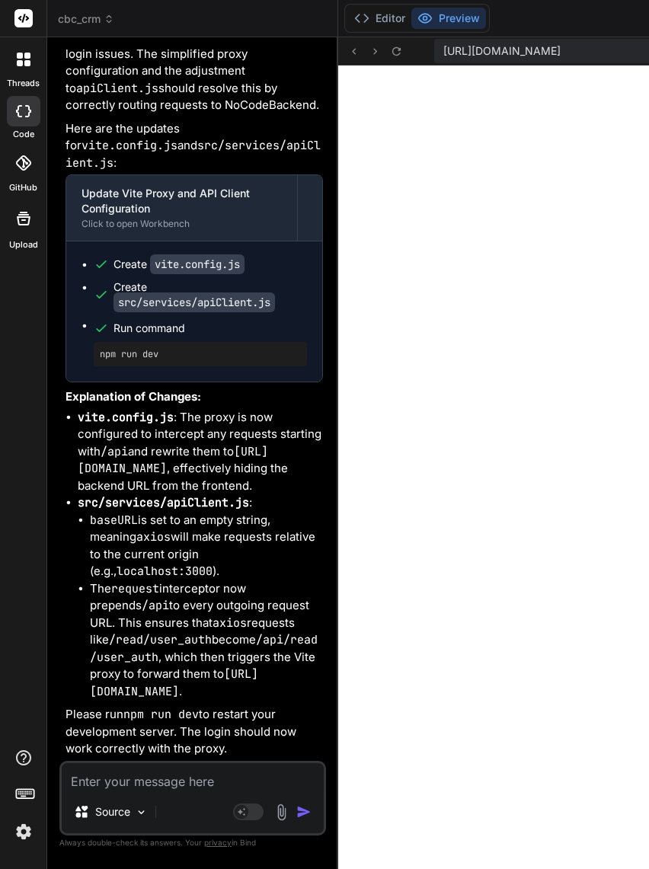
click at [137, 775] on textarea at bounding box center [193, 776] width 262 height 27
paste textarea "The login is failing with a 400 Bad Request. We need to fix the structure of th…"
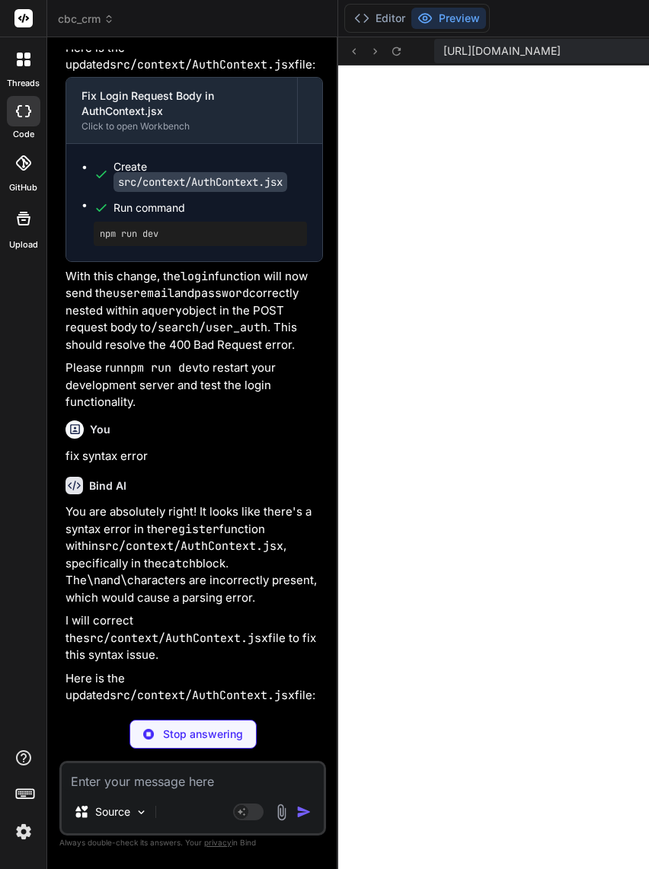
scroll to position [61710, 0]
